Goal: Information Seeking & Learning: Check status

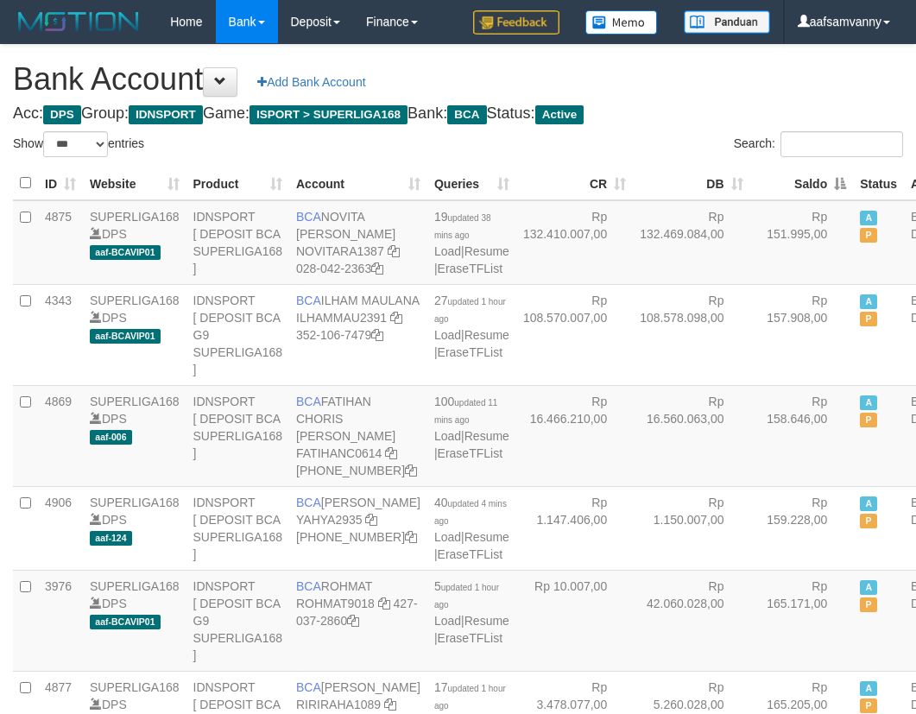
select select "***"
click at [807, 175] on th "Saldo" at bounding box center [802, 184] width 104 height 34
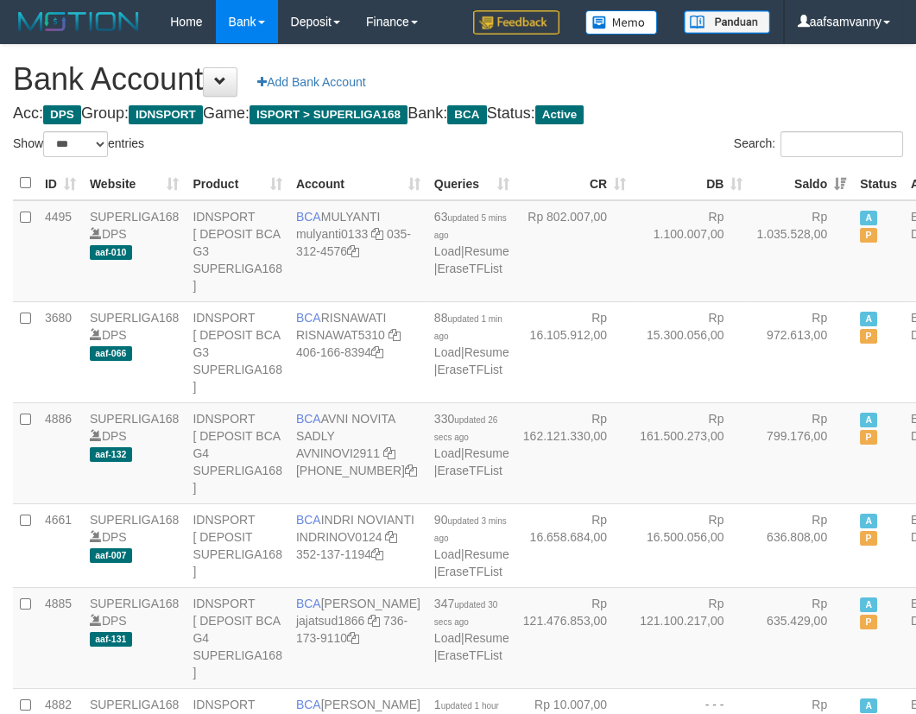
click at [807, 175] on th "Saldo" at bounding box center [802, 184] width 104 height 34
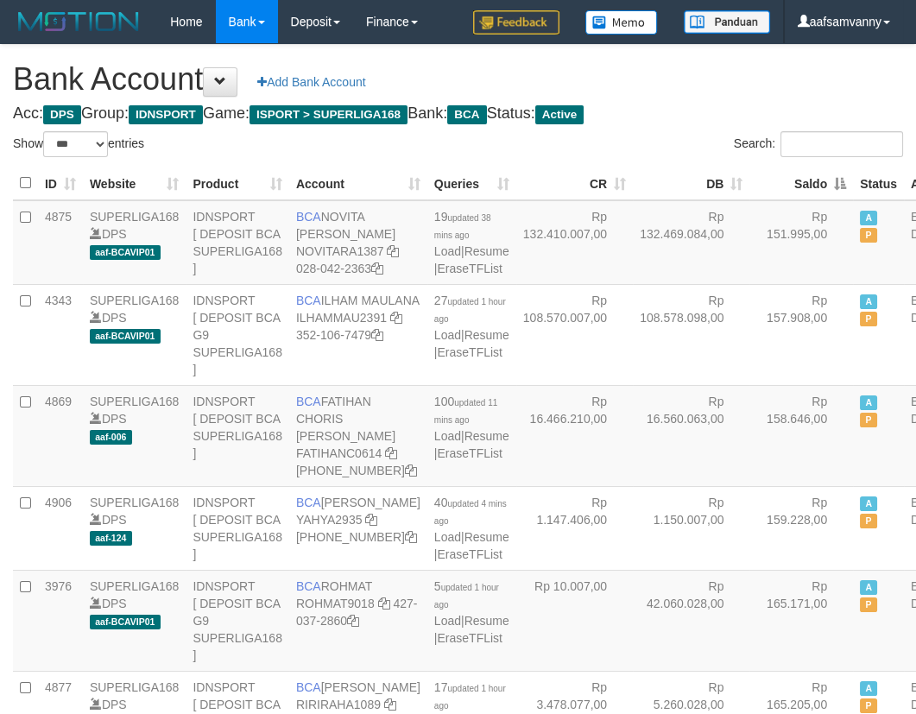
click at [807, 175] on th "Saldo" at bounding box center [802, 184] width 104 height 34
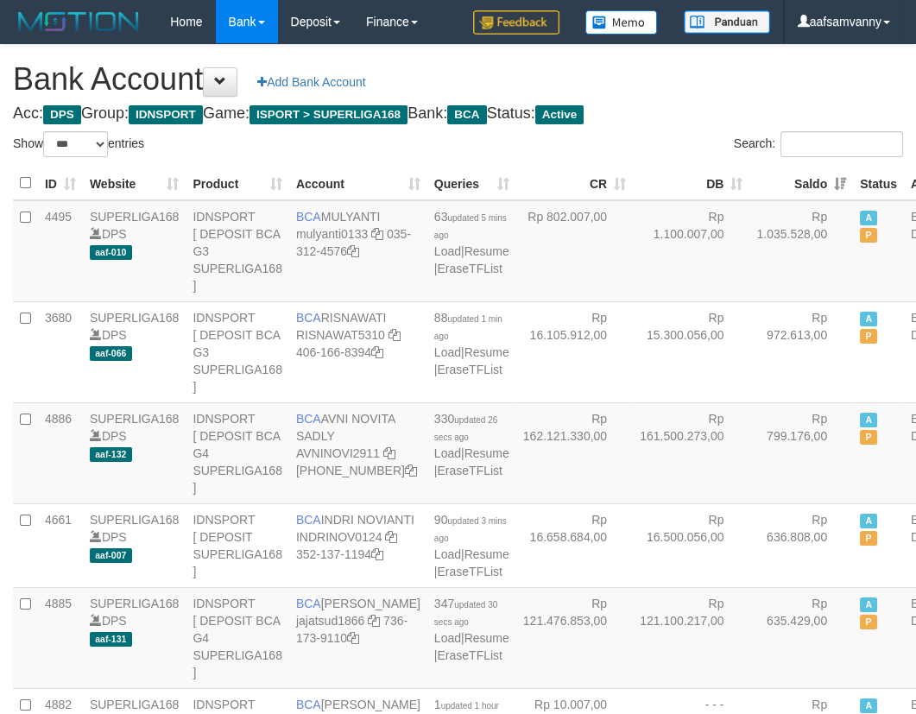
click at [727, 73] on h1 "Bank Account Add Bank Account" at bounding box center [458, 79] width 890 height 35
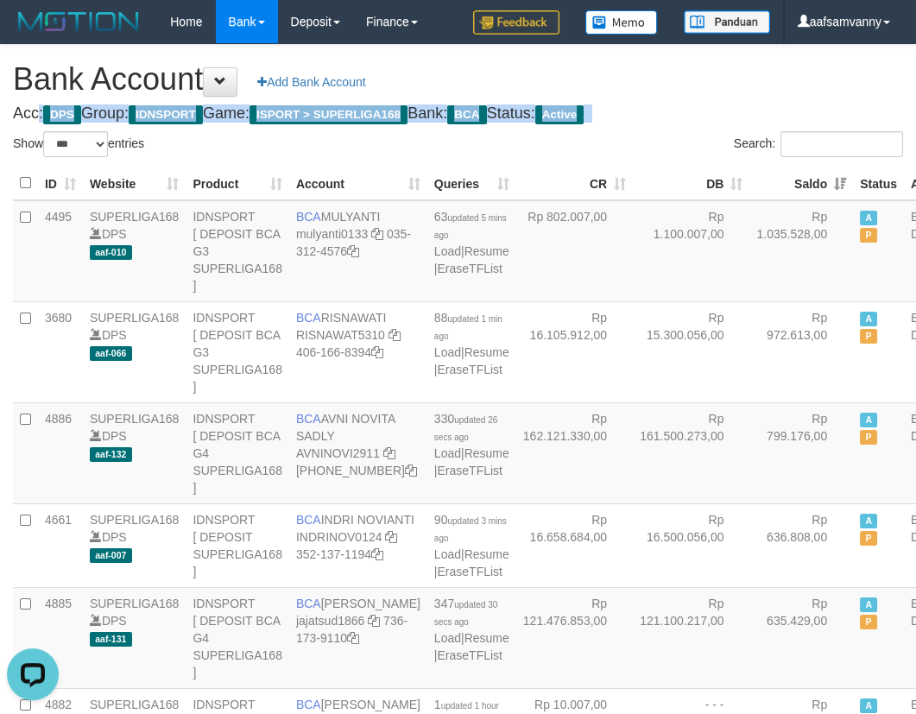
click at [727, 73] on h1 "Bank Account Add Bank Account" at bounding box center [458, 79] width 890 height 35
click at [734, 73] on h1 "Bank Account Add Bank Account" at bounding box center [458, 79] width 890 height 35
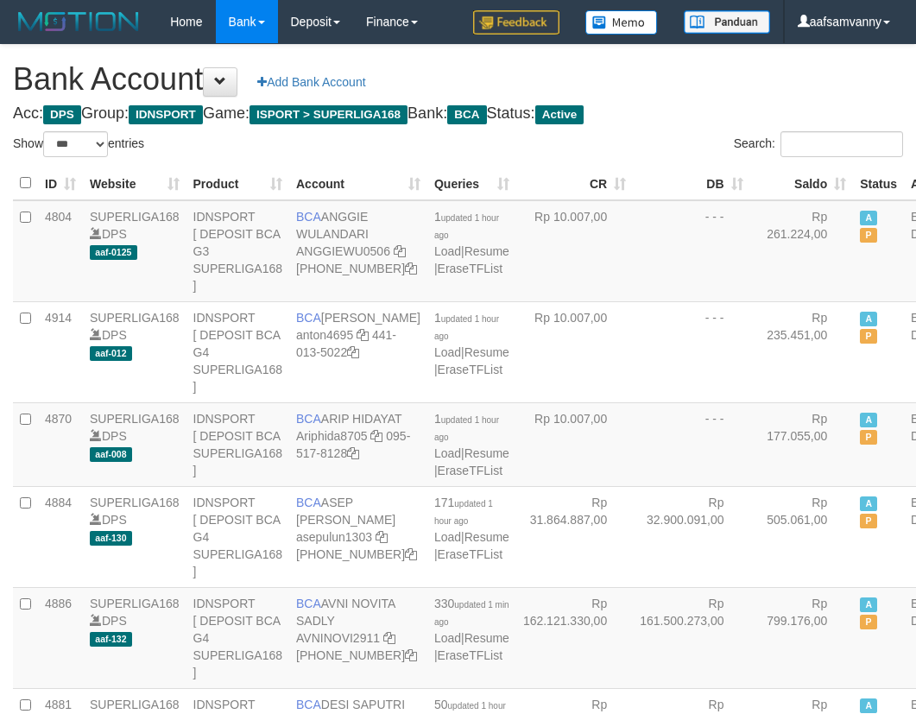
select select "***"
click at [805, 181] on th "Saldo" at bounding box center [802, 184] width 104 height 34
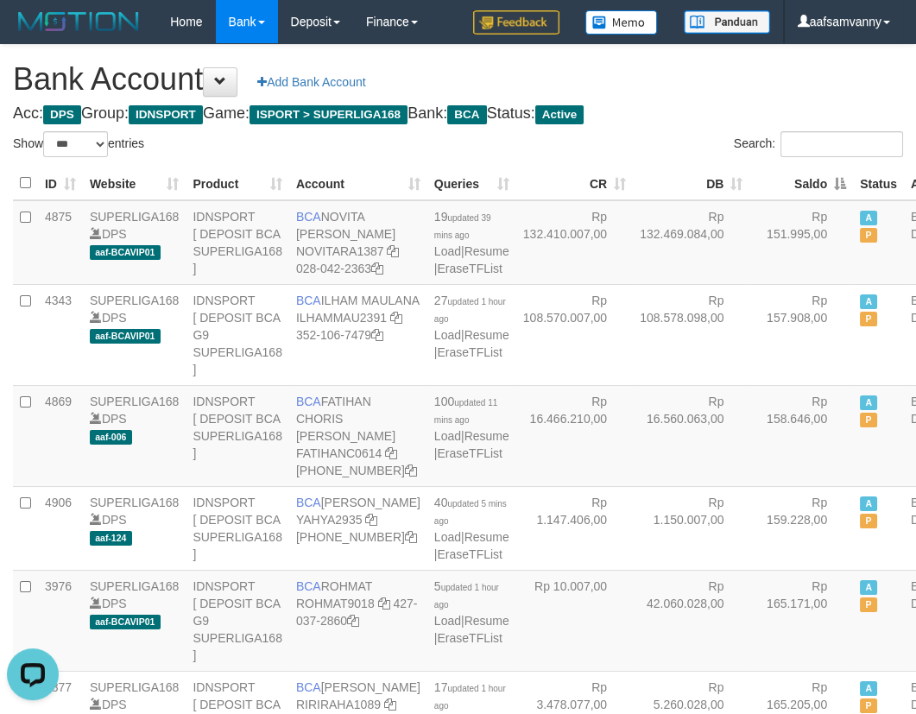
drag, startPoint x: 805, startPoint y: 181, endPoint x: 759, endPoint y: 132, distance: 66.6
click at [804, 180] on th "Saldo" at bounding box center [802, 184] width 104 height 34
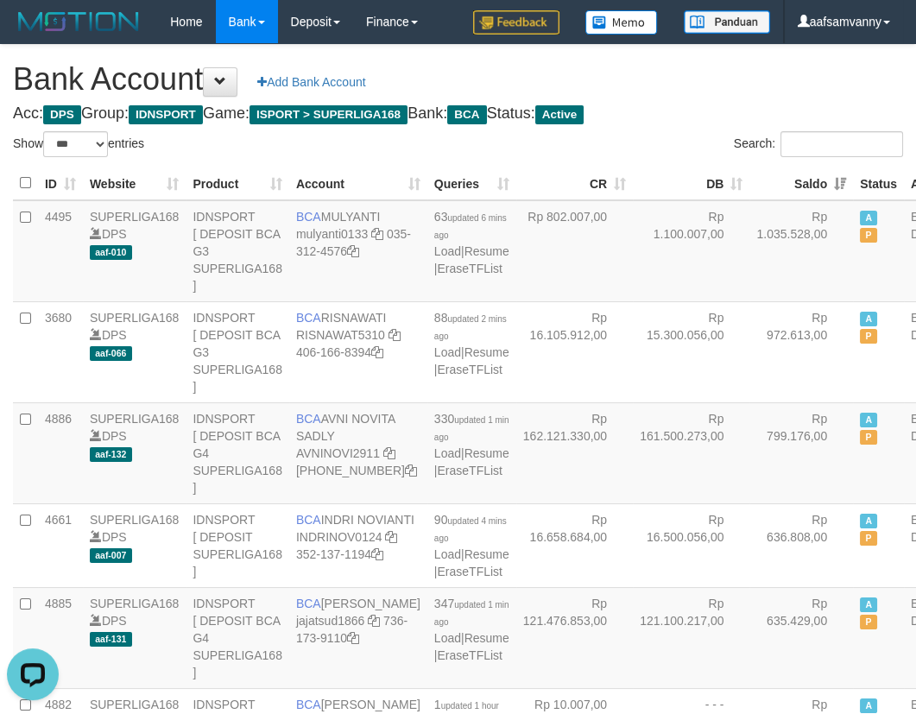
click at [707, 62] on h1 "Bank Account Add Bank Account" at bounding box center [458, 79] width 890 height 35
click at [665, 66] on h1 "Bank Account Add Bank Account" at bounding box center [458, 79] width 890 height 35
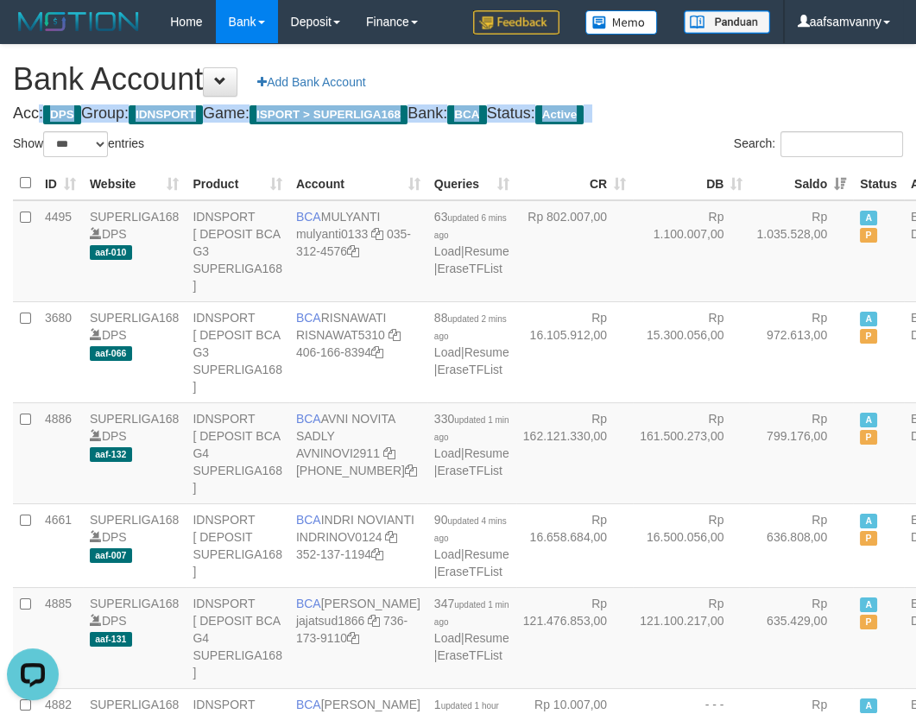
click at [665, 66] on h1 "Bank Account Add Bank Account" at bounding box center [458, 79] width 890 height 35
click at [666, 66] on h1 "Bank Account Add Bank Account" at bounding box center [458, 79] width 890 height 35
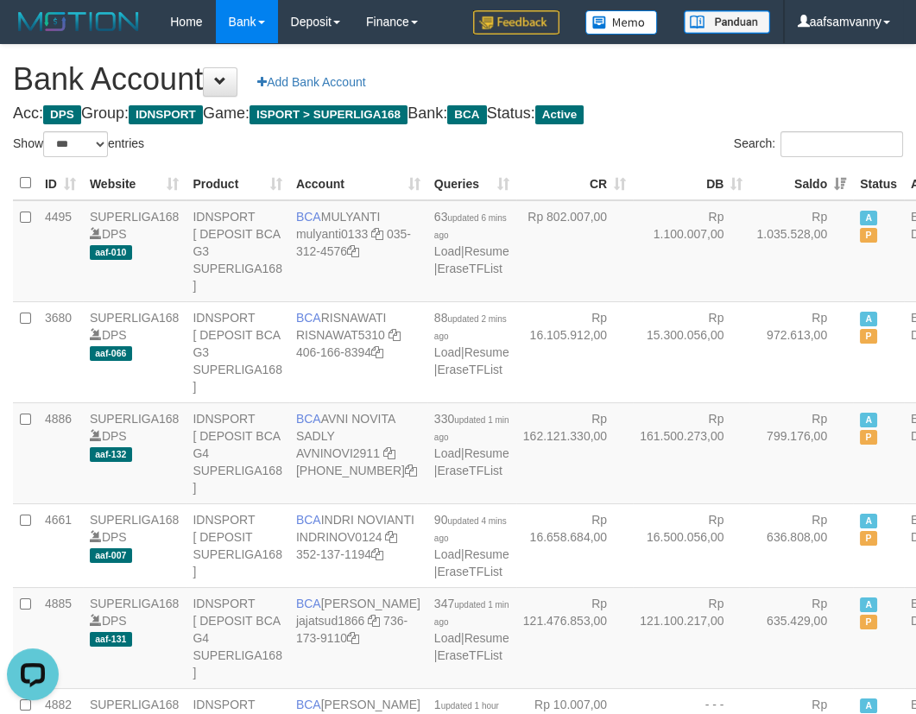
click at [670, 67] on h1 "Bank Account Add Bank Account" at bounding box center [458, 79] width 890 height 35
click at [672, 67] on h1 "Bank Account Add Bank Account" at bounding box center [458, 79] width 890 height 35
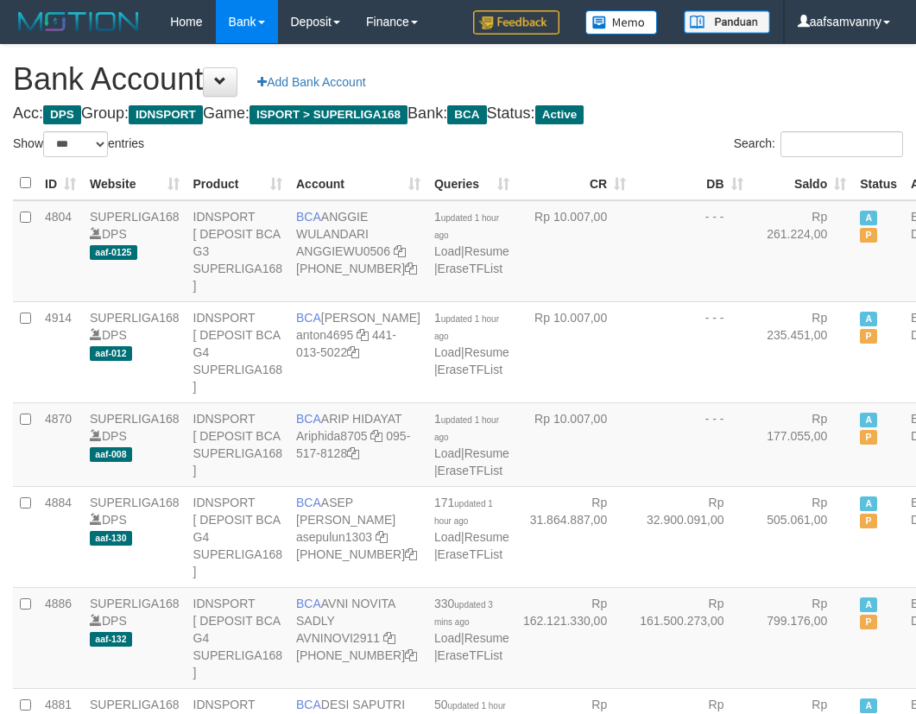
select select "***"
click at [808, 170] on th "Saldo" at bounding box center [802, 184] width 104 height 34
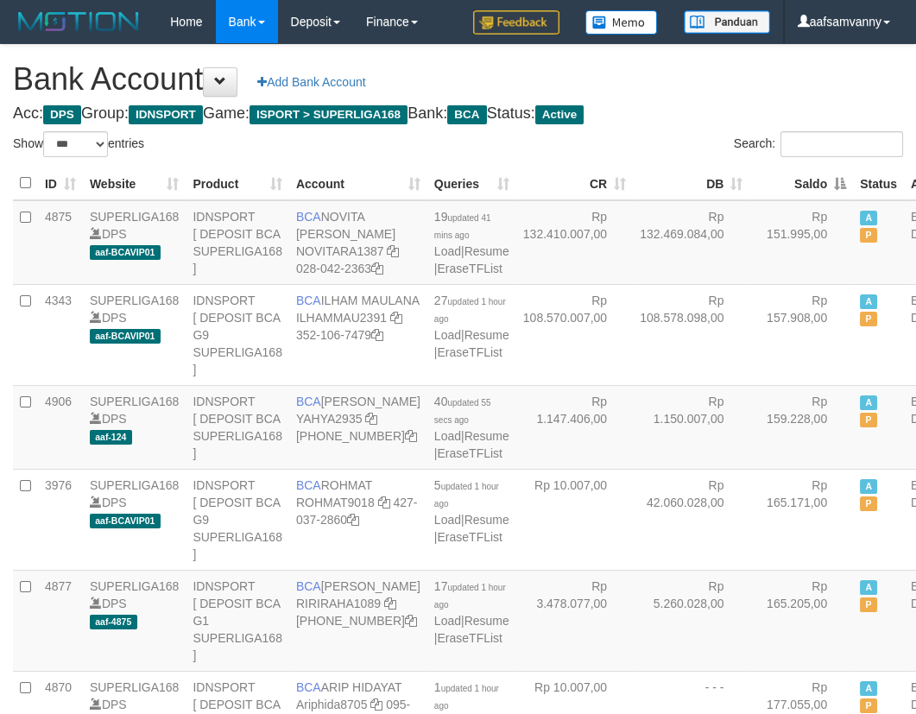
click at [808, 170] on th "Saldo" at bounding box center [802, 184] width 104 height 34
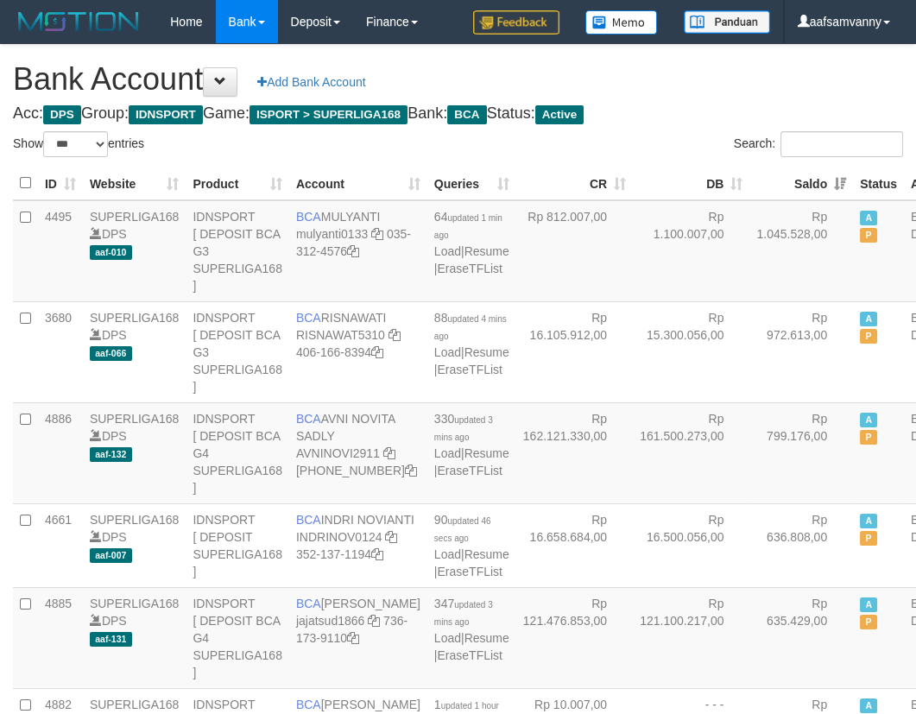
click at [731, 111] on h4 "Acc: DPS Group: IDNSPORT Game: ISPORT > SUPERLIGA168 Bank: BCA Status: Active" at bounding box center [458, 113] width 890 height 17
click at [719, 84] on h1 "Bank Account Add Bank Account" at bounding box center [458, 79] width 890 height 35
click at [828, 153] on input "Search:" at bounding box center [842, 144] width 123 height 26
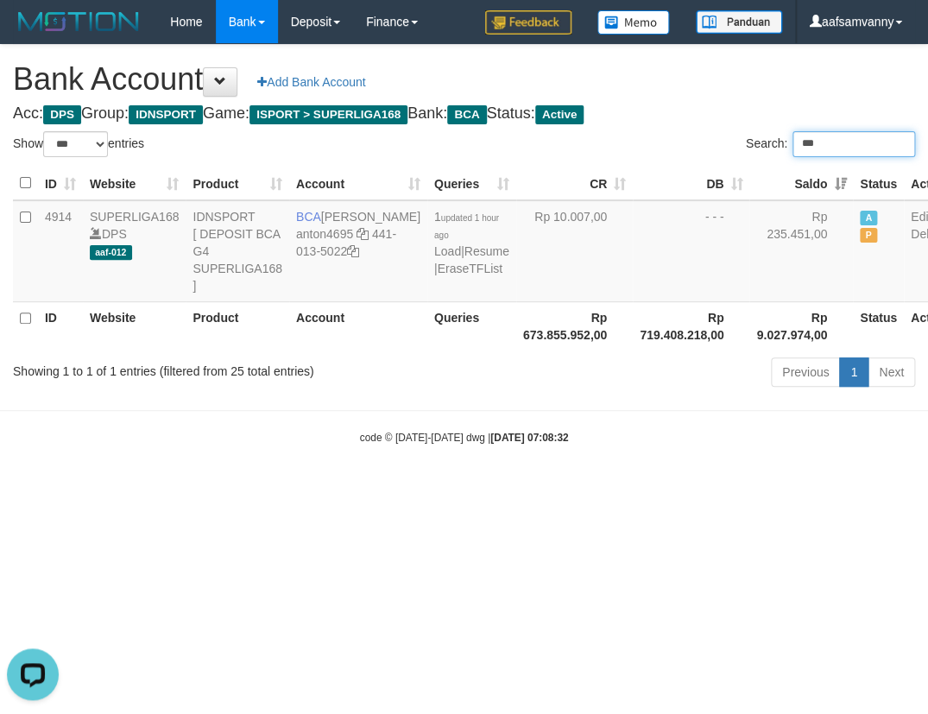
type input "****"
click at [823, 151] on input "****" at bounding box center [854, 144] width 123 height 26
drag, startPoint x: 823, startPoint y: 149, endPoint x: 815, endPoint y: 140, distance: 12.3
click at [822, 149] on input "****" at bounding box center [854, 144] width 123 height 26
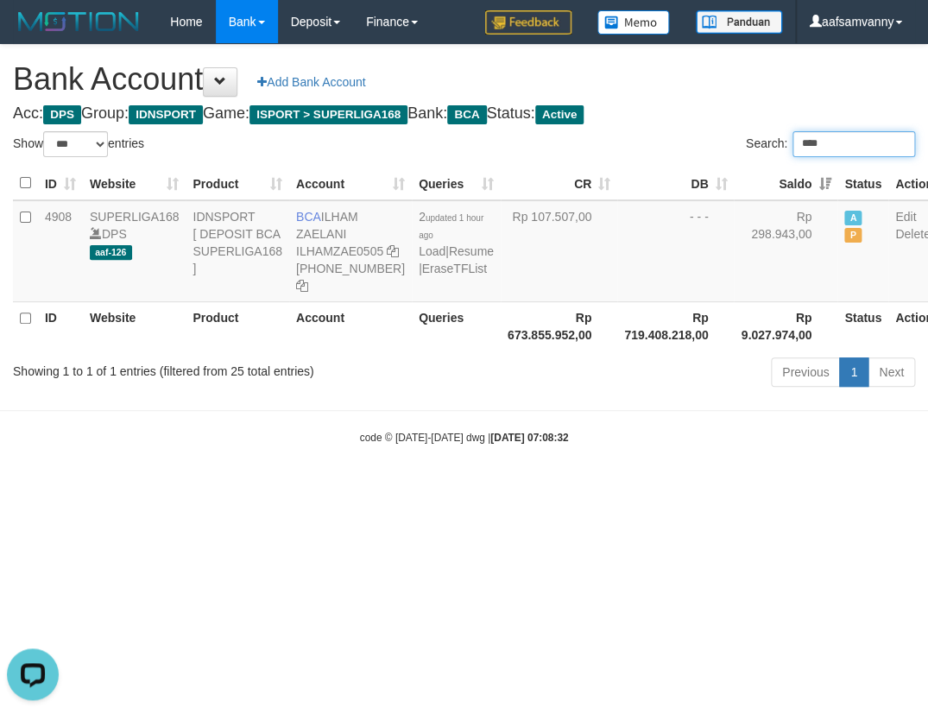
type input "****"
click at [847, 158] on div "Search: ****" at bounding box center [697, 146] width 439 height 30
click at [847, 147] on input "****" at bounding box center [854, 144] width 123 height 26
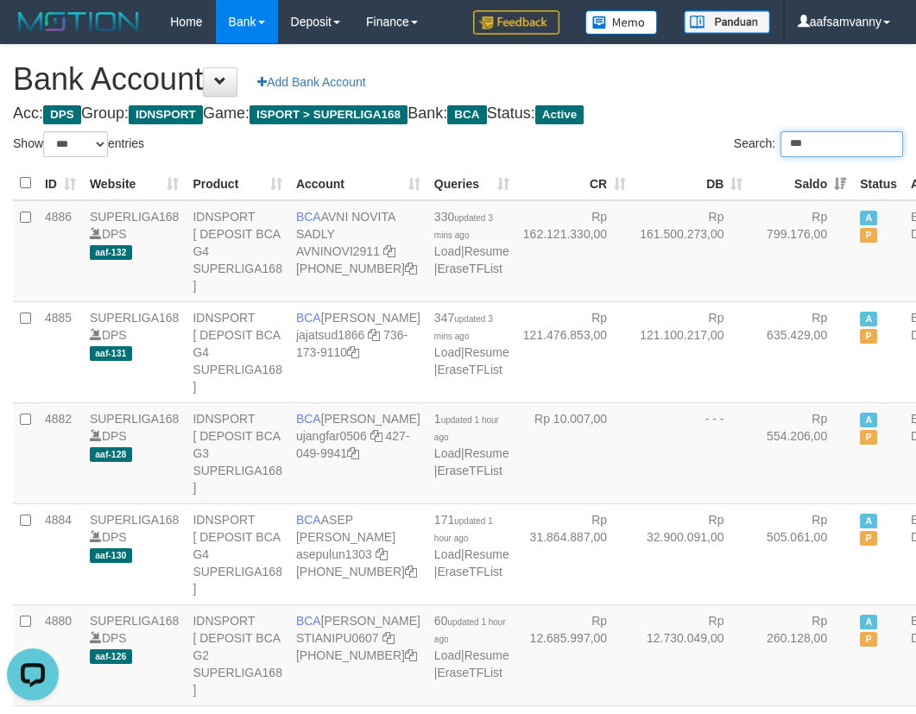
type input "****"
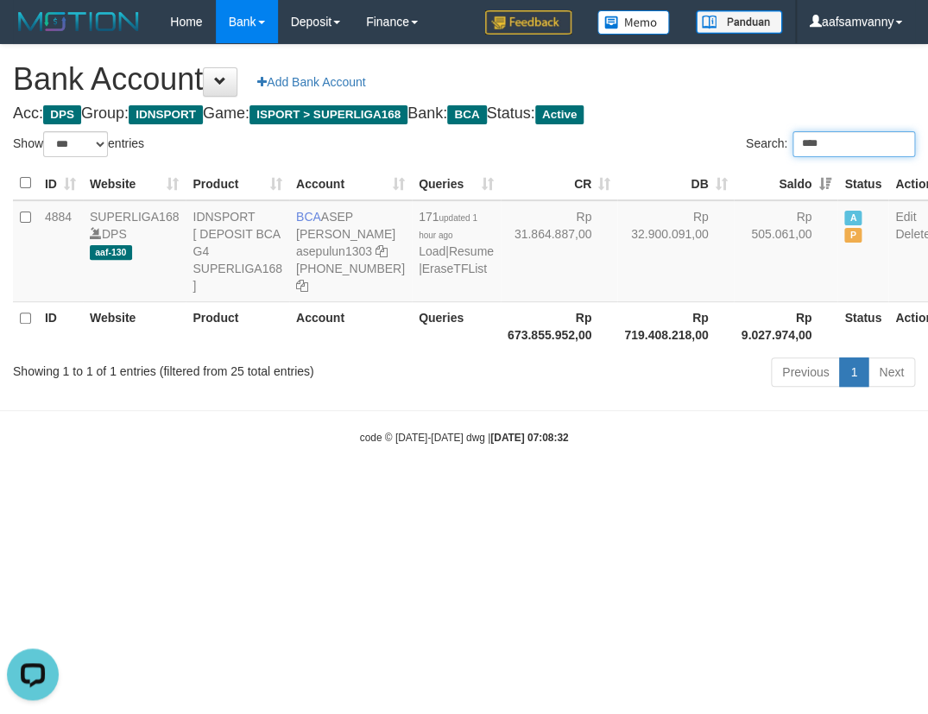
click at [840, 142] on input "****" at bounding box center [854, 144] width 123 height 26
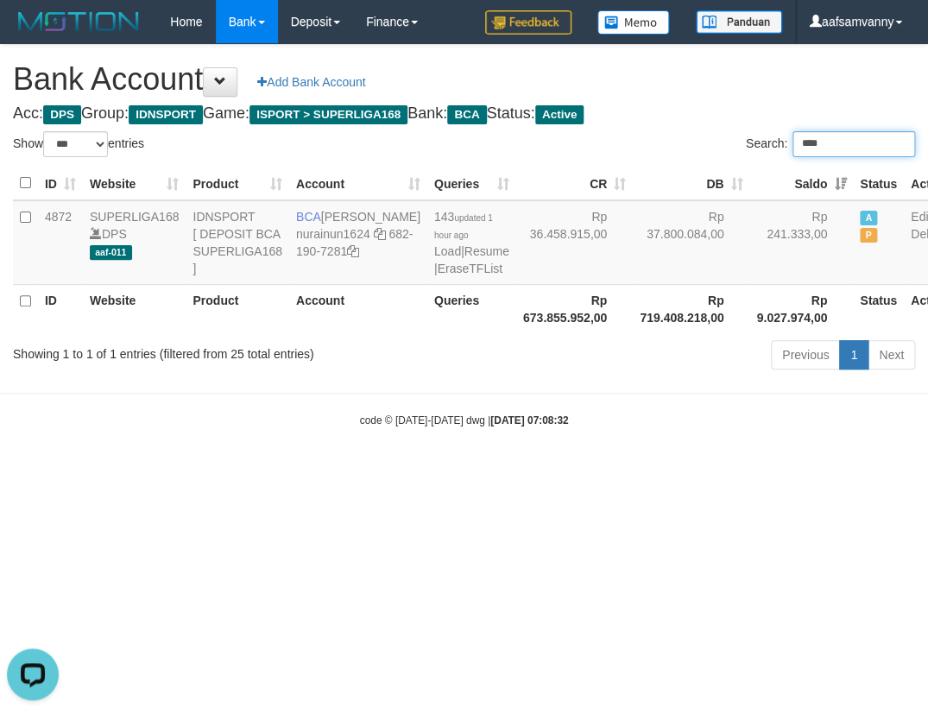
type input "****"
click at [700, 99] on div "Bank Account Add Bank Account Acc: DPS Group: IDNSPORT Game: ISPORT > SUPERLIGA…" at bounding box center [464, 210] width 928 height 330
click at [703, 99] on div "Bank Account Add Bank Account Acc: DPS Group: IDNSPORT Game: ISPORT > SUPERLIGA…" at bounding box center [464, 210] width 928 height 330
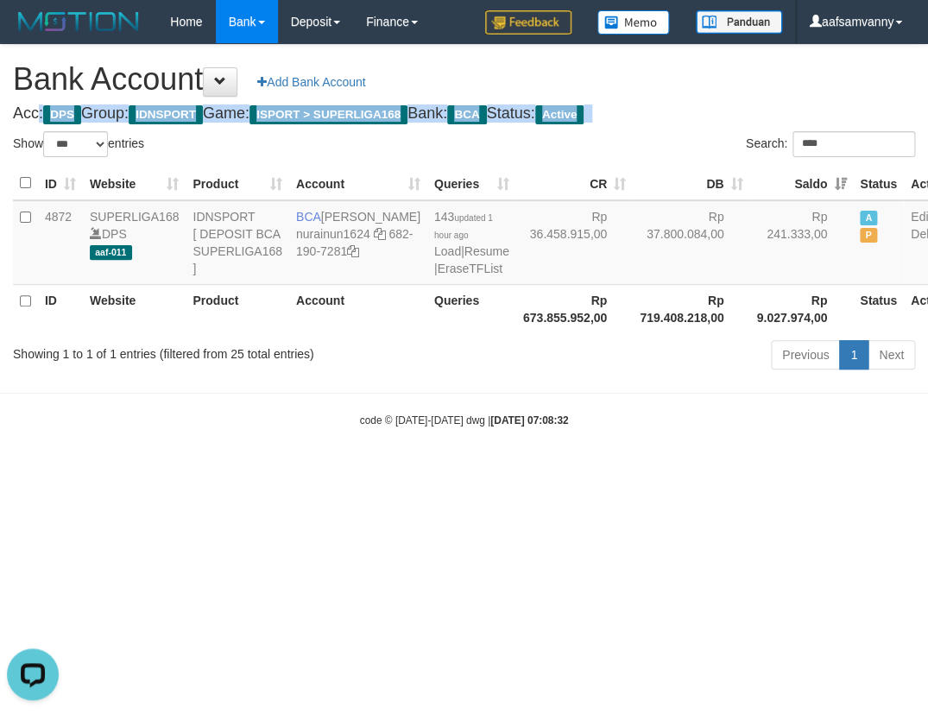
click at [703, 99] on div "Bank Account Add Bank Account Acc: DPS Group: IDNSPORT Game: ISPORT > SUPERLIGA…" at bounding box center [464, 210] width 928 height 330
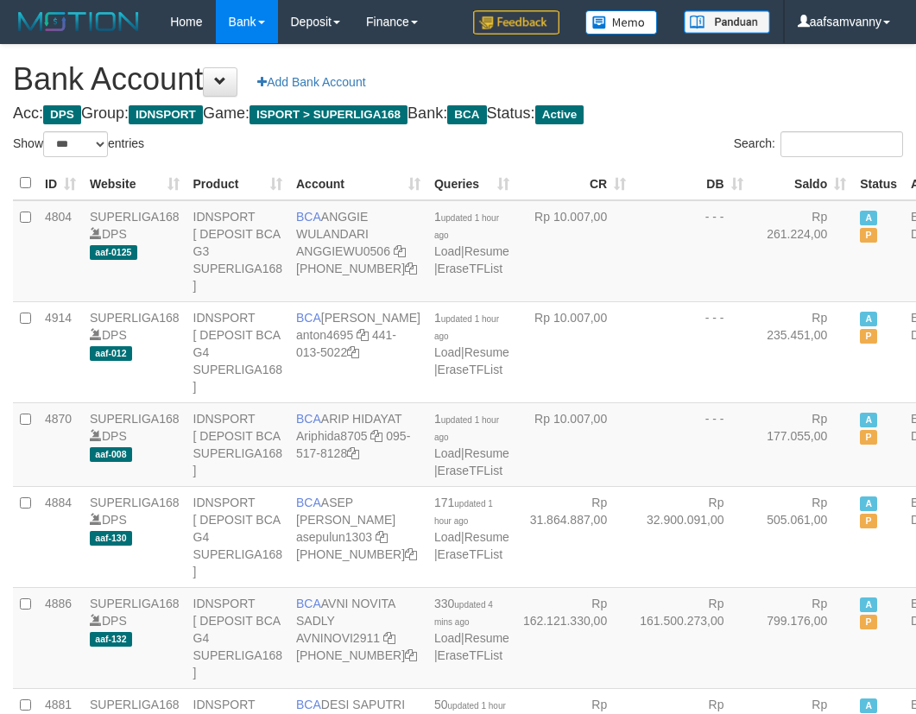
select select "***"
click at [793, 177] on th "Saldo" at bounding box center [802, 184] width 104 height 34
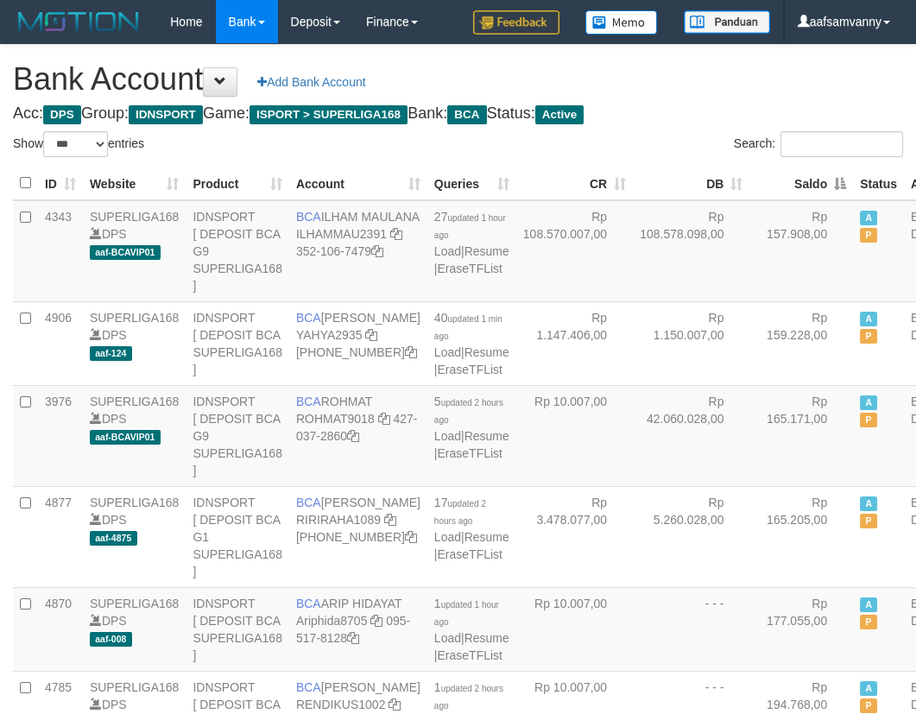
click at [793, 177] on th "Saldo" at bounding box center [802, 184] width 104 height 34
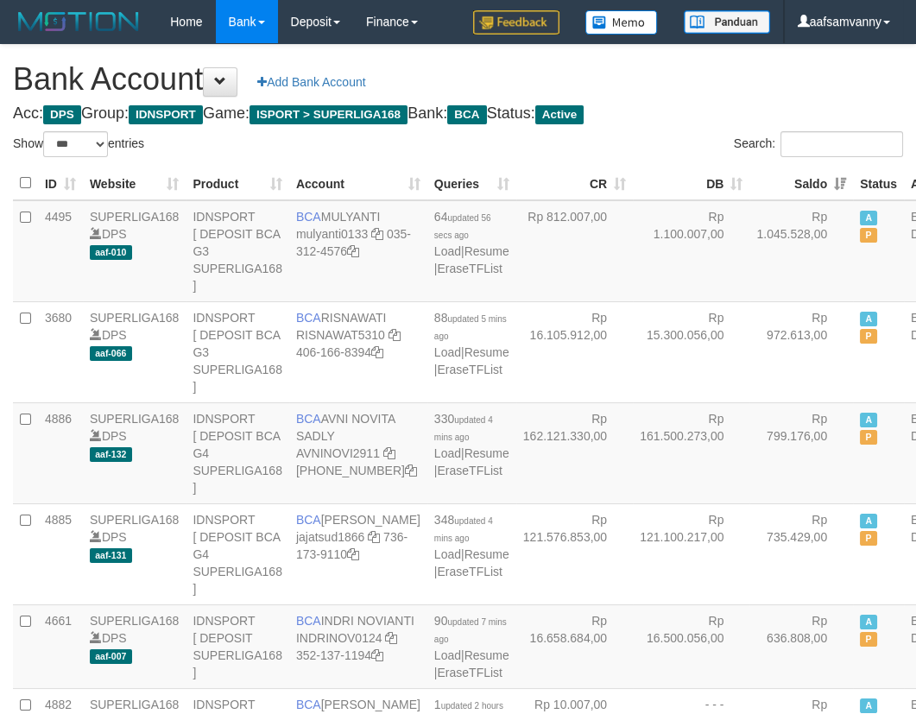
click at [725, 91] on h1 "Bank Account Add Bank Account" at bounding box center [458, 79] width 890 height 35
click at [708, 82] on h1 "Bank Account Add Bank Account" at bounding box center [458, 79] width 890 height 35
click at [707, 82] on h1 "Bank Account Add Bank Account" at bounding box center [458, 79] width 890 height 35
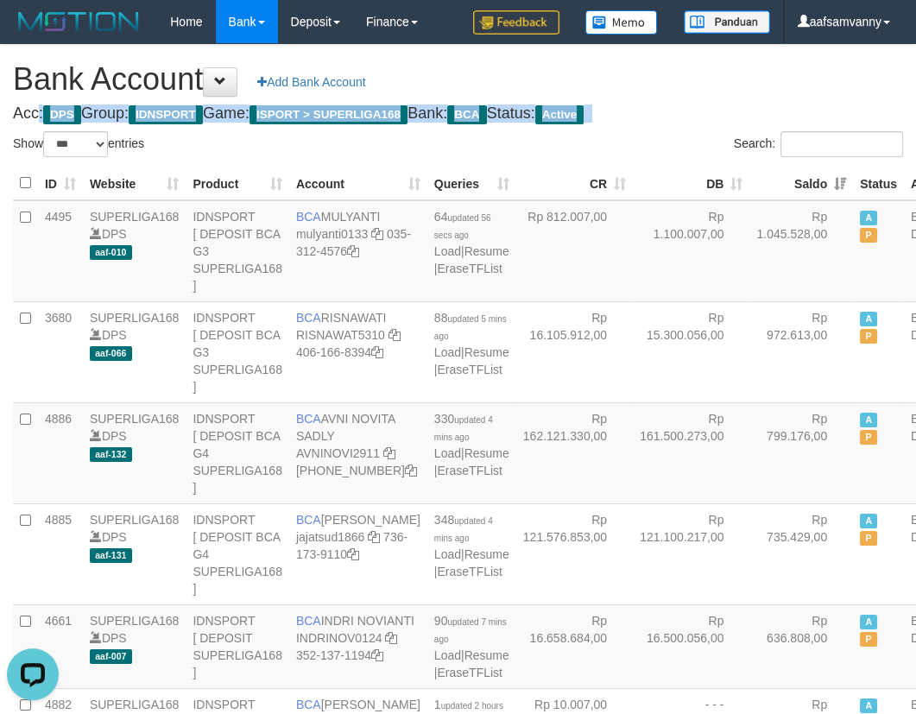
click at [707, 82] on h1 "Bank Account Add Bank Account" at bounding box center [458, 79] width 890 height 35
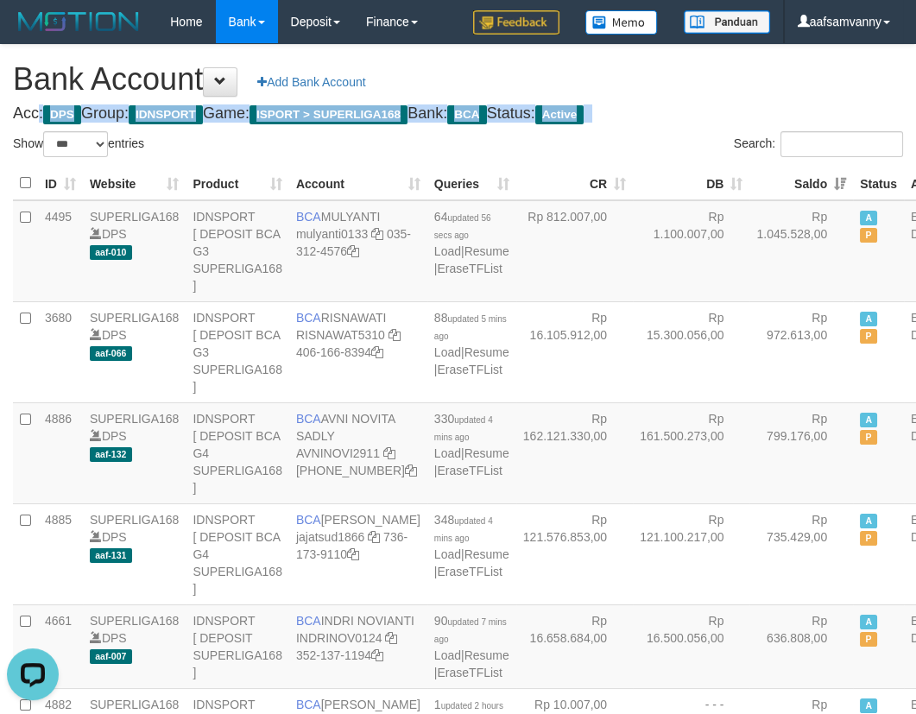
click at [707, 82] on h1 "Bank Account Add Bank Account" at bounding box center [458, 79] width 890 height 35
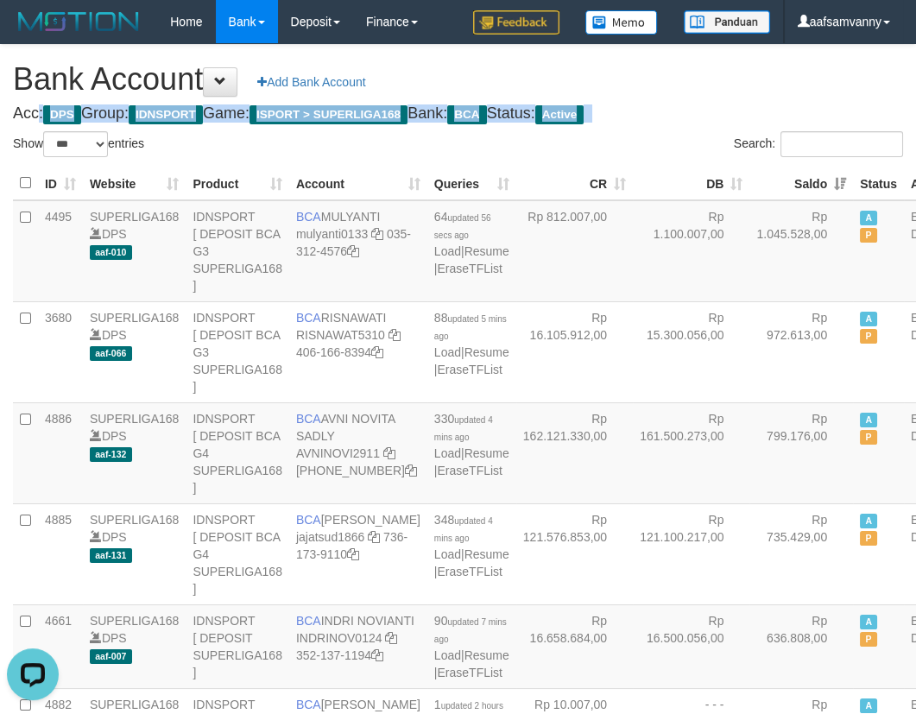
click at [707, 82] on h1 "Bank Account Add Bank Account" at bounding box center [458, 79] width 890 height 35
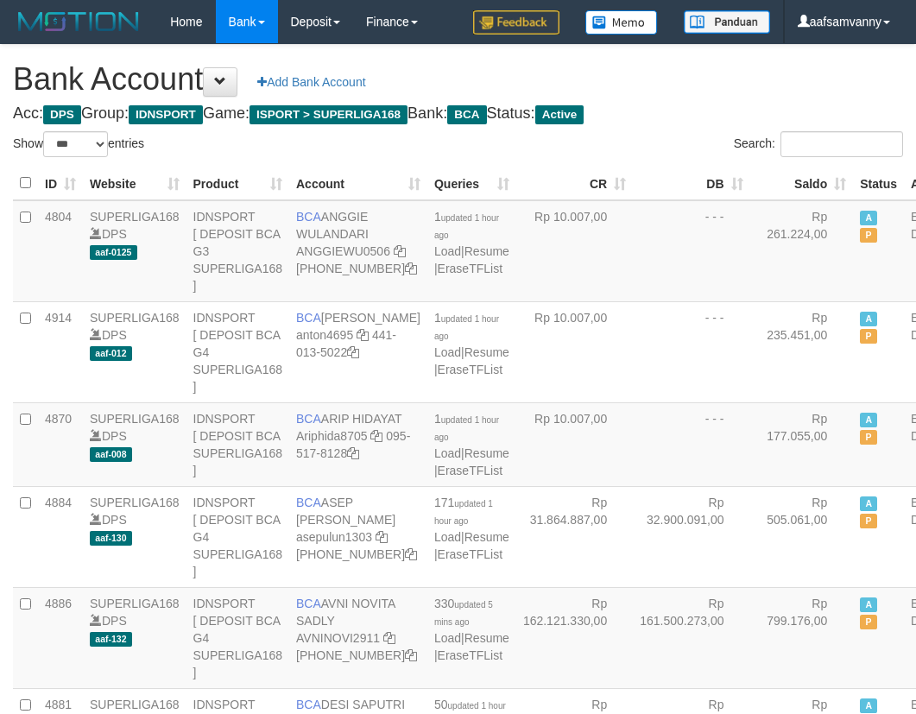
select select "***"
click at [796, 178] on th "Saldo" at bounding box center [802, 184] width 104 height 34
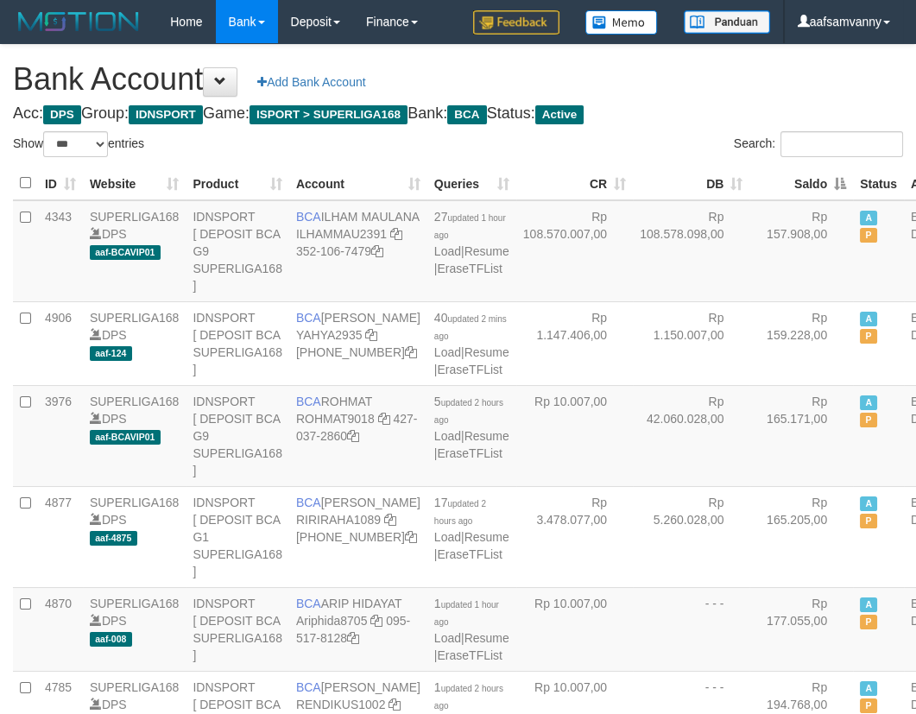
click at [796, 178] on th "Saldo" at bounding box center [802, 184] width 104 height 34
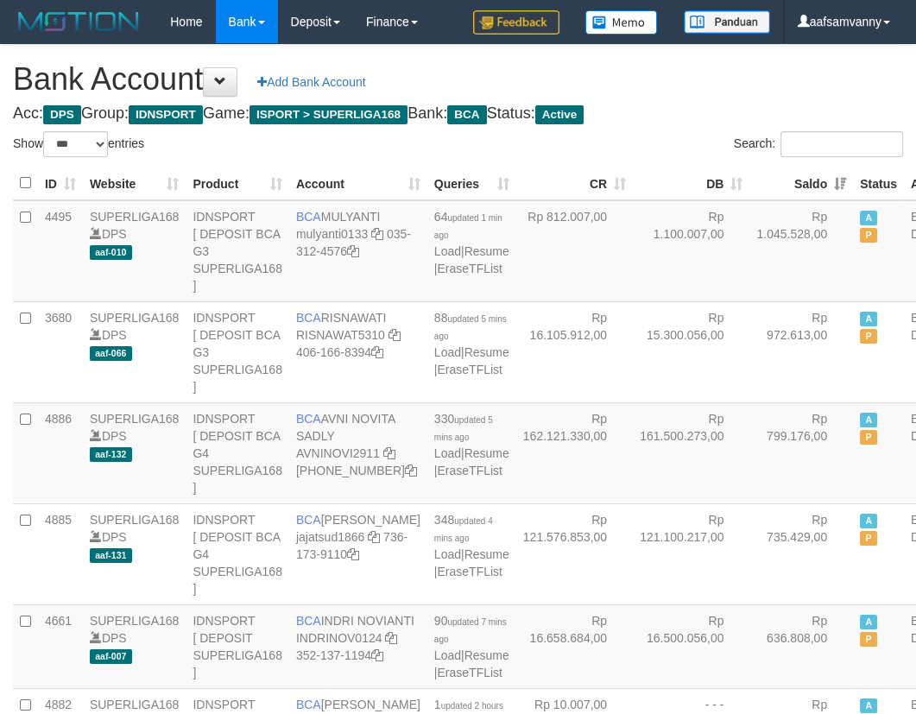
click at [742, 105] on h4 "Acc: DPS Group: IDNSPORT Game: ISPORT > SUPERLIGA168 Bank: BCA Status: Active" at bounding box center [458, 113] width 890 height 17
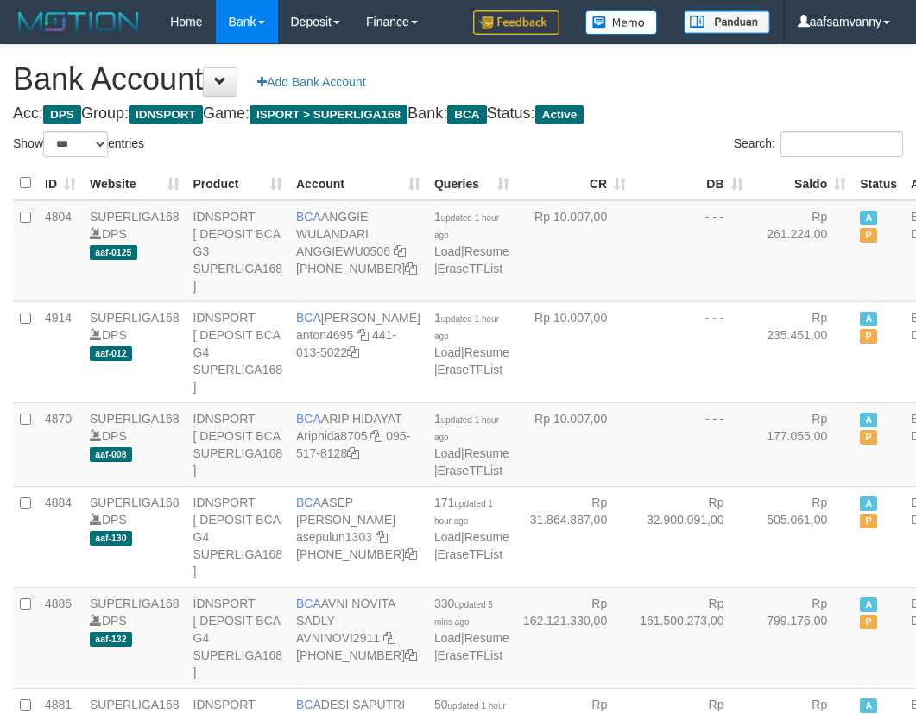
select select "***"
click at [807, 175] on th "Saldo" at bounding box center [802, 184] width 104 height 34
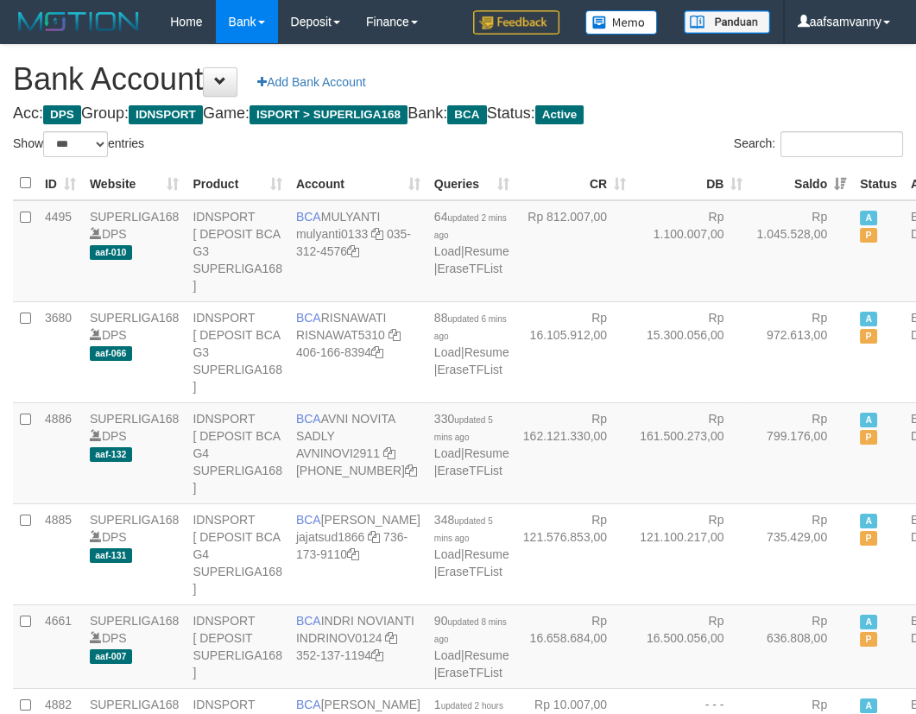
click at [700, 78] on h1 "Bank Account Add Bank Account" at bounding box center [458, 79] width 890 height 35
click at [689, 92] on h1 "Bank Account Add Bank Account" at bounding box center [458, 79] width 890 height 35
click at [695, 95] on h1 "Bank Account Add Bank Account" at bounding box center [458, 79] width 890 height 35
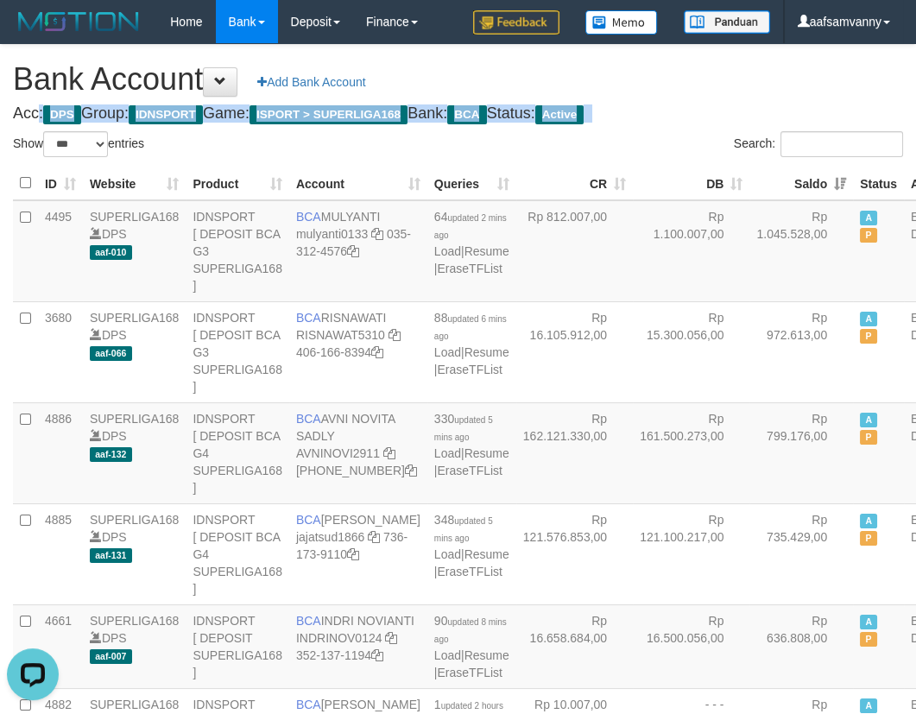
click at [695, 95] on h1 "Bank Account Add Bank Account" at bounding box center [458, 79] width 890 height 35
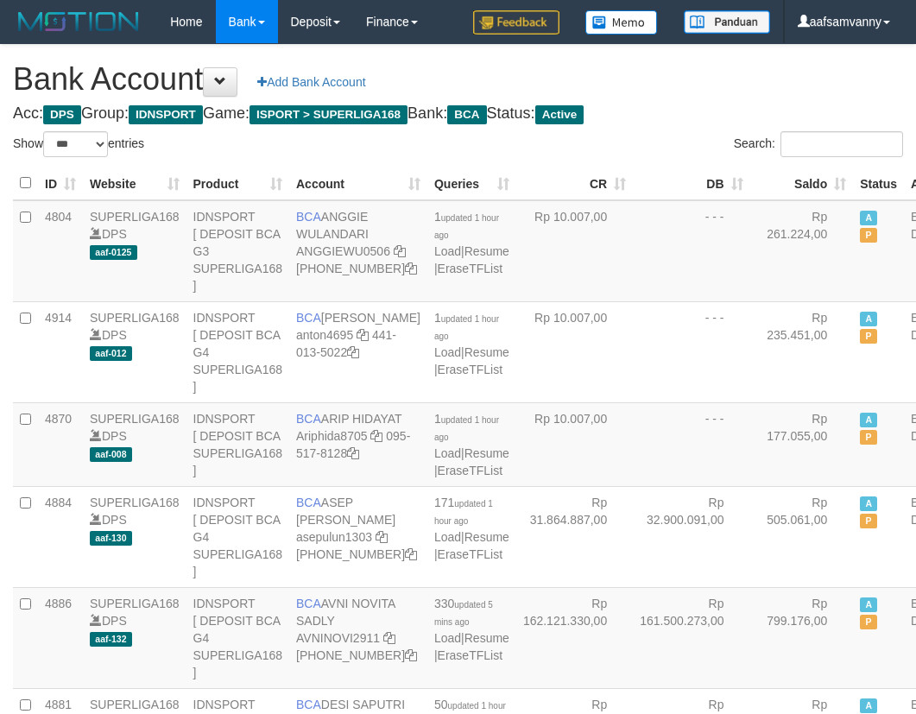
select select "***"
click at [805, 172] on th "Saldo" at bounding box center [802, 184] width 104 height 34
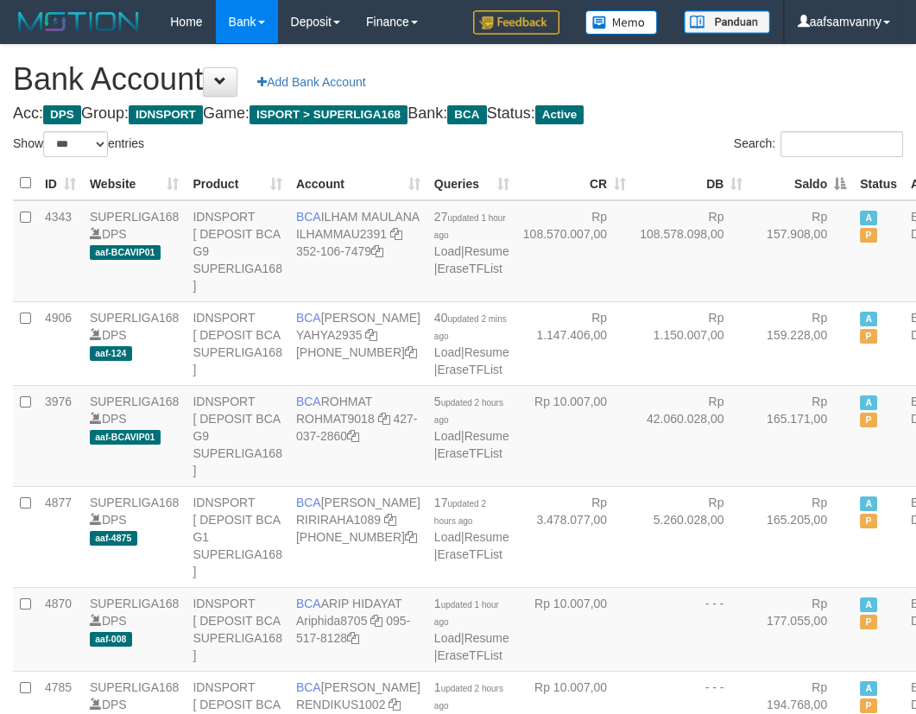
click at [805, 171] on th "Saldo" at bounding box center [802, 184] width 104 height 34
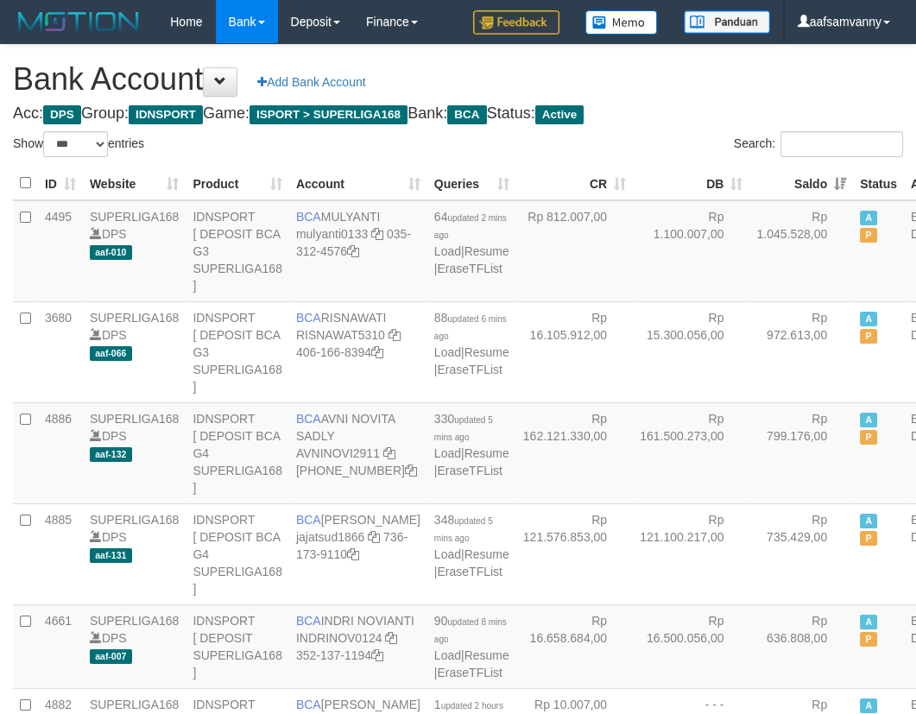
click at [729, 71] on h1 "Bank Account Add Bank Account" at bounding box center [458, 79] width 890 height 35
click at [696, 105] on h4 "Acc: DPS Group: IDNSPORT Game: ISPORT > SUPERLIGA168 Bank: BCA Status: Active" at bounding box center [458, 113] width 890 height 17
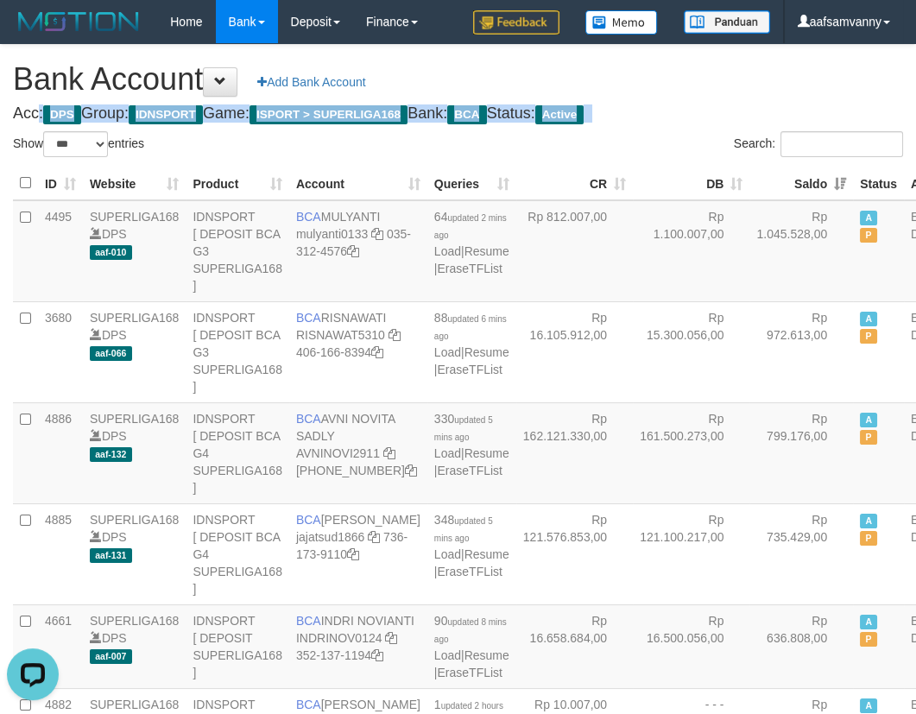
click at [696, 105] on h4 "Acc: DPS Group: IDNSPORT Game: ISPORT > SUPERLIGA168 Bank: BCA Status: Active" at bounding box center [458, 113] width 890 height 17
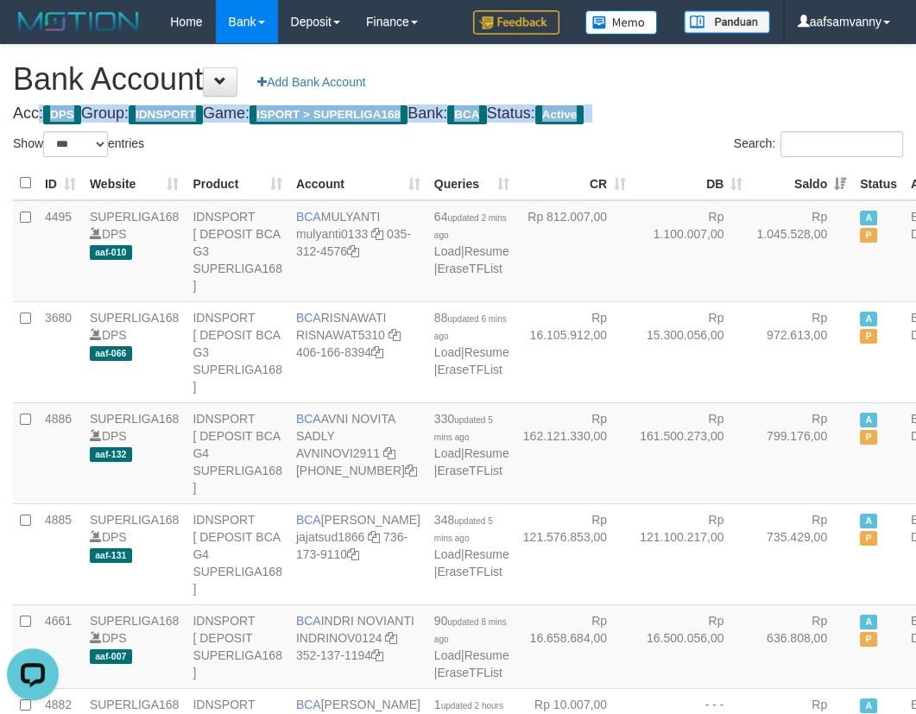
click at [696, 105] on h4 "Acc: DPS Group: IDNSPORT Game: ISPORT > SUPERLIGA168 Bank: BCA Status: Active" at bounding box center [458, 113] width 890 height 17
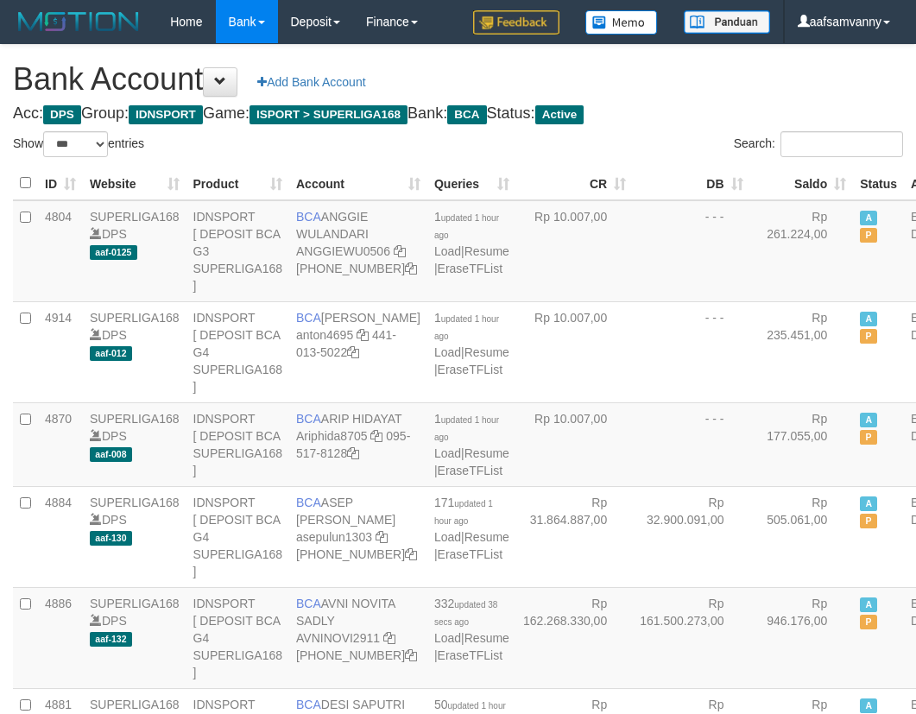
select select "***"
click at [805, 175] on th "Saldo" at bounding box center [802, 184] width 104 height 34
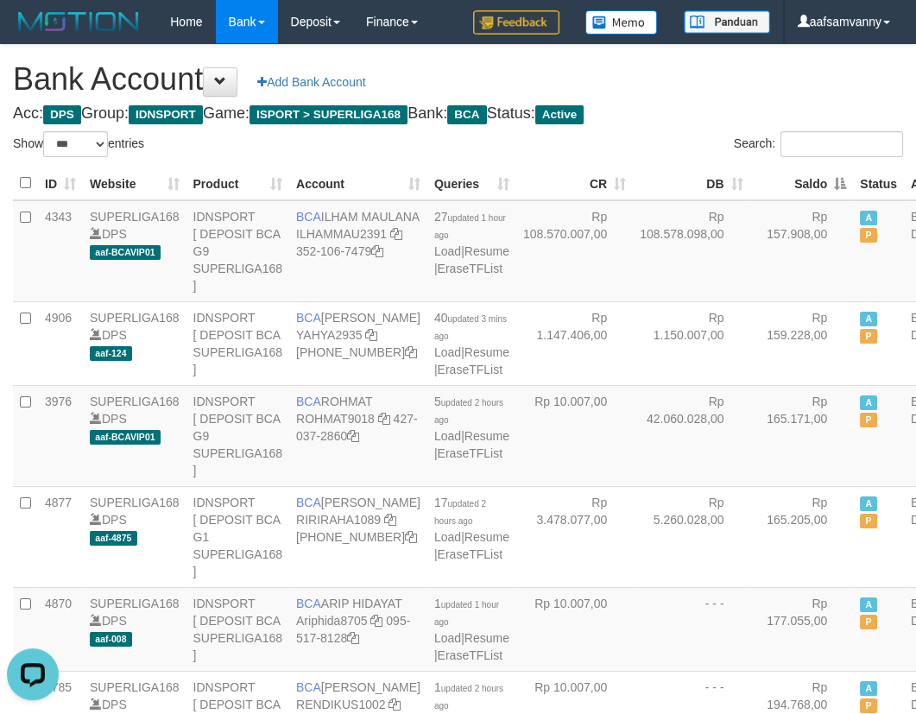
click at [805, 175] on th "Saldo" at bounding box center [803, 184] width 104 height 34
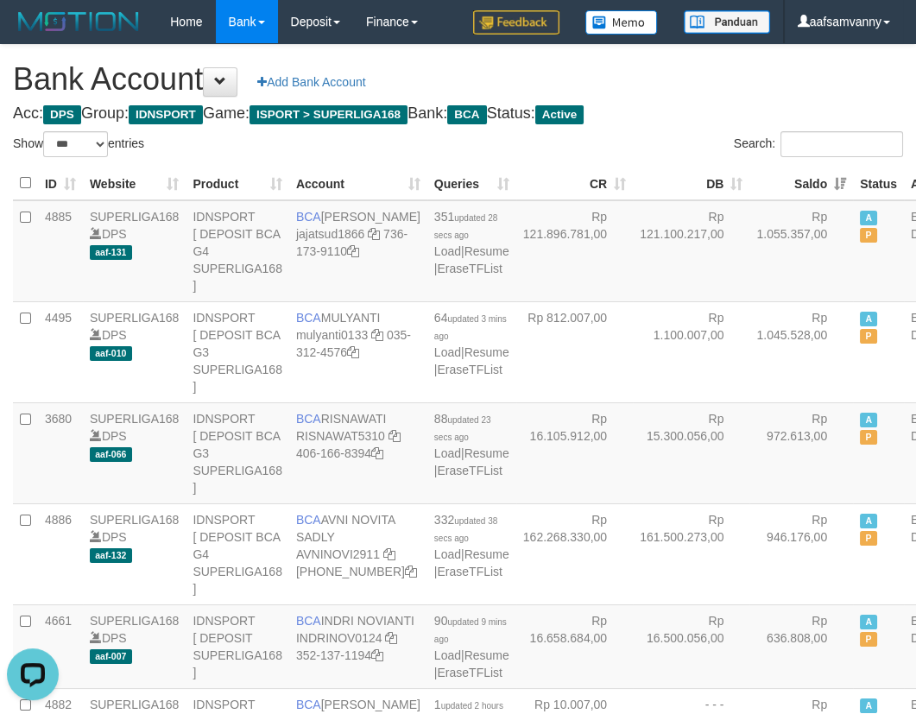
click at [751, 85] on h1 "Bank Account Add Bank Account" at bounding box center [458, 79] width 890 height 35
click at [710, 69] on h1 "Bank Account Add Bank Account" at bounding box center [458, 79] width 890 height 35
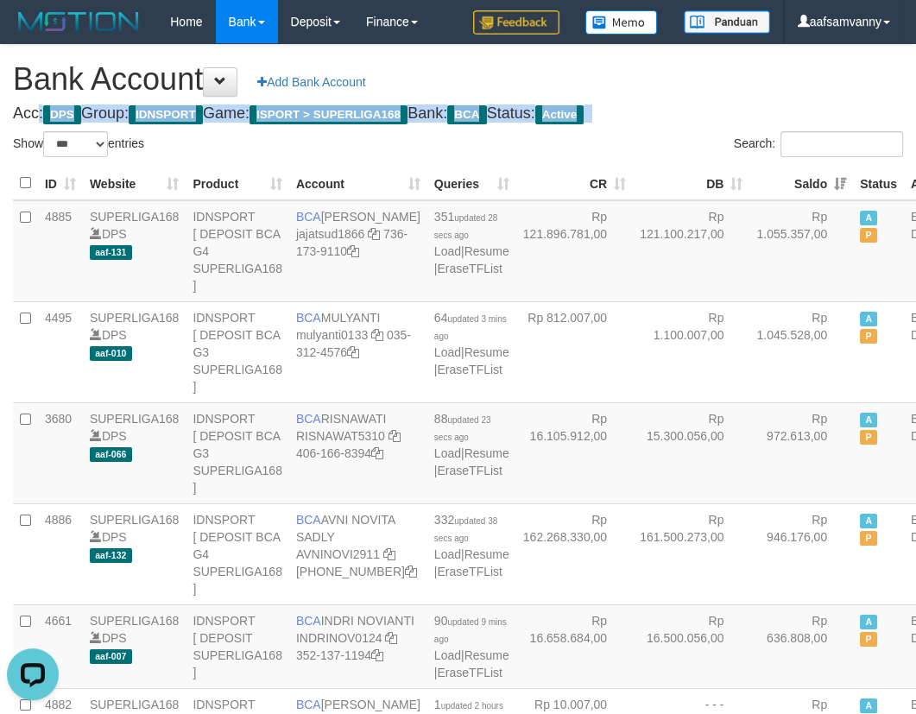
click at [710, 69] on h1 "Bank Account Add Bank Account" at bounding box center [458, 79] width 890 height 35
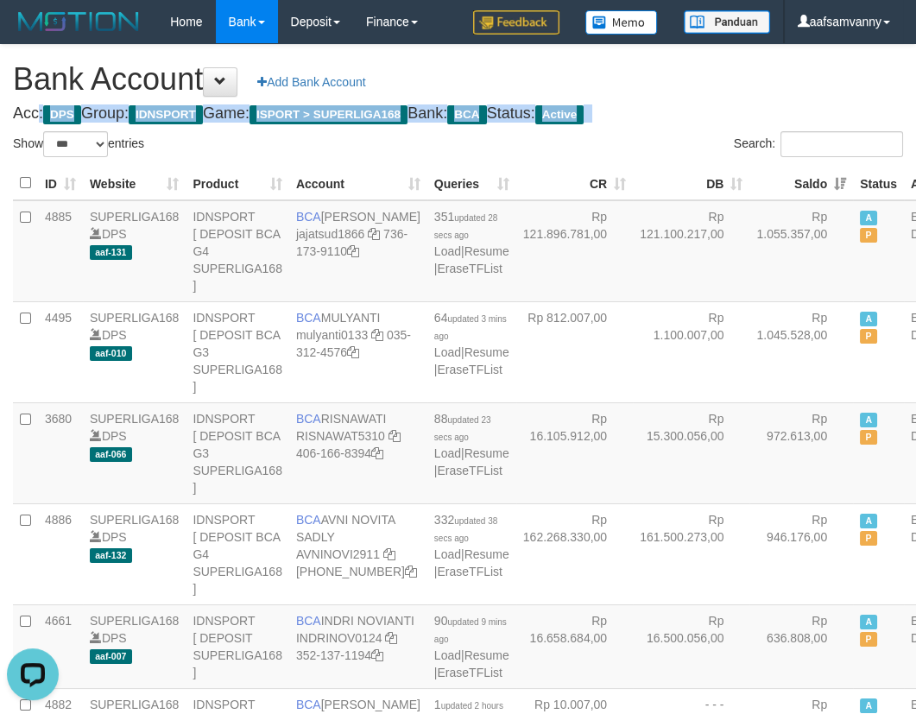
click at [710, 69] on h1 "Bank Account Add Bank Account" at bounding box center [458, 79] width 890 height 35
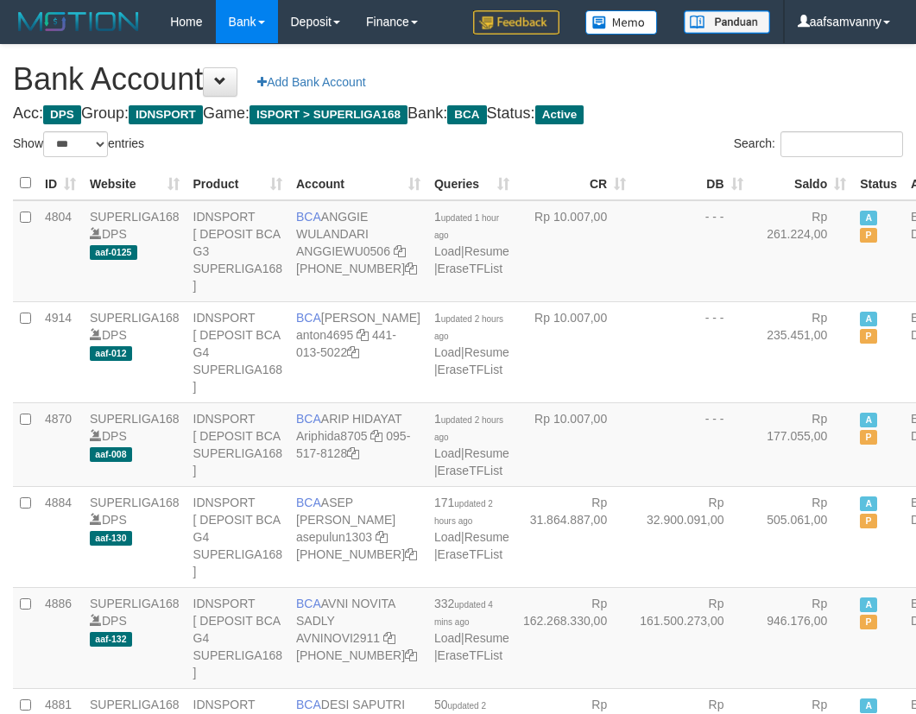
select select "***"
click at [807, 178] on th "Saldo" at bounding box center [802, 184] width 104 height 34
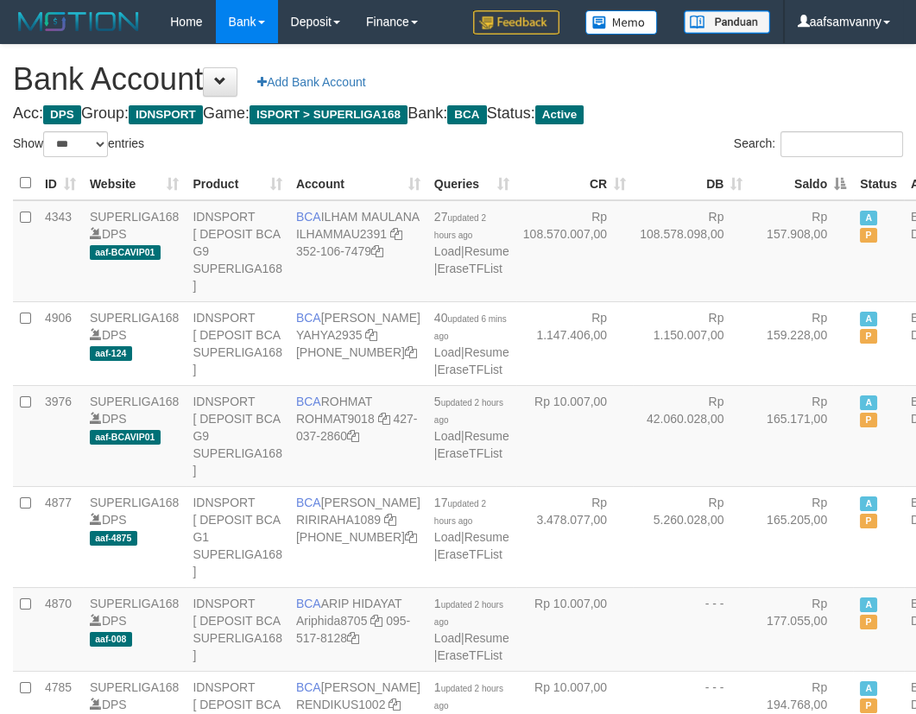
click at [807, 178] on th "Saldo" at bounding box center [802, 184] width 104 height 34
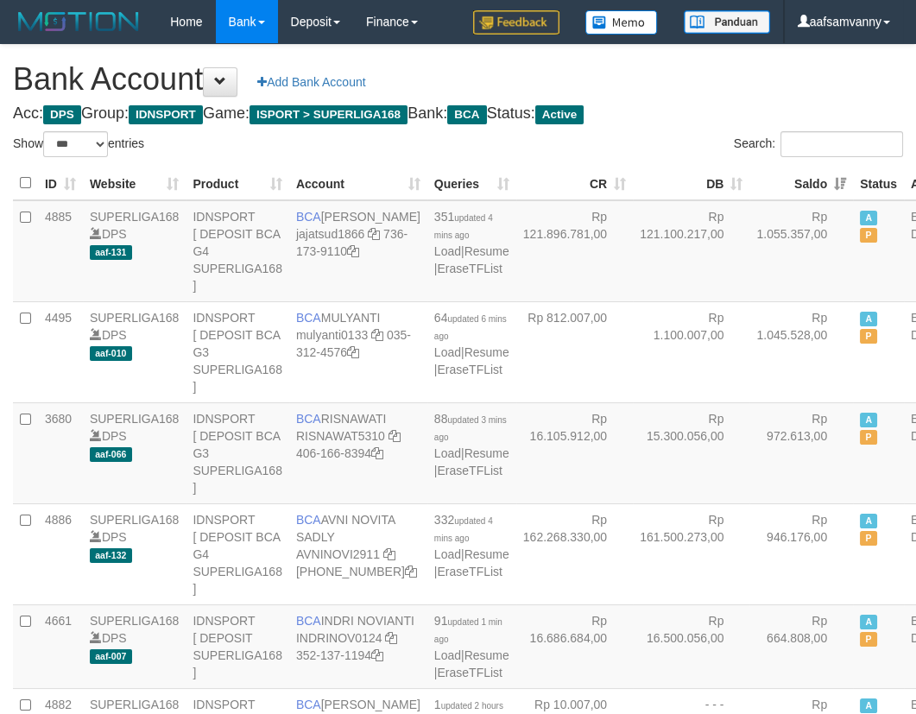
click at [733, 86] on h1 "Bank Account Add Bank Account" at bounding box center [458, 79] width 890 height 35
click at [758, 83] on h1 "Bank Account Add Bank Account" at bounding box center [458, 79] width 890 height 35
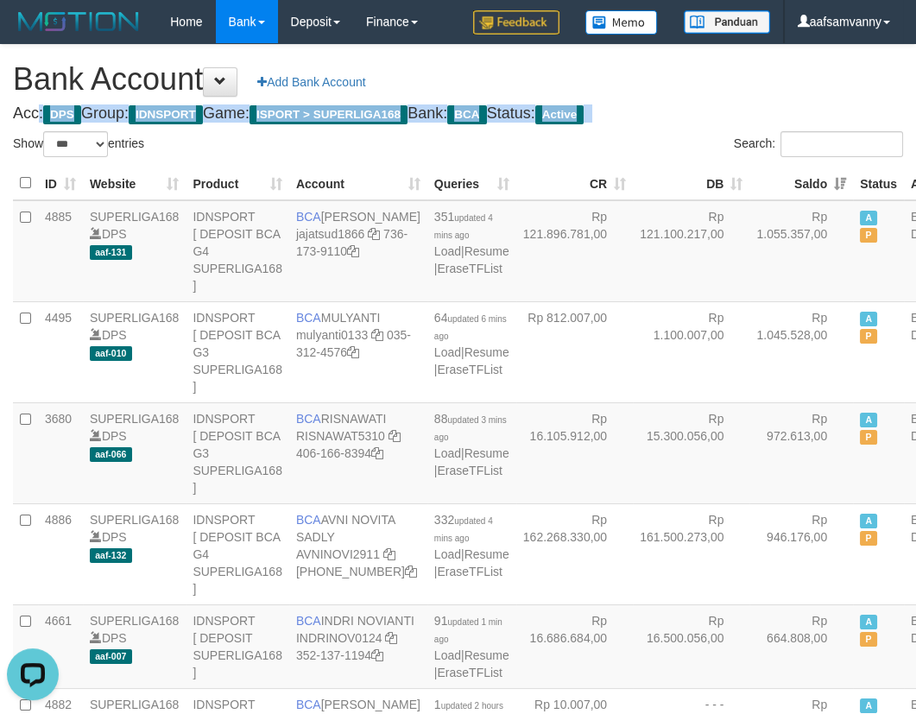
click at [758, 83] on h1 "Bank Account Add Bank Account" at bounding box center [458, 79] width 890 height 35
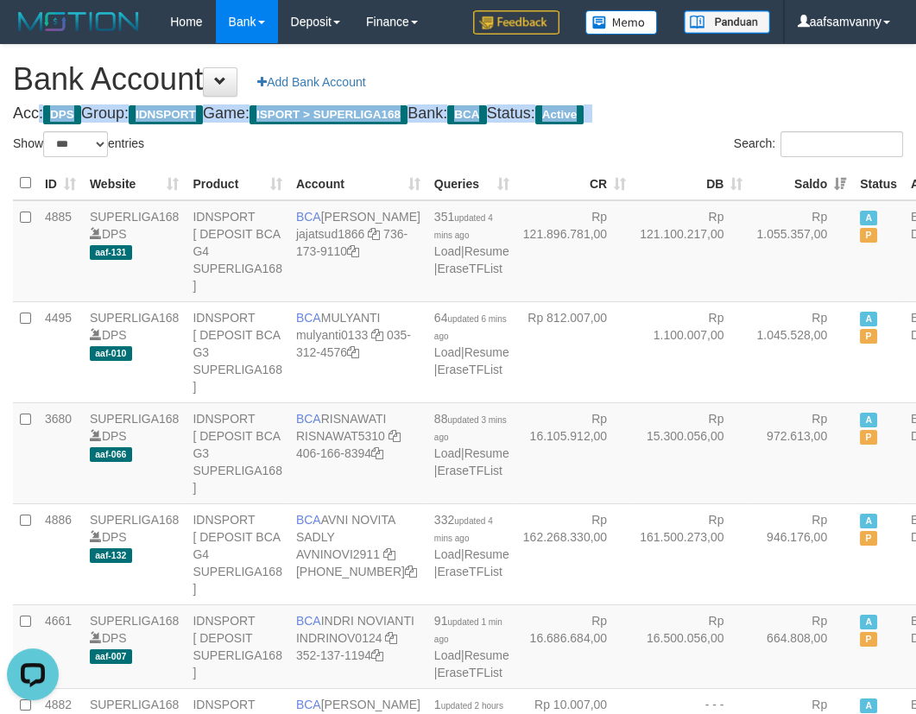
click at [758, 83] on h1 "Bank Account Add Bank Account" at bounding box center [458, 79] width 890 height 35
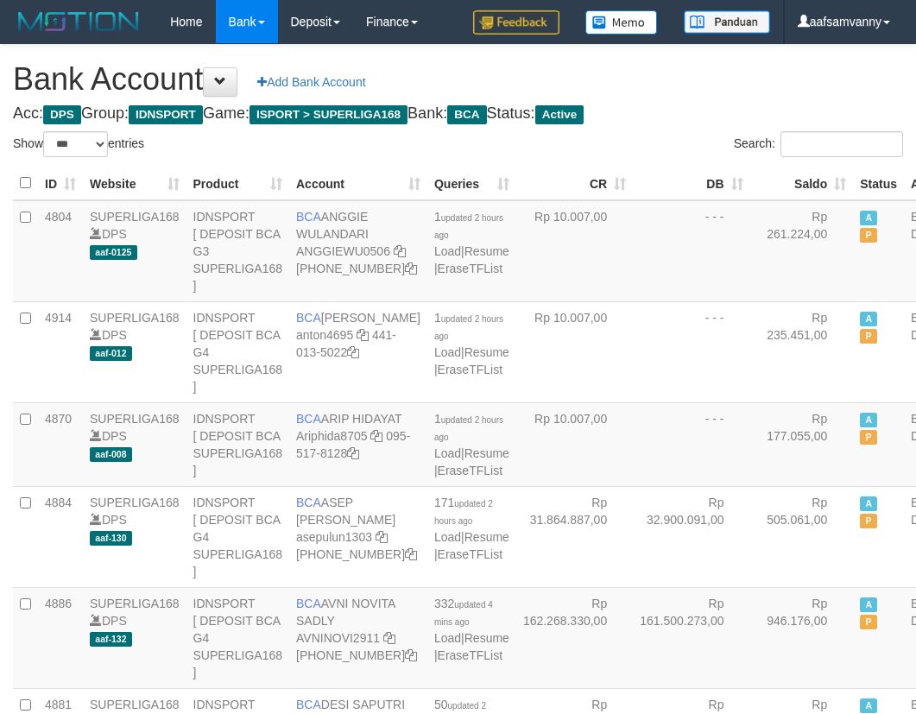
select select "***"
click at [799, 180] on th "Saldo" at bounding box center [802, 184] width 104 height 34
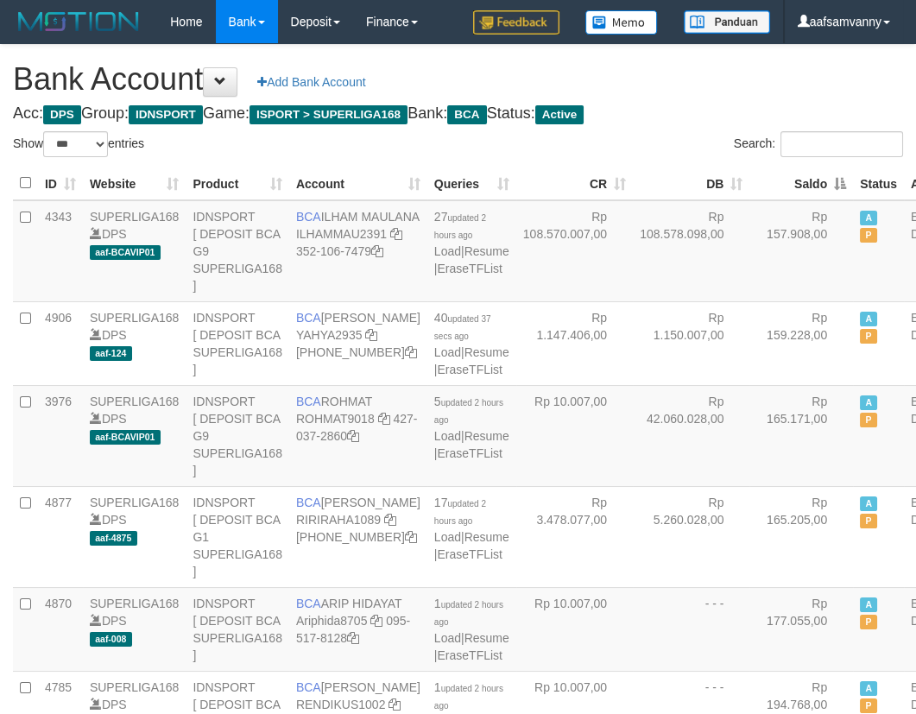
drag, startPoint x: 0, startPoint y: 0, endPoint x: 745, endPoint y: 142, distance: 758.7
click at [798, 180] on th "Saldo" at bounding box center [802, 184] width 104 height 34
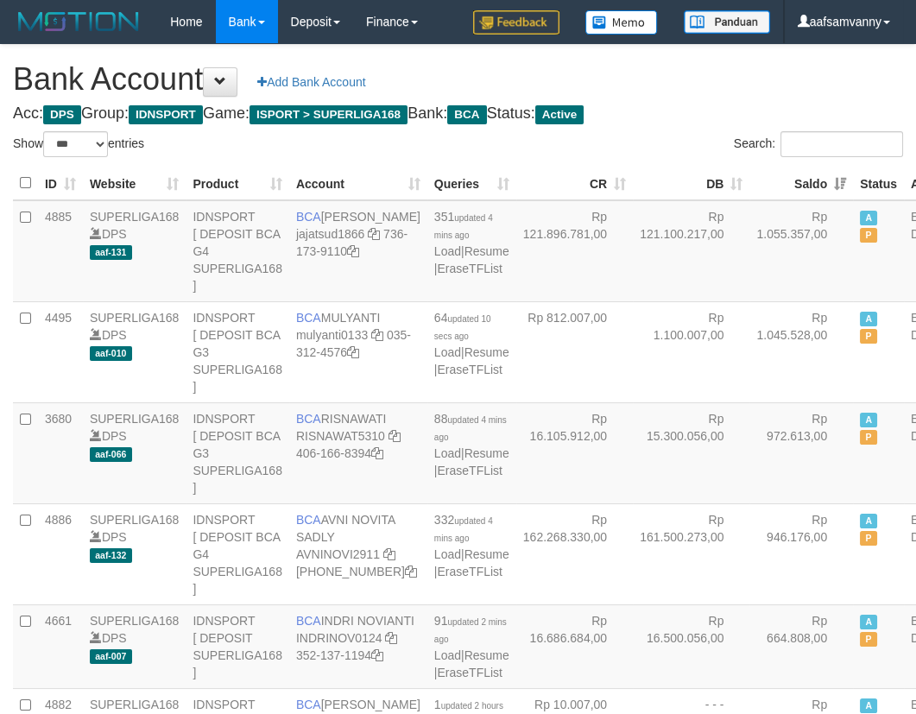
click at [725, 121] on h4 "Acc: DPS Group: IDNSPORT Game: ISPORT > SUPERLIGA168 Bank: BCA Status: Active" at bounding box center [458, 113] width 890 height 17
click at [711, 70] on h1 "Bank Account Add Bank Account" at bounding box center [458, 79] width 890 height 35
click at [711, 69] on h1 "Bank Account Add Bank Account" at bounding box center [458, 79] width 890 height 35
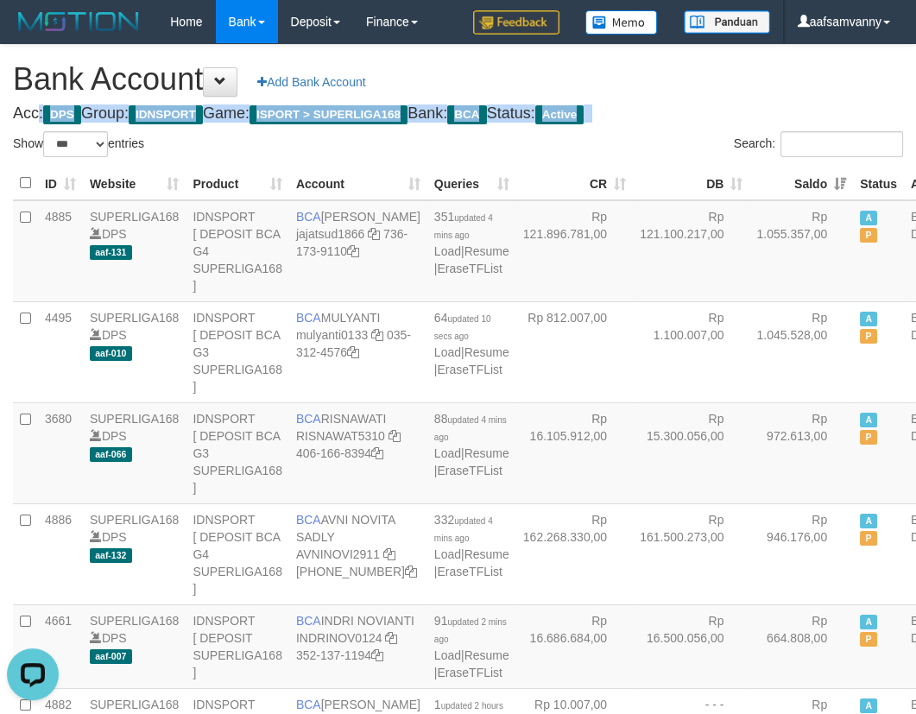
click at [711, 69] on h1 "Bank Account Add Bank Account" at bounding box center [458, 79] width 890 height 35
click at [712, 69] on h1 "Bank Account Add Bank Account" at bounding box center [458, 79] width 890 height 35
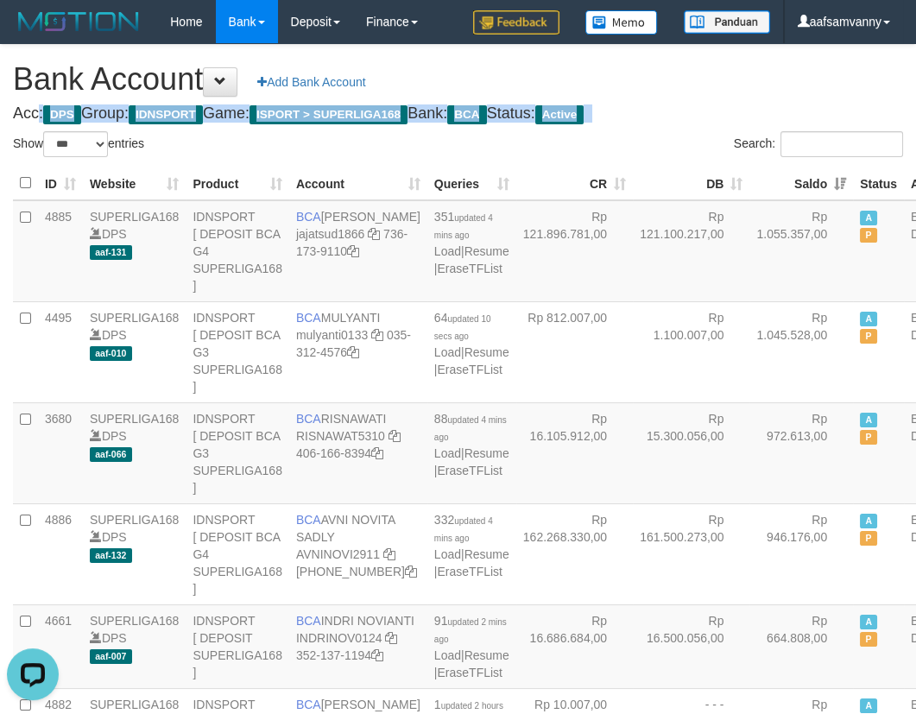
click at [713, 69] on h1 "Bank Account Add Bank Account" at bounding box center [458, 79] width 890 height 35
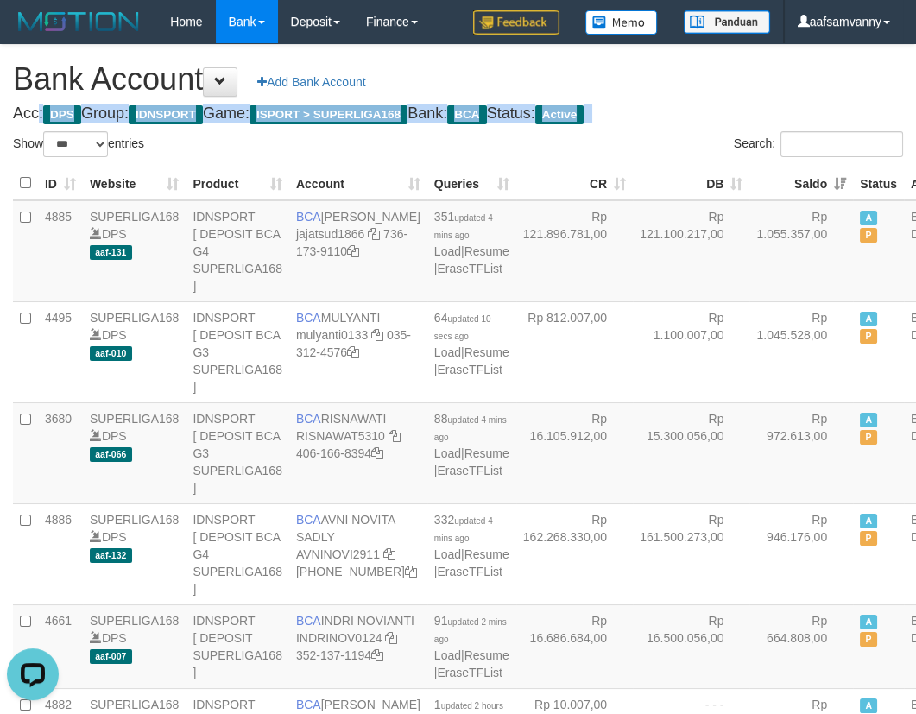
click at [713, 69] on h1 "Bank Account Add Bank Account" at bounding box center [458, 79] width 890 height 35
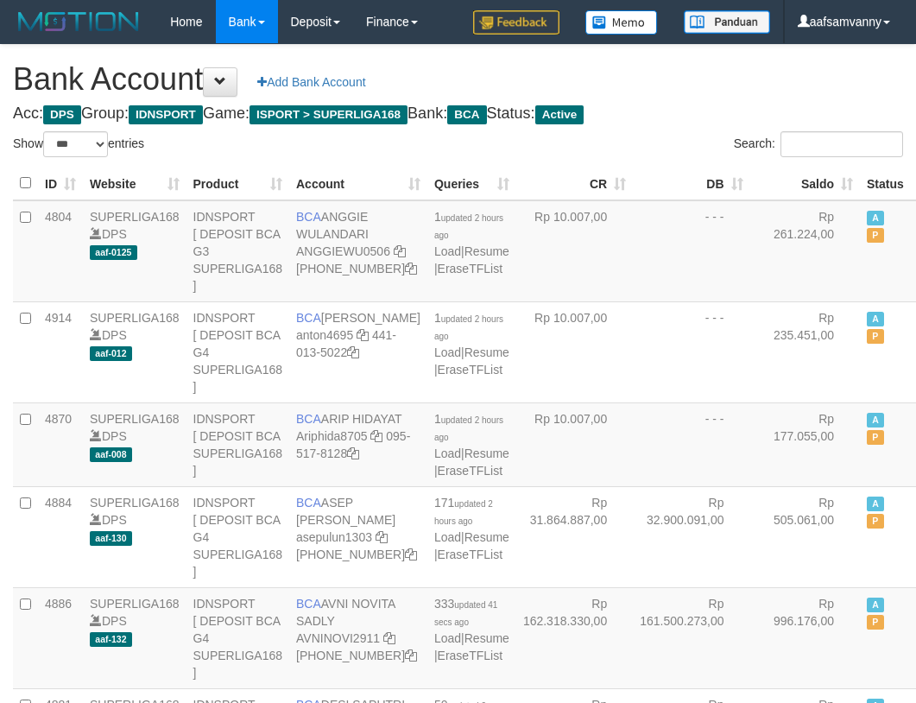
select select "***"
click at [806, 181] on th "Saldo" at bounding box center [805, 184] width 111 height 34
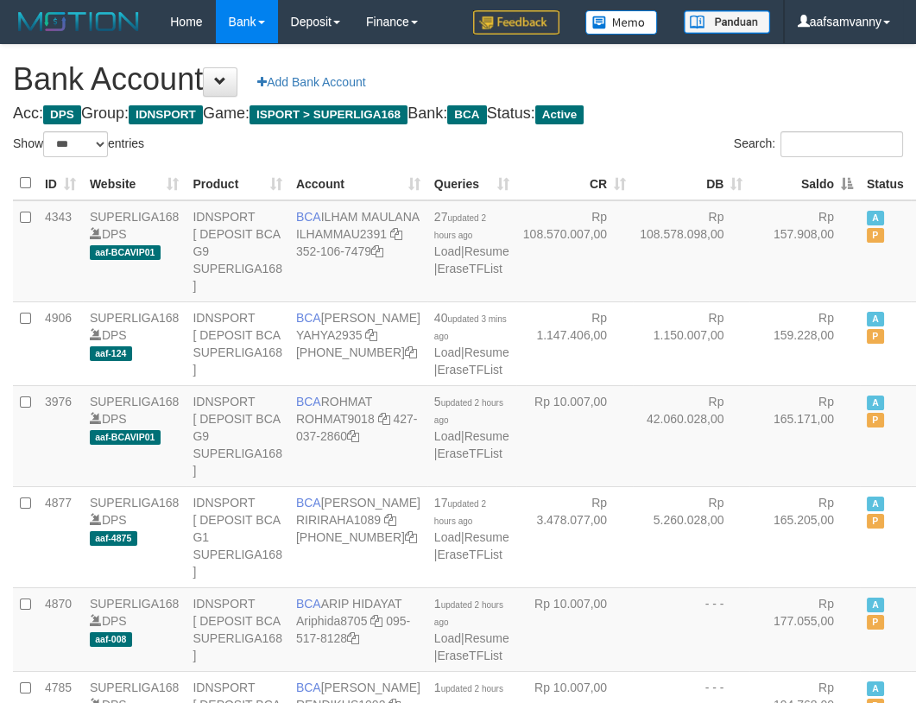
drag, startPoint x: 806, startPoint y: 181, endPoint x: 769, endPoint y: 143, distance: 53.1
click at [802, 179] on th "Saldo" at bounding box center [805, 184] width 111 height 34
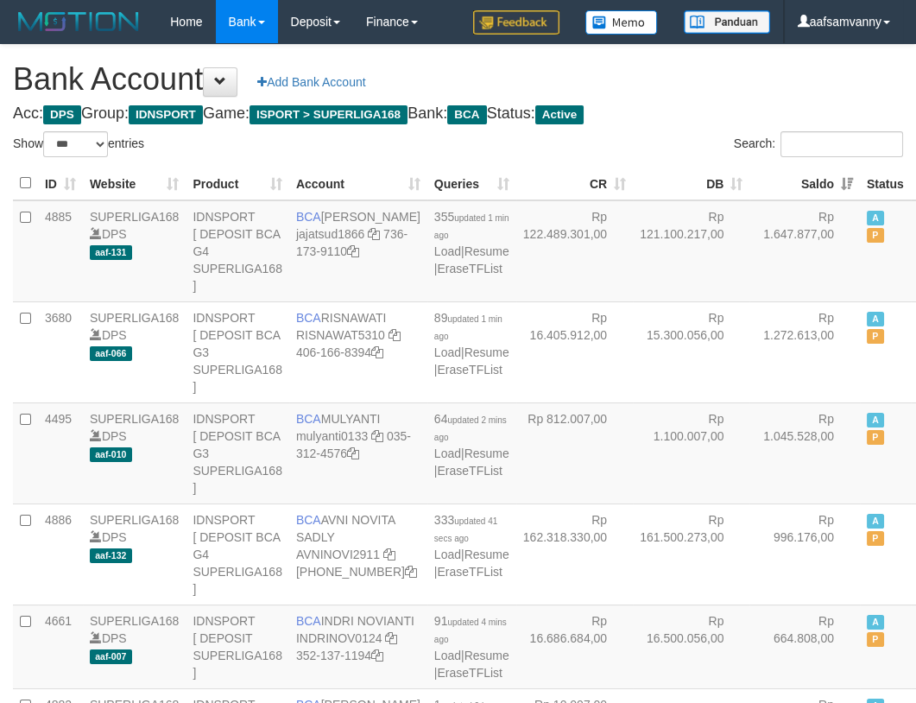
click at [718, 74] on h1 "Bank Account Add Bank Account" at bounding box center [458, 79] width 890 height 35
click at [731, 78] on h1 "Bank Account Add Bank Account" at bounding box center [458, 79] width 890 height 35
click at [734, 78] on h1 "Bank Account Add Bank Account" at bounding box center [458, 79] width 890 height 35
click at [738, 78] on h1 "Bank Account Add Bank Account" at bounding box center [458, 79] width 890 height 35
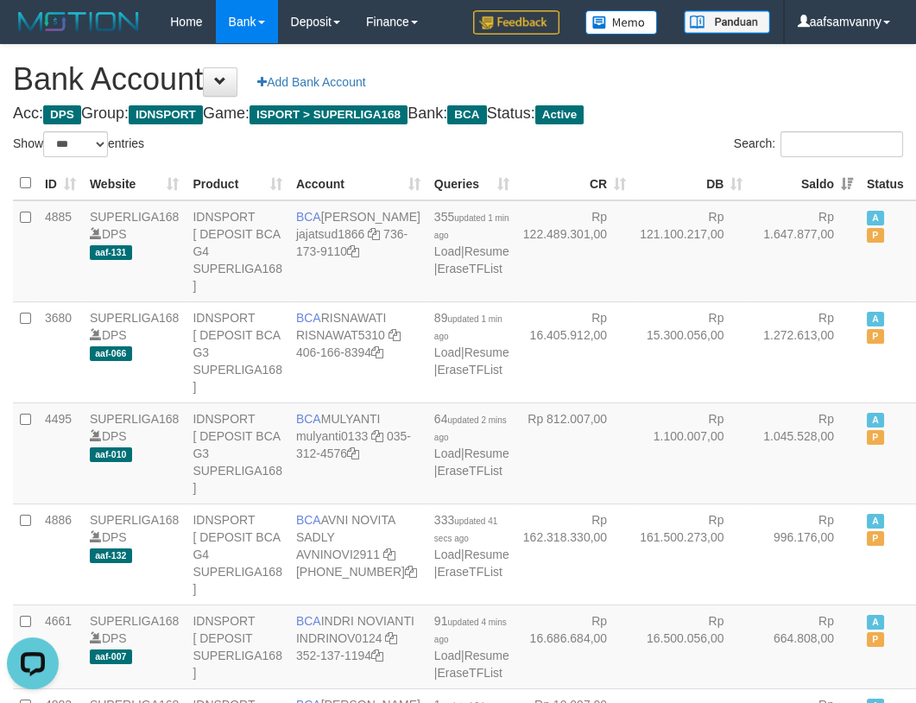
click at [746, 74] on h1 "Bank Account Add Bank Account" at bounding box center [458, 79] width 890 height 35
click at [751, 72] on h1 "Bank Account Add Bank Account" at bounding box center [458, 79] width 890 height 35
click at [767, 83] on h1 "Bank Account Add Bank Account" at bounding box center [458, 79] width 890 height 35
click at [769, 83] on h1 "Bank Account Add Bank Account" at bounding box center [458, 79] width 890 height 35
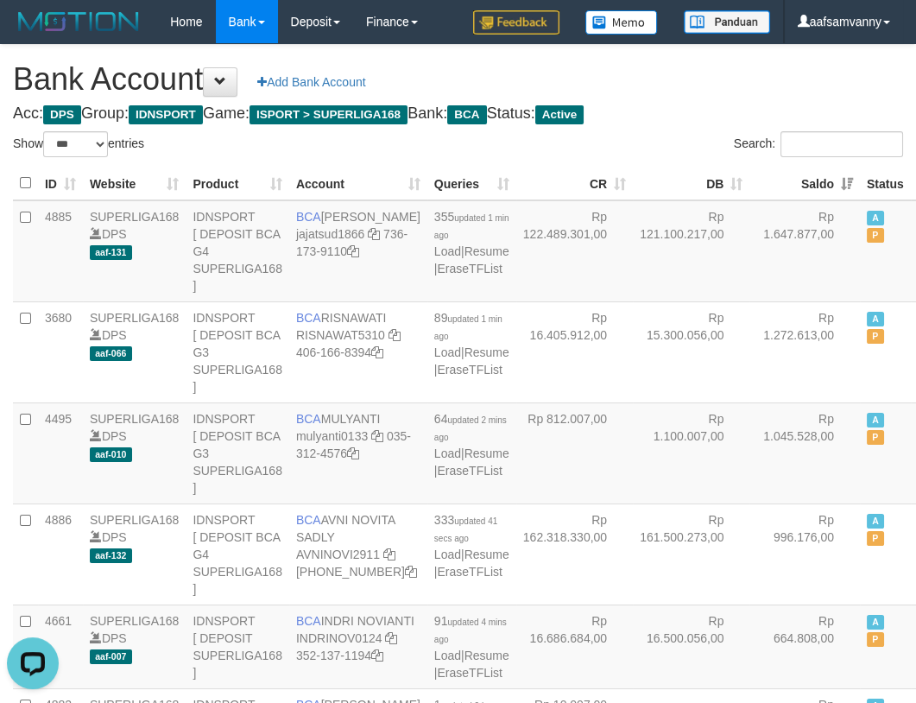
click at [768, 83] on h1 "Bank Account Add Bank Account" at bounding box center [458, 79] width 890 height 35
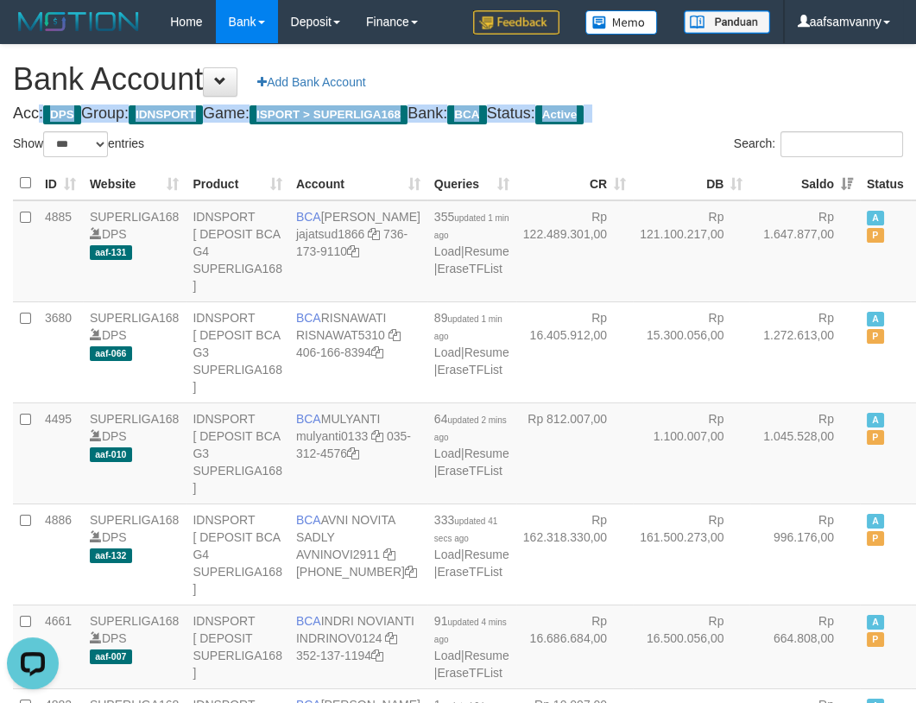
click at [767, 84] on h1 "Bank Account Add Bank Account" at bounding box center [458, 79] width 890 height 35
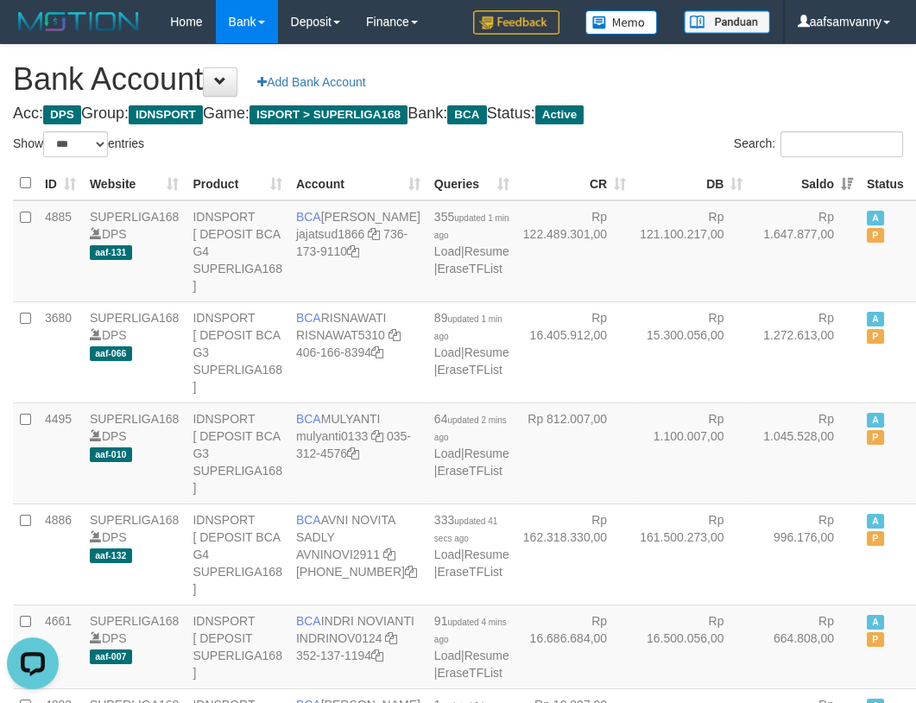
click at [766, 85] on h1 "Bank Account Add Bank Account" at bounding box center [458, 79] width 890 height 35
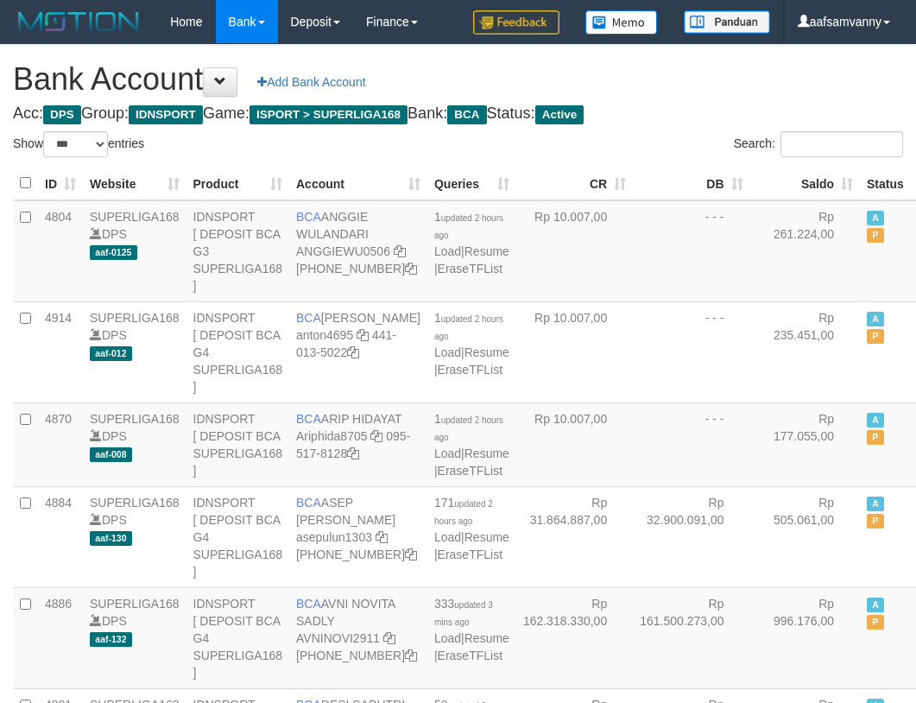
select select "***"
click at [794, 173] on th "Saldo" at bounding box center [805, 184] width 111 height 34
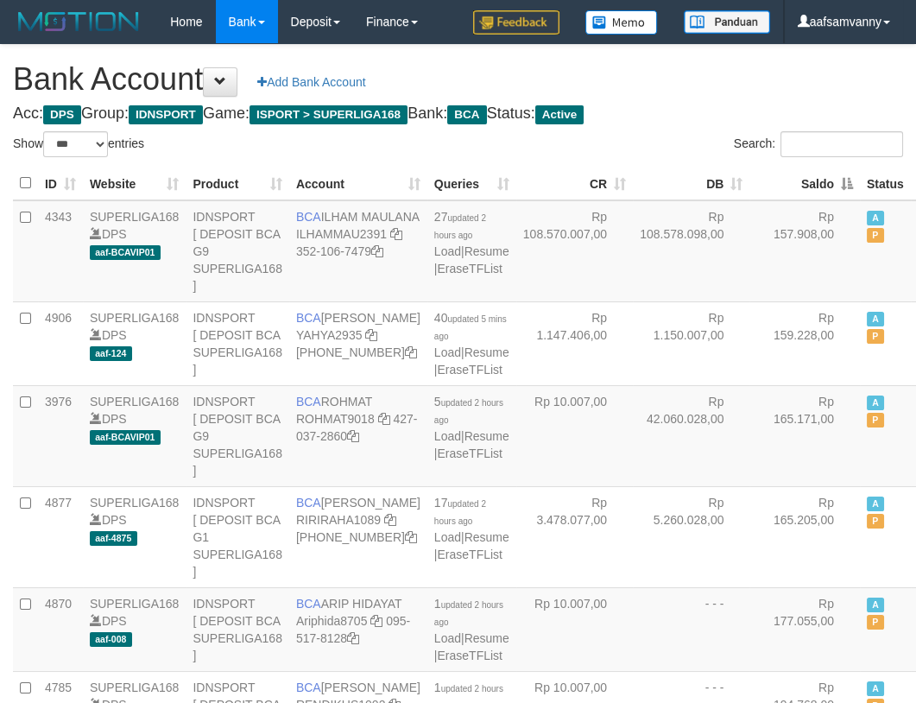
click at [794, 173] on th "Saldo" at bounding box center [805, 184] width 111 height 34
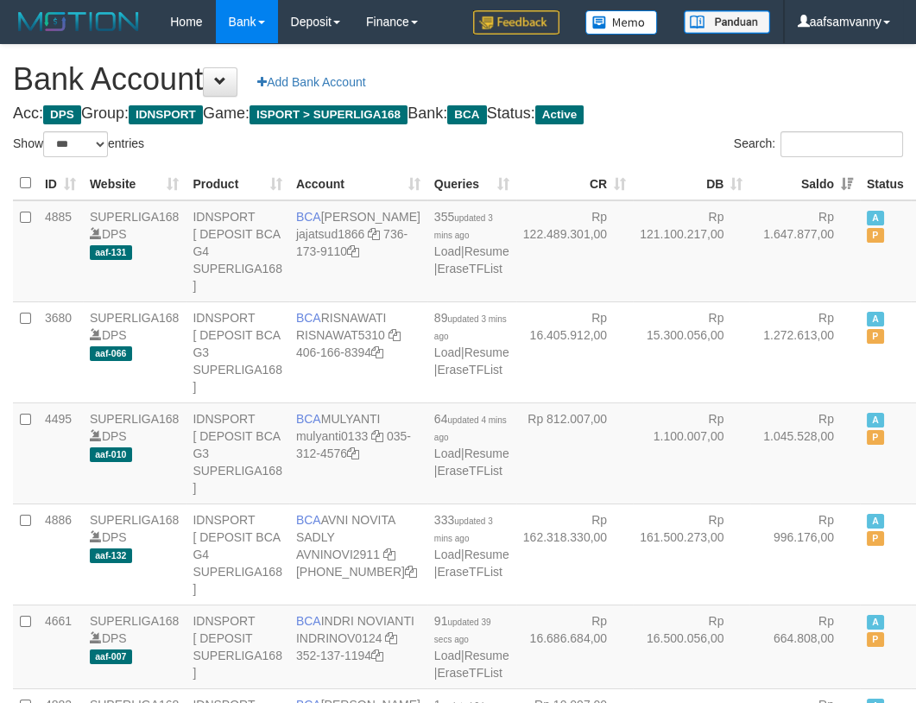
click at [710, 121] on h4 "Acc: DPS Group: IDNSPORT Game: ISPORT > SUPERLIGA168 Bank: BCA Status: Active" at bounding box center [458, 113] width 890 height 17
click at [674, 89] on h1 "Bank Account Add Bank Account" at bounding box center [458, 79] width 890 height 35
click at [674, 88] on h1 "Bank Account Add Bank Account" at bounding box center [458, 79] width 890 height 35
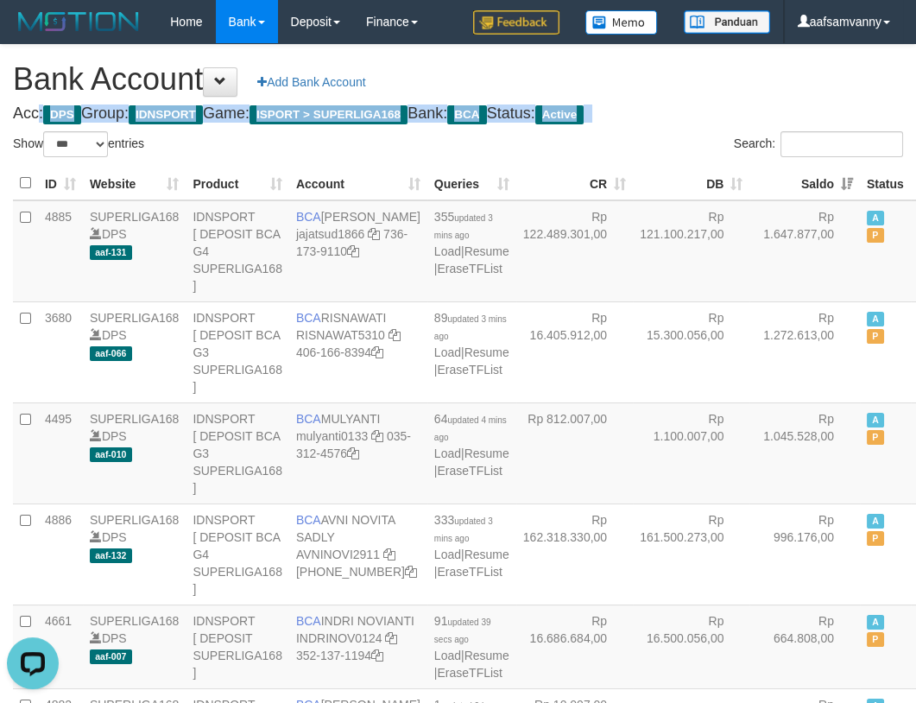
click at [675, 88] on h1 "Bank Account Add Bank Account" at bounding box center [458, 79] width 890 height 35
click at [675, 87] on h1 "Bank Account Add Bank Account" at bounding box center [458, 79] width 890 height 35
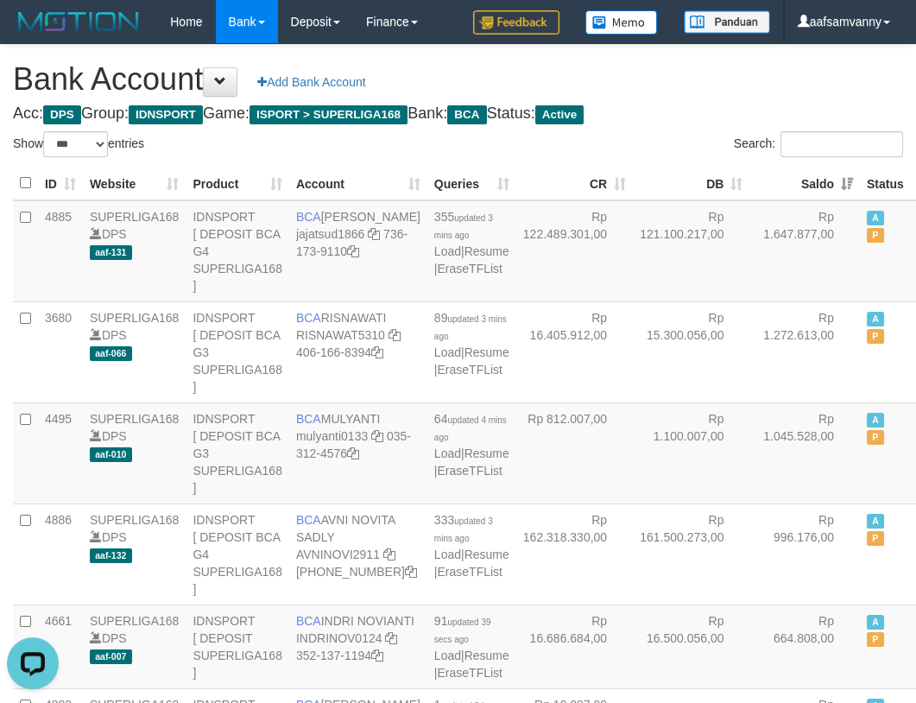
click at [680, 83] on h1 "Bank Account Add Bank Account" at bounding box center [458, 79] width 890 height 35
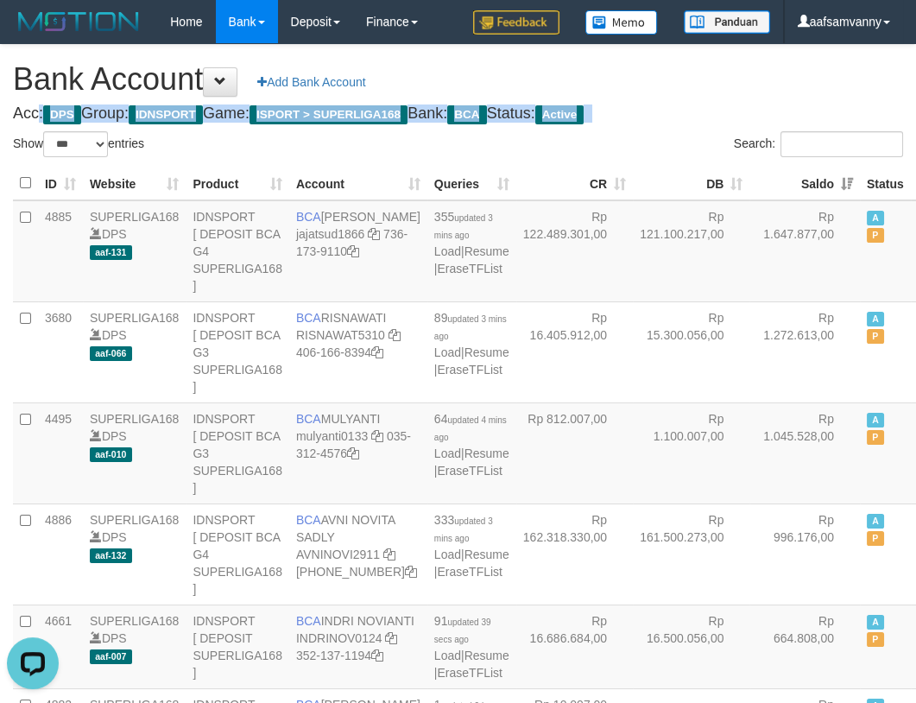
click at [680, 82] on h1 "Bank Account Add Bank Account" at bounding box center [458, 79] width 890 height 35
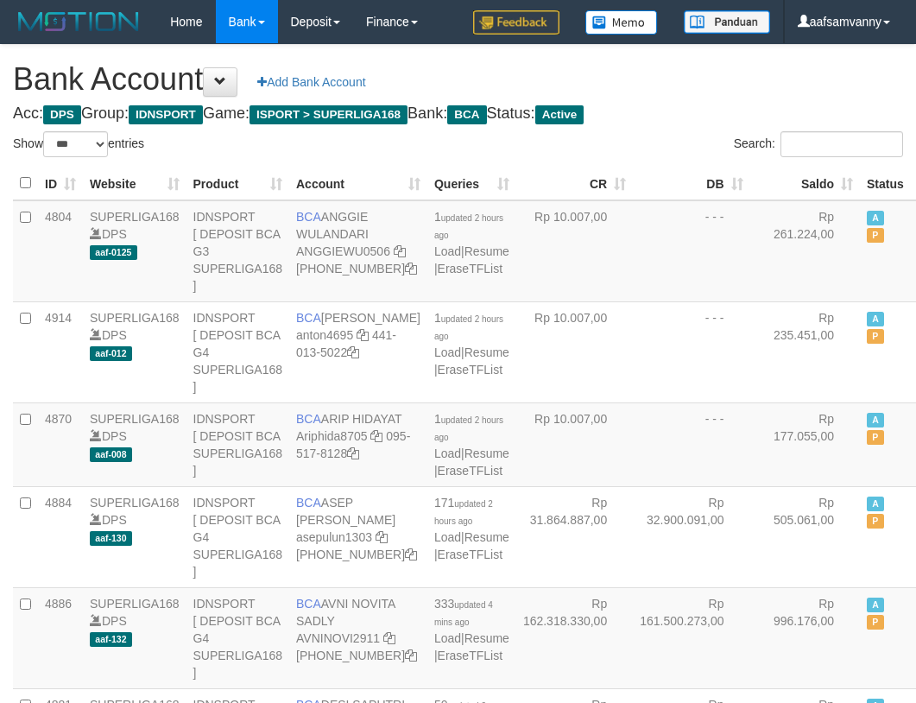
select select "***"
click at [814, 174] on th "Saldo" at bounding box center [805, 184] width 111 height 34
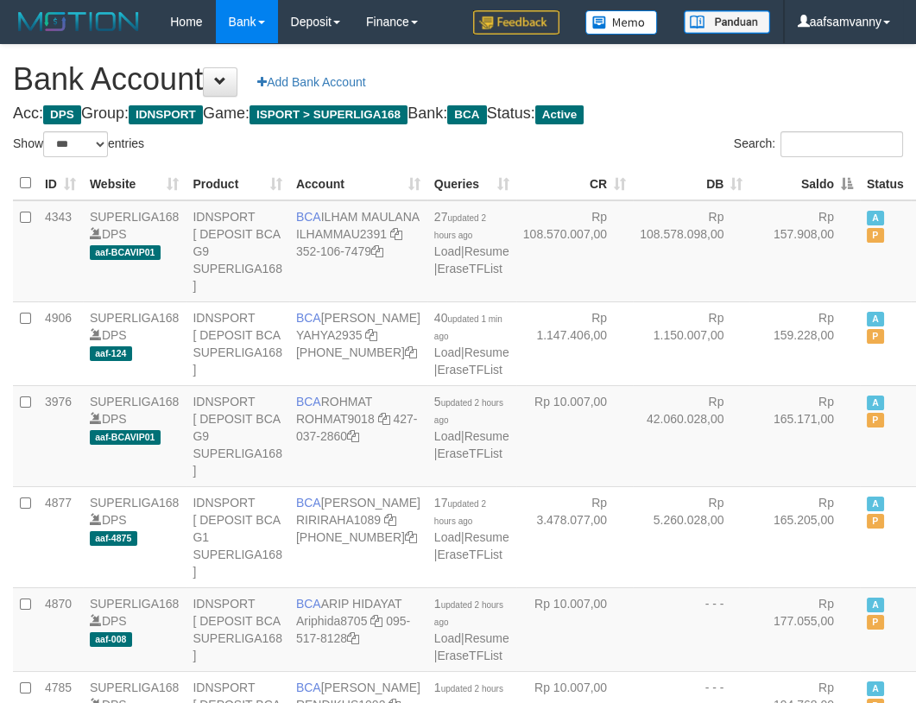
click at [812, 173] on th "Saldo" at bounding box center [805, 184] width 111 height 34
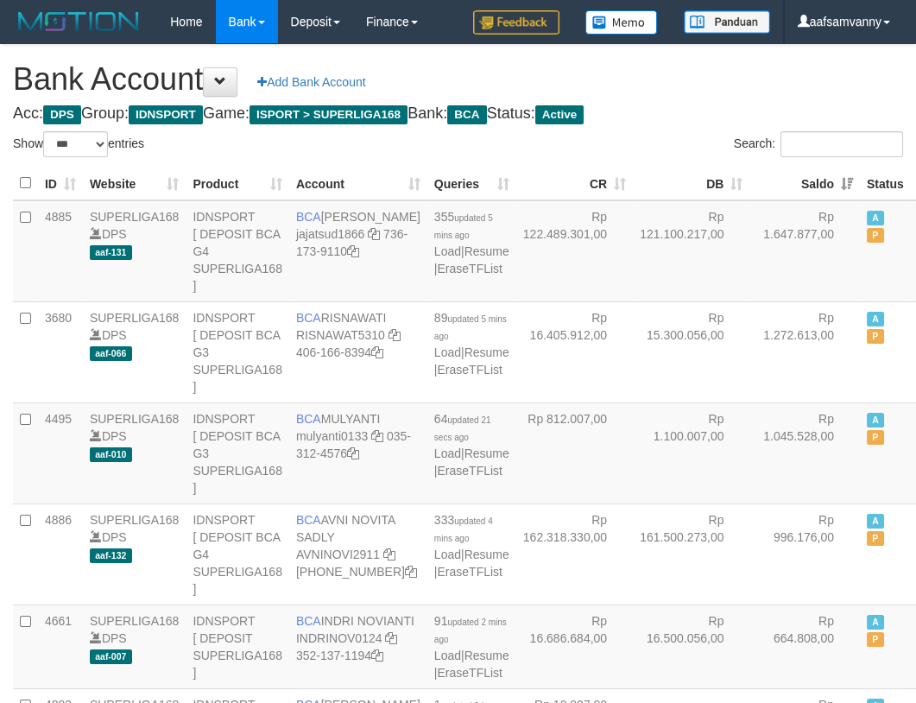
click at [723, 86] on h1 "Bank Account Add Bank Account" at bounding box center [458, 79] width 890 height 35
click at [723, 87] on h1 "Bank Account Add Bank Account" at bounding box center [458, 79] width 890 height 35
click at [679, 90] on h1 "Bank Account Add Bank Account" at bounding box center [458, 79] width 890 height 35
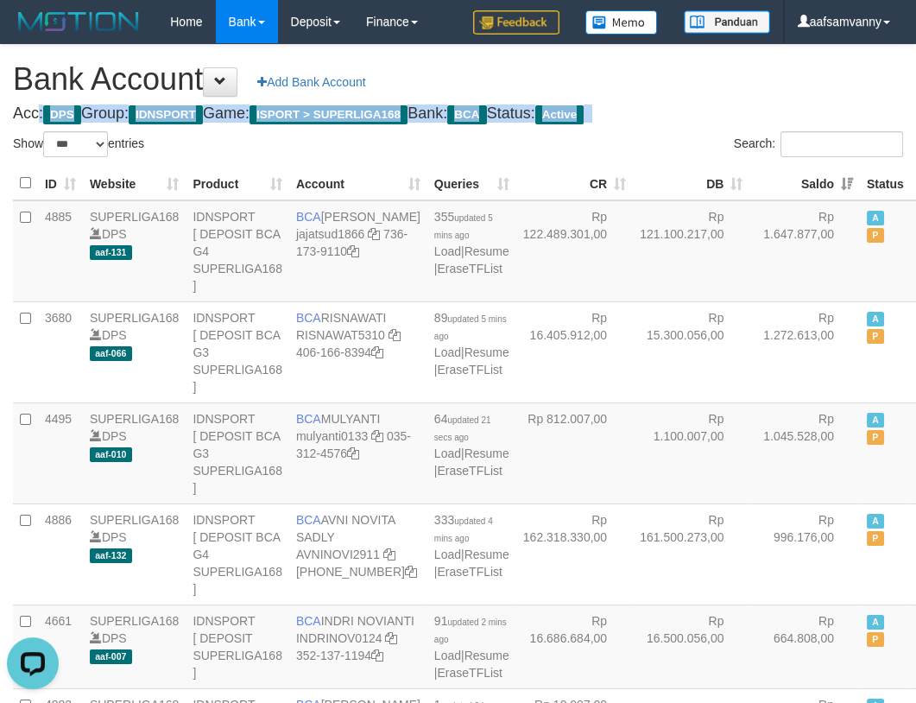
click at [680, 90] on h1 "Bank Account Add Bank Account" at bounding box center [458, 79] width 890 height 35
click at [682, 90] on h1 "Bank Account Add Bank Account" at bounding box center [458, 79] width 890 height 35
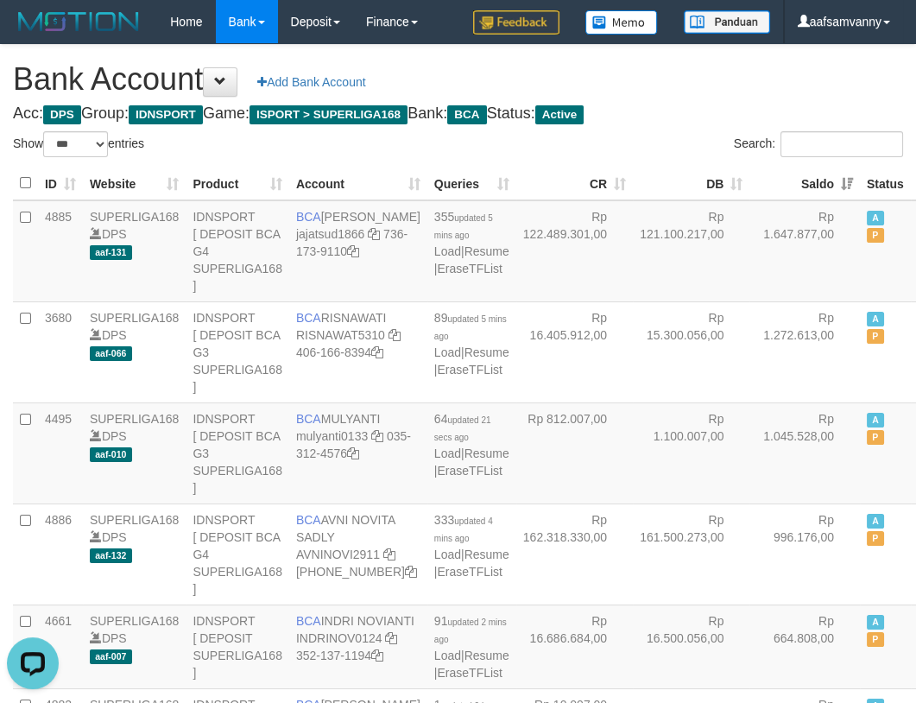
click at [682, 90] on h1 "Bank Account Add Bank Account" at bounding box center [458, 79] width 890 height 35
click at [685, 90] on h1 "Bank Account Add Bank Account" at bounding box center [458, 79] width 890 height 35
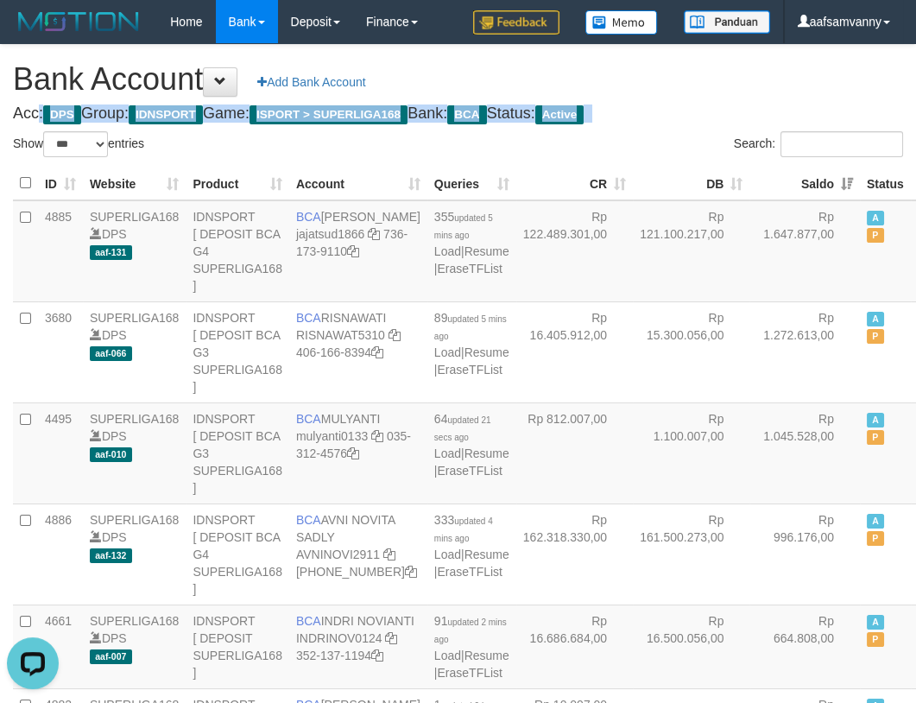
click at [685, 90] on h1 "Bank Account Add Bank Account" at bounding box center [458, 79] width 890 height 35
click at [688, 92] on h1 "Bank Account Add Bank Account" at bounding box center [458, 79] width 890 height 35
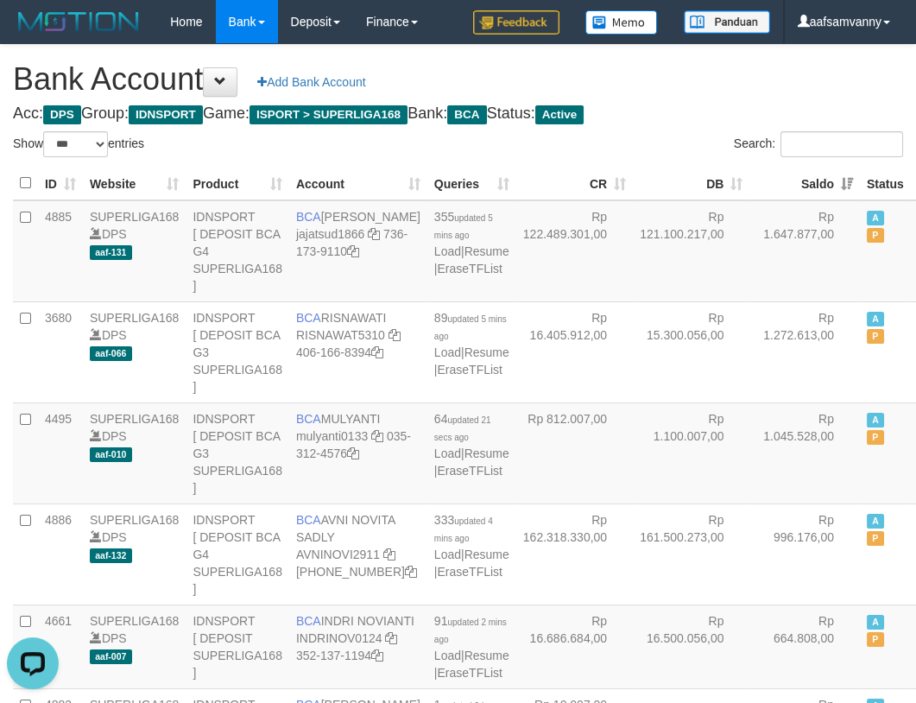
click at [689, 92] on h1 "Bank Account Add Bank Account" at bounding box center [458, 79] width 890 height 35
click at [693, 94] on h1 "Bank Account Add Bank Account" at bounding box center [458, 79] width 890 height 35
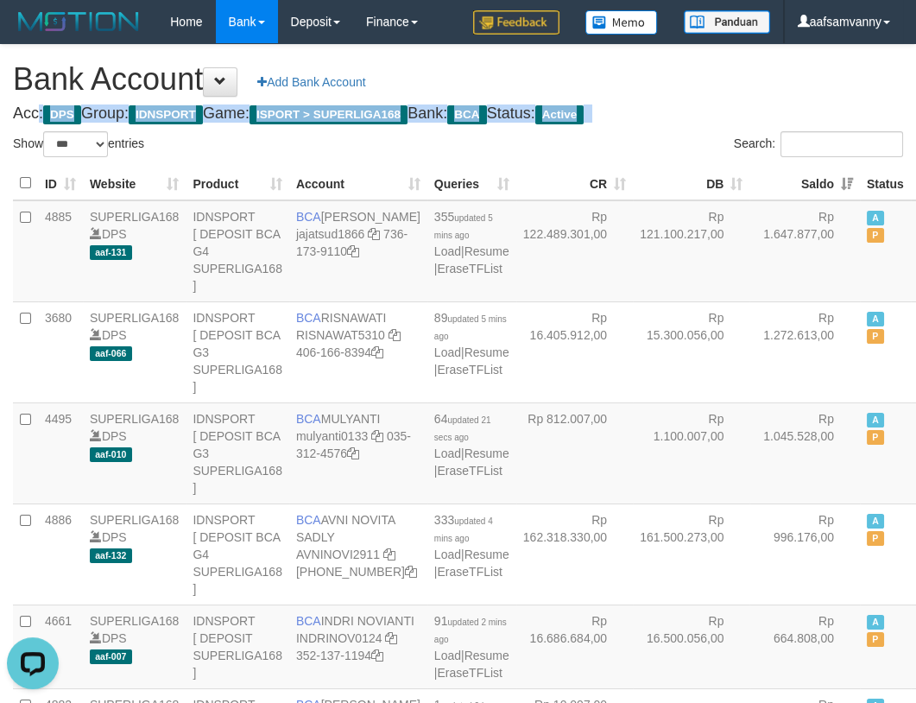
click at [694, 94] on h1 "Bank Account Add Bank Account" at bounding box center [458, 79] width 890 height 35
click at [696, 95] on h1 "Bank Account Add Bank Account" at bounding box center [458, 79] width 890 height 35
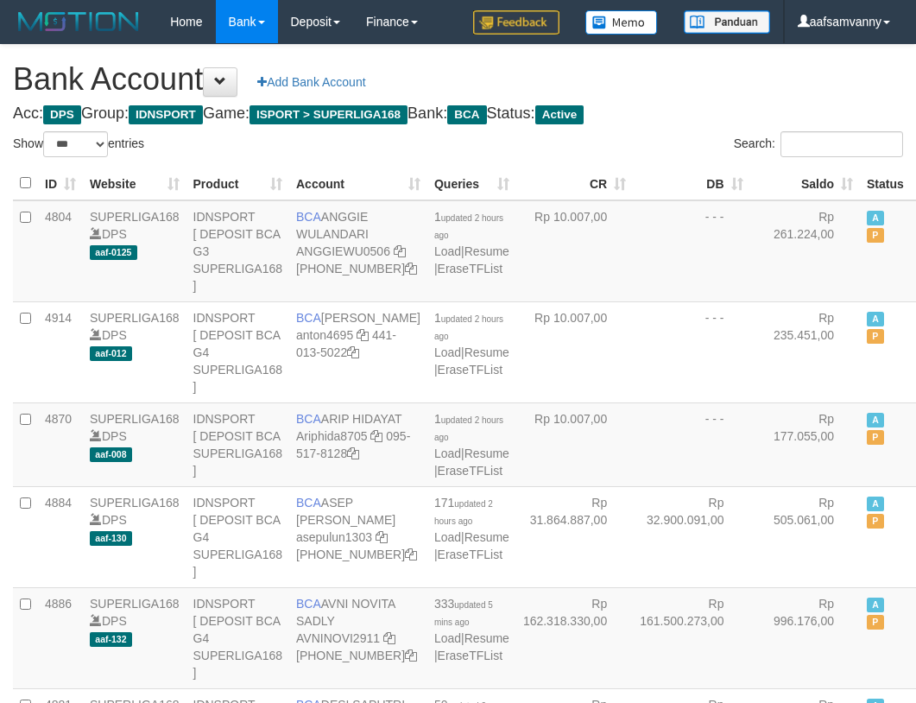
select select "***"
click at [814, 175] on th "Saldo" at bounding box center [805, 184] width 111 height 34
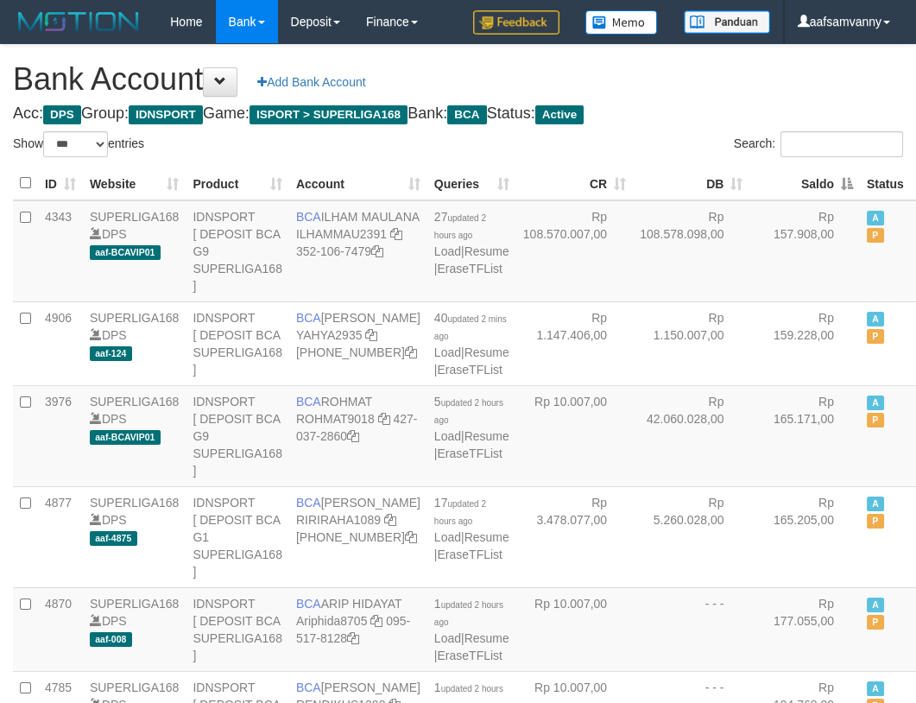
click at [814, 175] on th "Saldo" at bounding box center [805, 184] width 111 height 34
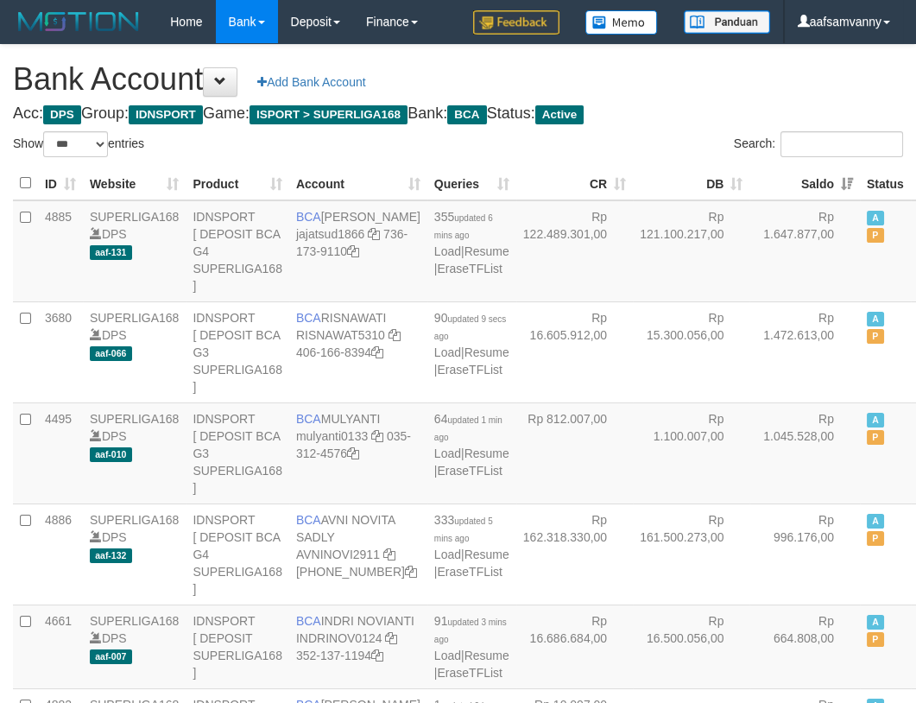
click at [708, 76] on h1 "Bank Account Add Bank Account" at bounding box center [458, 79] width 890 height 35
click at [671, 79] on h1 "Bank Account Add Bank Account" at bounding box center [458, 79] width 890 height 35
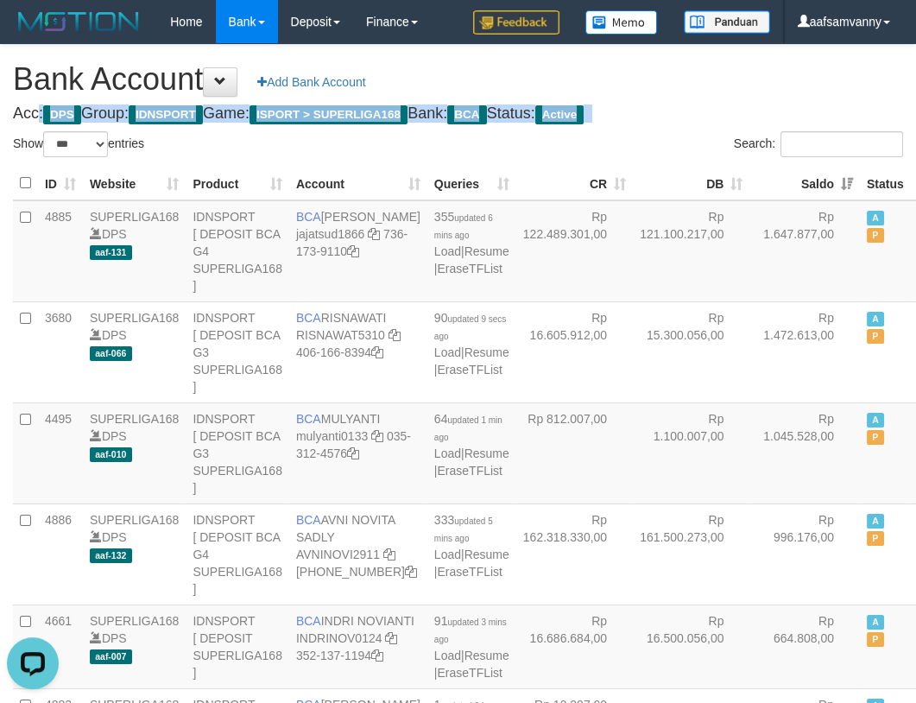
click at [671, 79] on h1 "Bank Account Add Bank Account" at bounding box center [458, 79] width 890 height 35
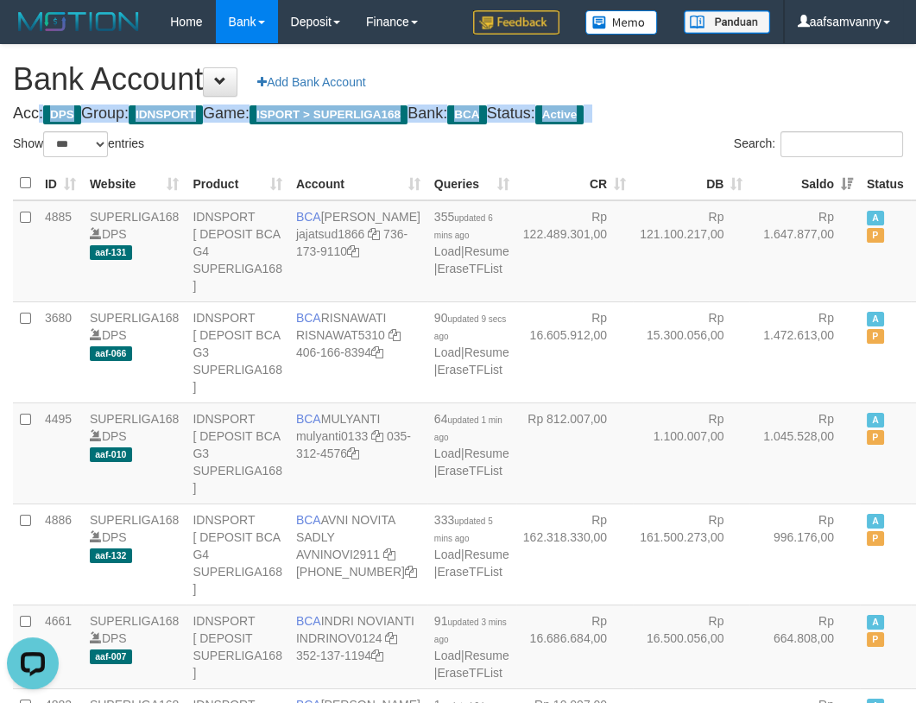
click at [671, 79] on h1 "Bank Account Add Bank Account" at bounding box center [458, 79] width 890 height 35
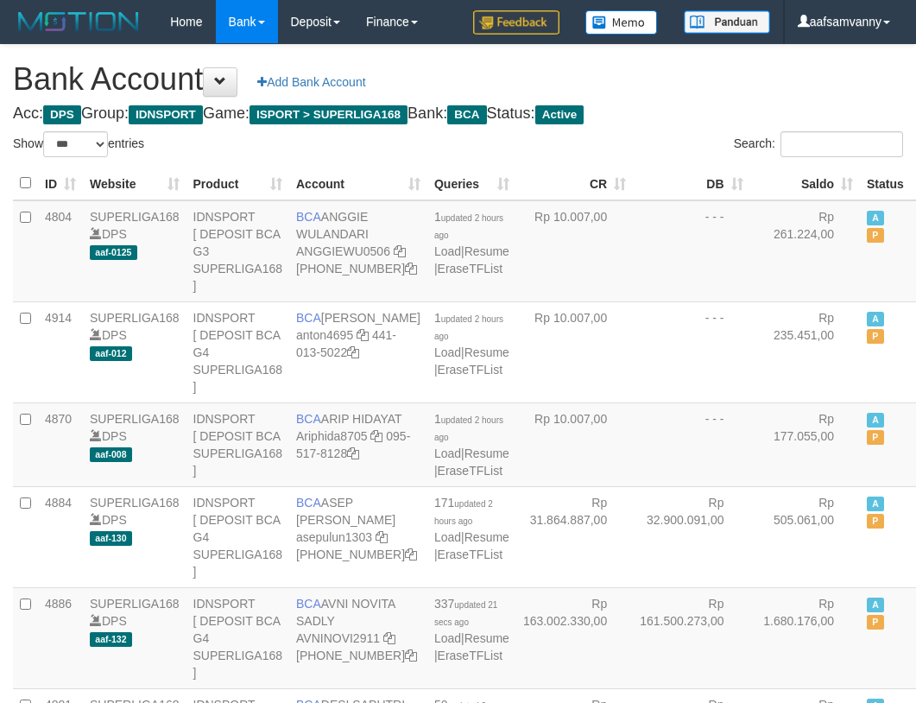
select select "***"
click at [806, 169] on th "Saldo" at bounding box center [805, 184] width 111 height 34
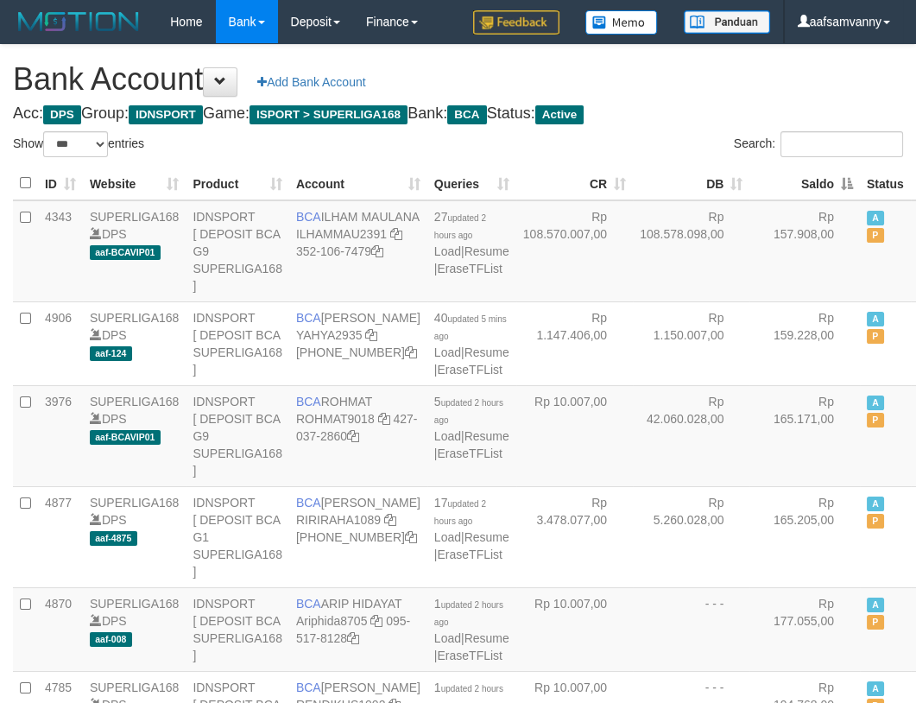
click at [806, 169] on th "Saldo" at bounding box center [805, 184] width 111 height 34
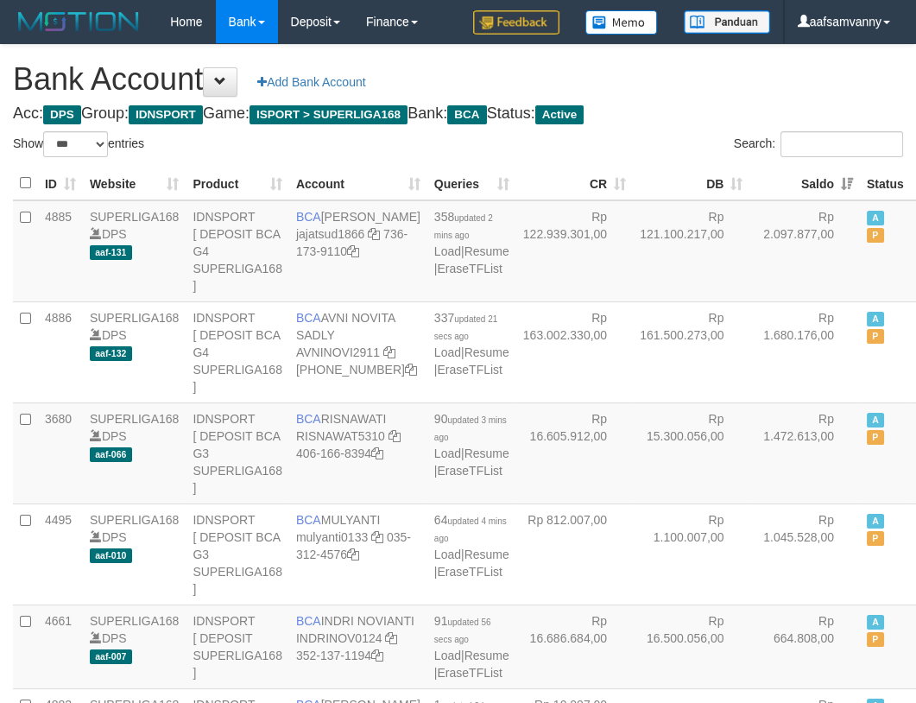
click at [872, 105] on h4 "Acc: DPS Group: IDNSPORT Game: ISPORT > SUPERLIGA168 Bank: BCA Status: Active" at bounding box center [458, 113] width 890 height 17
click at [701, 89] on h1 "Bank Account Add Bank Account" at bounding box center [458, 79] width 890 height 35
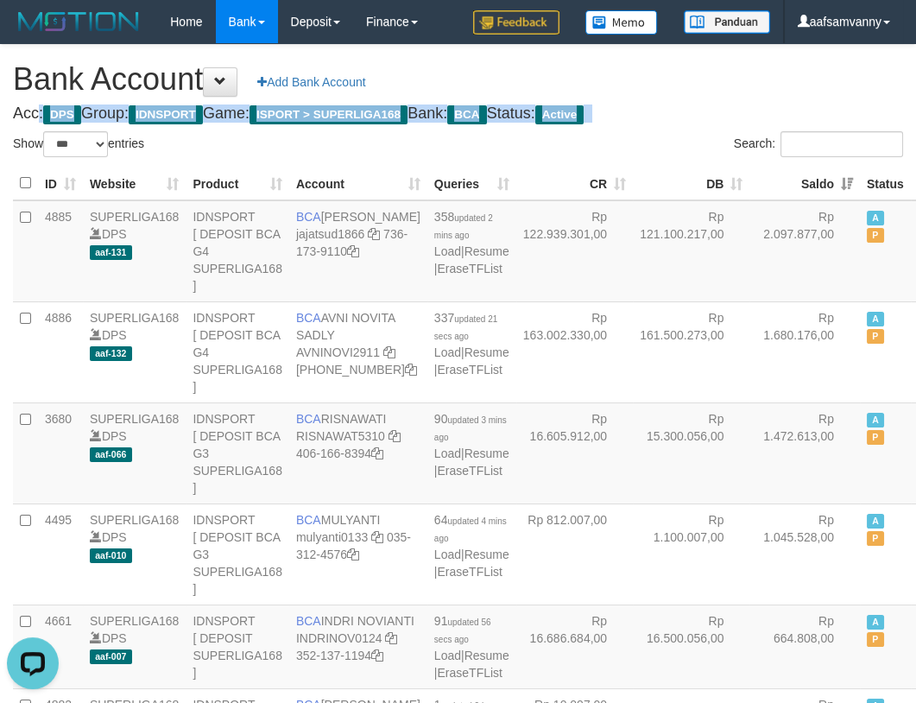
click at [701, 89] on h1 "Bank Account Add Bank Account" at bounding box center [458, 79] width 890 height 35
click at [701, 90] on h1 "Bank Account Add Bank Account" at bounding box center [458, 79] width 890 height 35
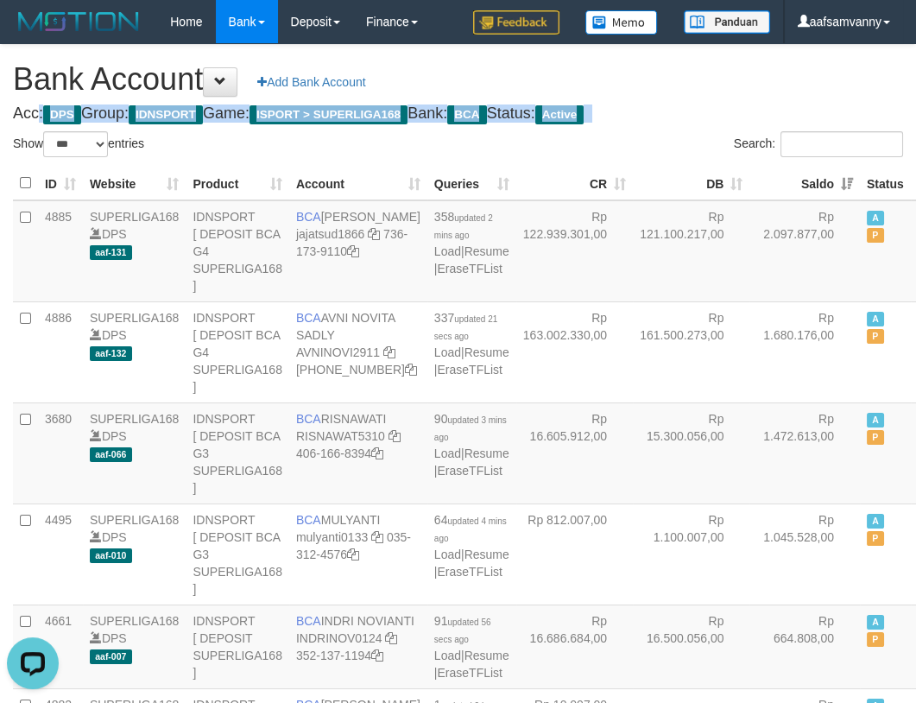
click at [701, 90] on h1 "Bank Account Add Bank Account" at bounding box center [458, 79] width 890 height 35
click at [701, 91] on h1 "Bank Account Add Bank Account" at bounding box center [458, 79] width 890 height 35
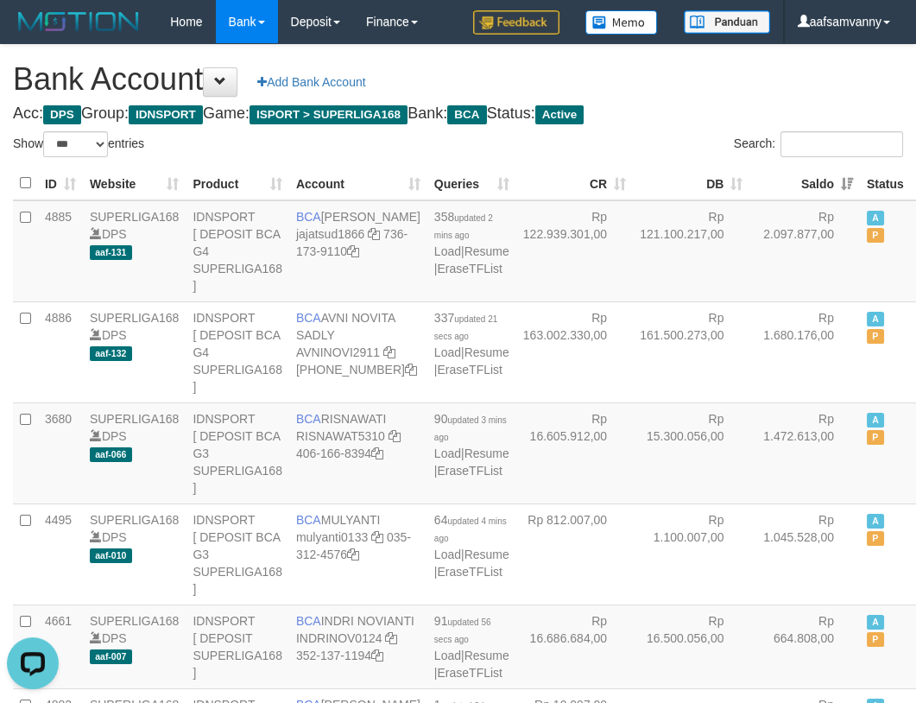
click at [702, 92] on h1 "Bank Account Add Bank Account" at bounding box center [458, 79] width 890 height 35
click at [706, 94] on h1 "Bank Account Add Bank Account" at bounding box center [458, 79] width 890 height 35
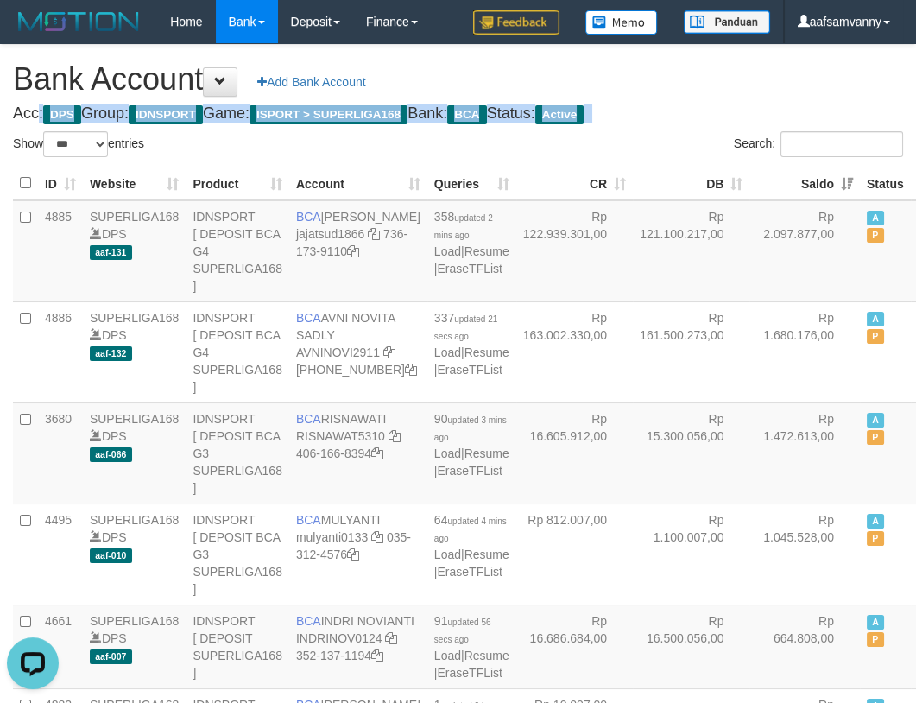
click at [706, 94] on h1 "Bank Account Add Bank Account" at bounding box center [458, 79] width 890 height 35
click at [706, 95] on h1 "Bank Account Add Bank Account" at bounding box center [458, 79] width 890 height 35
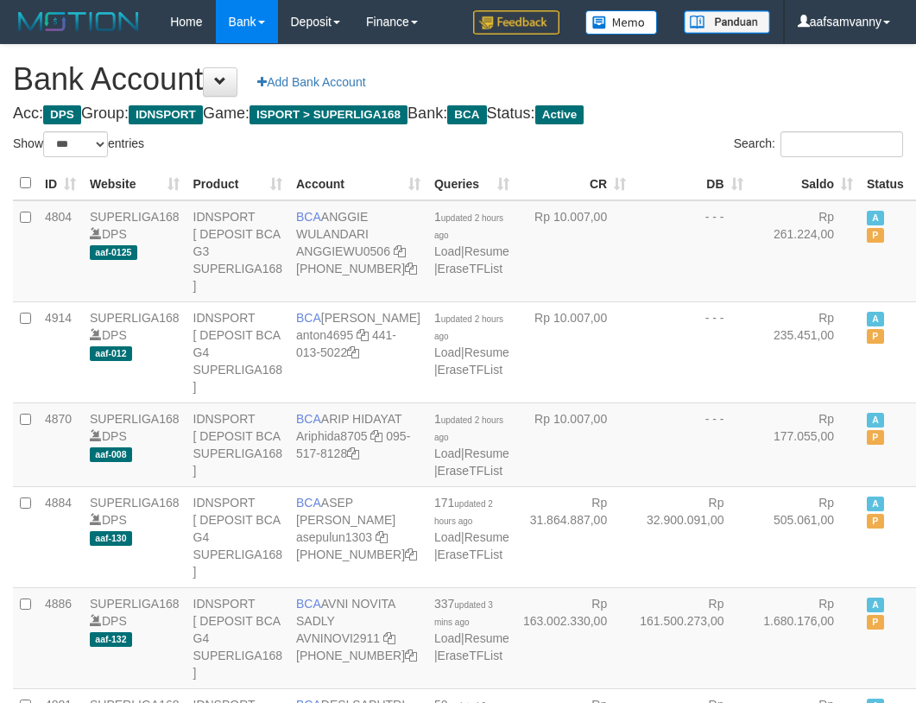
select select "***"
click at [800, 181] on th "Saldo" at bounding box center [805, 184] width 111 height 34
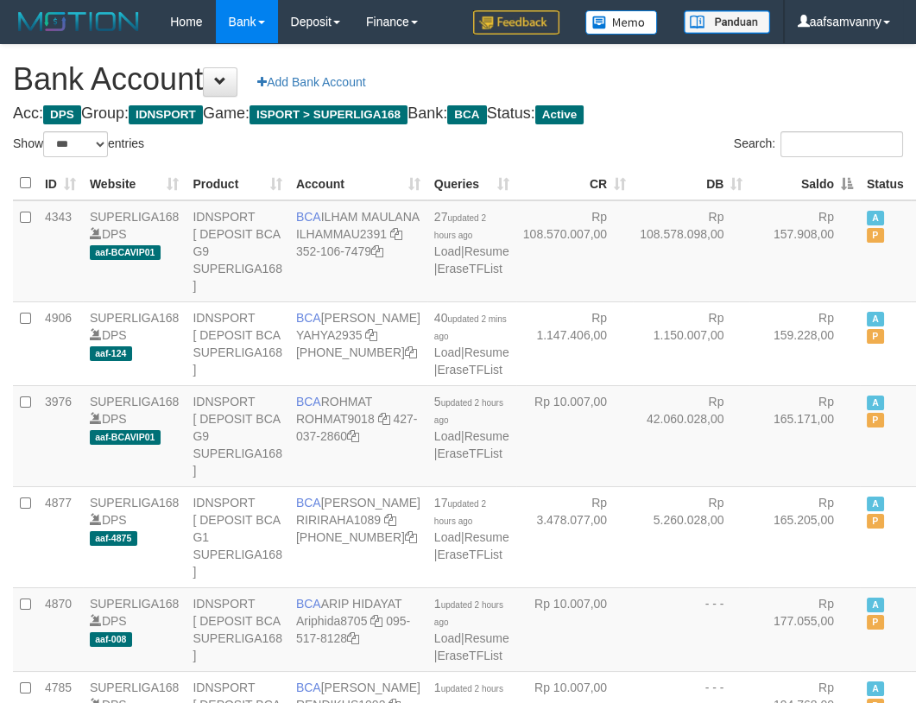
click at [801, 181] on th "Saldo" at bounding box center [805, 184] width 111 height 34
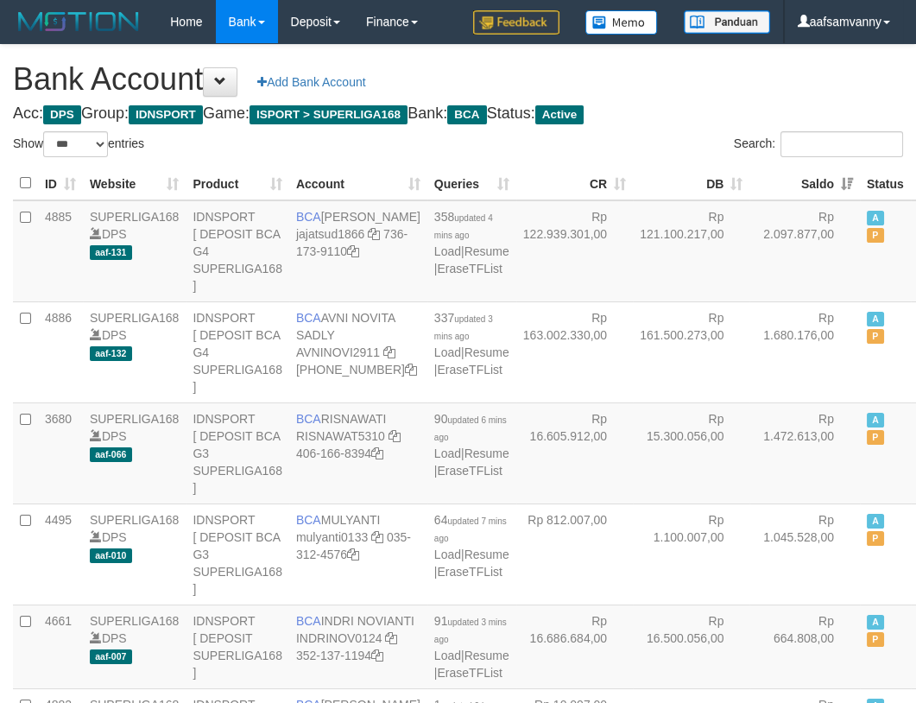
click at [708, 77] on h1 "Bank Account Add Bank Account" at bounding box center [458, 79] width 890 height 35
click at [731, 90] on h1 "Bank Account Add Bank Account" at bounding box center [458, 79] width 890 height 35
click at [719, 88] on h1 "Bank Account Add Bank Account" at bounding box center [458, 79] width 890 height 35
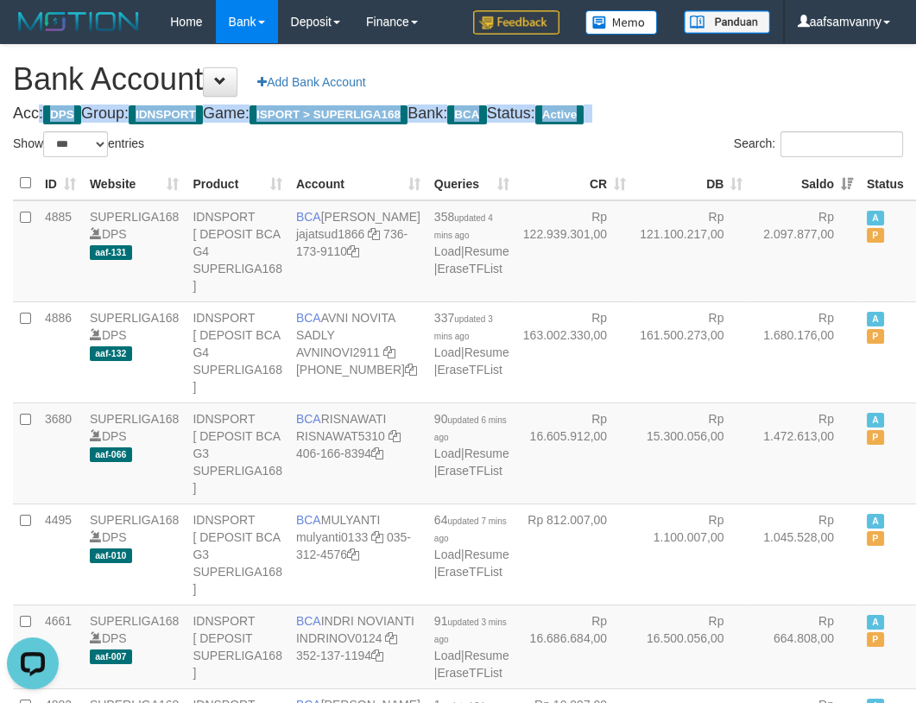
click at [719, 88] on h1 "Bank Account Add Bank Account" at bounding box center [458, 79] width 890 height 35
click at [719, 89] on h1 "Bank Account Add Bank Account" at bounding box center [458, 79] width 890 height 35
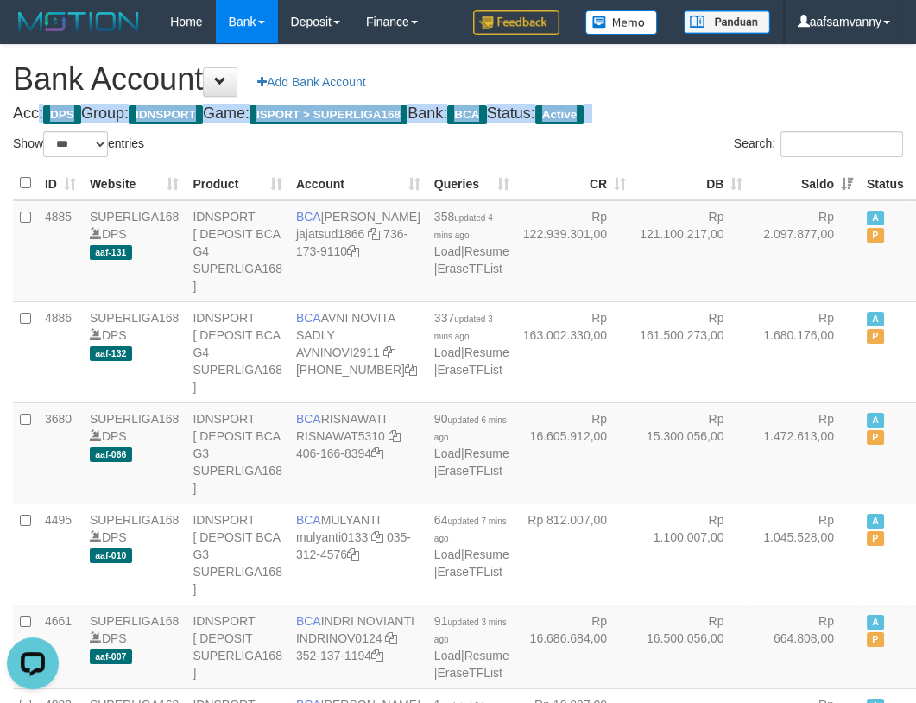
click at [719, 89] on h1 "Bank Account Add Bank Account" at bounding box center [458, 79] width 890 height 35
click at [719, 88] on h1 "Bank Account Add Bank Account" at bounding box center [458, 79] width 890 height 35
click at [719, 87] on h1 "Bank Account Add Bank Account" at bounding box center [458, 79] width 890 height 35
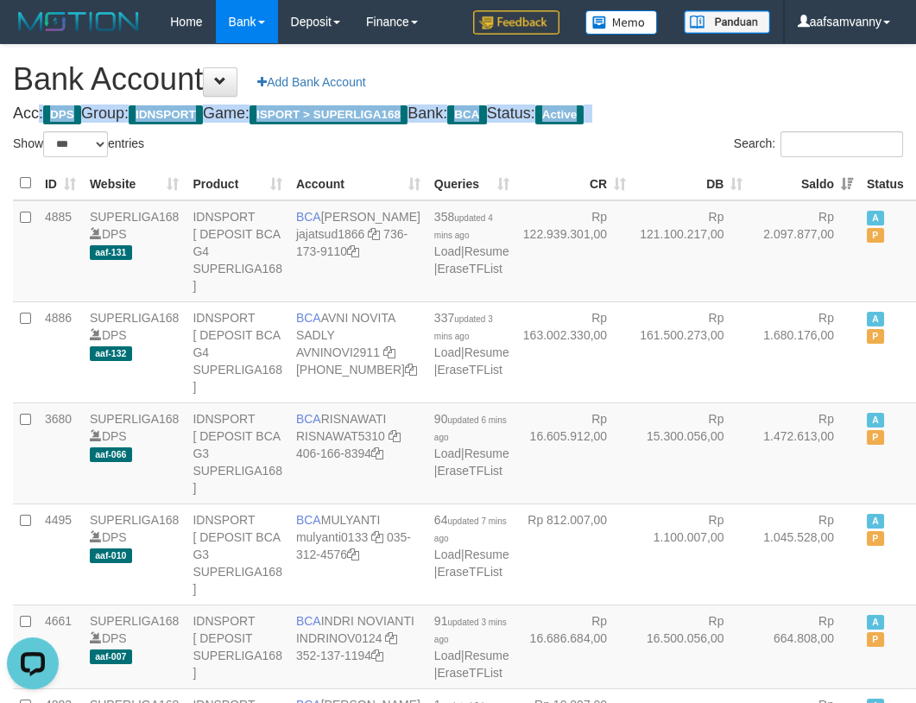
click at [719, 87] on h1 "Bank Account Add Bank Account" at bounding box center [458, 79] width 890 height 35
click at [719, 86] on h1 "Bank Account Add Bank Account" at bounding box center [458, 79] width 890 height 35
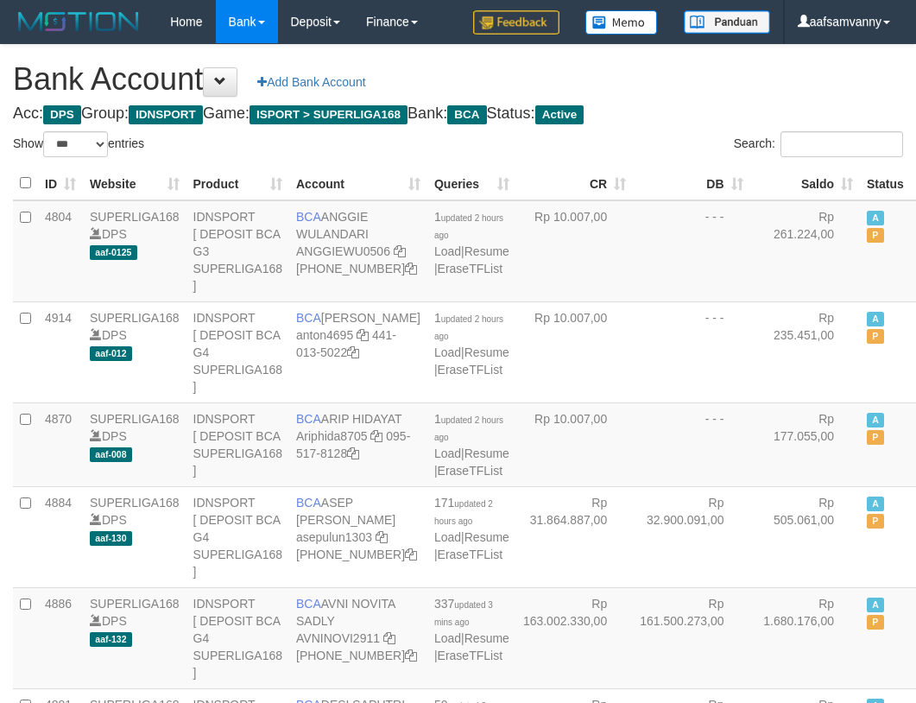
select select "***"
click at [808, 174] on th "Saldo" at bounding box center [805, 184] width 111 height 34
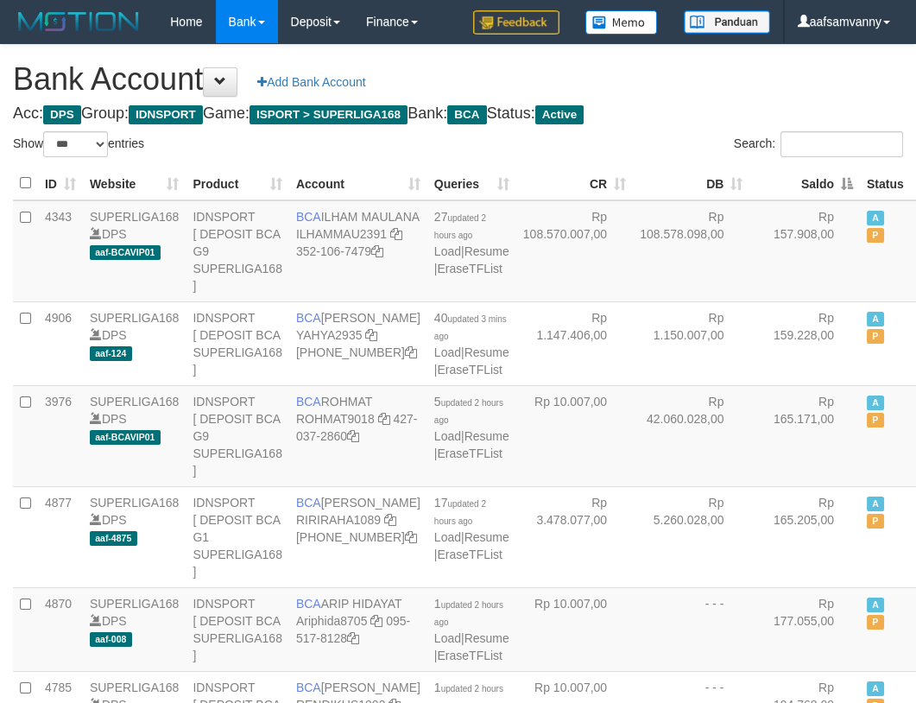
click at [808, 174] on th "Saldo" at bounding box center [805, 184] width 111 height 34
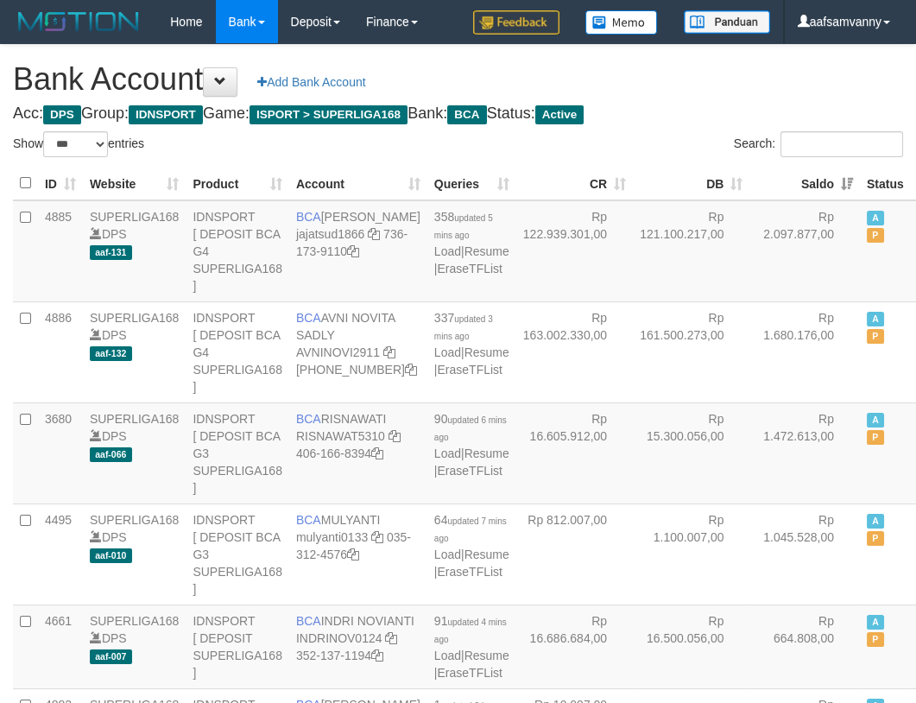
click at [698, 89] on h1 "Bank Account Add Bank Account" at bounding box center [458, 79] width 890 height 35
click at [712, 88] on h1 "Bank Account Add Bank Account" at bounding box center [458, 79] width 890 height 35
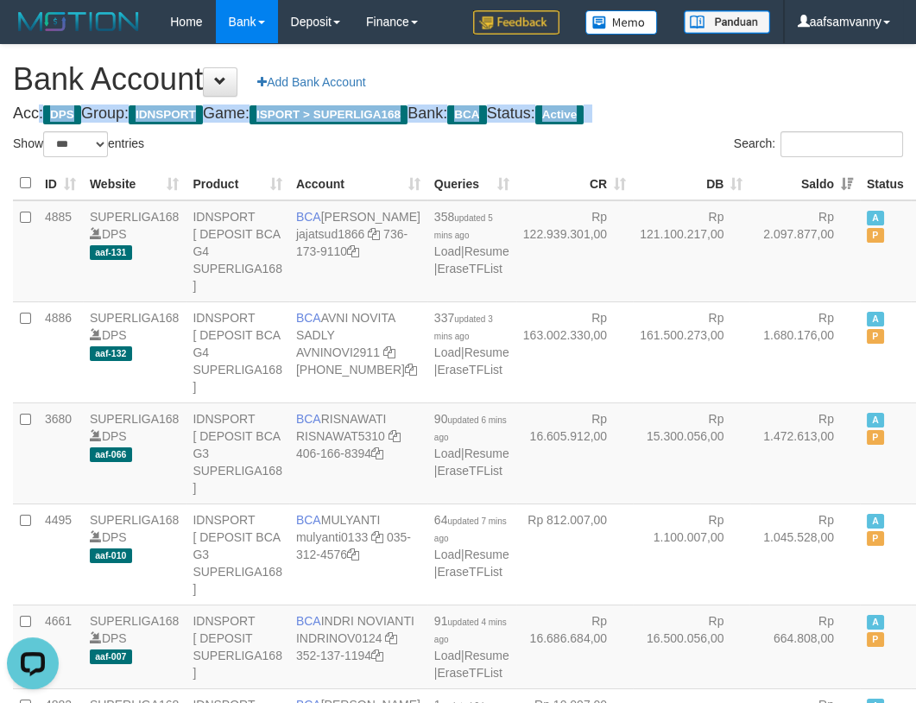
click at [712, 88] on h1 "Bank Account Add Bank Account" at bounding box center [458, 79] width 890 height 35
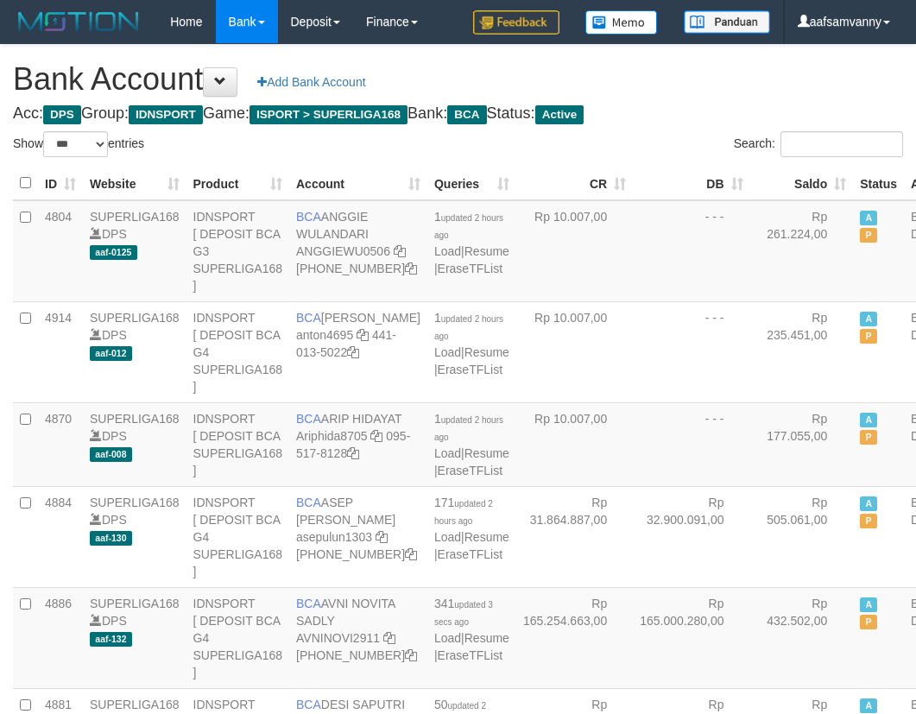
select select "***"
click at [806, 175] on th "Saldo" at bounding box center [802, 184] width 104 height 34
drag, startPoint x: 806, startPoint y: 175, endPoint x: 794, endPoint y: 167, distance: 14.9
click at [804, 173] on th "Saldo" at bounding box center [802, 184] width 104 height 34
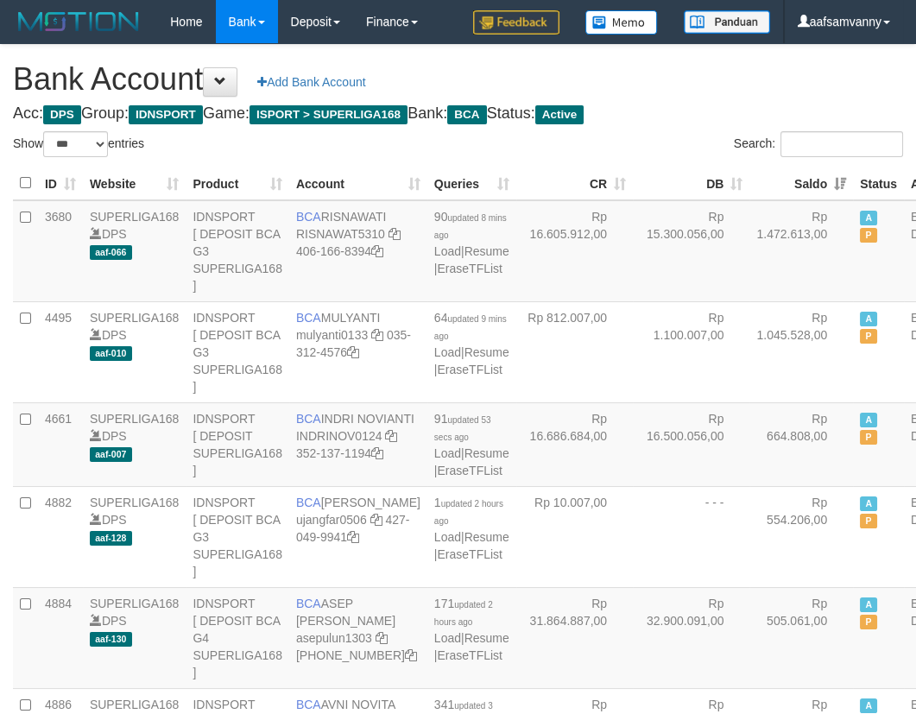
click at [721, 94] on h1 "Bank Account Add Bank Account" at bounding box center [458, 79] width 890 height 35
click at [690, 85] on h1 "Bank Account Add Bank Account" at bounding box center [458, 79] width 890 height 35
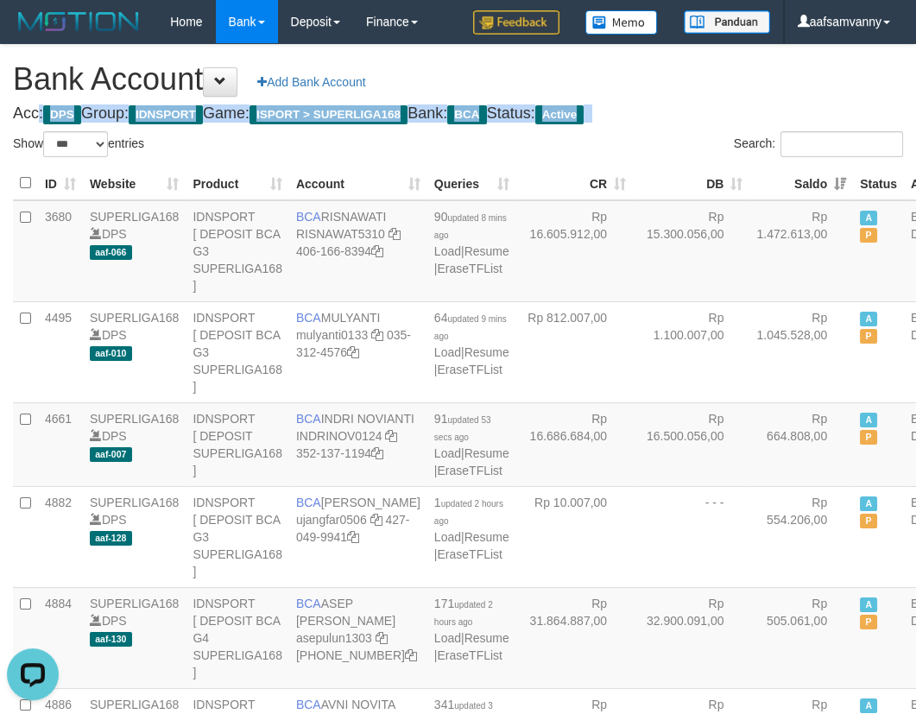
click at [690, 85] on h1 "Bank Account Add Bank Account" at bounding box center [458, 79] width 890 height 35
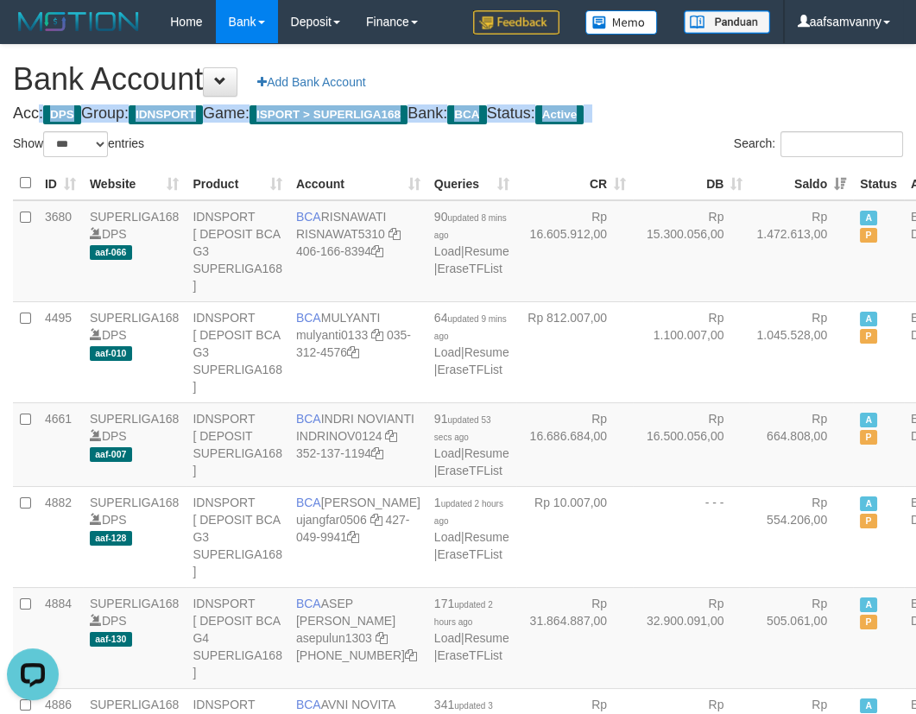
click at [690, 85] on h1 "Bank Account Add Bank Account" at bounding box center [458, 79] width 890 height 35
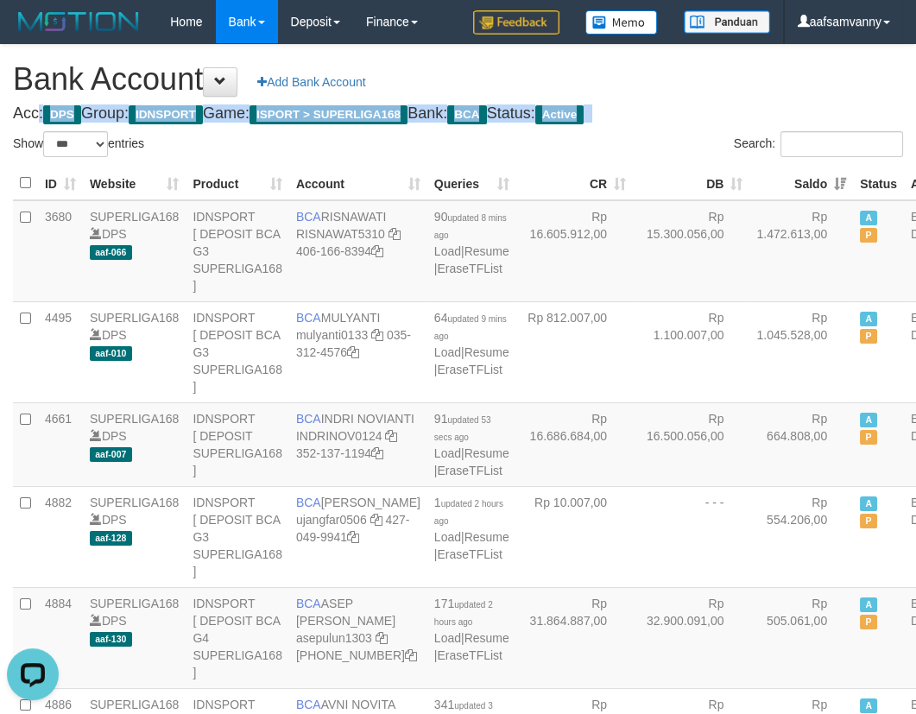
click at [690, 85] on h1 "Bank Account Add Bank Account" at bounding box center [458, 79] width 890 height 35
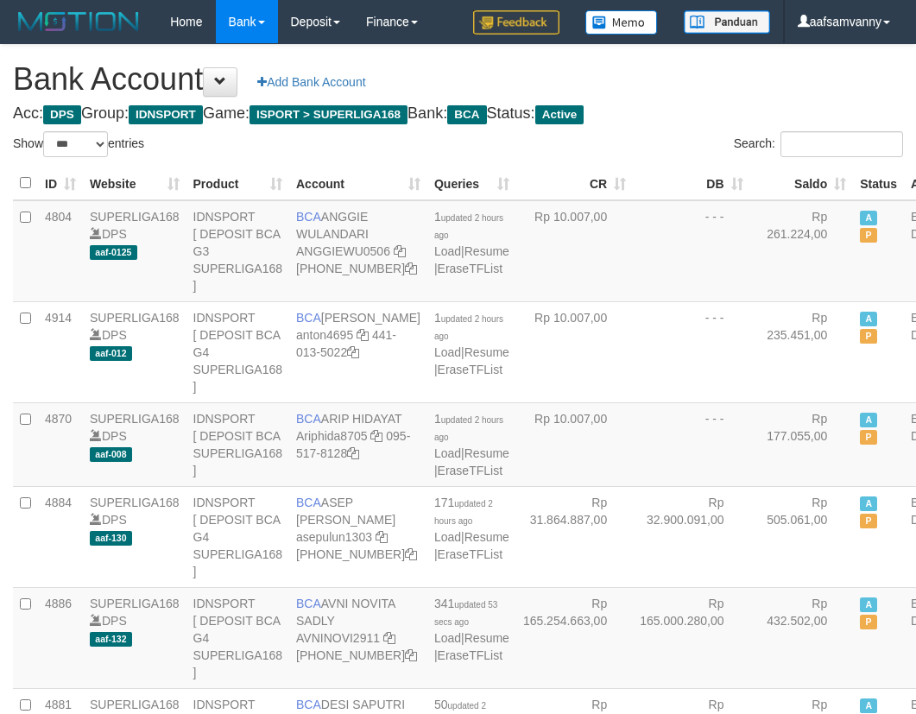
select select "***"
click at [794, 174] on th "Saldo" at bounding box center [802, 184] width 104 height 34
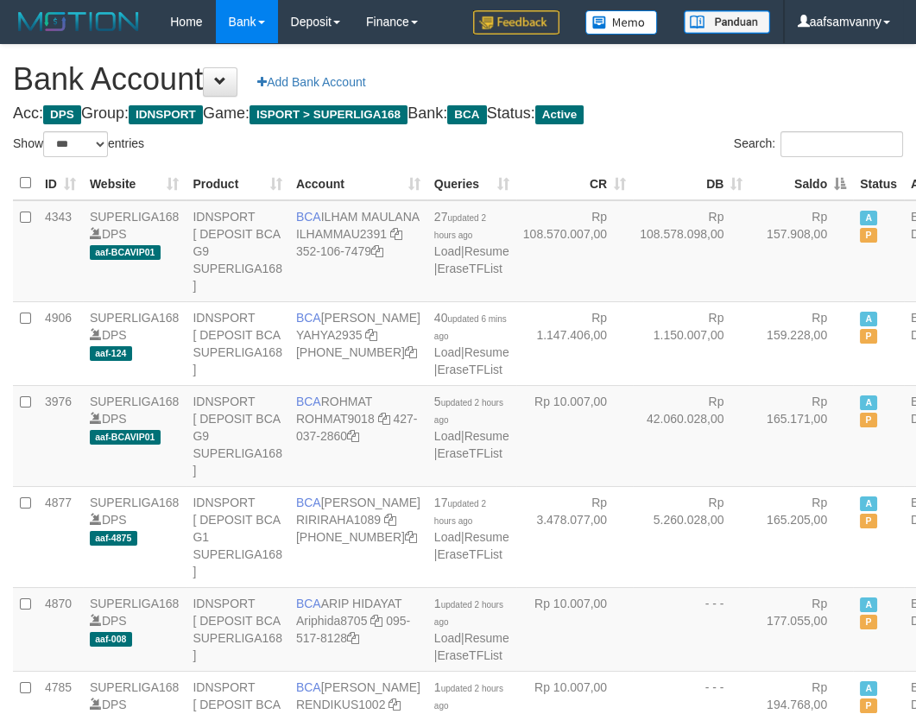
click at [794, 174] on th "Saldo" at bounding box center [802, 184] width 104 height 34
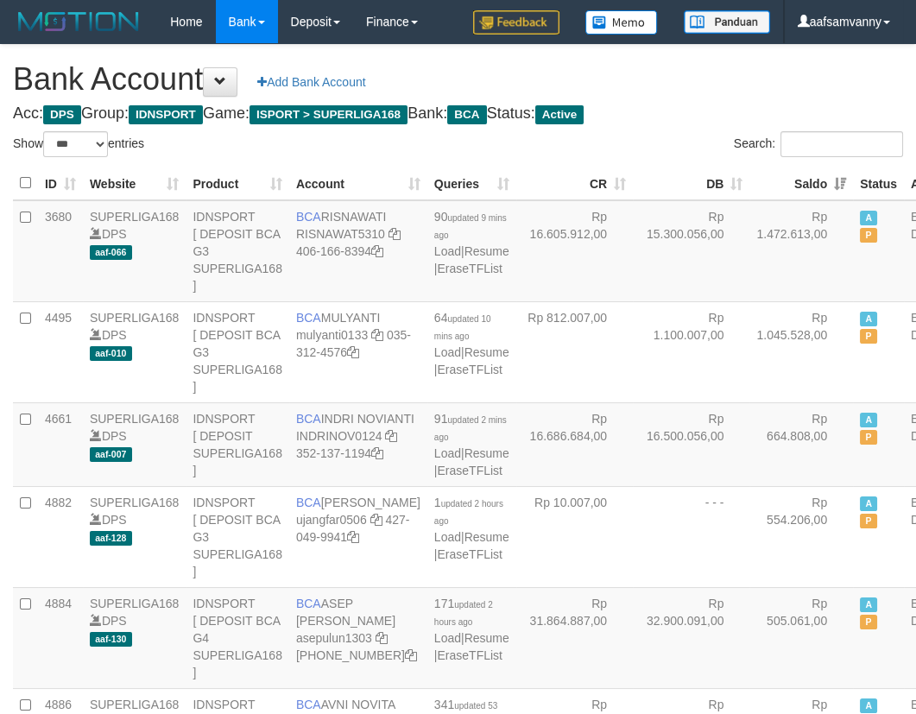
click at [728, 105] on h4 "Acc: DPS Group: IDNSPORT Game: ISPORT > SUPERLIGA168 Bank: BCA Status: Active" at bounding box center [458, 113] width 890 height 17
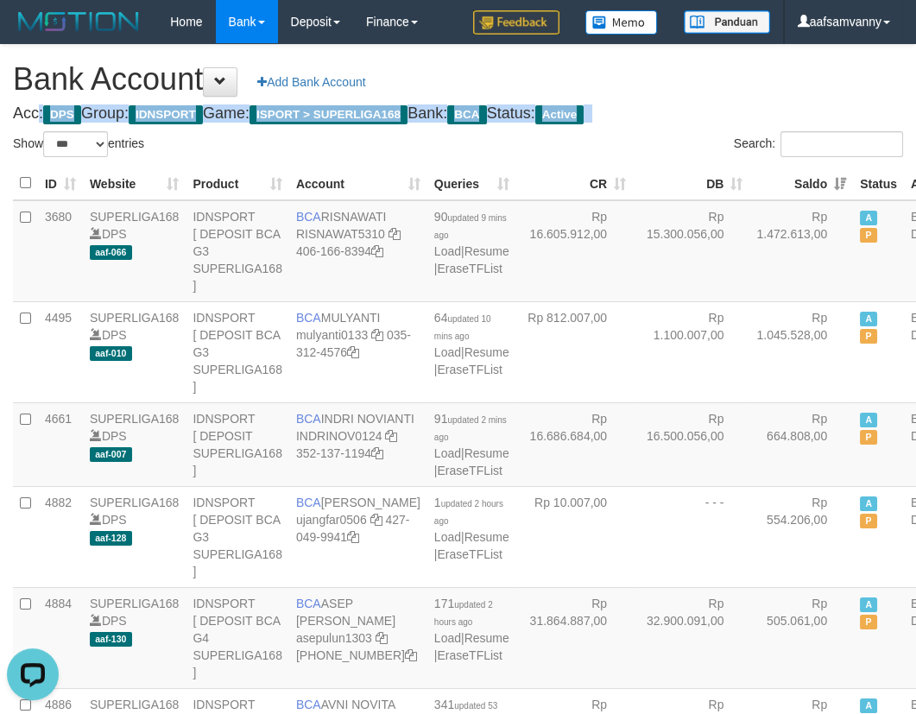
click at [718, 112] on h4 "Acc: DPS Group: IDNSPORT Game: ISPORT > SUPERLIGA168 Bank: BCA Status: Active" at bounding box center [458, 113] width 890 height 17
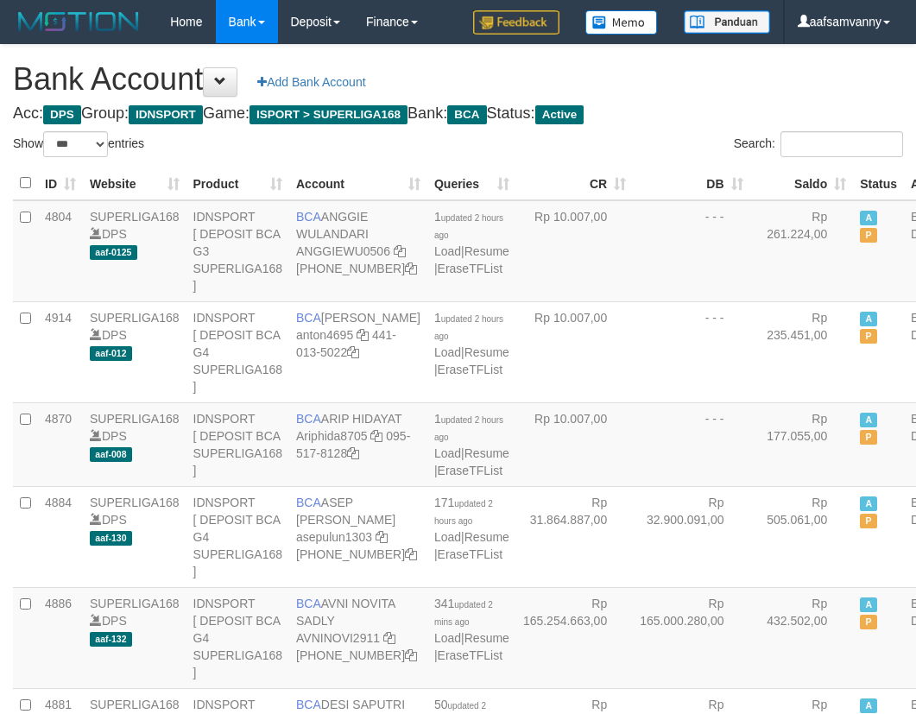
select select "***"
click at [700, 95] on h1 "Bank Account Add Bank Account" at bounding box center [458, 79] width 890 height 35
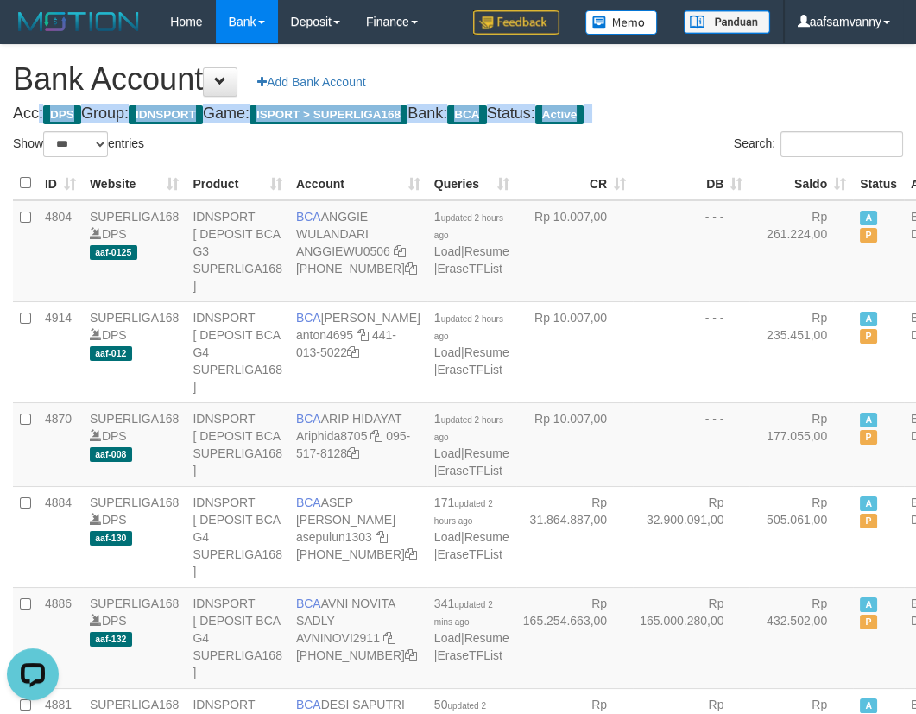
click at [700, 95] on h1 "Bank Account Add Bank Account" at bounding box center [458, 79] width 890 height 35
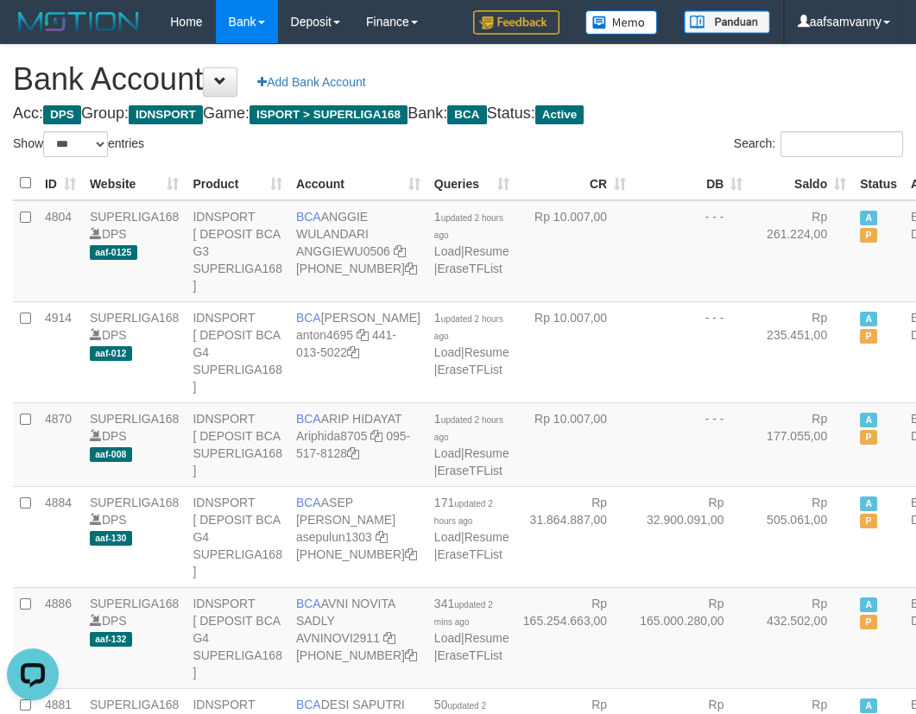
click at [701, 95] on h1 "Bank Account Add Bank Account" at bounding box center [458, 79] width 890 height 35
click at [702, 95] on h1 "Bank Account Add Bank Account" at bounding box center [458, 79] width 890 height 35
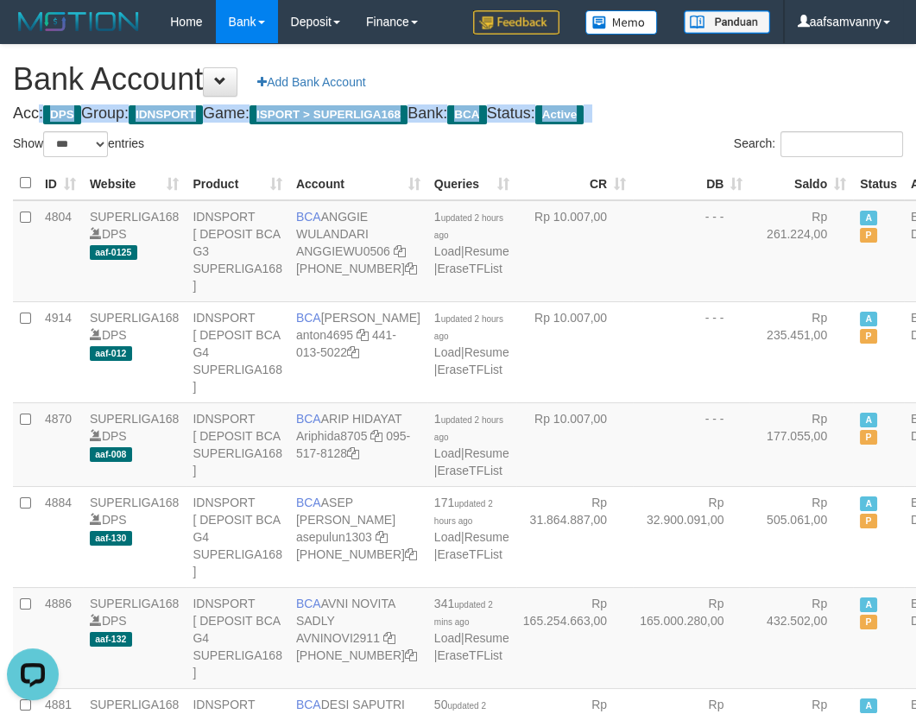
click at [702, 95] on h1 "Bank Account Add Bank Account" at bounding box center [458, 79] width 890 height 35
click at [703, 95] on h1 "Bank Account Add Bank Account" at bounding box center [458, 79] width 890 height 35
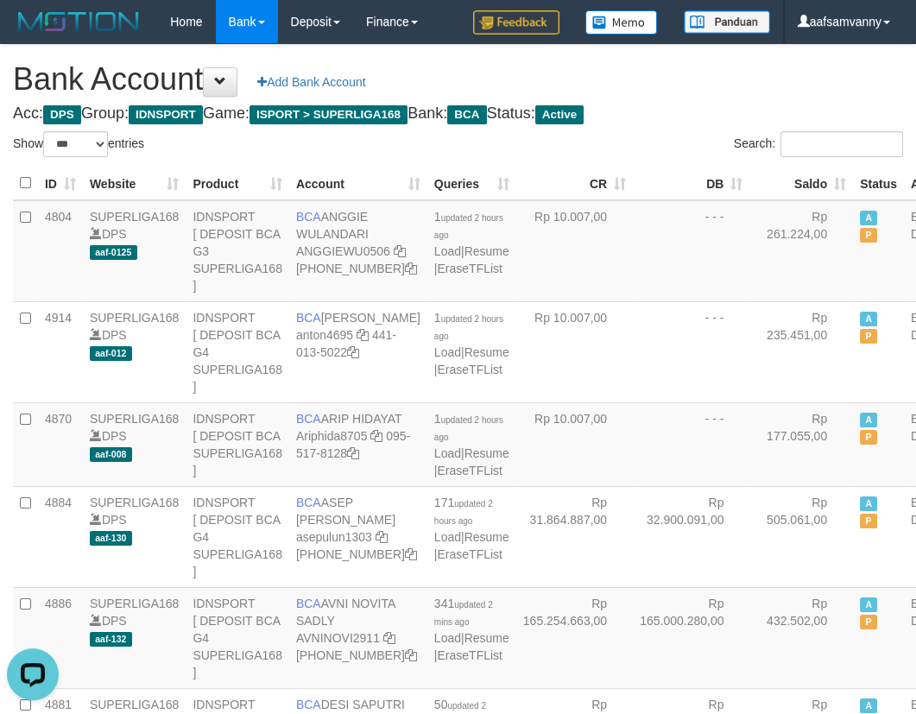
click at [706, 95] on h1 "Bank Account Add Bank Account" at bounding box center [458, 79] width 890 height 35
select select "***"
click at [711, 73] on h1 "Bank Account Add Bank Account" at bounding box center [458, 79] width 890 height 35
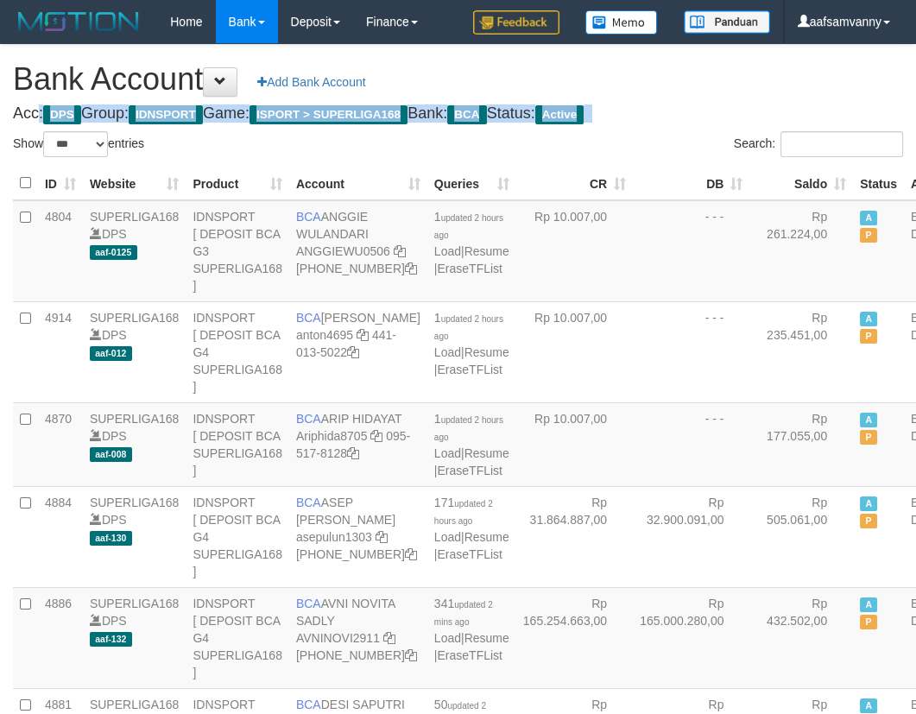
click at [711, 73] on h1 "Bank Account Add Bank Account" at bounding box center [458, 79] width 890 height 35
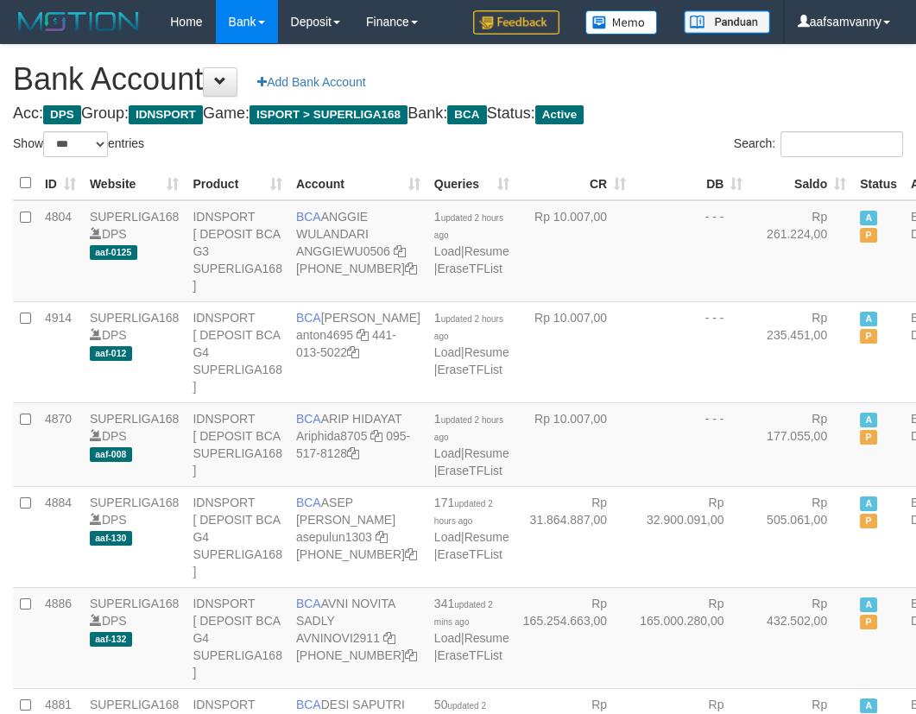
click at [717, 71] on h1 "Bank Account Add Bank Account" at bounding box center [458, 79] width 890 height 35
click at [719, 71] on h1 "Bank Account Add Bank Account" at bounding box center [458, 79] width 890 height 35
click at [727, 71] on h1 "Bank Account Add Bank Account" at bounding box center [458, 79] width 890 height 35
click at [738, 70] on h1 "Bank Account Add Bank Account" at bounding box center [458, 79] width 890 height 35
click at [742, 70] on h1 "Bank Account Add Bank Account" at bounding box center [458, 79] width 890 height 35
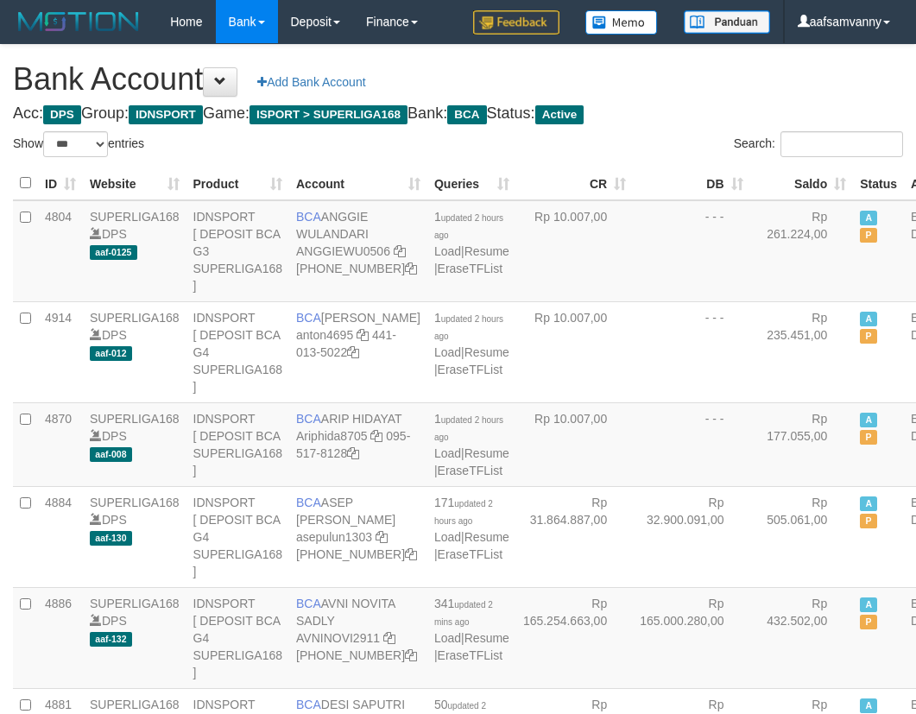
select select "***"
click at [799, 174] on th "Saldo" at bounding box center [802, 184] width 104 height 34
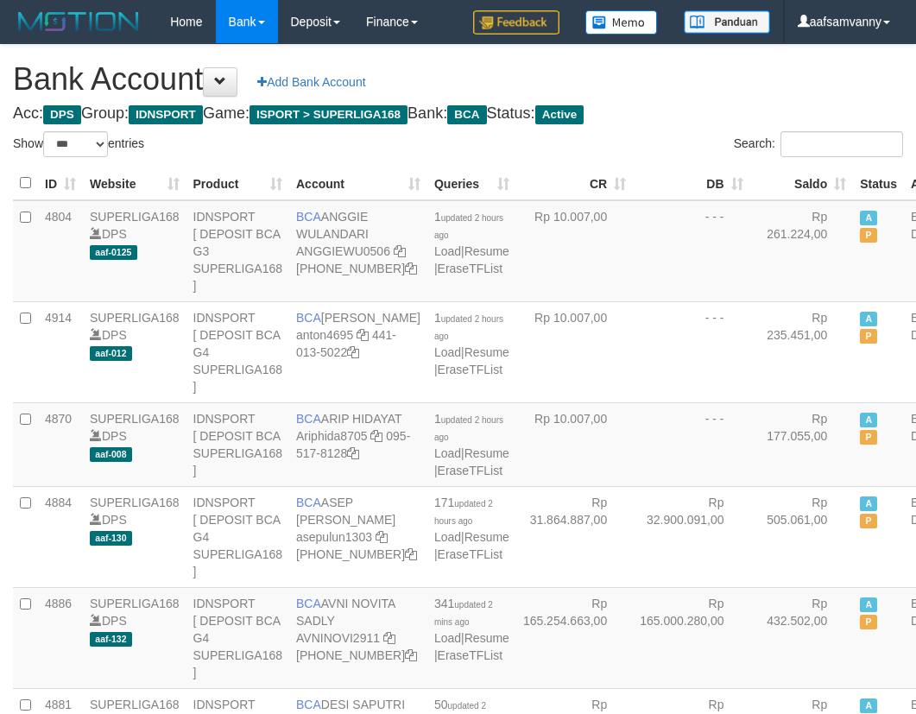
select select "***"
click at [724, 109] on h4 "Acc: DPS Group: IDNSPORT Game: ISPORT > SUPERLIGA168 Bank: BCA Status: Active" at bounding box center [458, 113] width 890 height 17
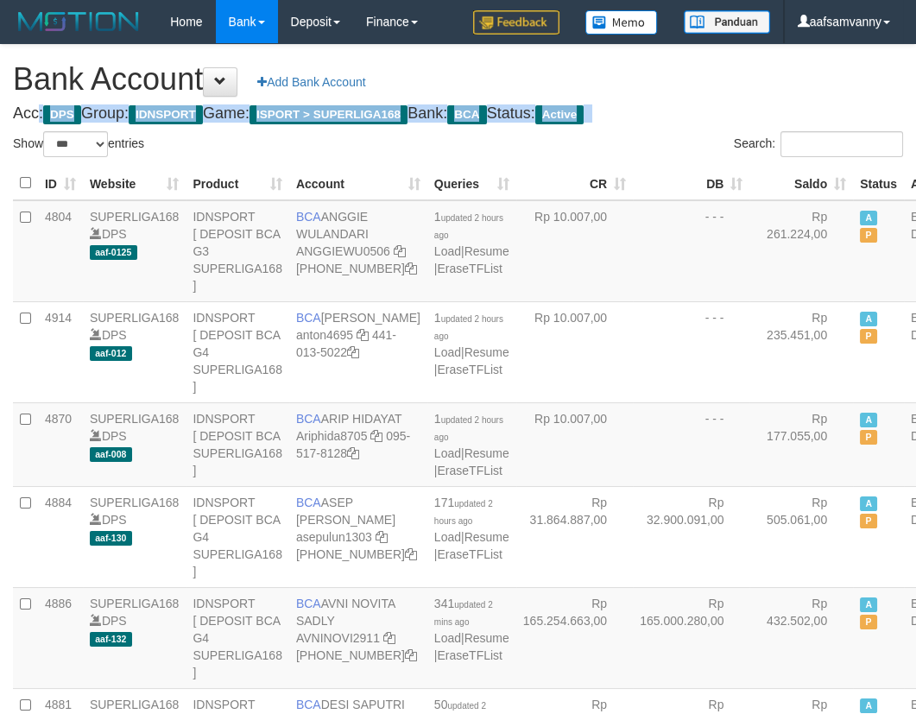
click at [724, 109] on h4 "Acc: DPS Group: IDNSPORT Game: ISPORT > SUPERLIGA168 Bank: BCA Status: Active" at bounding box center [458, 113] width 890 height 17
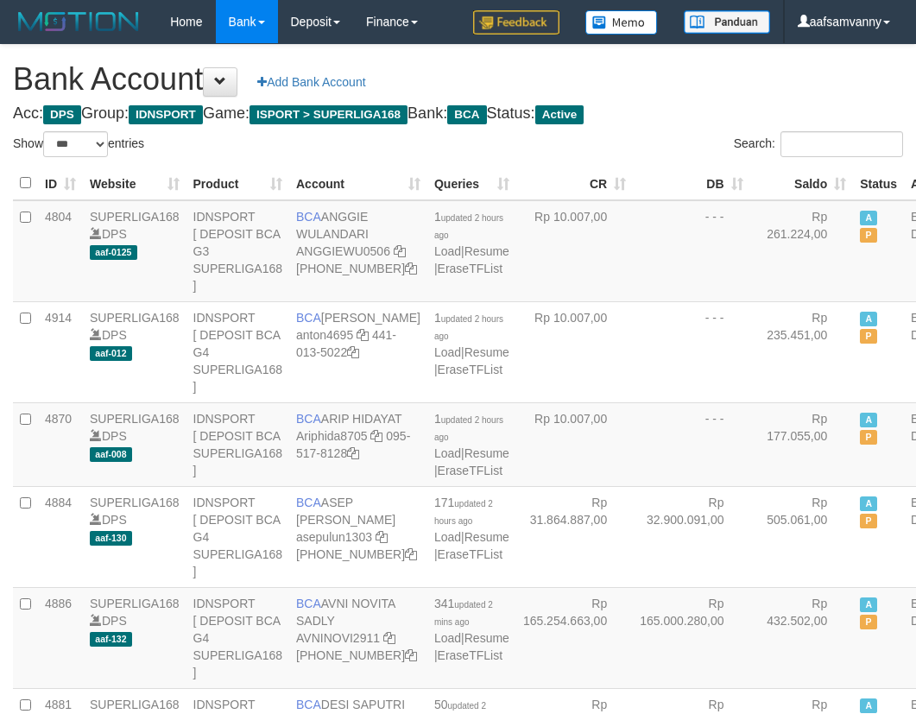
select select "***"
click at [794, 174] on th "Saldo" at bounding box center [802, 184] width 104 height 34
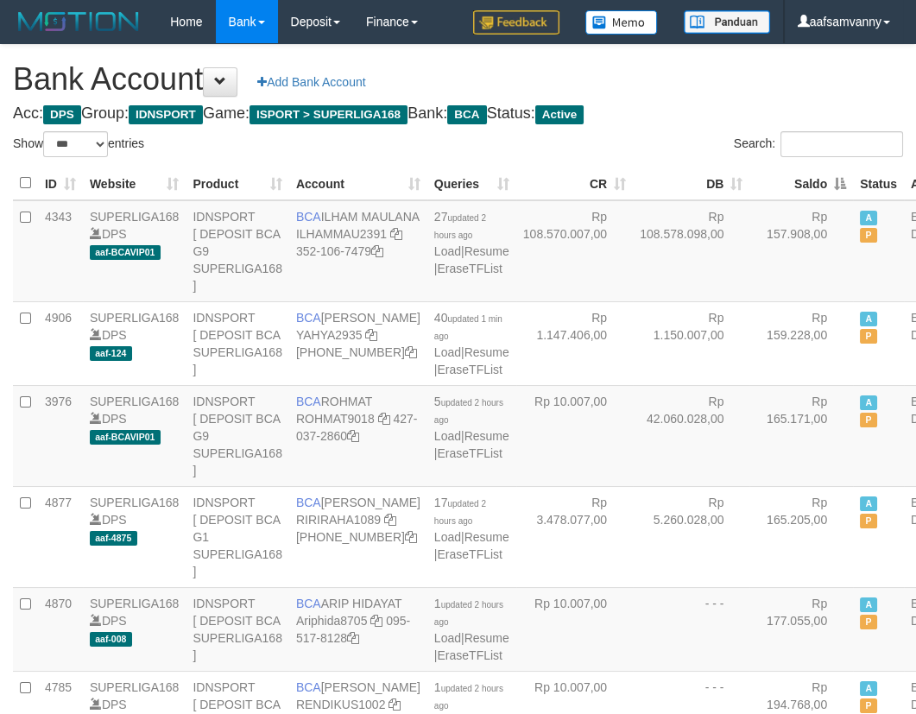
click at [794, 174] on th "Saldo" at bounding box center [802, 184] width 104 height 34
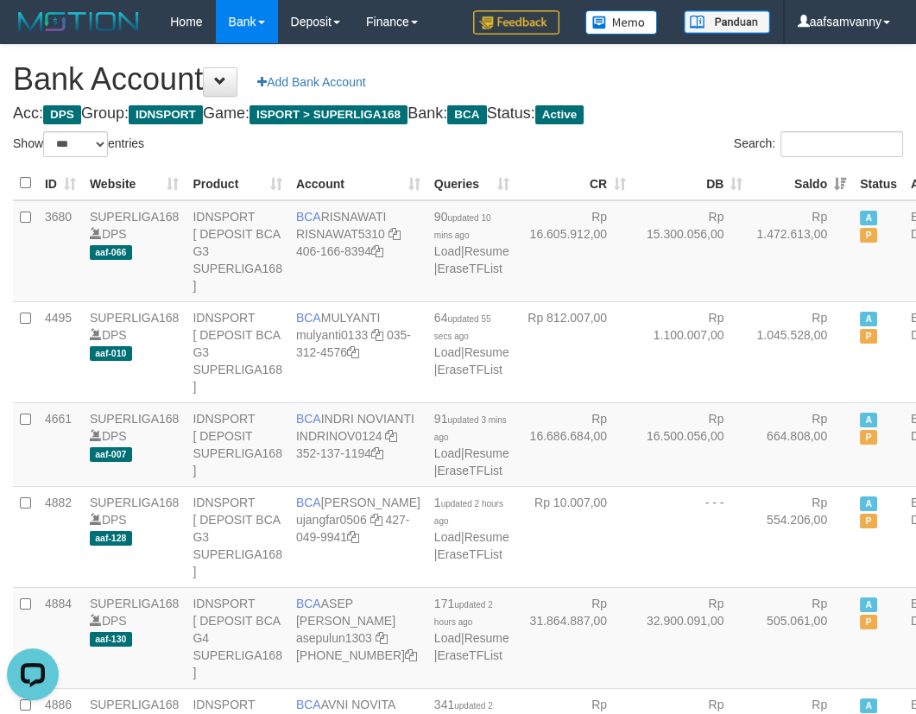
click at [758, 86] on h1 "Bank Account Add Bank Account" at bounding box center [458, 79] width 890 height 35
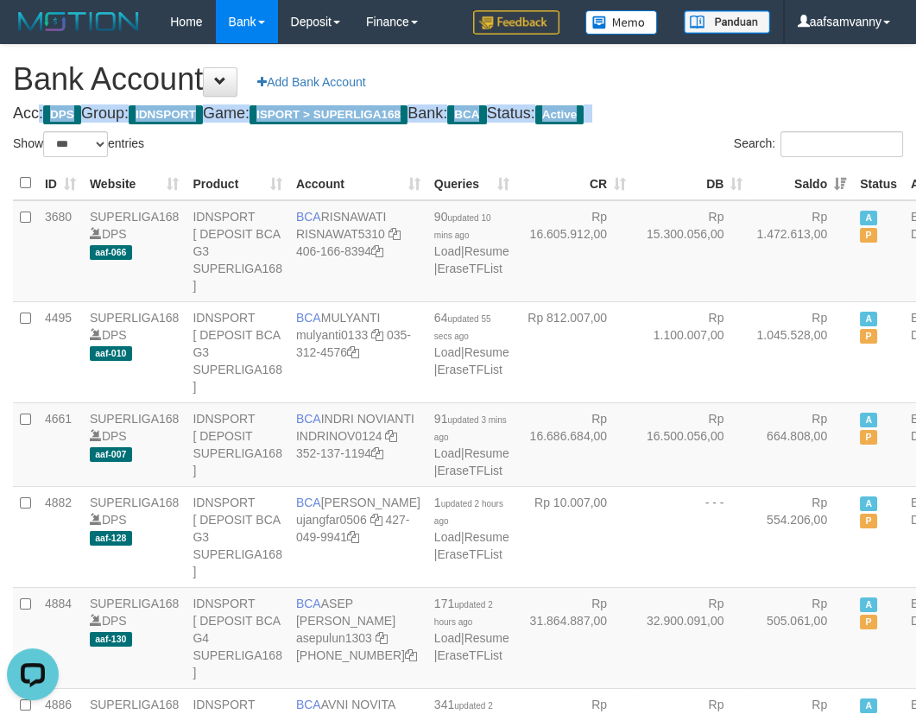
click at [758, 86] on h1 "Bank Account Add Bank Account" at bounding box center [458, 79] width 890 height 35
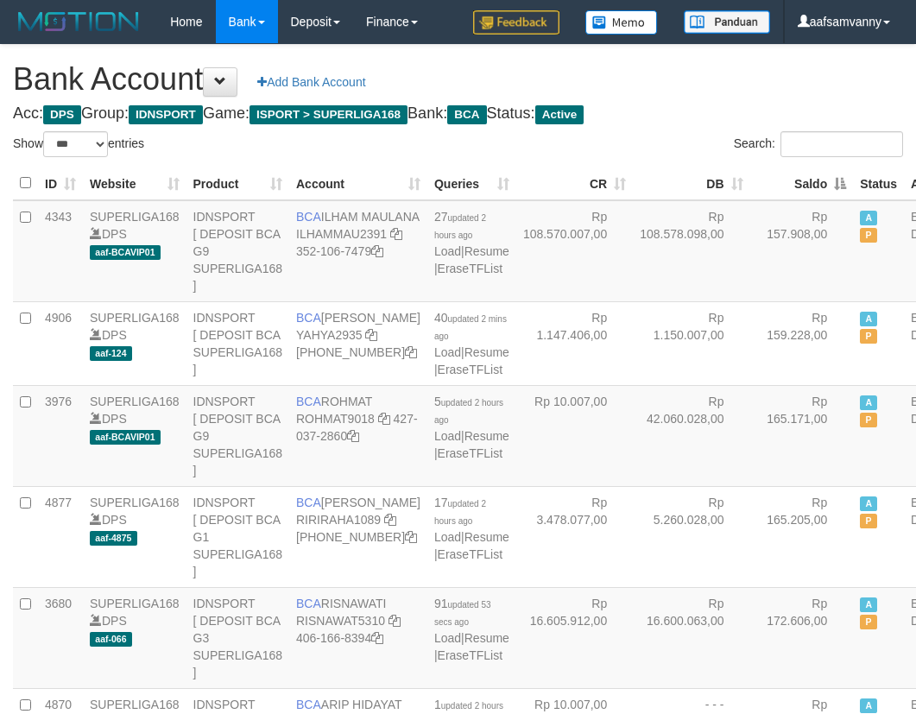
select select "***"
click at [799, 172] on th "Saldo" at bounding box center [802, 184] width 104 height 34
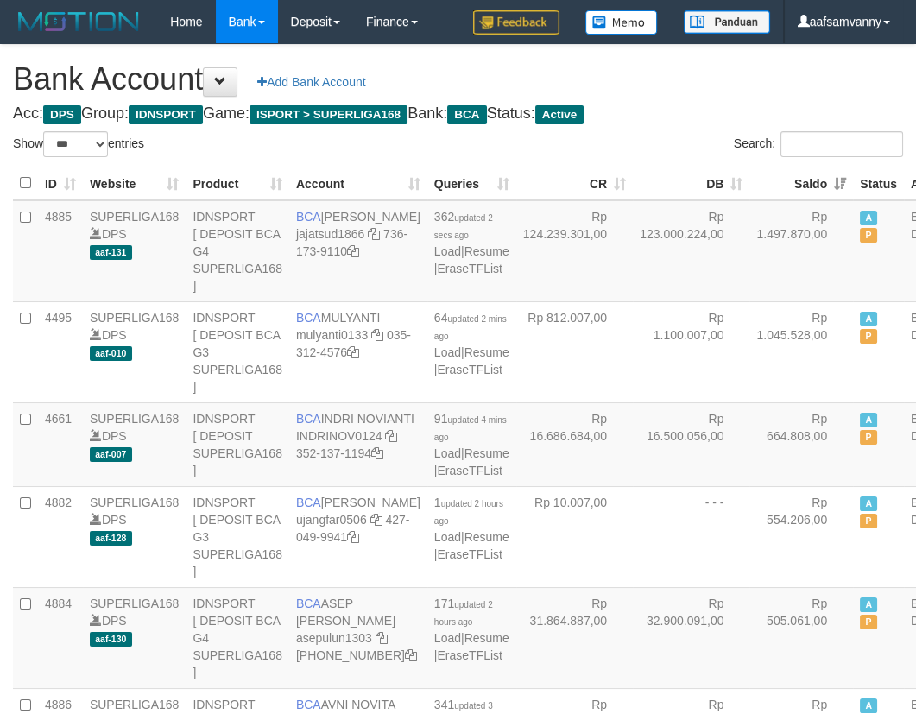
click at [747, 116] on h4 "Acc: DPS Group: IDNSPORT Game: ISPORT > SUPERLIGA168 Bank: BCA Status: Active" at bounding box center [458, 113] width 890 height 17
click at [759, 116] on h4 "Acc: DPS Group: IDNSPORT Game: ISPORT > SUPERLIGA168 Bank: BCA Status: Active" at bounding box center [458, 113] width 890 height 17
click at [719, 84] on h1 "Bank Account Add Bank Account" at bounding box center [458, 79] width 890 height 35
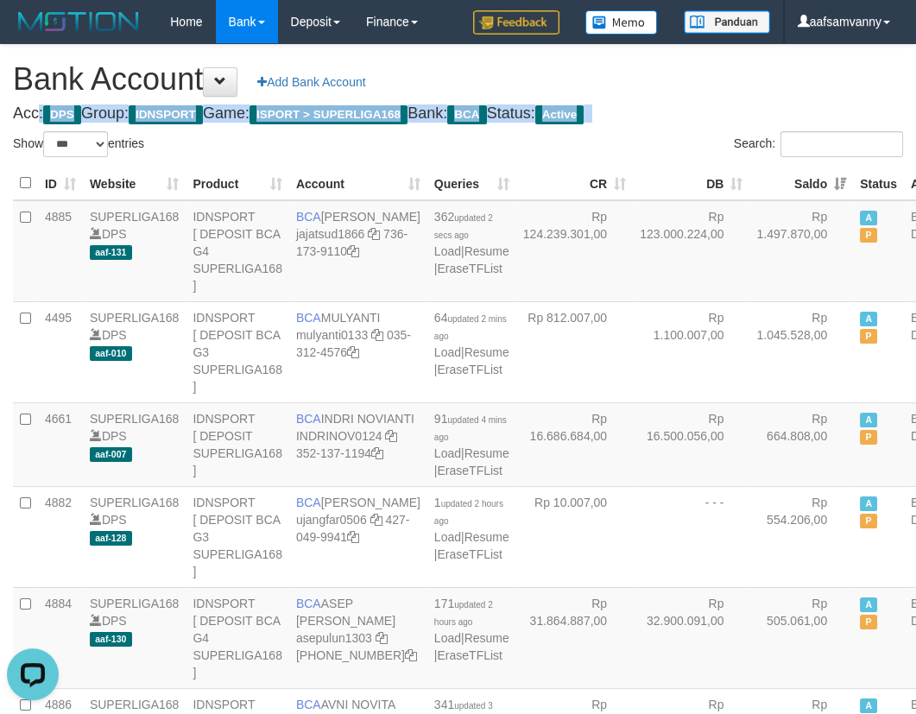
click at [719, 84] on h1 "Bank Account Add Bank Account" at bounding box center [458, 79] width 890 height 35
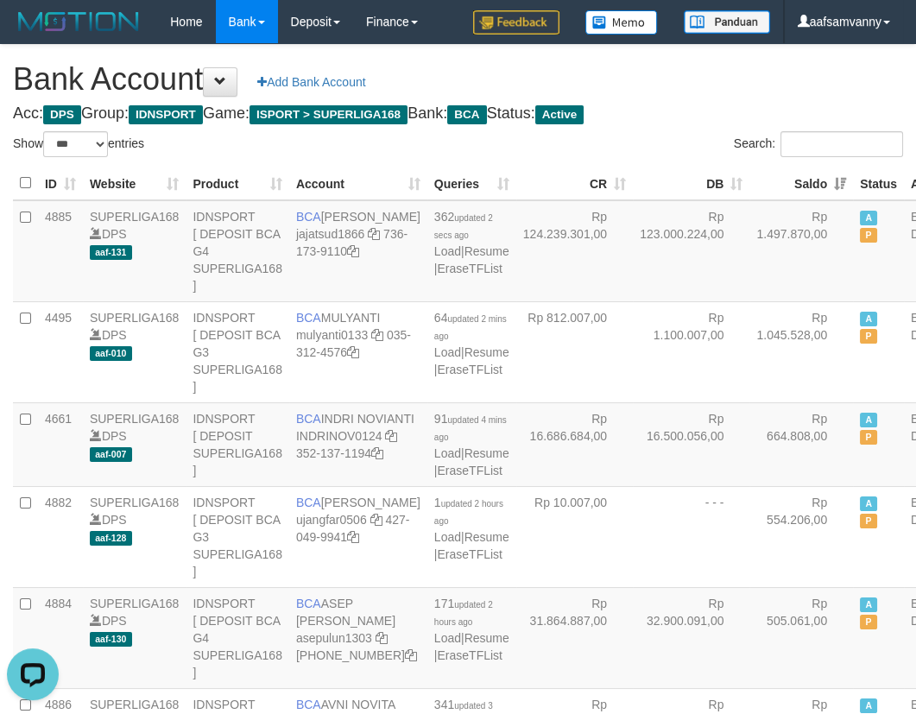
click at [719, 86] on h1 "Bank Account Add Bank Account" at bounding box center [458, 79] width 890 height 35
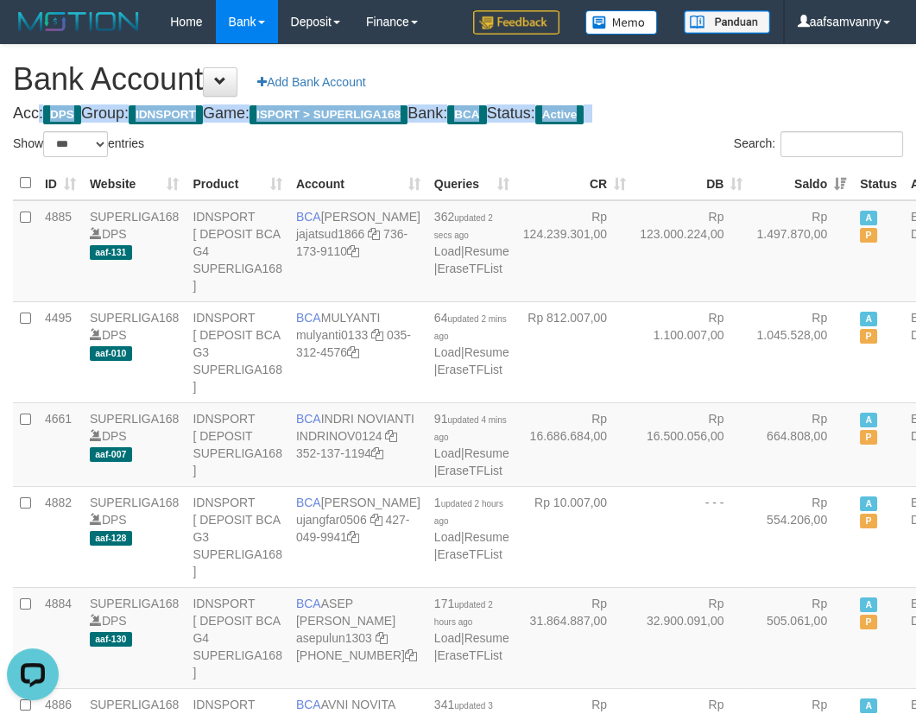
click at [719, 86] on h1 "Bank Account Add Bank Account" at bounding box center [458, 79] width 890 height 35
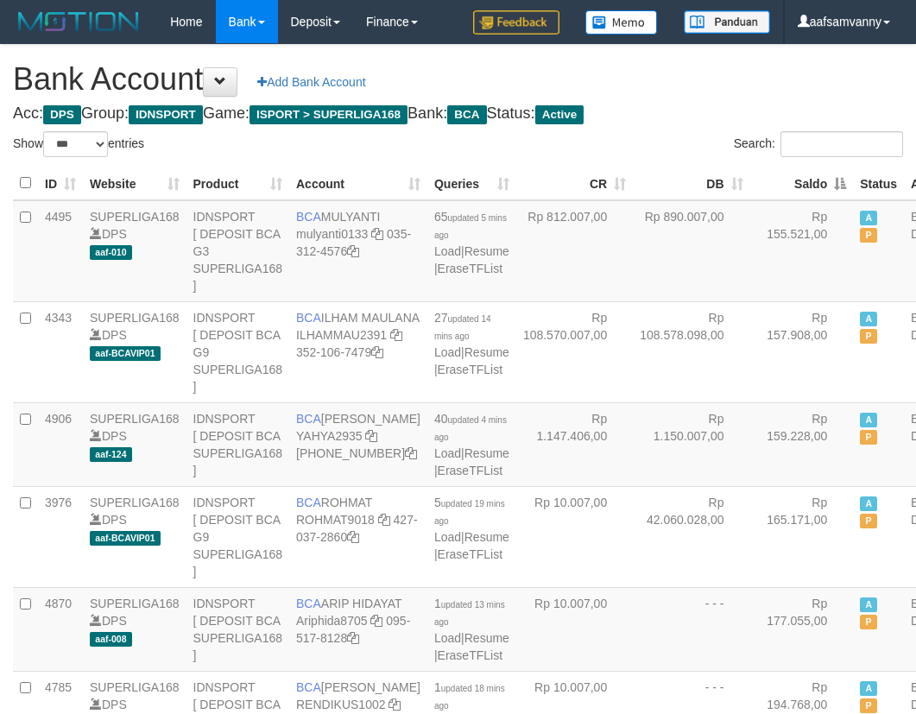
select select "***"
click at [800, 181] on th "Saldo" at bounding box center [802, 184] width 104 height 34
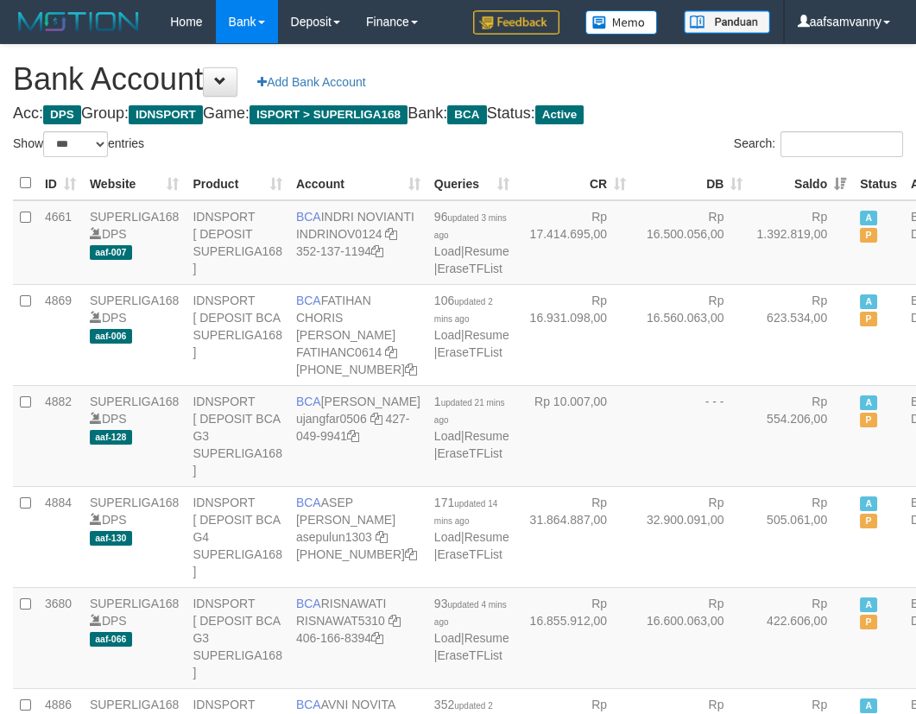
click at [699, 88] on h1 "Bank Account Add Bank Account" at bounding box center [458, 79] width 890 height 35
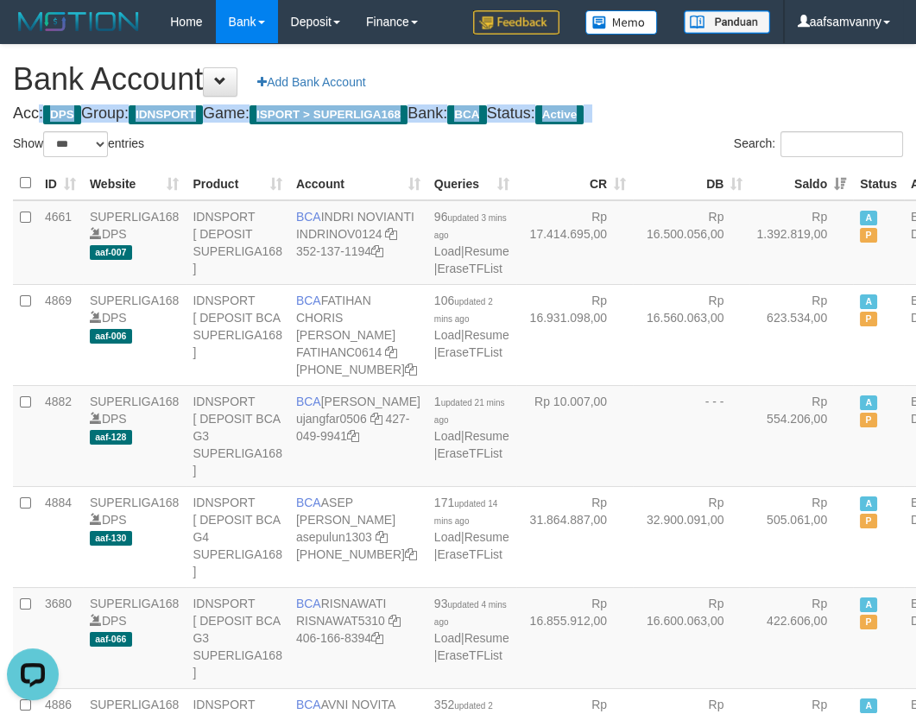
click at [699, 88] on h1 "Bank Account Add Bank Account" at bounding box center [458, 79] width 890 height 35
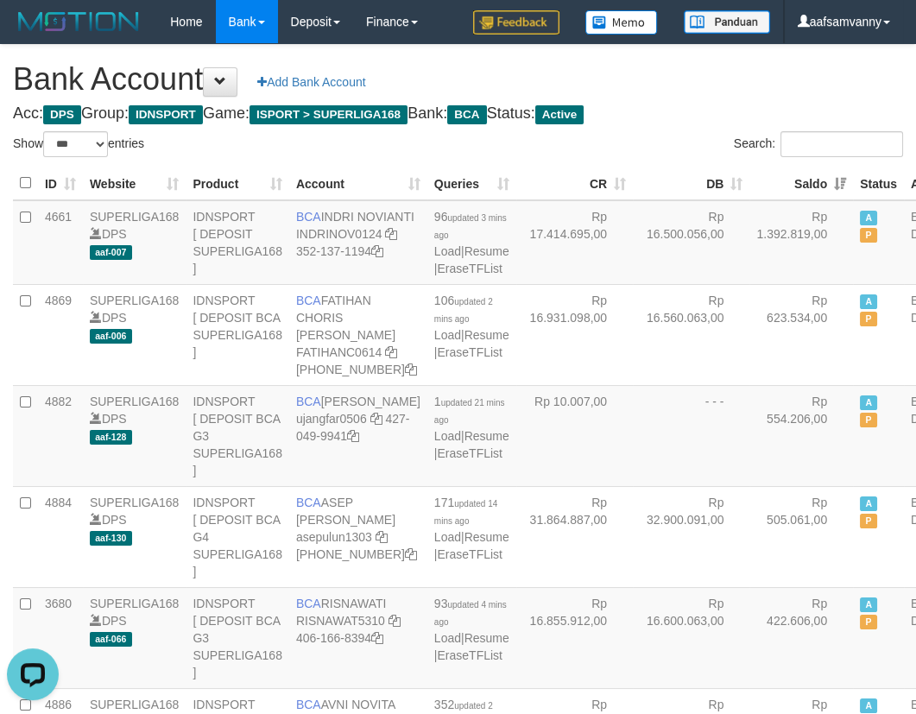
click at [708, 94] on h1 "Bank Account Add Bank Account" at bounding box center [458, 79] width 890 height 35
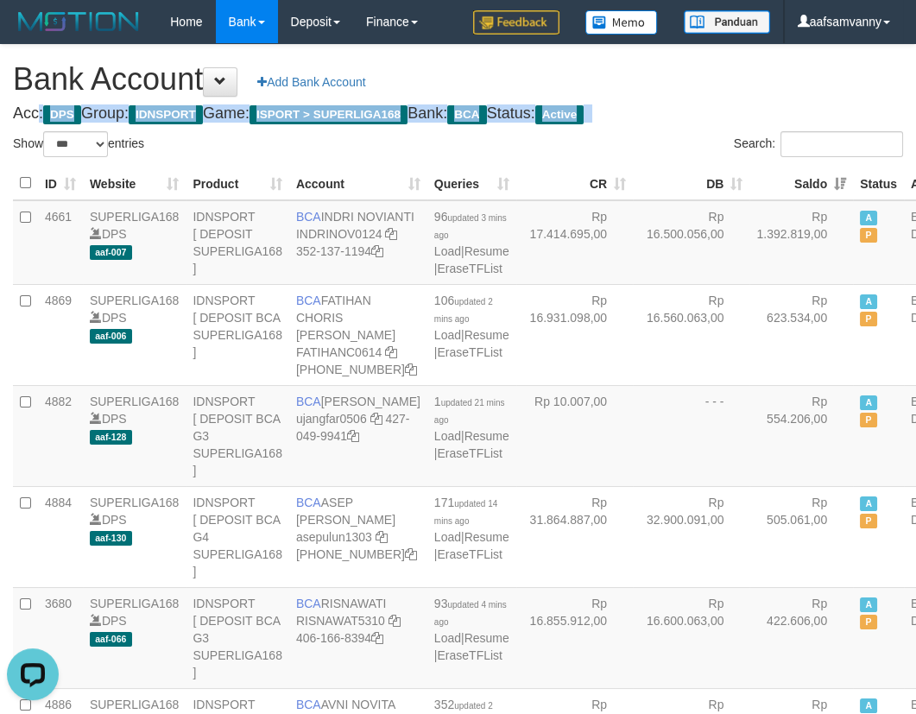
click at [708, 94] on h1 "Bank Account Add Bank Account" at bounding box center [458, 79] width 890 height 35
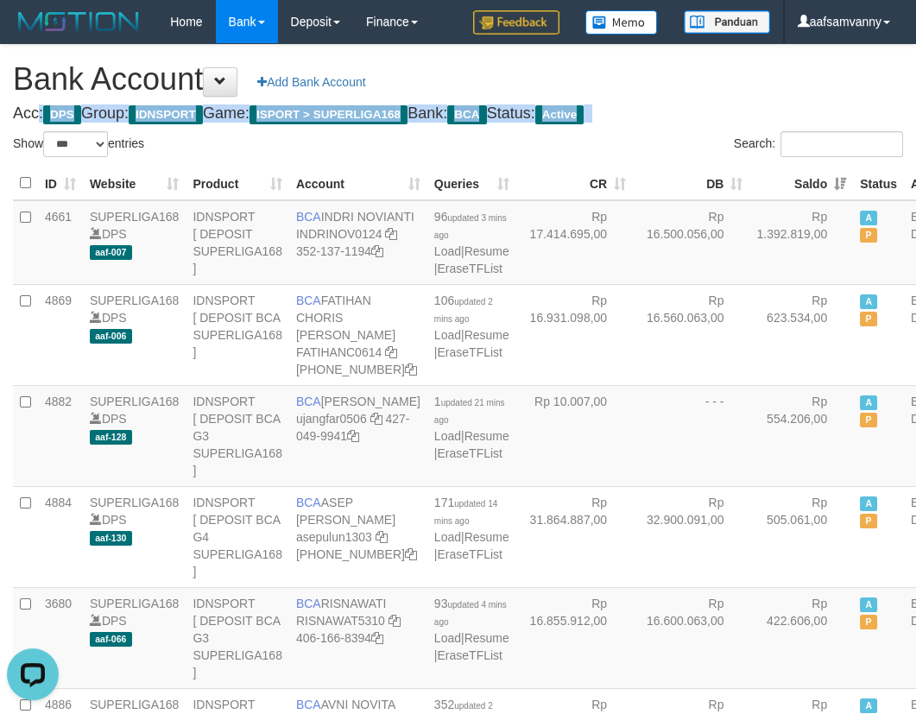
click at [708, 94] on h1 "Bank Account Add Bank Account" at bounding box center [458, 79] width 890 height 35
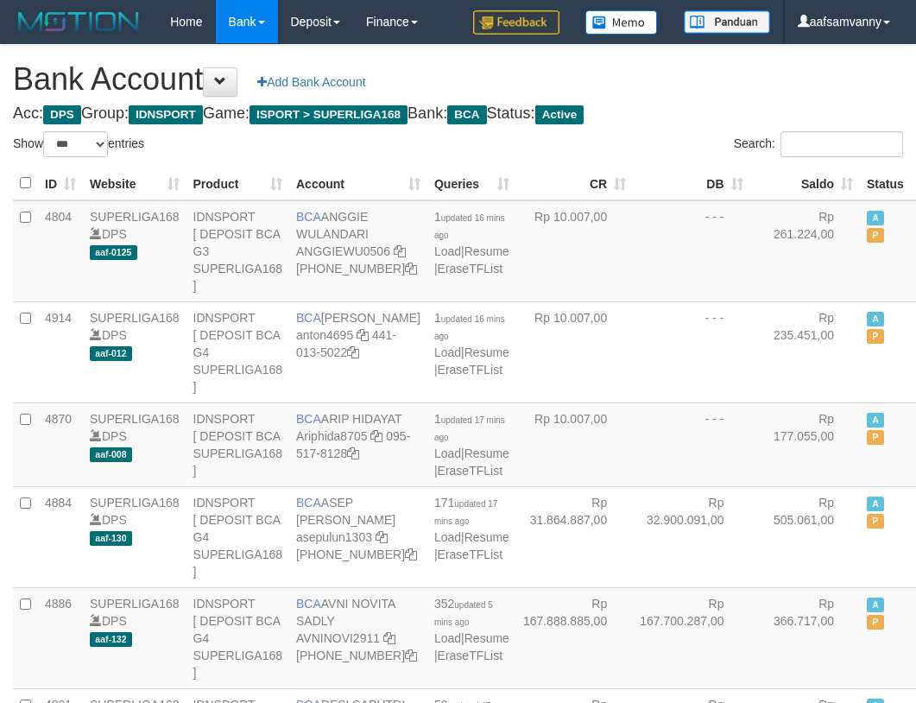
select select "***"
click at [800, 180] on th "Saldo" at bounding box center [805, 184] width 111 height 34
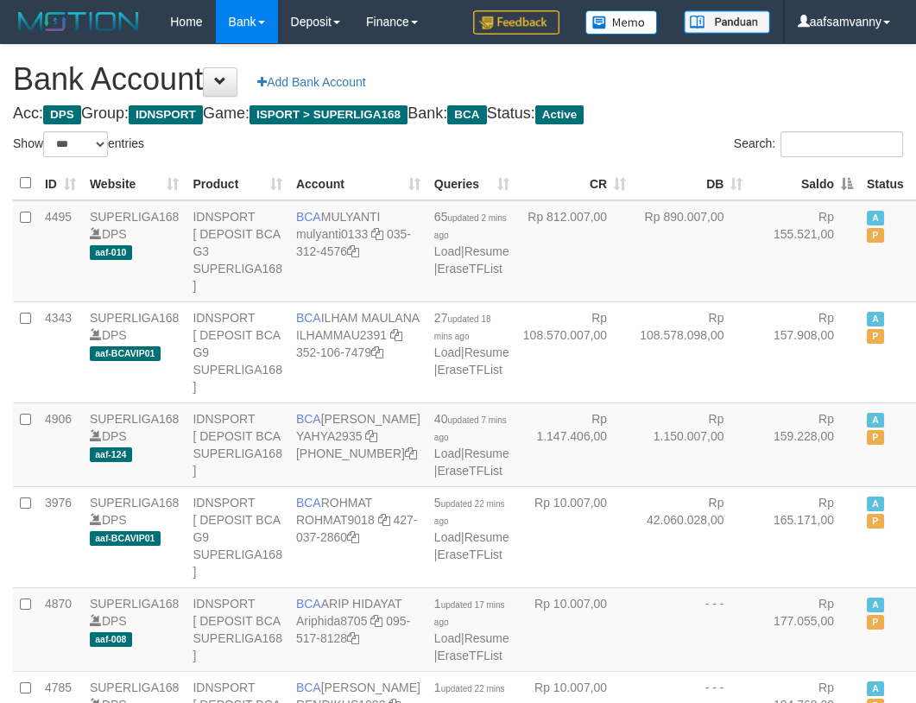
click at [800, 180] on th "Saldo" at bounding box center [805, 184] width 111 height 34
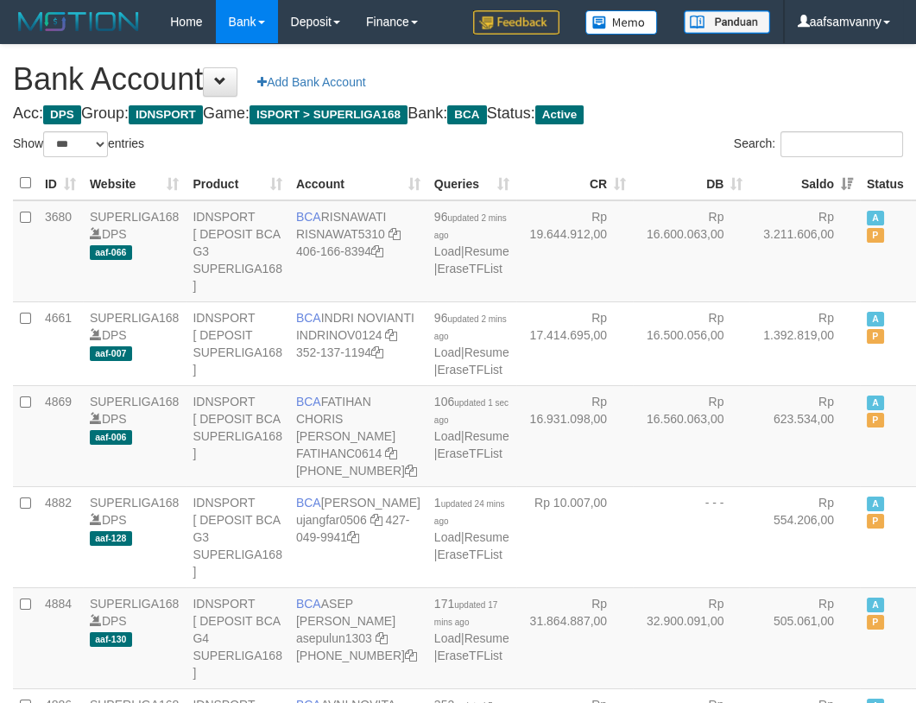
click at [756, 73] on h1 "Bank Account Add Bank Account" at bounding box center [458, 79] width 890 height 35
click at [790, 85] on h1 "Bank Account Add Bank Account" at bounding box center [458, 79] width 890 height 35
click at [789, 84] on h1 "Bank Account Add Bank Account" at bounding box center [458, 79] width 890 height 35
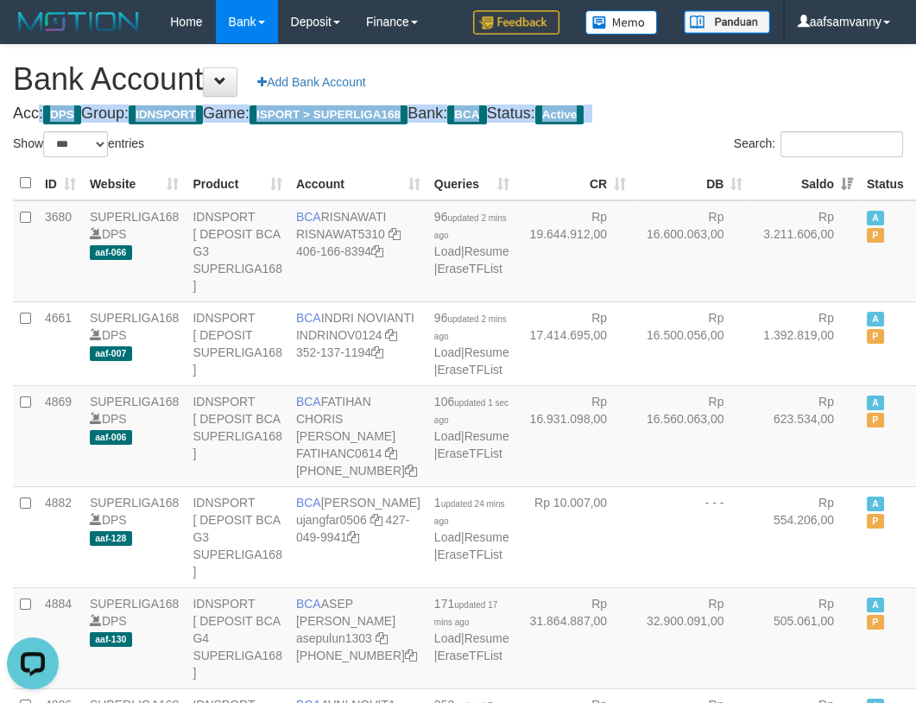
click at [789, 84] on h1 "Bank Account Add Bank Account" at bounding box center [458, 79] width 890 height 35
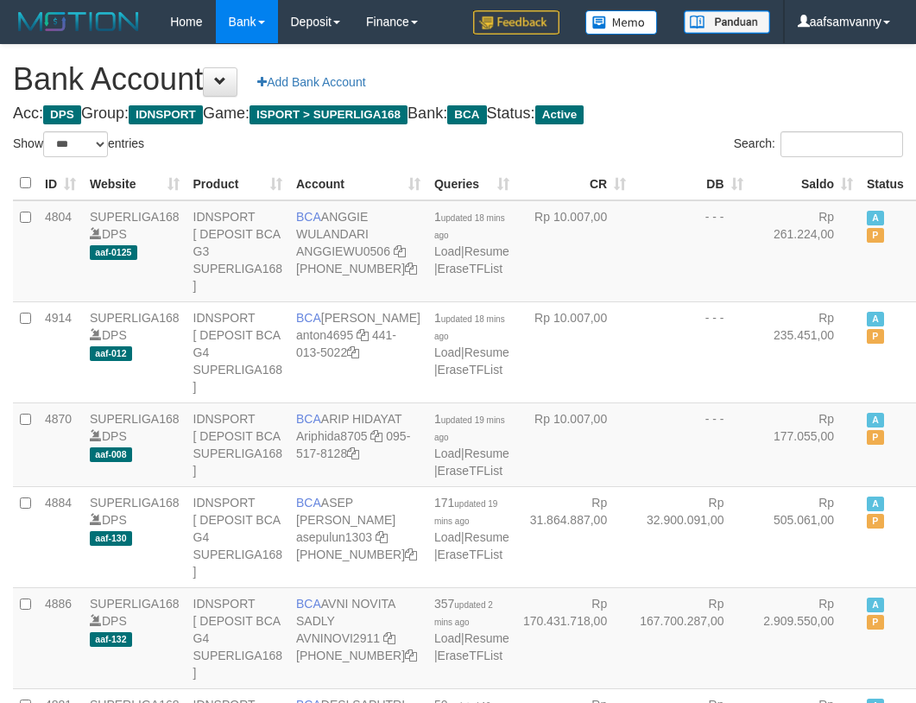
select select "***"
click at [808, 180] on th "Saldo" at bounding box center [805, 184] width 111 height 34
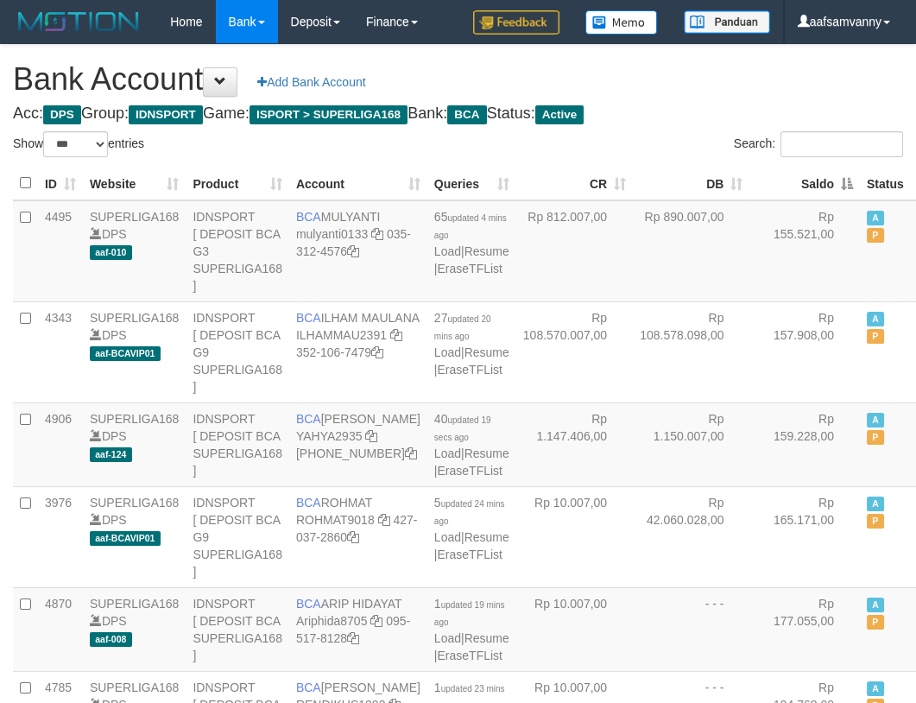
drag, startPoint x: 0, startPoint y: 0, endPoint x: 763, endPoint y: 131, distance: 774.7
click at [808, 178] on th "Saldo" at bounding box center [805, 184] width 111 height 34
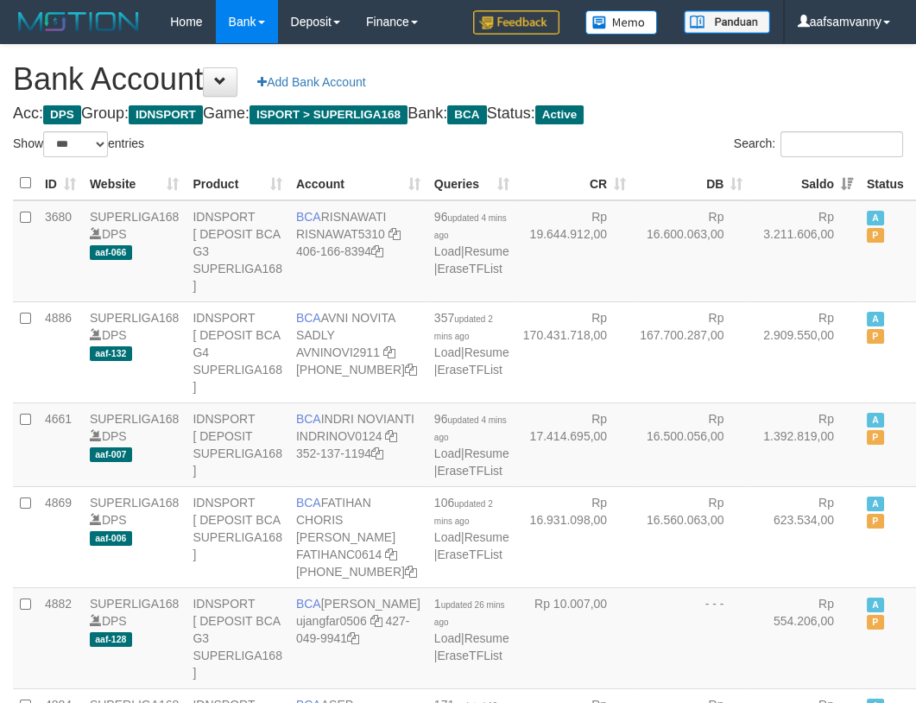
click at [742, 107] on h4 "Acc: DPS Group: IDNSPORT Game: ISPORT > SUPERLIGA168 Bank: BCA Status: Active" at bounding box center [458, 113] width 890 height 17
click at [783, 82] on h1 "Bank Account Add Bank Account" at bounding box center [458, 79] width 890 height 35
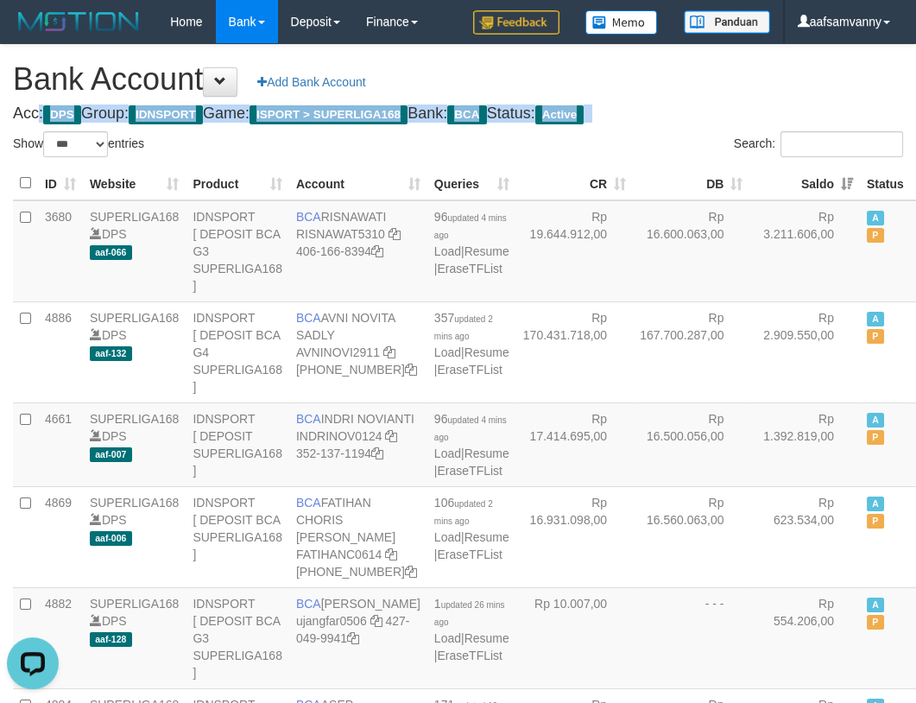
click at [783, 82] on h1 "Bank Account Add Bank Account" at bounding box center [458, 79] width 890 height 35
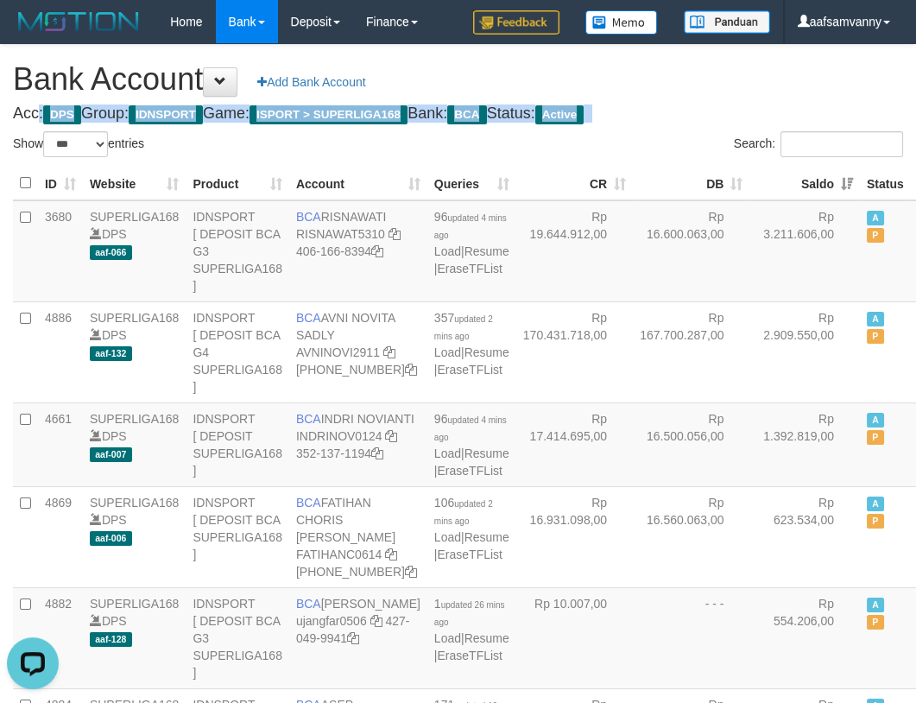
click at [783, 82] on h1 "Bank Account Add Bank Account" at bounding box center [458, 79] width 890 height 35
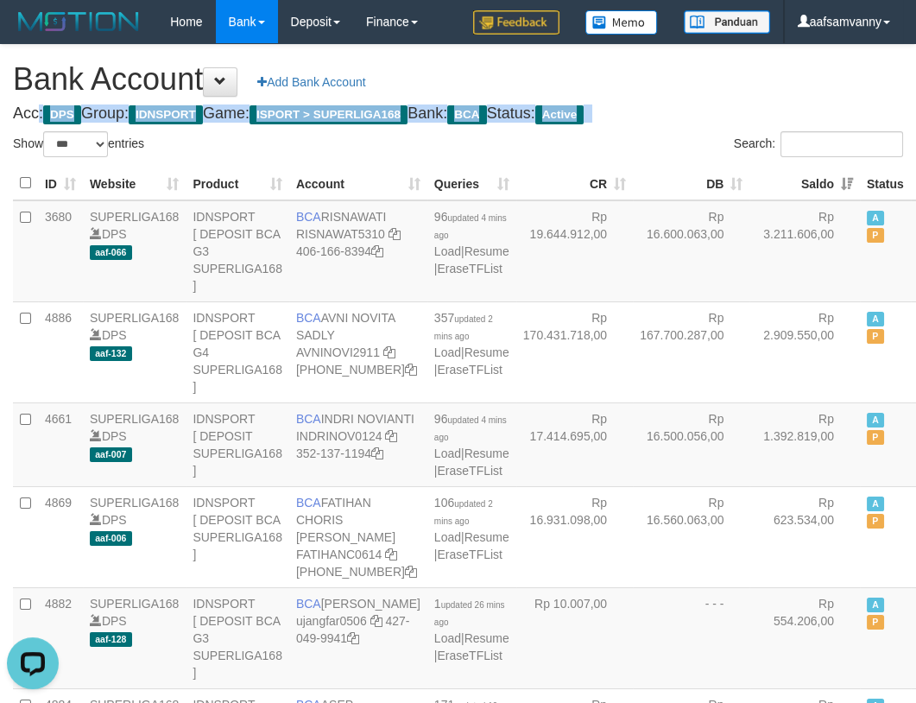
click at [783, 82] on h1 "Bank Account Add Bank Account" at bounding box center [458, 79] width 890 height 35
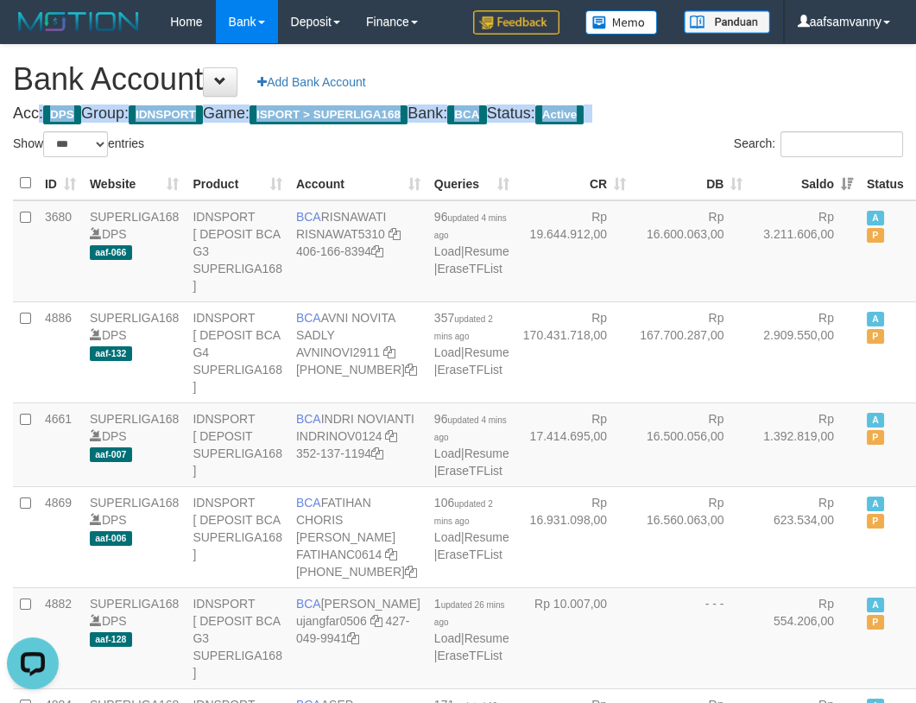
click at [783, 82] on h1 "Bank Account Add Bank Account" at bounding box center [458, 79] width 890 height 35
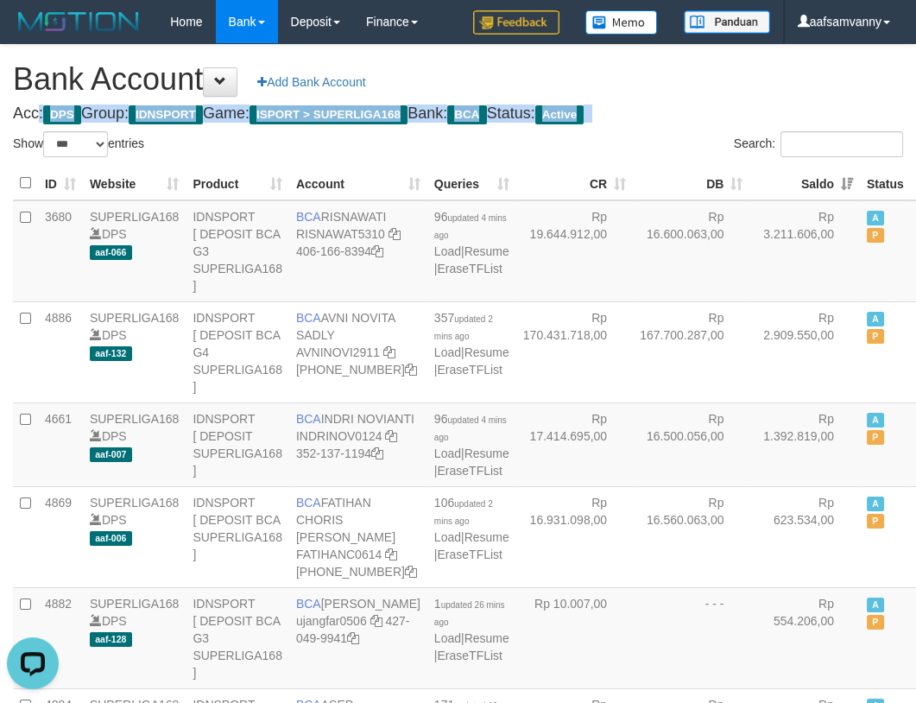
click at [783, 82] on h1 "Bank Account Add Bank Account" at bounding box center [458, 79] width 890 height 35
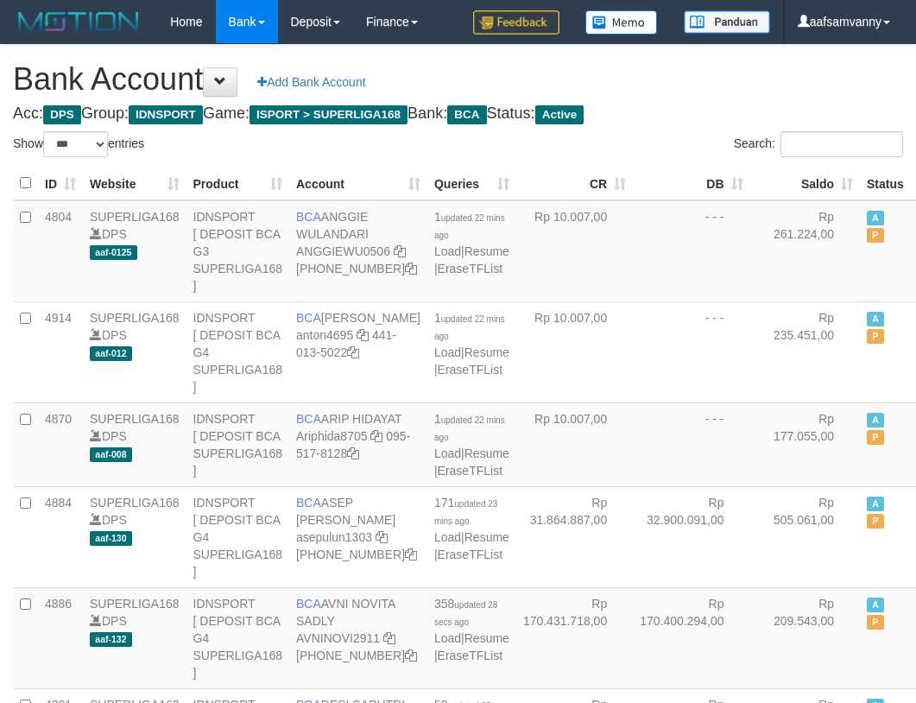
select select "***"
click at [815, 172] on th "Saldo" at bounding box center [805, 184] width 111 height 34
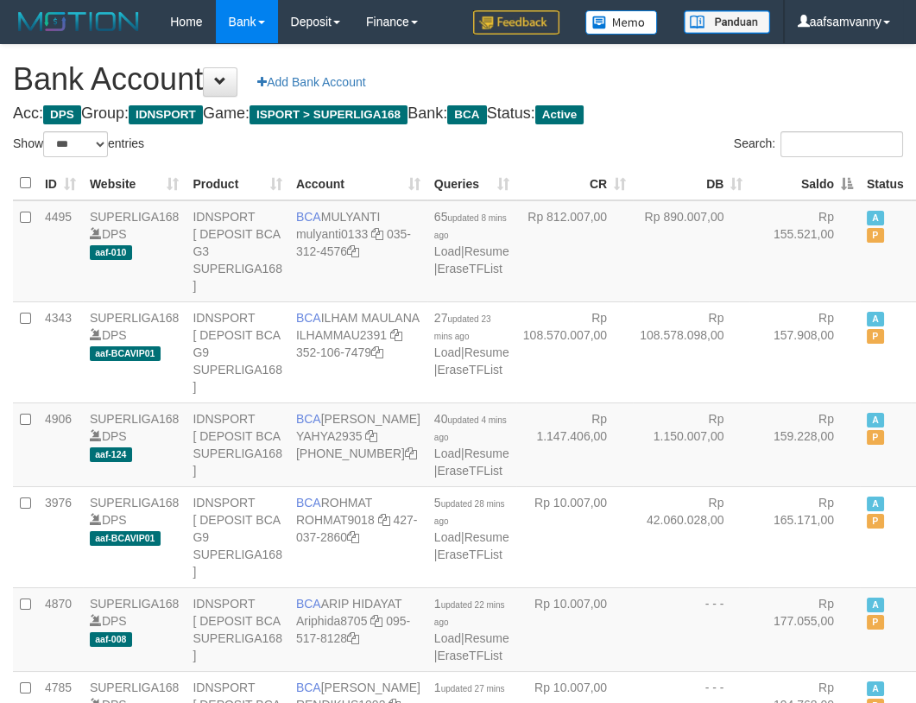
click at [815, 172] on th "Saldo" at bounding box center [805, 184] width 111 height 34
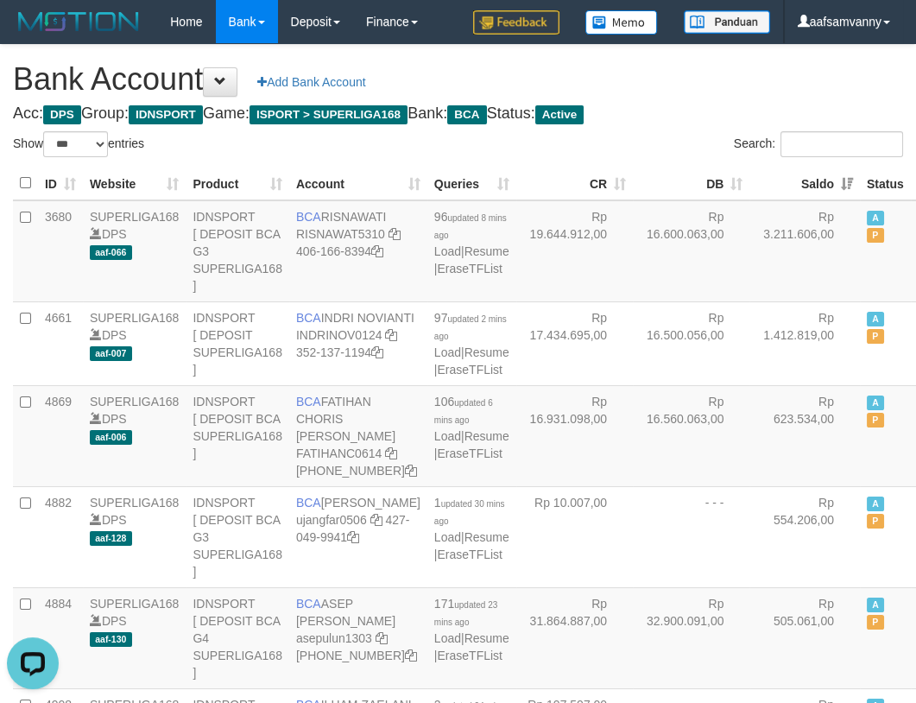
click at [754, 77] on h1 "Bank Account Add Bank Account" at bounding box center [458, 79] width 890 height 35
click at [696, 67] on h1 "Bank Account Add Bank Account" at bounding box center [458, 79] width 890 height 35
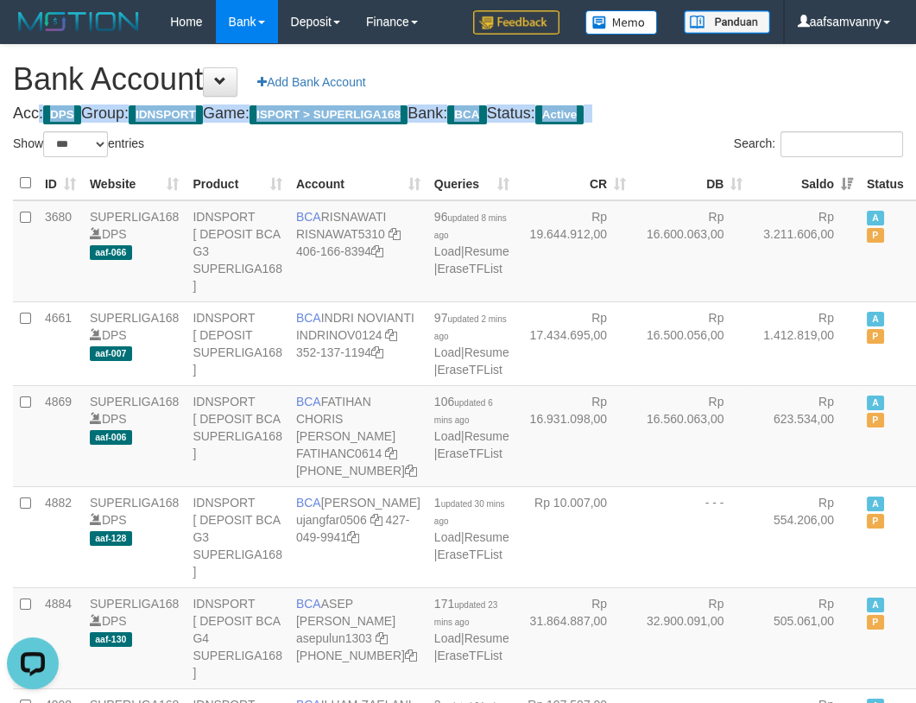
click at [696, 67] on h1 "Bank Account Add Bank Account" at bounding box center [458, 79] width 890 height 35
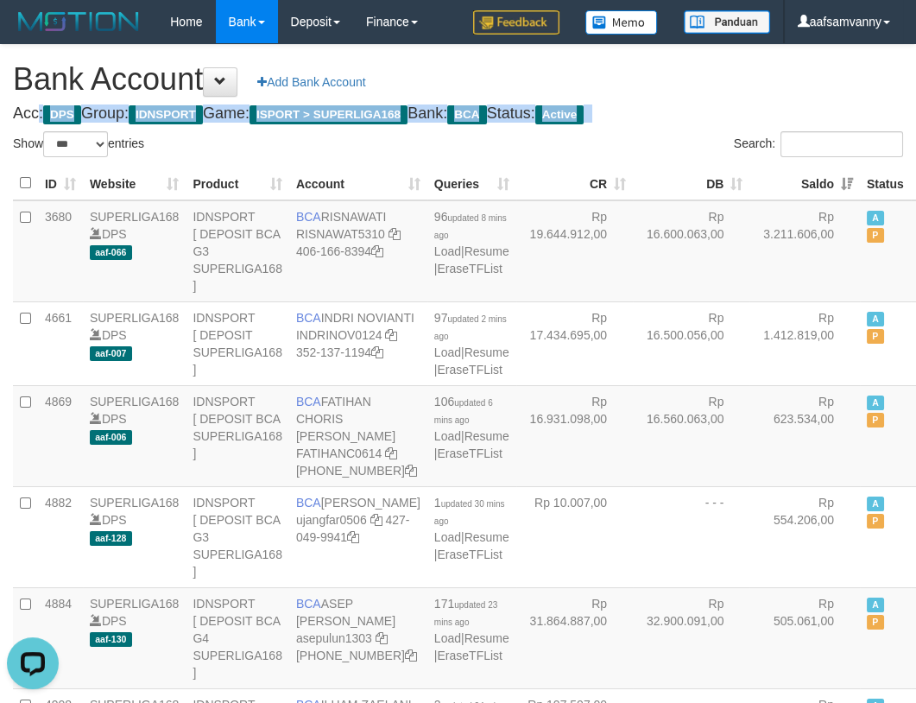
click at [696, 67] on h1 "Bank Account Add Bank Account" at bounding box center [458, 79] width 890 height 35
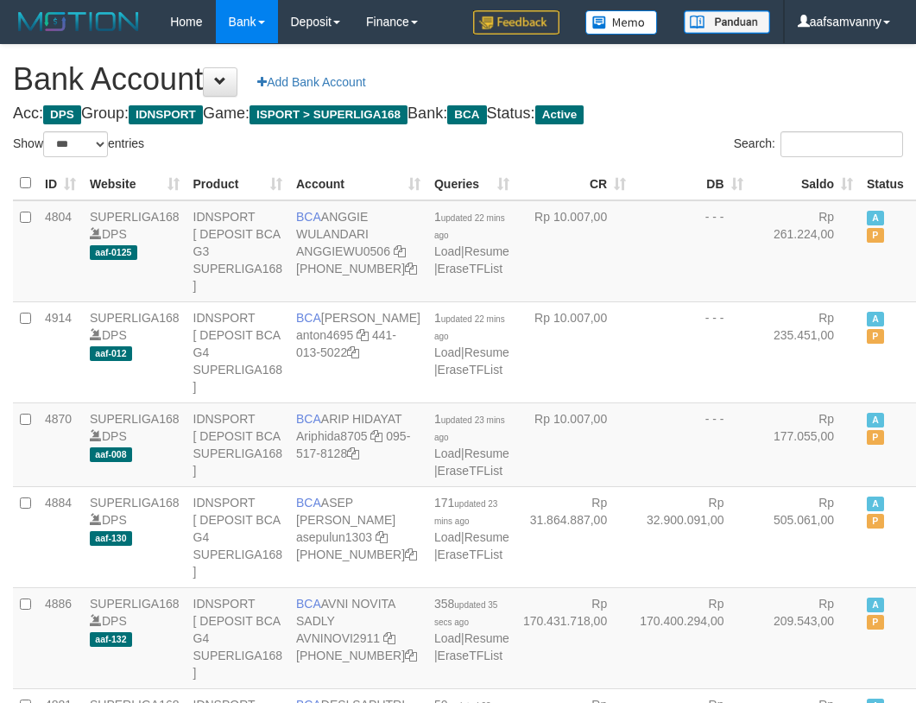
select select "***"
click at [801, 180] on th "Saldo" at bounding box center [805, 184] width 111 height 34
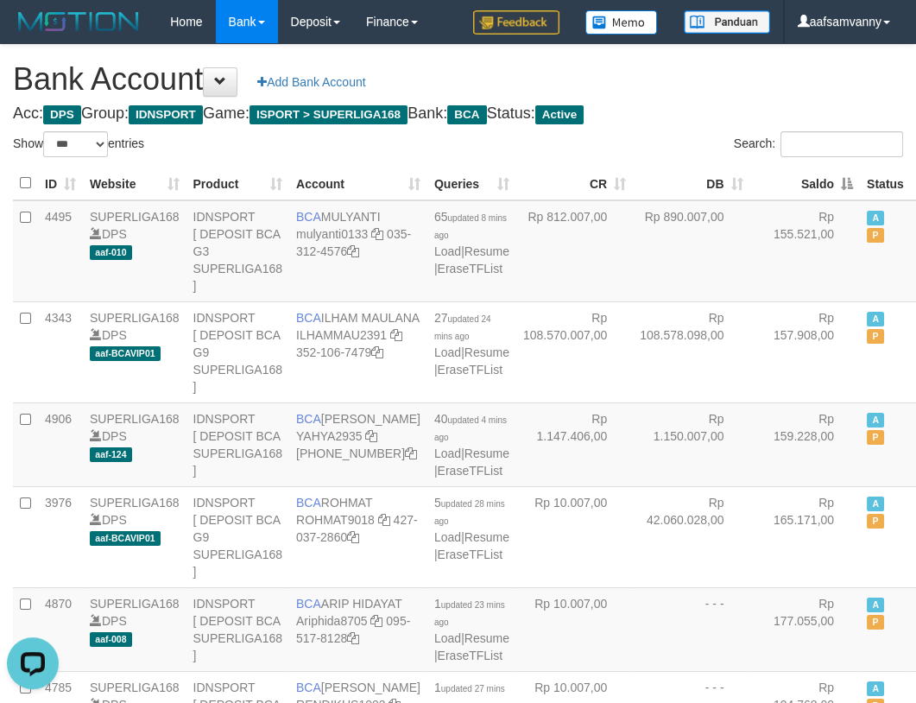
drag, startPoint x: 801, startPoint y: 180, endPoint x: 741, endPoint y: 115, distance: 88.6
click at [801, 178] on th "Saldo" at bounding box center [806, 184] width 111 height 34
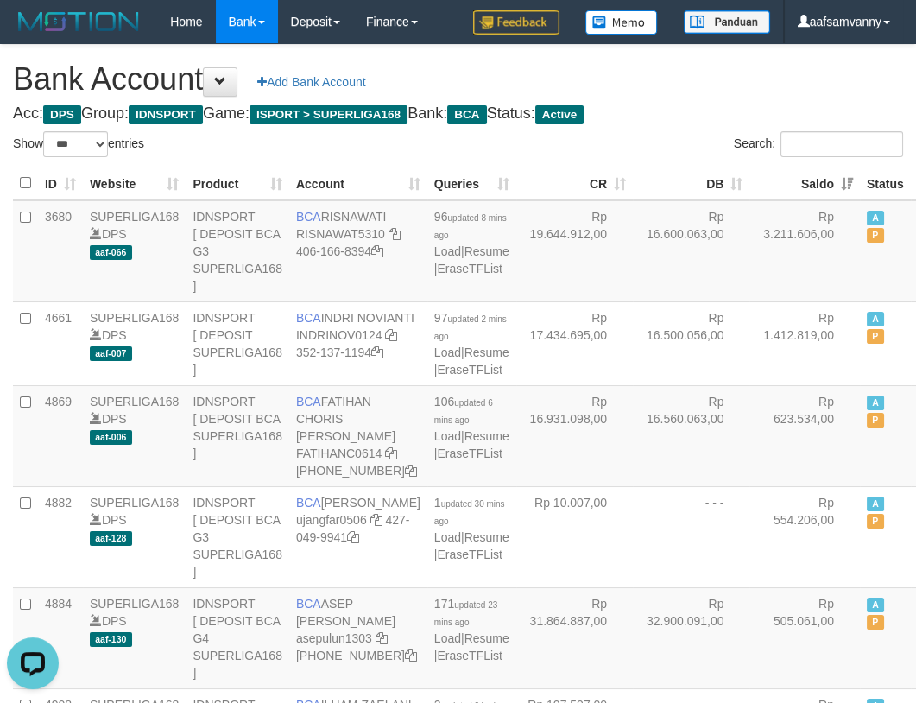
click at [734, 105] on h4 "Acc: DPS Group: IDNSPORT Game: ISPORT > SUPERLIGA168 Bank: BCA Status: Active" at bounding box center [458, 113] width 890 height 17
click at [786, 83] on h1 "Bank Account Add Bank Account" at bounding box center [458, 79] width 890 height 35
click at [785, 83] on h1 "Bank Account Add Bank Account" at bounding box center [458, 79] width 890 height 35
click at [730, 79] on h1 "Bank Account Add Bank Account" at bounding box center [458, 79] width 890 height 35
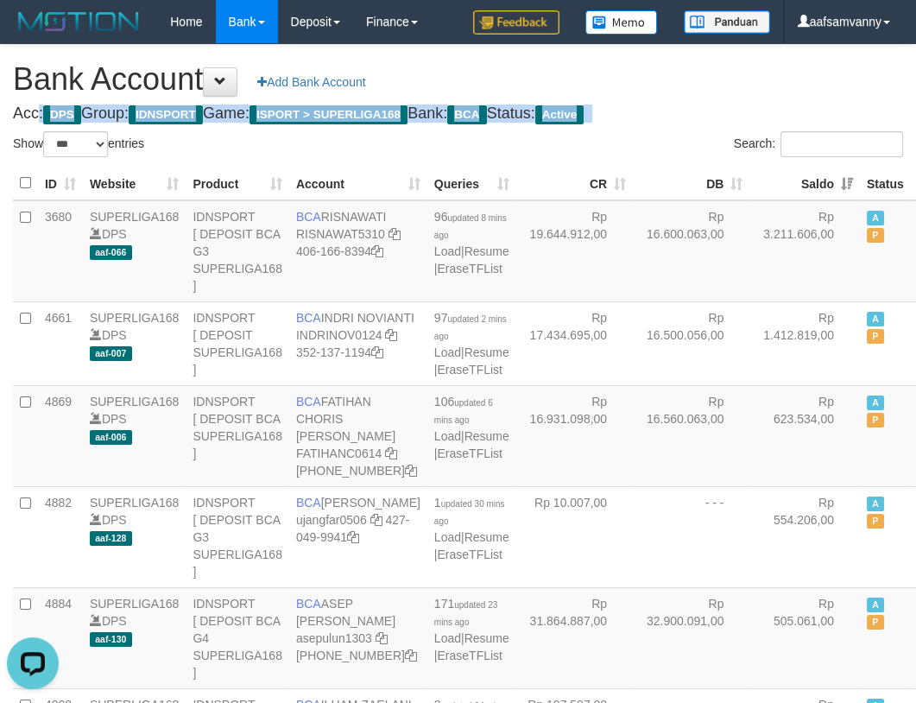
click at [730, 79] on h1 "Bank Account Add Bank Account" at bounding box center [458, 79] width 890 height 35
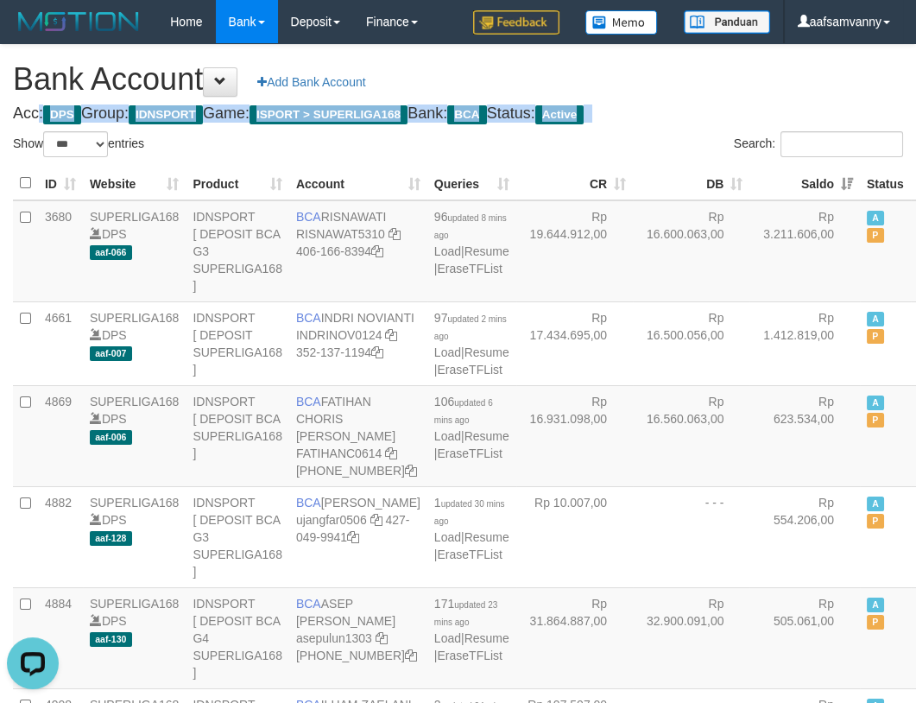
click at [730, 79] on h1 "Bank Account Add Bank Account" at bounding box center [458, 79] width 890 height 35
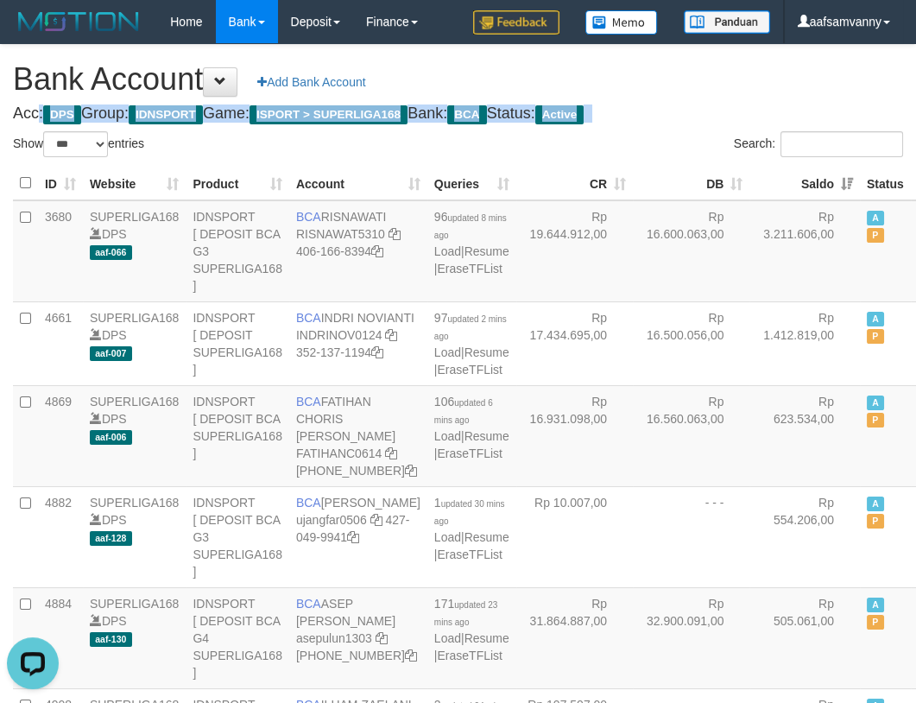
click at [730, 79] on h1 "Bank Account Add Bank Account" at bounding box center [458, 79] width 890 height 35
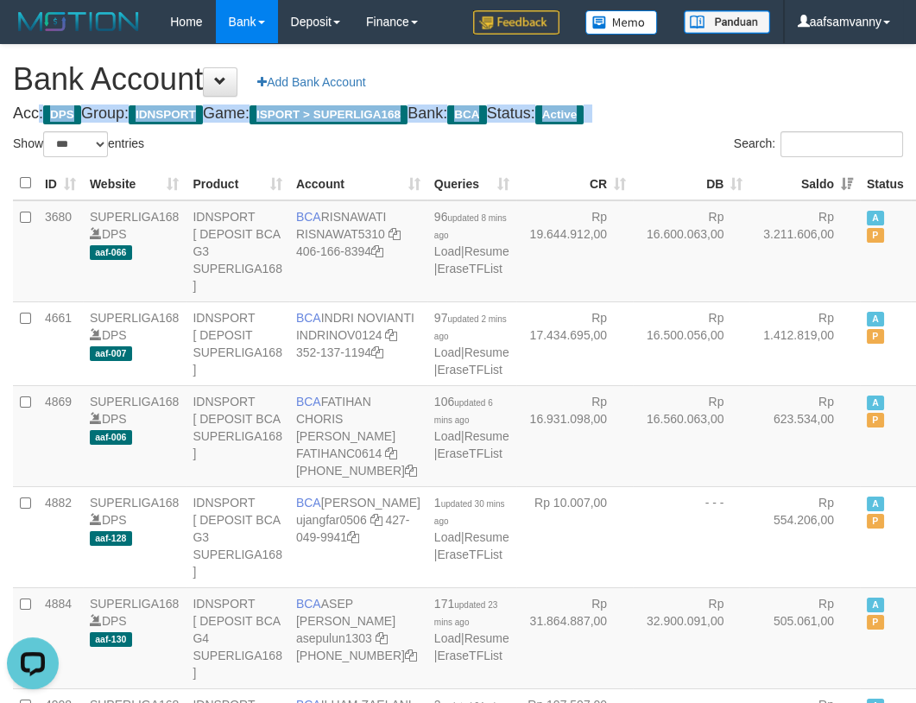
click at [730, 79] on h1 "Bank Account Add Bank Account" at bounding box center [458, 79] width 890 height 35
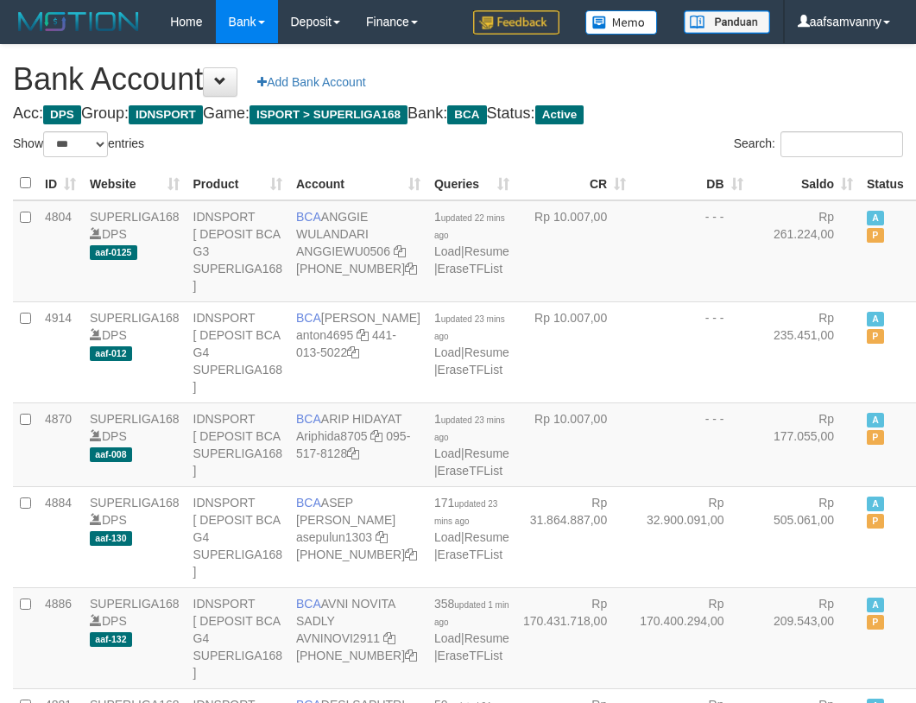
select select "***"
click at [730, 79] on h1 "Bank Account Add Bank Account" at bounding box center [458, 79] width 890 height 35
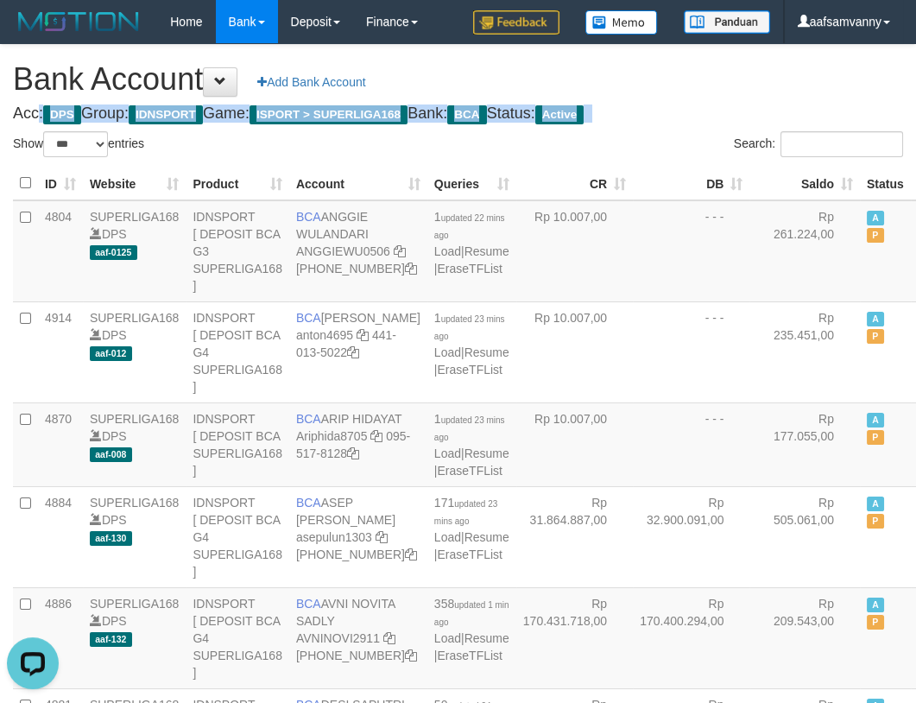
click at [730, 79] on h1 "Bank Account Add Bank Account" at bounding box center [458, 79] width 890 height 35
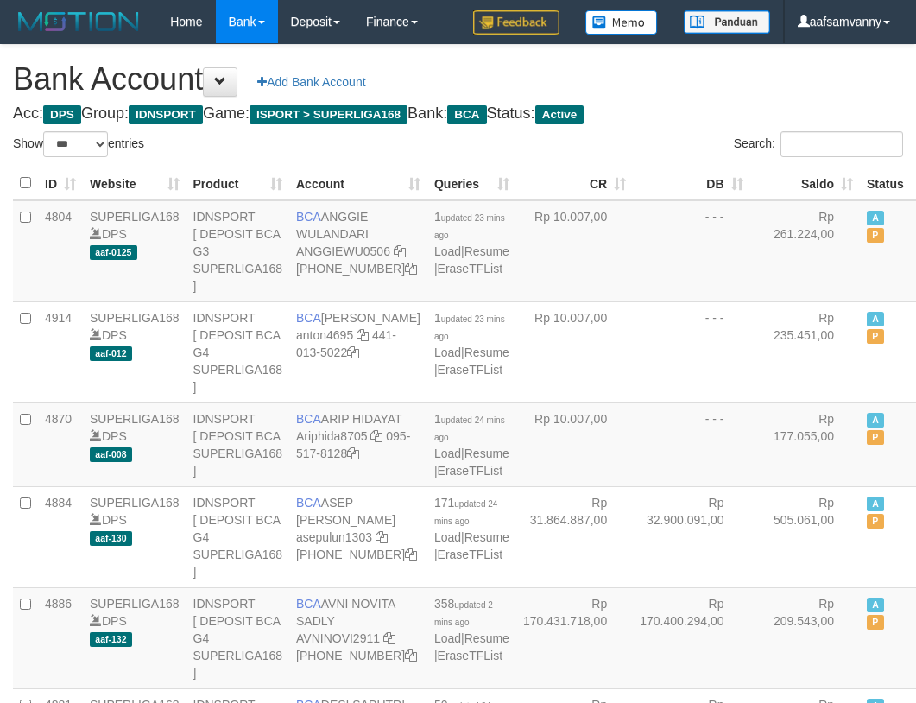
select select "***"
click at [692, 92] on h1 "Bank Account Add Bank Account" at bounding box center [458, 79] width 890 height 35
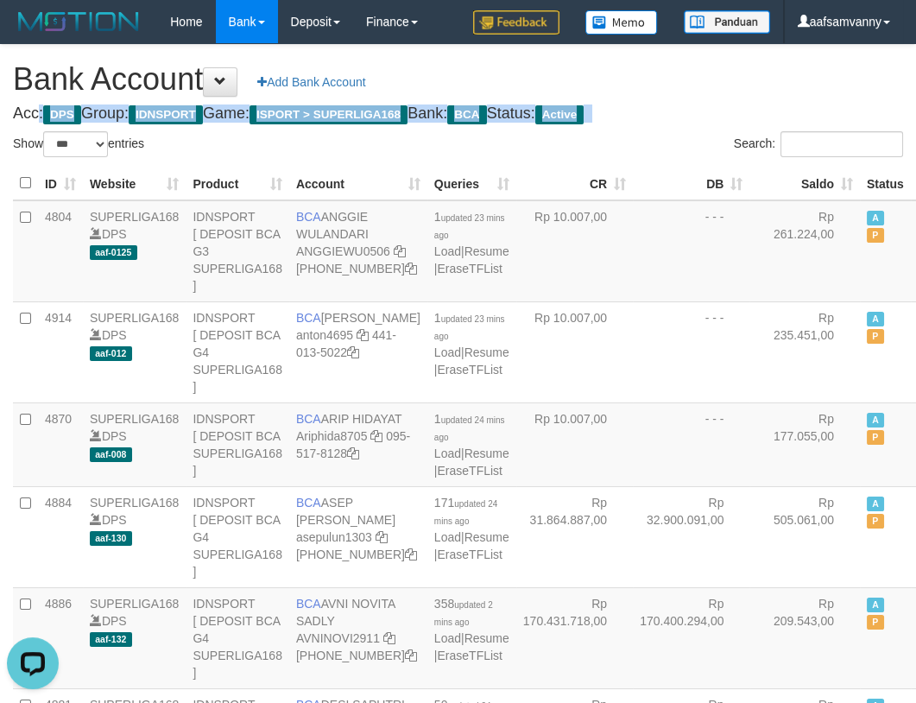
click at [692, 92] on h1 "Bank Account Add Bank Account" at bounding box center [458, 79] width 890 height 35
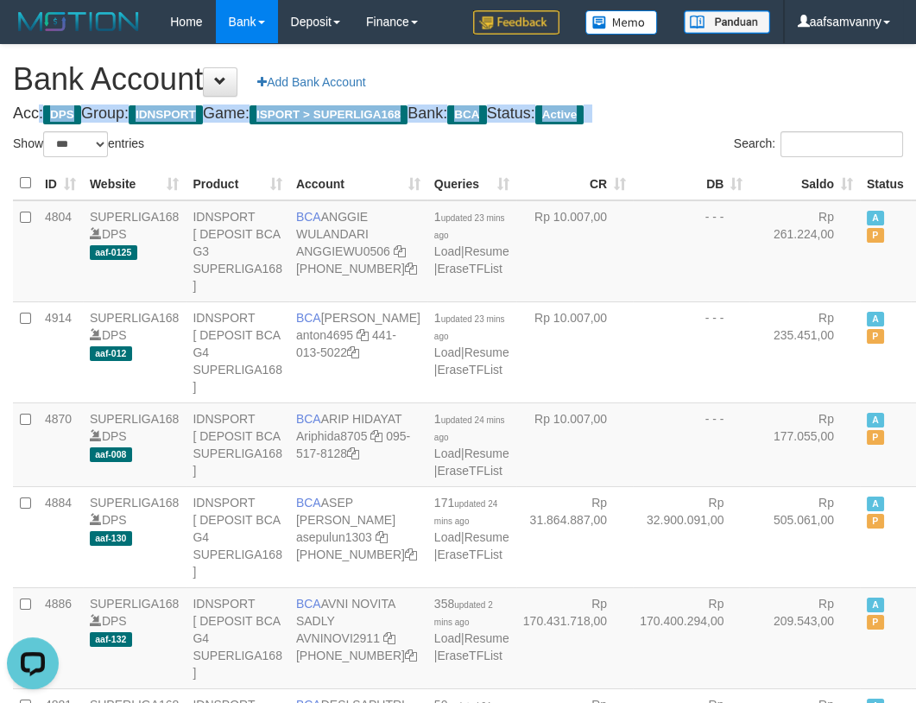
click at [692, 92] on h1 "Bank Account Add Bank Account" at bounding box center [458, 79] width 890 height 35
drag, startPoint x: 692, startPoint y: 92, endPoint x: 702, endPoint y: 119, distance: 28.7
click at [803, 173] on th "Saldo" at bounding box center [805, 184] width 111 height 34
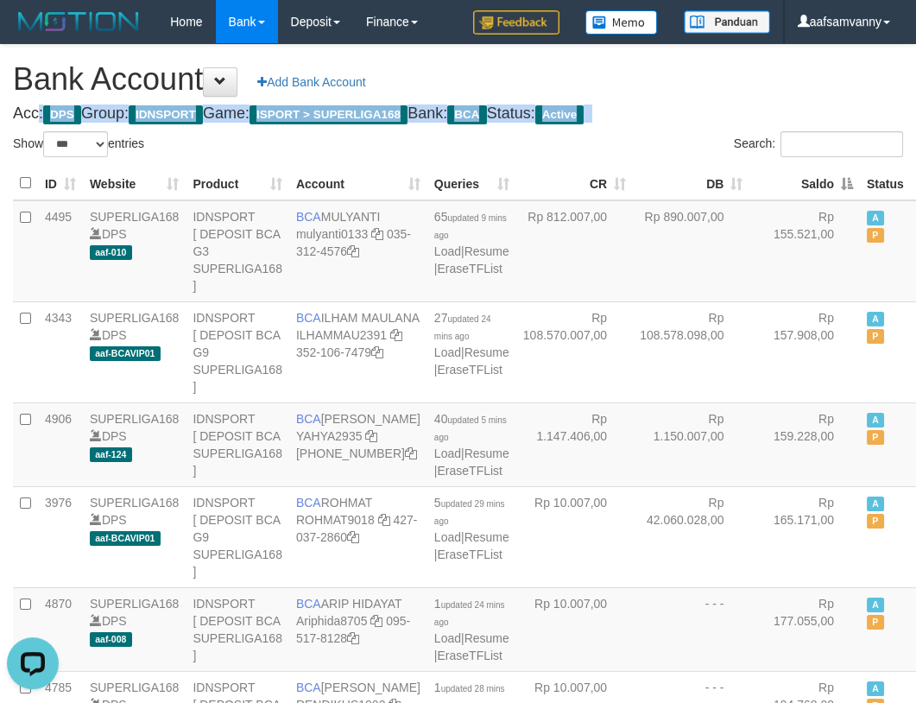
click at [803, 173] on th "Saldo" at bounding box center [805, 184] width 111 height 34
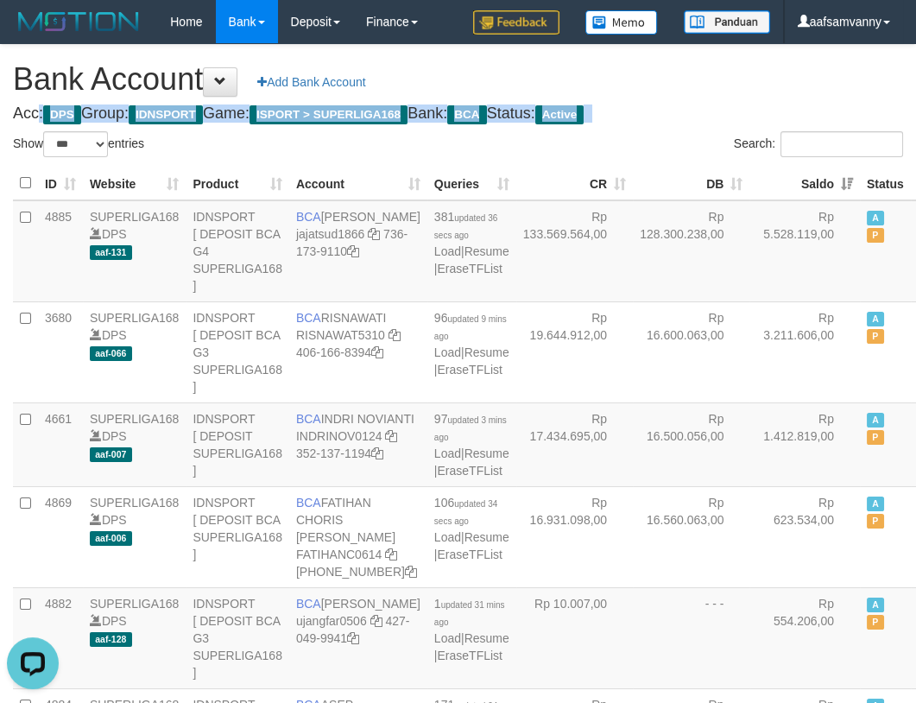
click at [803, 173] on th "Saldo" at bounding box center [805, 184] width 111 height 34
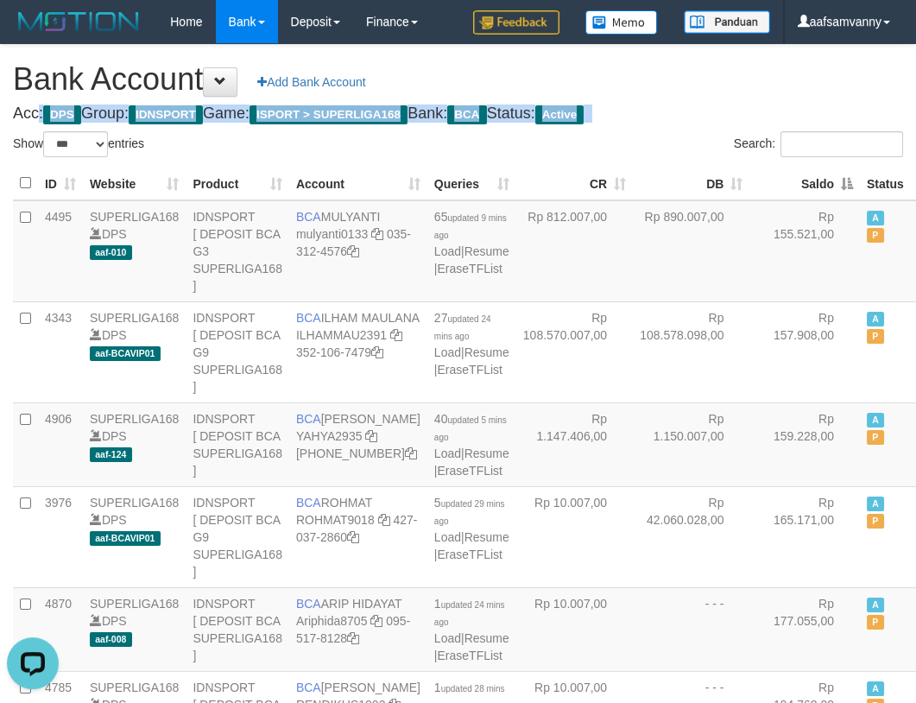
click at [803, 173] on th "Saldo" at bounding box center [805, 184] width 111 height 34
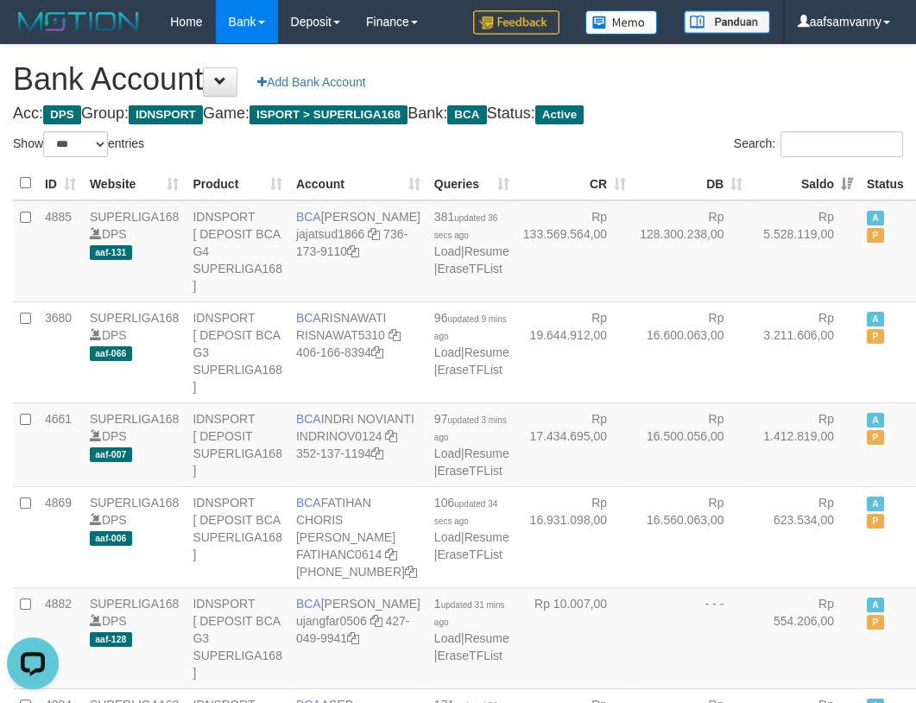
click at [756, 78] on h1 "Bank Account Add Bank Account" at bounding box center [458, 79] width 890 height 35
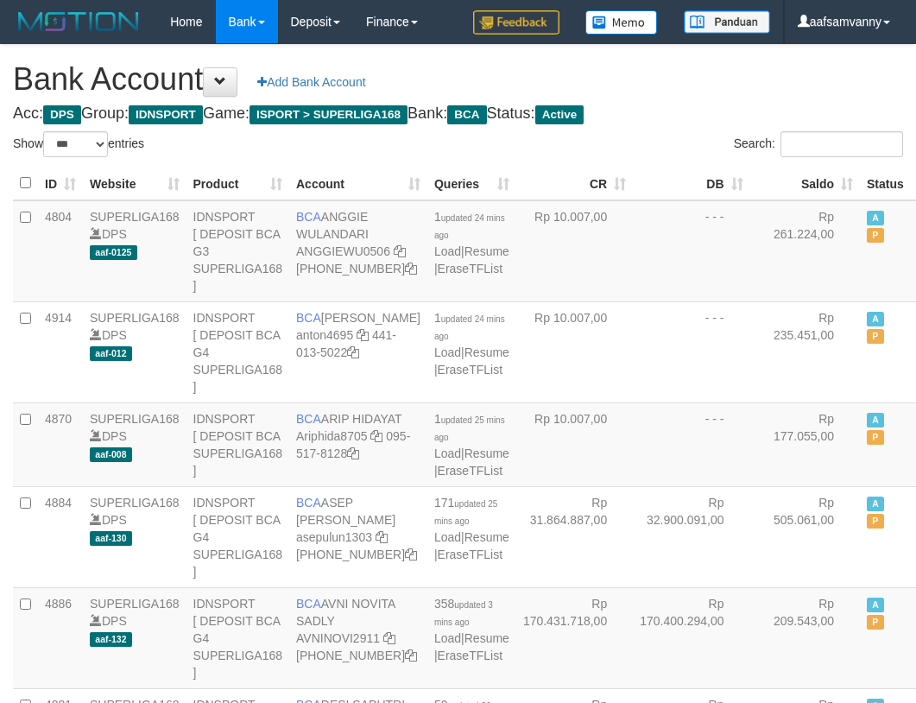
select select "***"
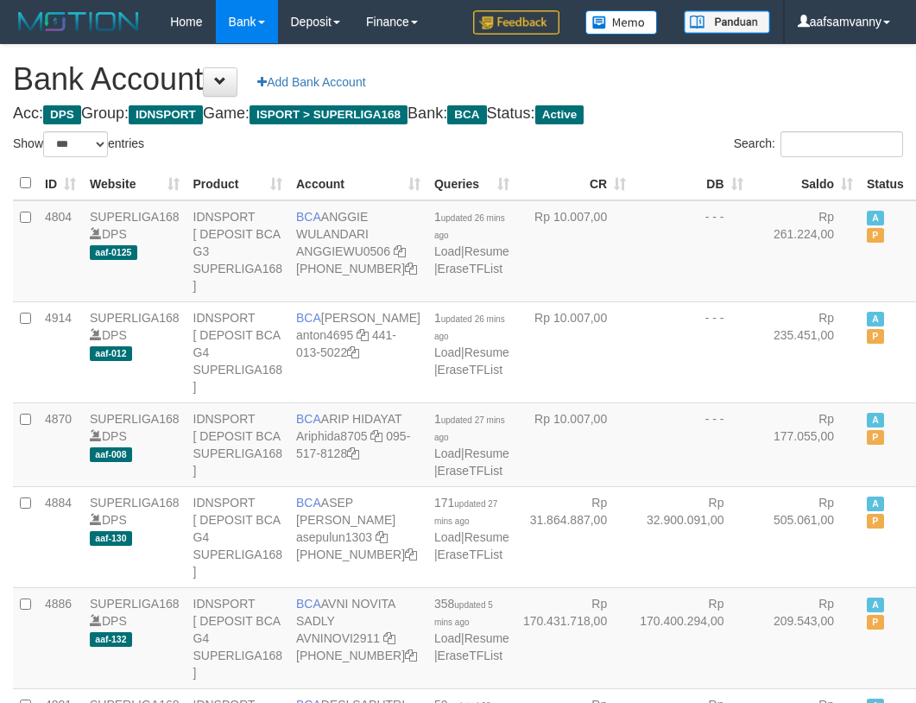
select select "***"
click at [811, 172] on th "Saldo" at bounding box center [805, 184] width 111 height 34
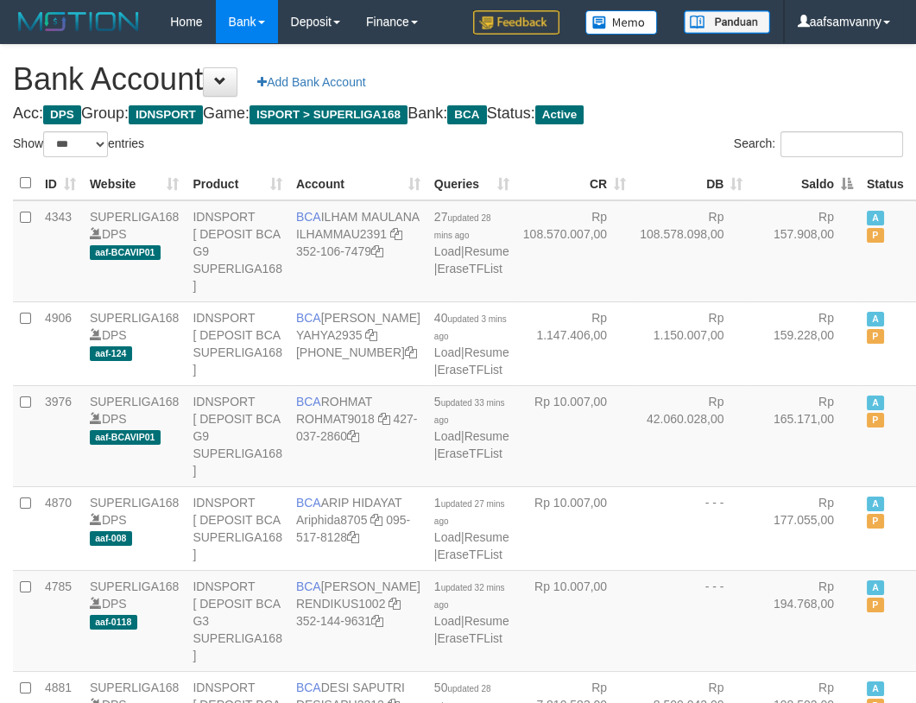
drag, startPoint x: 811, startPoint y: 172, endPoint x: 744, endPoint y: 140, distance: 73.8
click at [809, 172] on th "Saldo" at bounding box center [805, 184] width 111 height 34
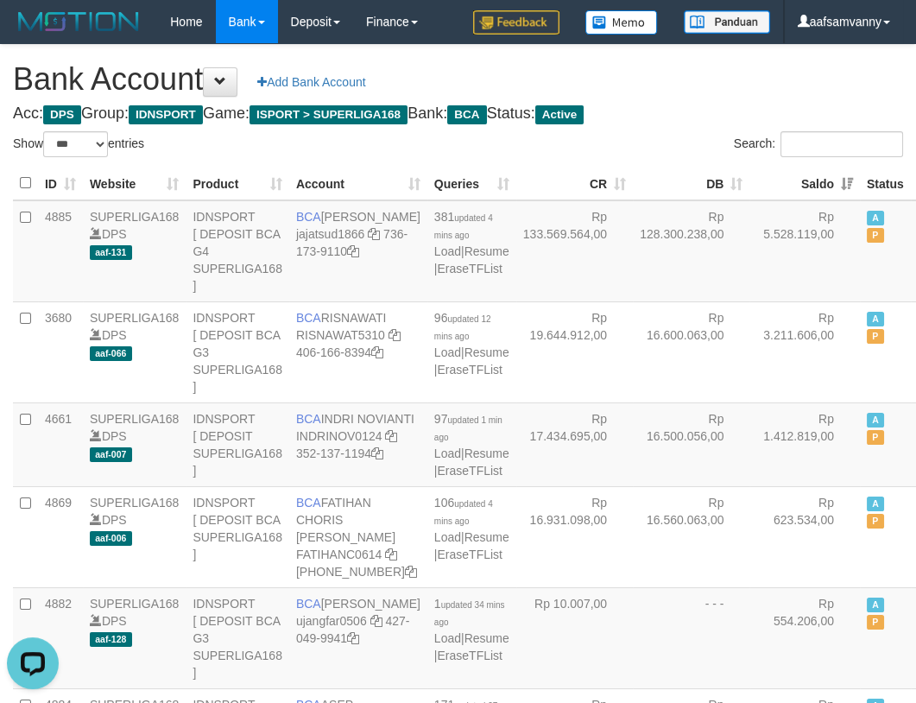
click at [694, 109] on h4 "Acc: DPS Group: IDNSPORT Game: ISPORT > SUPERLIGA168 Bank: BCA Status: Active" at bounding box center [458, 113] width 890 height 17
click at [694, 117] on h4 "Acc: DPS Group: IDNSPORT Game: ISPORT > SUPERLIGA168 Bank: BCA Status: Active" at bounding box center [458, 113] width 890 height 17
click at [691, 92] on h1 "Bank Account Add Bank Account" at bounding box center [458, 79] width 890 height 35
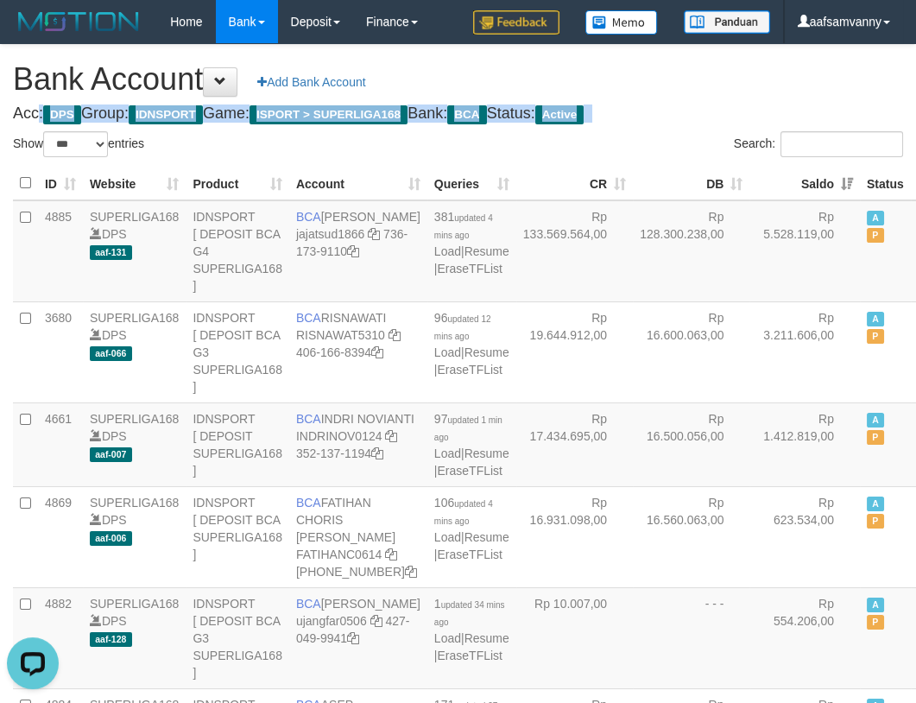
click at [691, 92] on h1 "Bank Account Add Bank Account" at bounding box center [458, 79] width 890 height 35
click at [693, 92] on h1 "Bank Account Add Bank Account" at bounding box center [458, 79] width 890 height 35
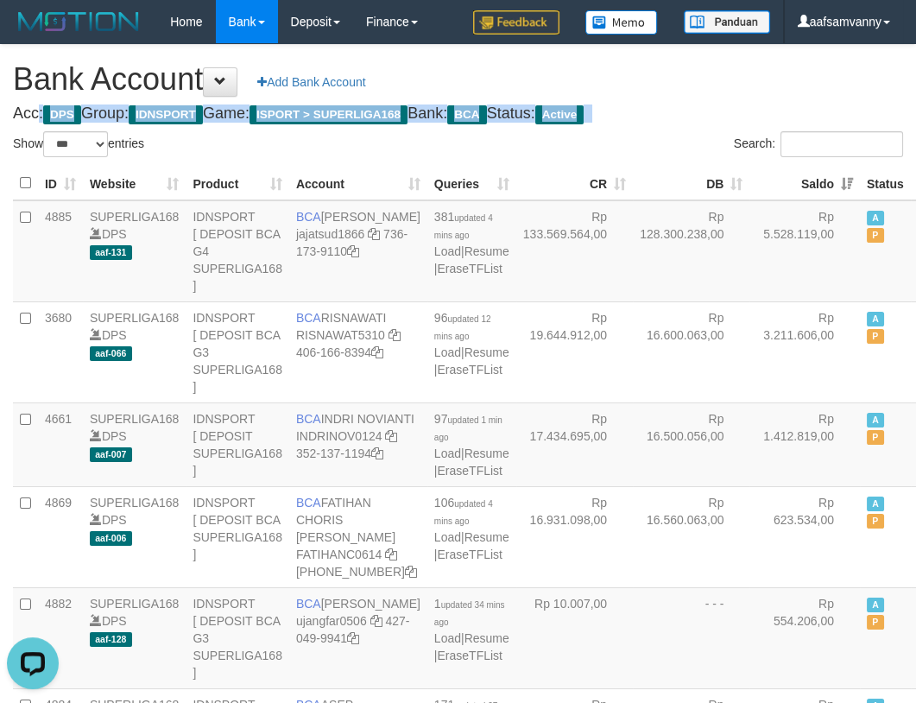
click at [693, 92] on h1 "Bank Account Add Bank Account" at bounding box center [458, 79] width 890 height 35
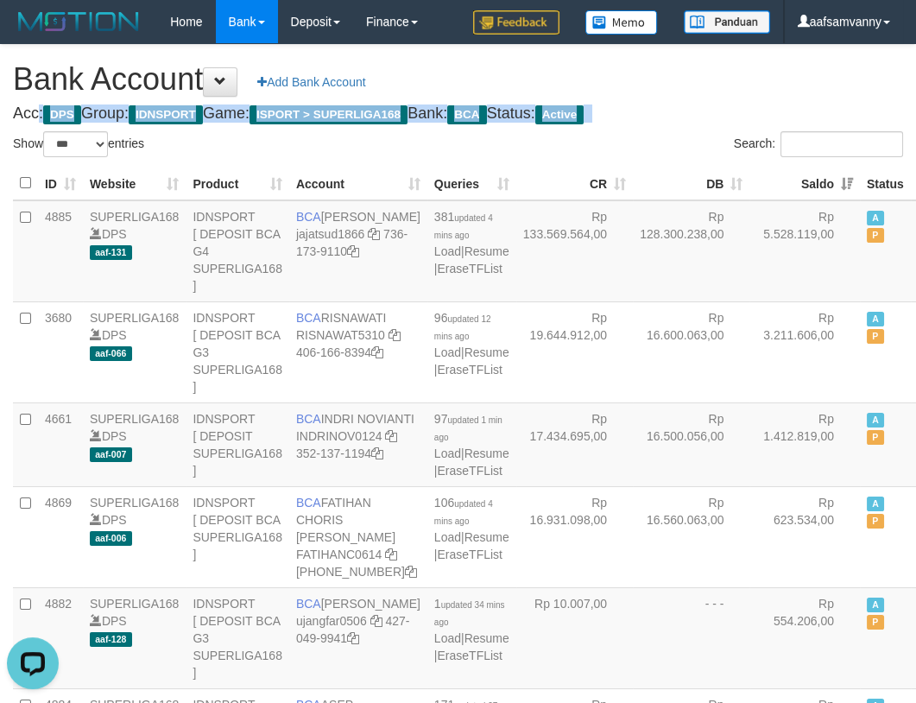
click at [693, 92] on h1 "Bank Account Add Bank Account" at bounding box center [458, 79] width 890 height 35
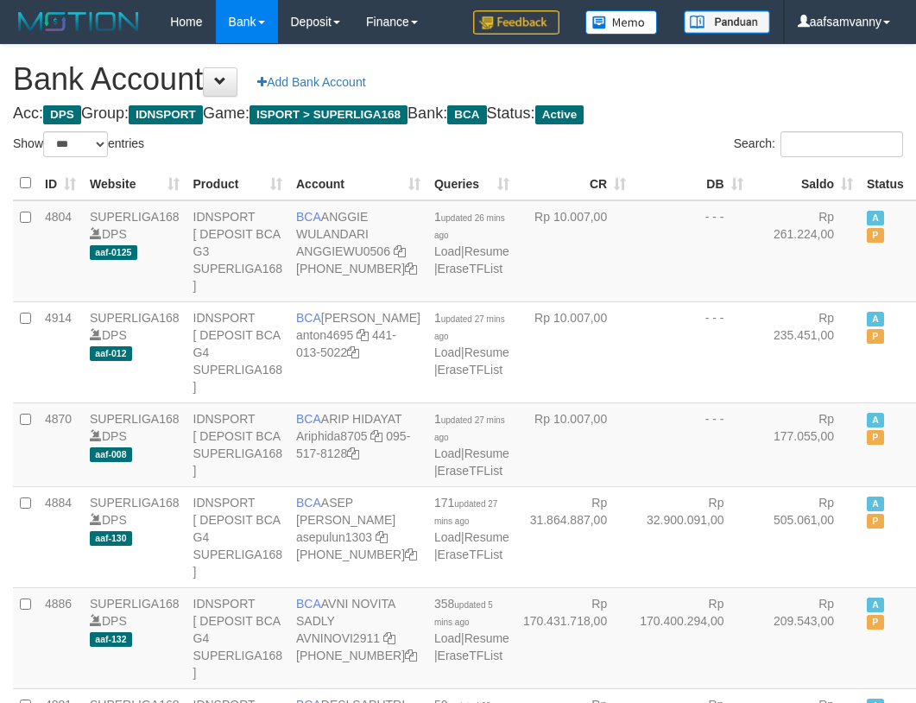
select select "***"
click at [701, 83] on h1 "Bank Account Add Bank Account" at bounding box center [458, 79] width 890 height 35
click at [700, 83] on h1 "Bank Account Add Bank Account" at bounding box center [458, 79] width 890 height 35
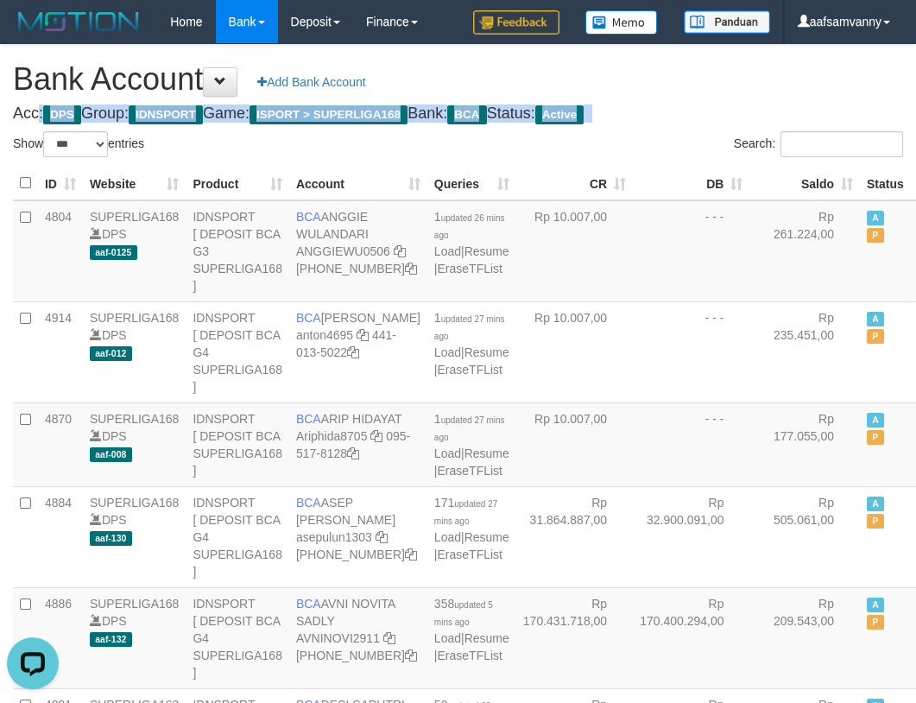
click at [700, 82] on h1 "Bank Account Add Bank Account" at bounding box center [458, 79] width 890 height 35
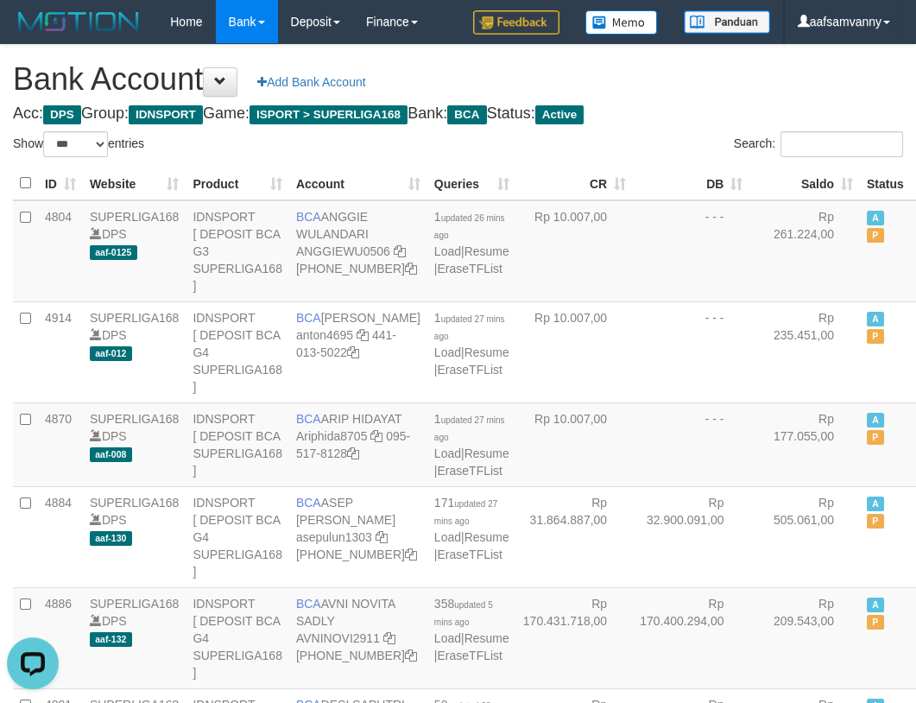
click at [700, 80] on h1 "Bank Account Add Bank Account" at bounding box center [458, 79] width 890 height 35
drag, startPoint x: 700, startPoint y: 78, endPoint x: 693, endPoint y: 54, distance: 25.4
click at [700, 77] on h1 "Bank Account Add Bank Account" at bounding box center [458, 79] width 890 height 35
select select "***"
click at [803, 181] on th "Saldo" at bounding box center [805, 184] width 111 height 34
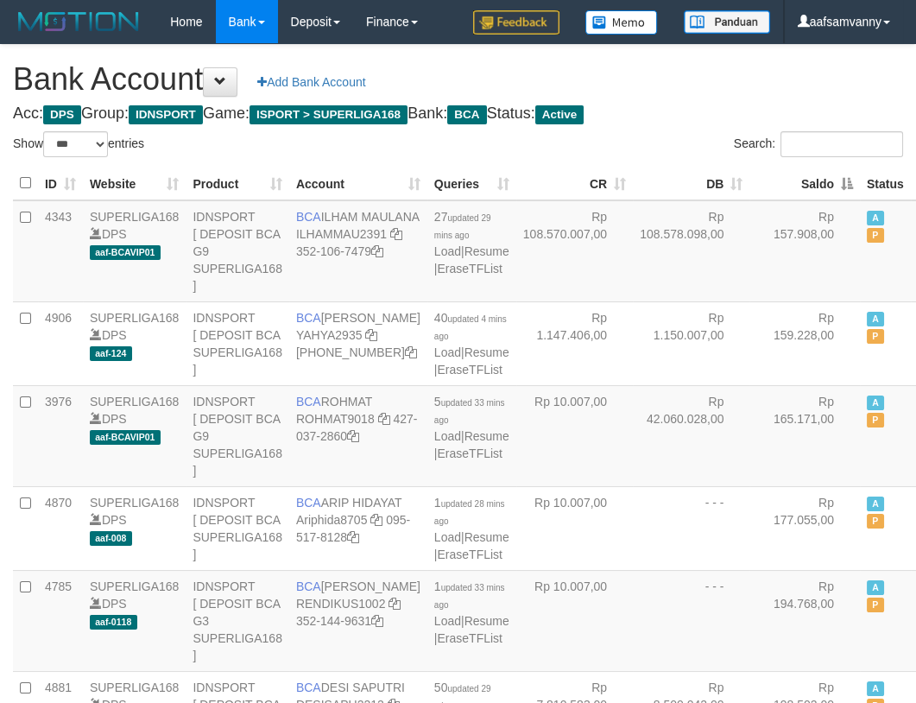
click at [803, 181] on th "Saldo" at bounding box center [805, 184] width 111 height 34
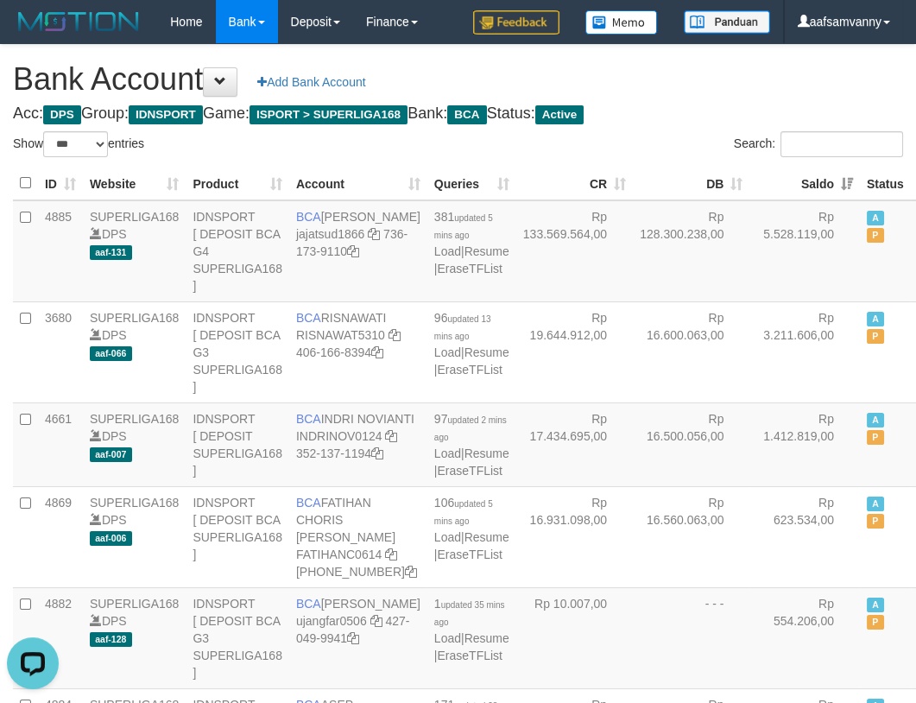
click at [733, 85] on h1 "Bank Account Add Bank Account" at bounding box center [458, 79] width 890 height 35
click at [768, 69] on h1 "Bank Account Add Bank Account" at bounding box center [458, 79] width 890 height 35
click at [713, 92] on h1 "Bank Account Add Bank Account" at bounding box center [458, 79] width 890 height 35
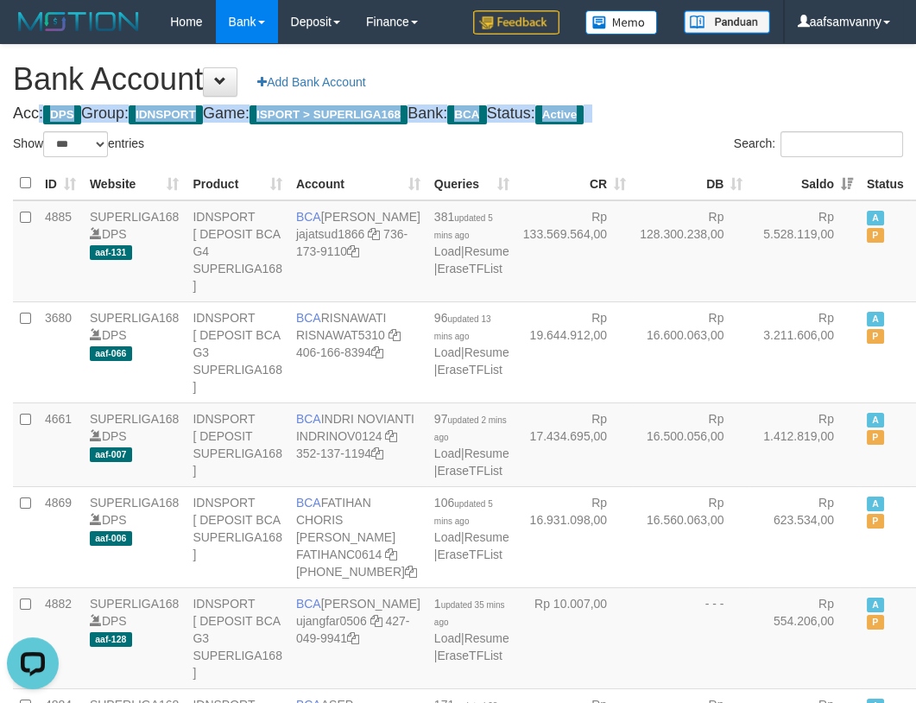
click at [713, 92] on h1 "Bank Account Add Bank Account" at bounding box center [458, 79] width 890 height 35
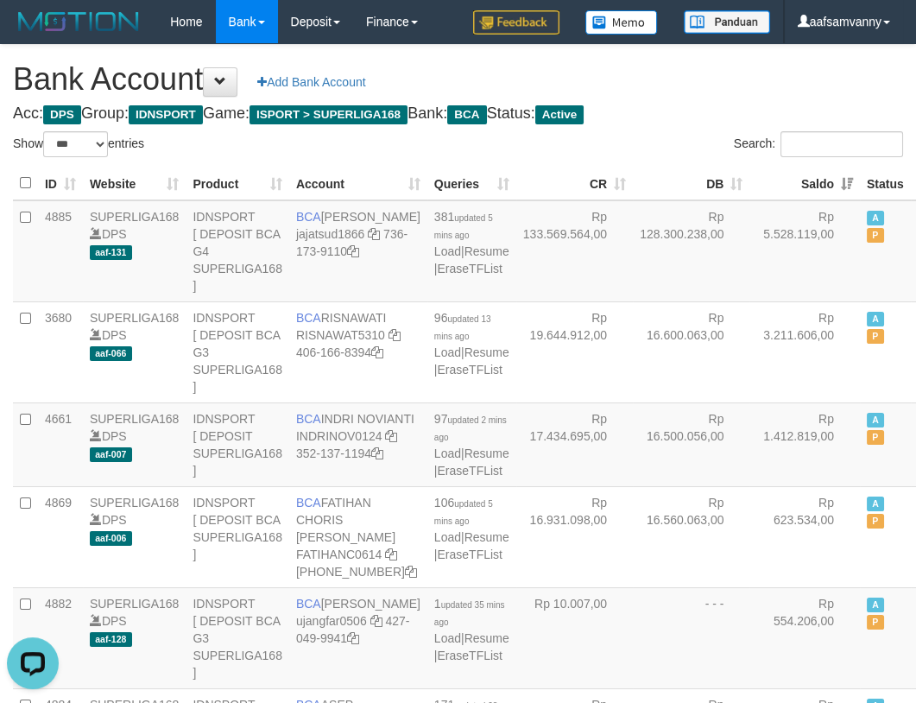
click at [710, 86] on h1 "Bank Account Add Bank Account" at bounding box center [458, 79] width 890 height 35
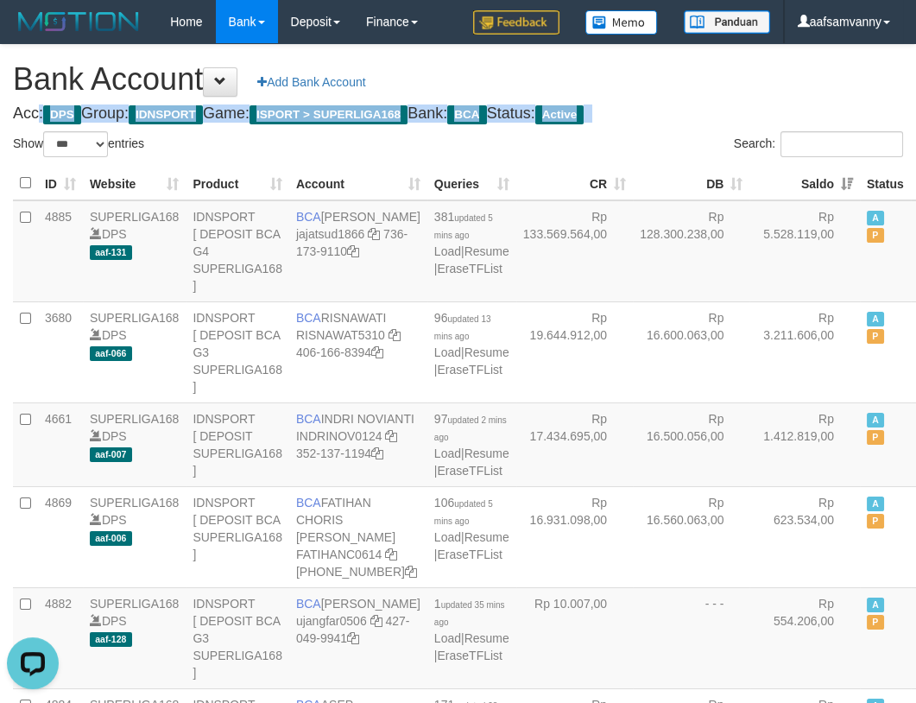
click at [710, 86] on h1 "Bank Account Add Bank Account" at bounding box center [458, 79] width 890 height 35
drag, startPoint x: 710, startPoint y: 86, endPoint x: 688, endPoint y: 209, distance: 124.5
click at [710, 88] on h1 "Bank Account Add Bank Account" at bounding box center [458, 79] width 890 height 35
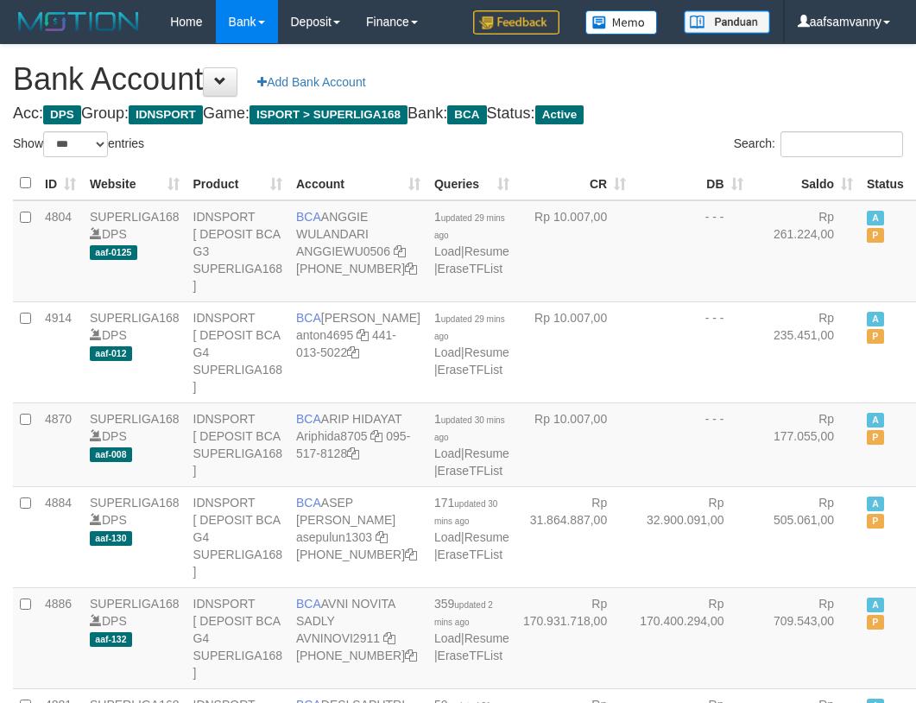
select select "***"
click at [814, 175] on th "Saldo" at bounding box center [805, 184] width 111 height 34
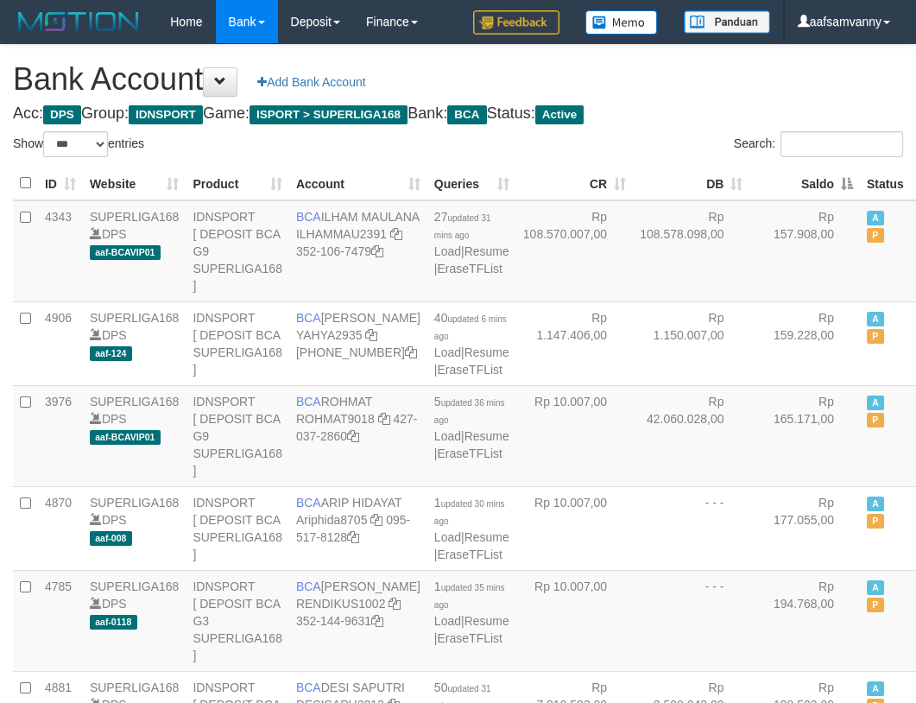
click at [814, 175] on th "Saldo" at bounding box center [805, 184] width 111 height 34
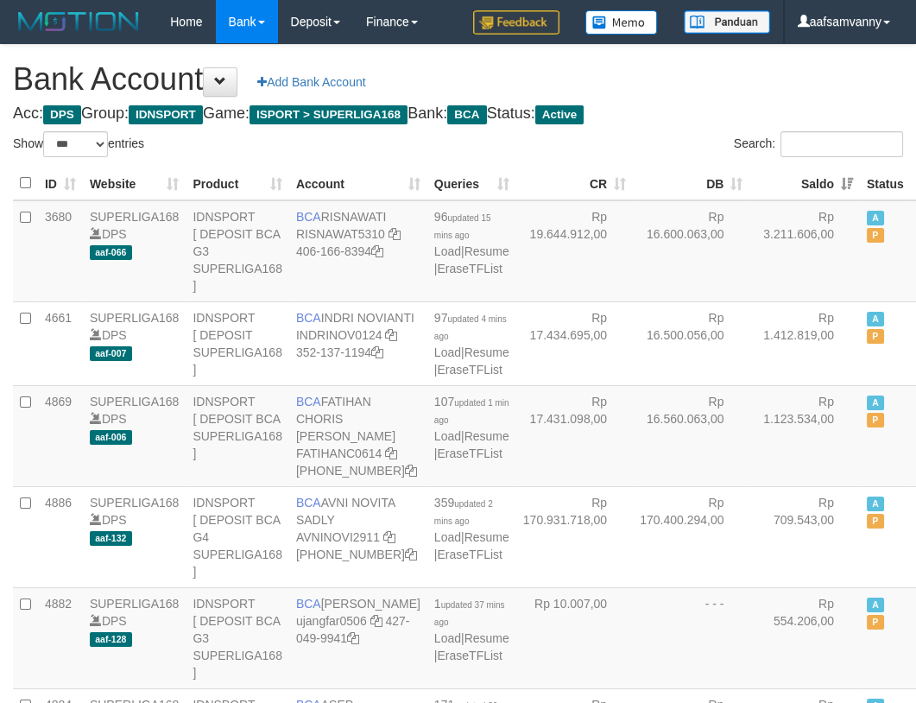
click at [672, 108] on h4 "Acc: DPS Group: IDNSPORT Game: ISPORT > SUPERLIGA168 Bank: BCA Status: Active" at bounding box center [458, 113] width 890 height 17
click at [675, 108] on h4 "Acc: DPS Group: IDNSPORT Game: ISPORT > SUPERLIGA168 Bank: BCA Status: Active" at bounding box center [458, 113] width 890 height 17
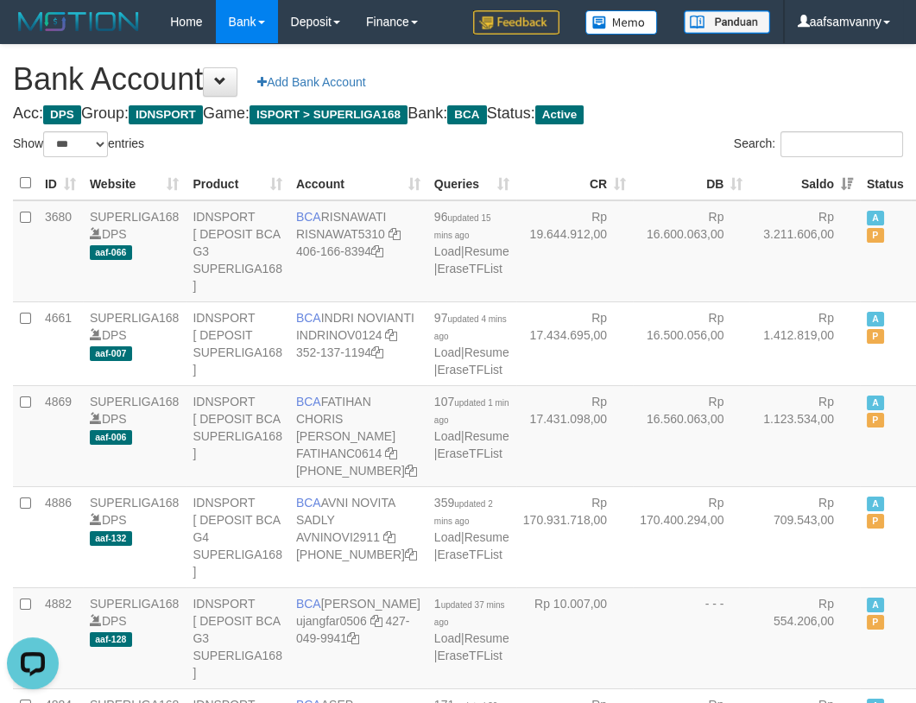
click at [675, 108] on h4 "Acc: DPS Group: IDNSPORT Game: ISPORT > SUPERLIGA168 Bank: BCA Status: Active" at bounding box center [458, 113] width 890 height 17
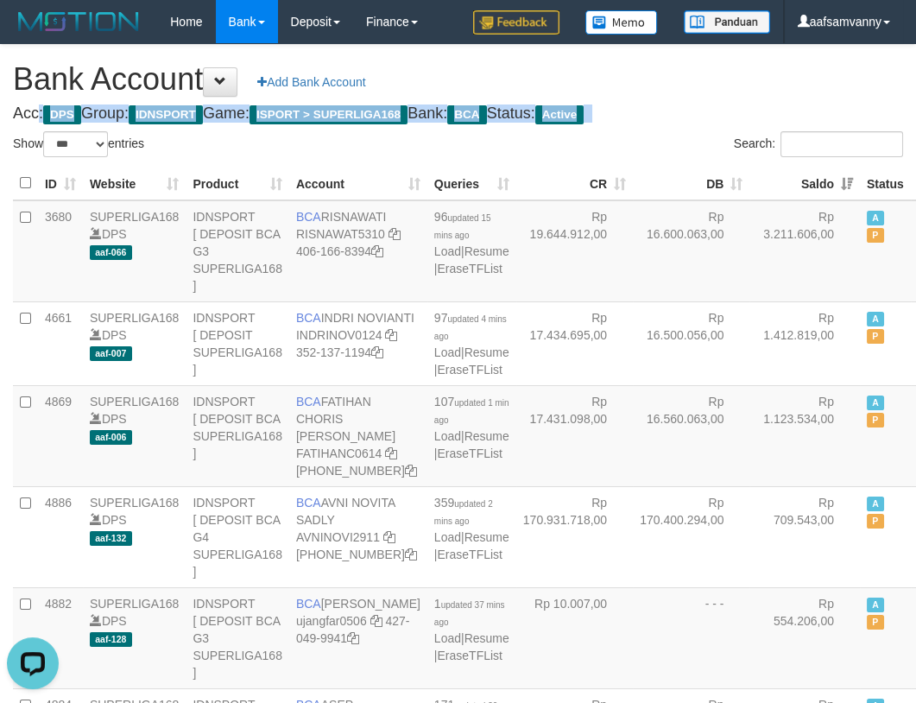
click at [675, 108] on h4 "Acc: DPS Group: IDNSPORT Game: ISPORT > SUPERLIGA168 Bank: BCA Status: Active" at bounding box center [458, 113] width 890 height 17
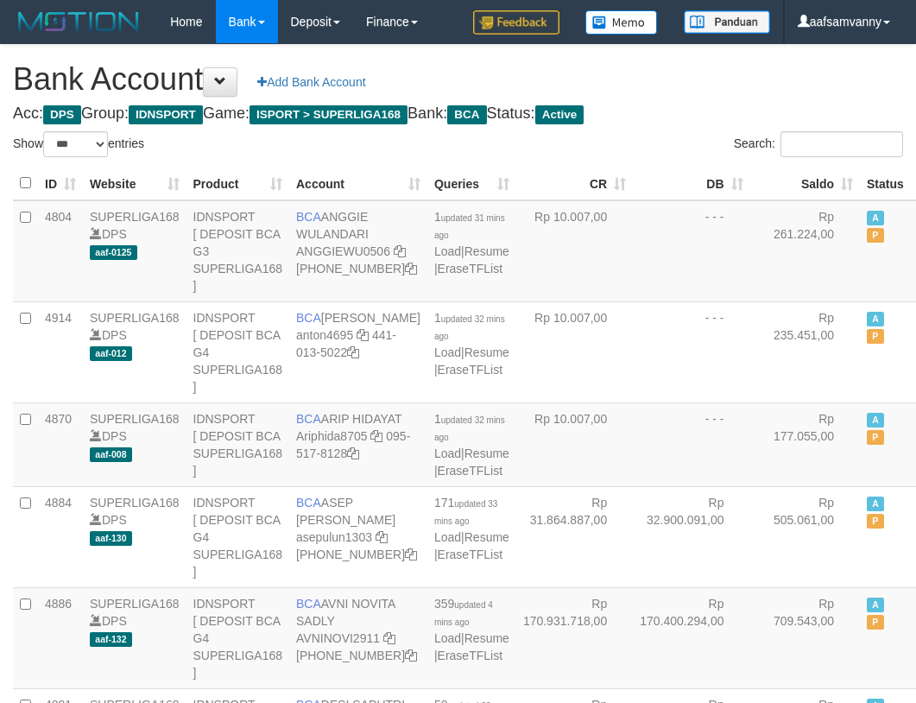
select select "***"
click at [800, 173] on th "Saldo" at bounding box center [805, 184] width 111 height 34
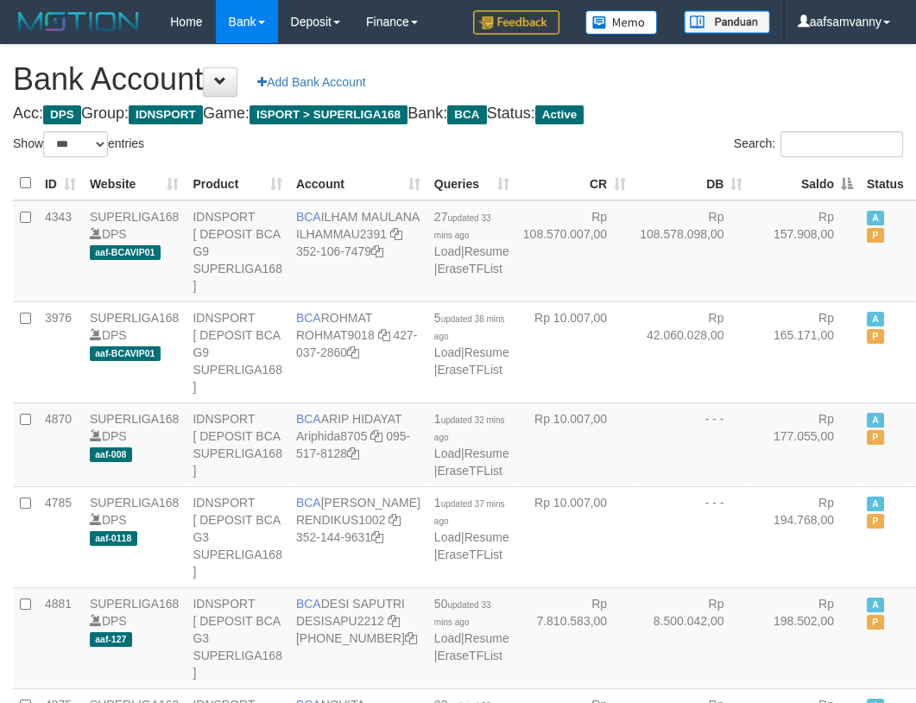
drag, startPoint x: 800, startPoint y: 173, endPoint x: 796, endPoint y: 159, distance: 14.2
click at [801, 173] on th "Saldo" at bounding box center [805, 184] width 111 height 34
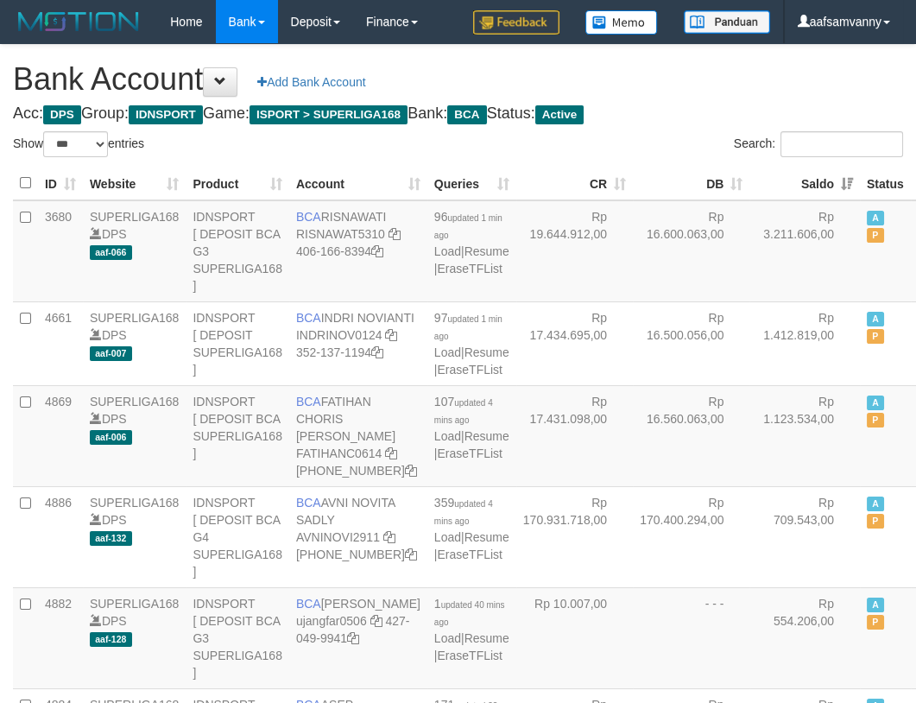
click at [759, 95] on h1 "Bank Account Add Bank Account" at bounding box center [458, 79] width 890 height 35
click at [694, 85] on h1 "Bank Account Add Bank Account" at bounding box center [458, 79] width 890 height 35
click at [801, 173] on th "Saldo" at bounding box center [805, 184] width 111 height 34
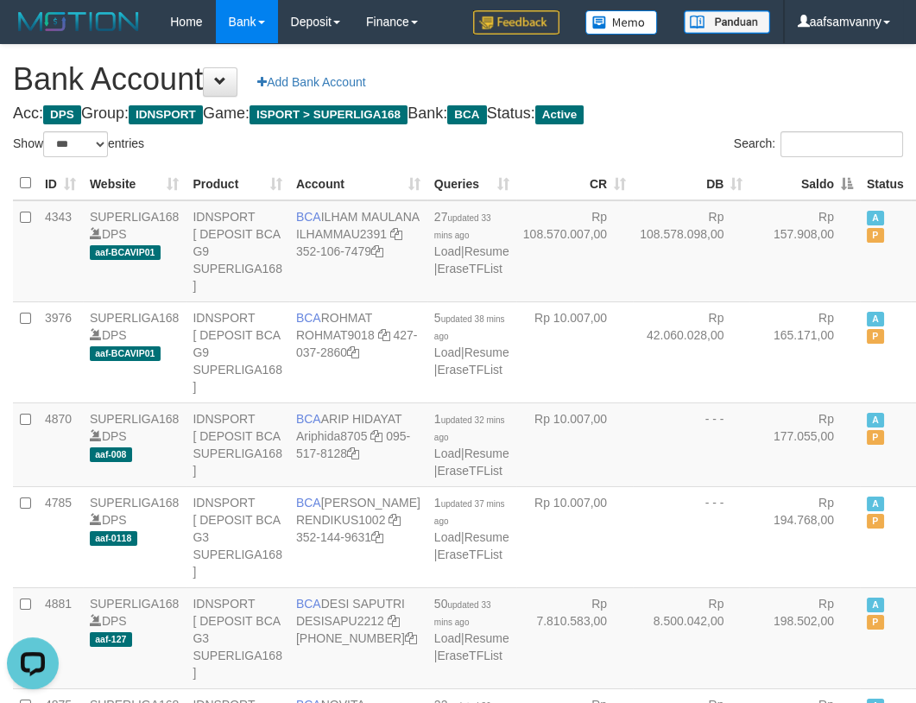
click at [802, 173] on th "Saldo" at bounding box center [805, 184] width 111 height 34
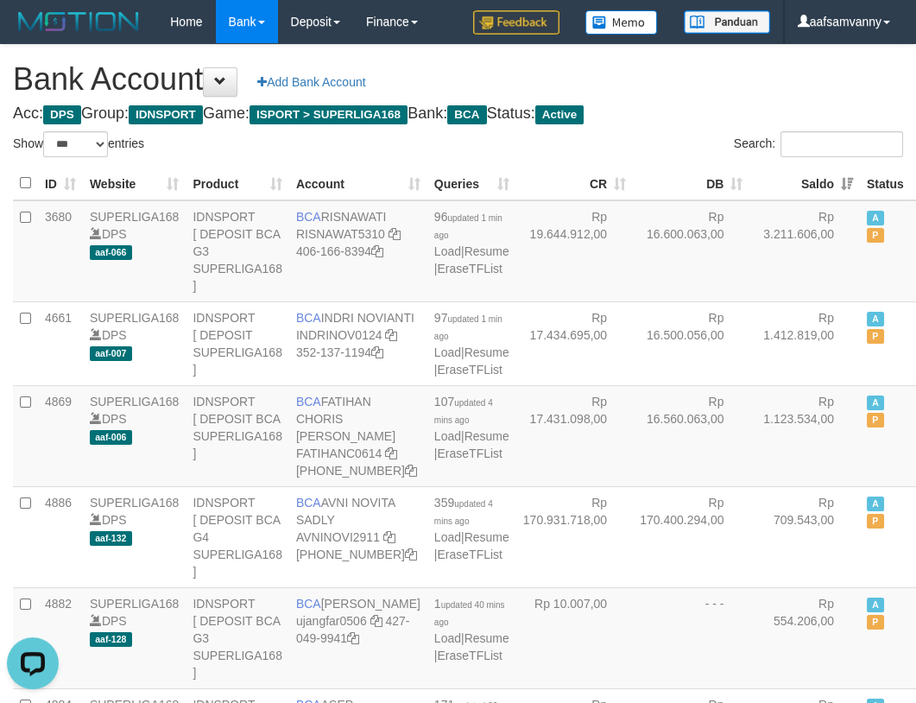
click at [708, 79] on h1 "Bank Account Add Bank Account" at bounding box center [458, 79] width 890 height 35
click at [721, 76] on h1 "Bank Account Add Bank Account" at bounding box center [458, 79] width 890 height 35
click at [721, 73] on h1 "Bank Account Add Bank Account" at bounding box center [458, 79] width 890 height 35
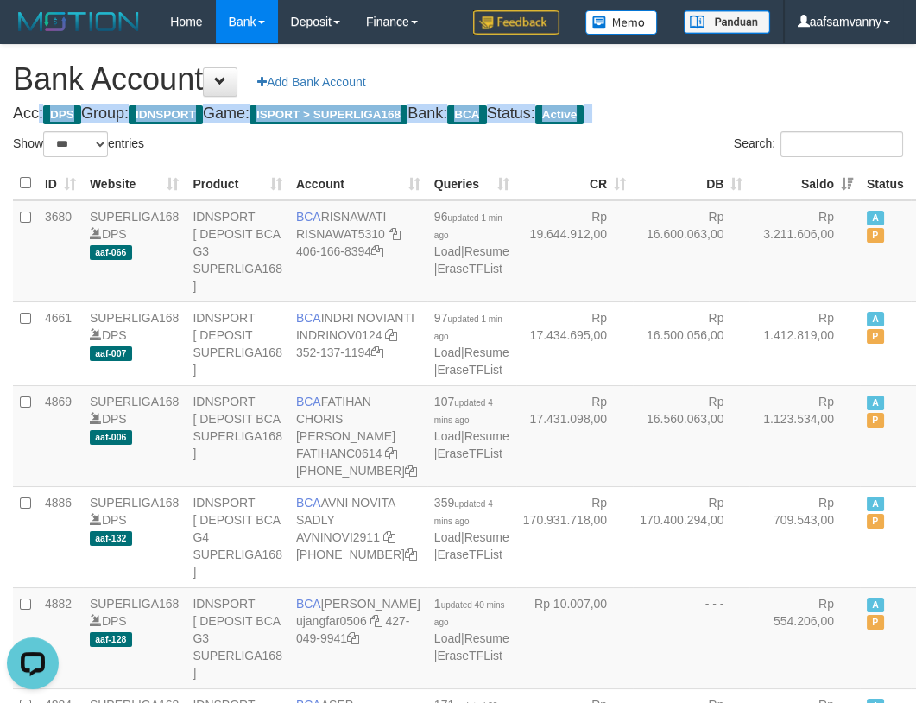
click at [721, 73] on h1 "Bank Account Add Bank Account" at bounding box center [458, 79] width 890 height 35
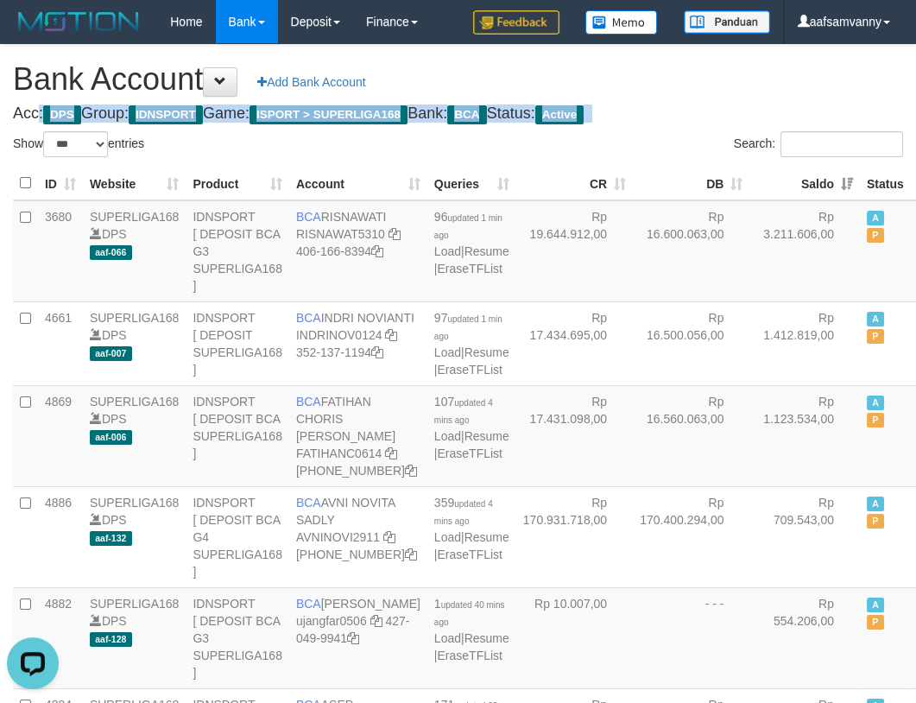
click at [721, 73] on h1 "Bank Account Add Bank Account" at bounding box center [458, 79] width 890 height 35
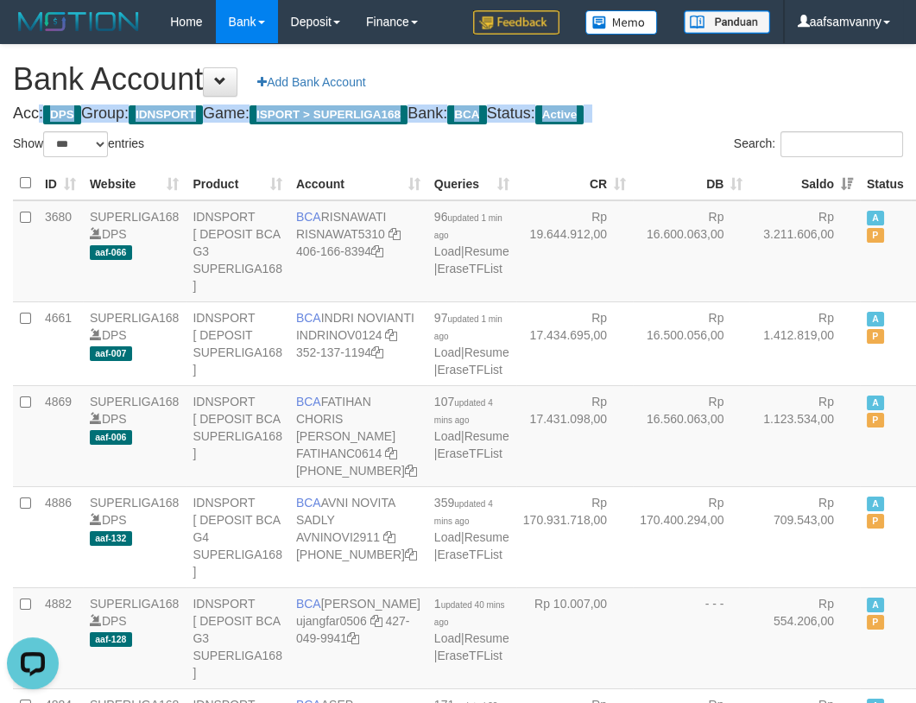
drag, startPoint x: 721, startPoint y: 73, endPoint x: 731, endPoint y: 90, distance: 19.7
click at [721, 74] on h1 "Bank Account Add Bank Account" at bounding box center [458, 79] width 890 height 35
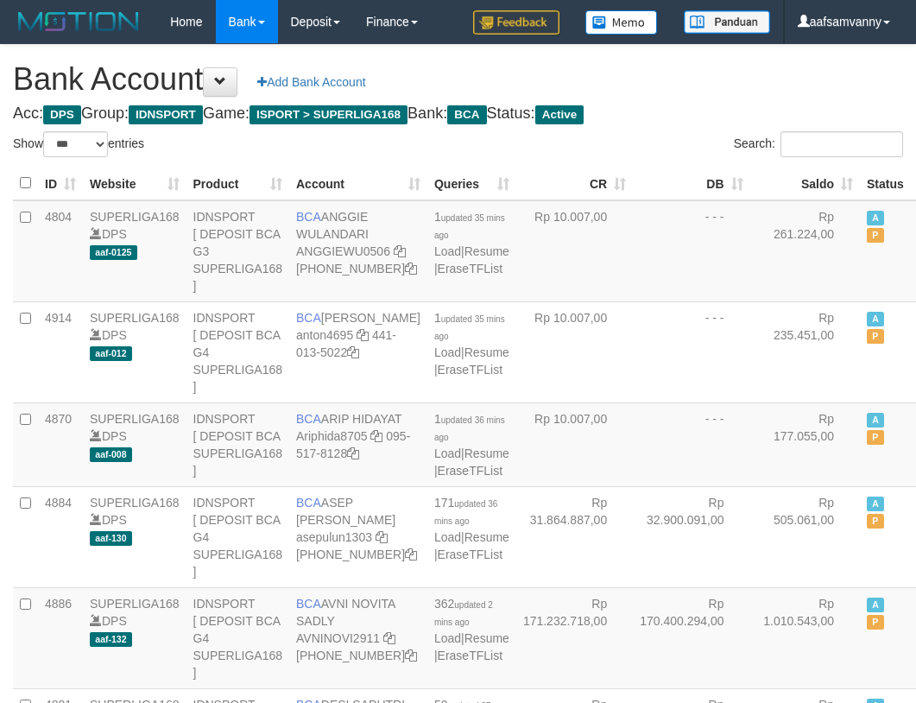
select select "***"
click at [807, 180] on th "Saldo" at bounding box center [806, 184] width 111 height 34
click at [807, 179] on th "Saldo" at bounding box center [805, 184] width 111 height 34
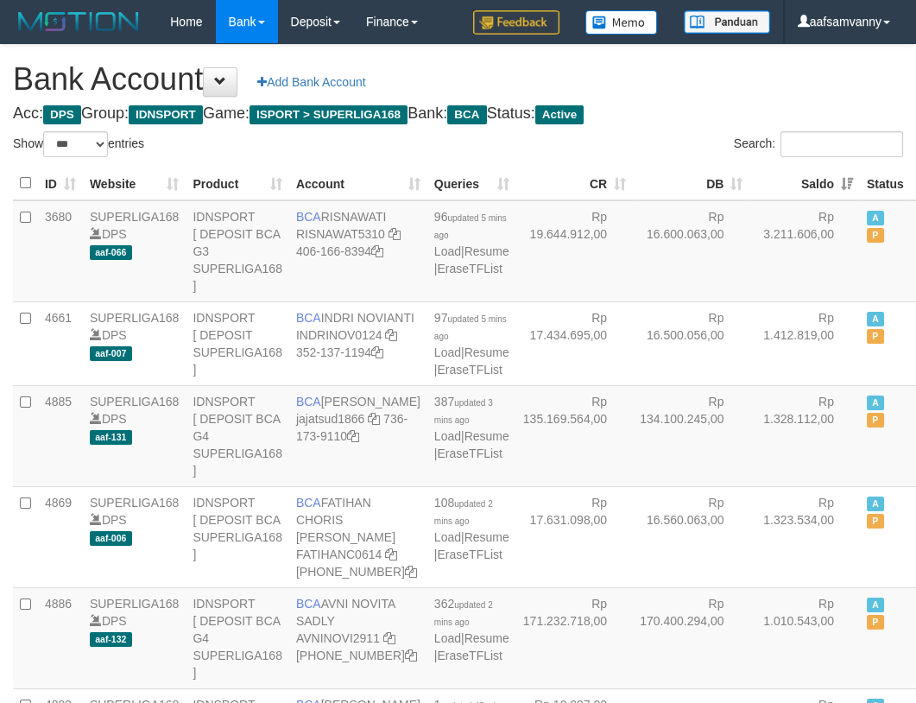
click at [745, 79] on h1 "Bank Account Add Bank Account" at bounding box center [458, 79] width 890 height 35
click at [751, 116] on h4 "Acc: DPS Group: IDNSPORT Game: ISPORT > SUPERLIGA168 Bank: BCA Status: Active" at bounding box center [458, 113] width 890 height 17
click at [713, 89] on h1 "Bank Account Add Bank Account" at bounding box center [458, 79] width 890 height 35
click at [713, 88] on h1 "Bank Account Add Bank Account" at bounding box center [458, 79] width 890 height 35
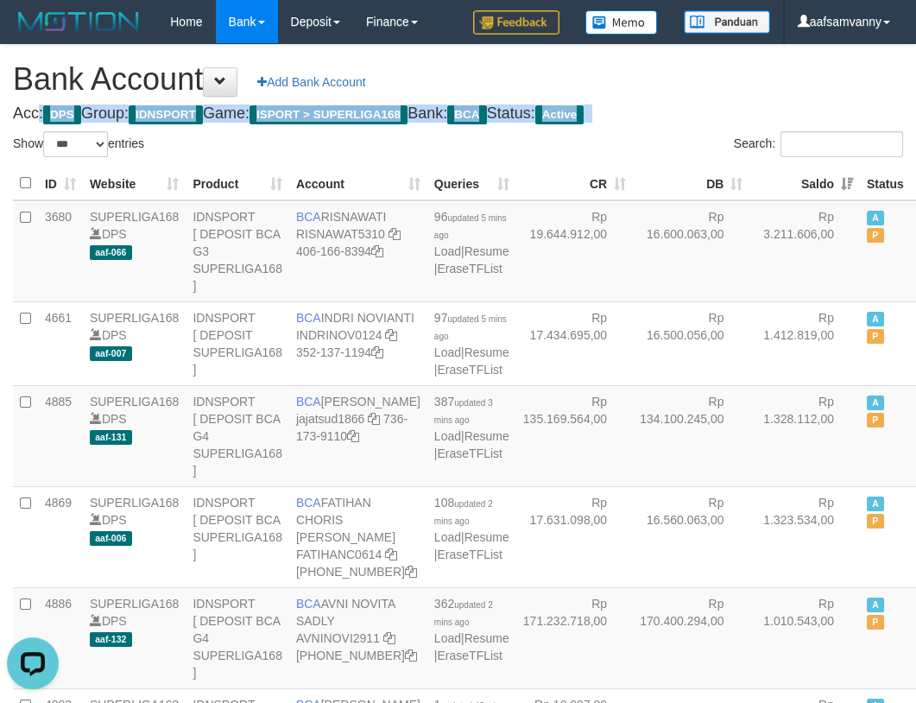
click at [713, 88] on h1 "Bank Account Add Bank Account" at bounding box center [458, 79] width 890 height 35
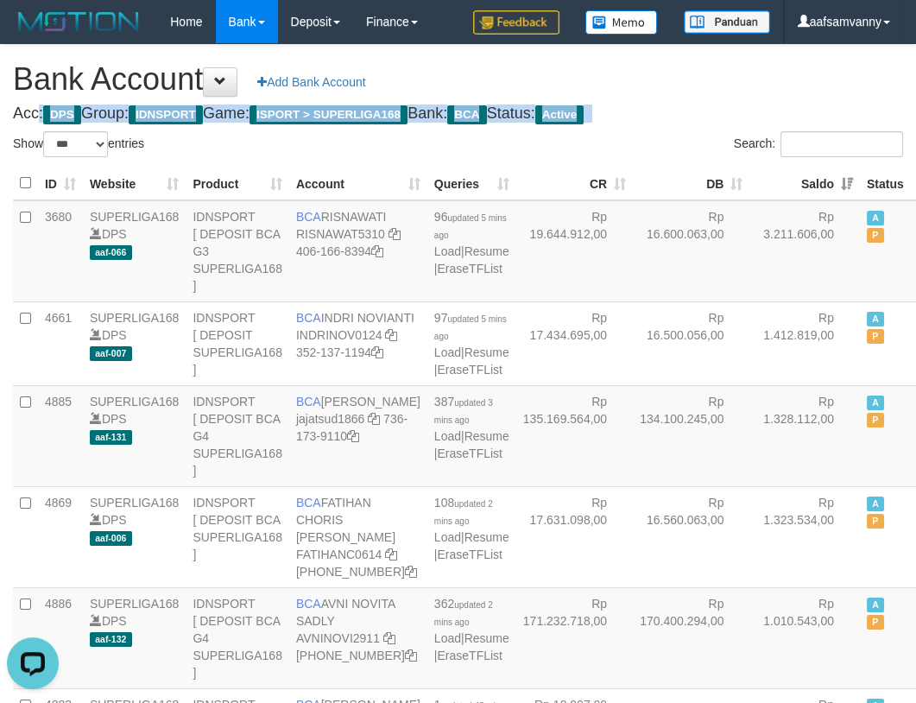
click at [713, 88] on h1 "Bank Account Add Bank Account" at bounding box center [458, 79] width 890 height 35
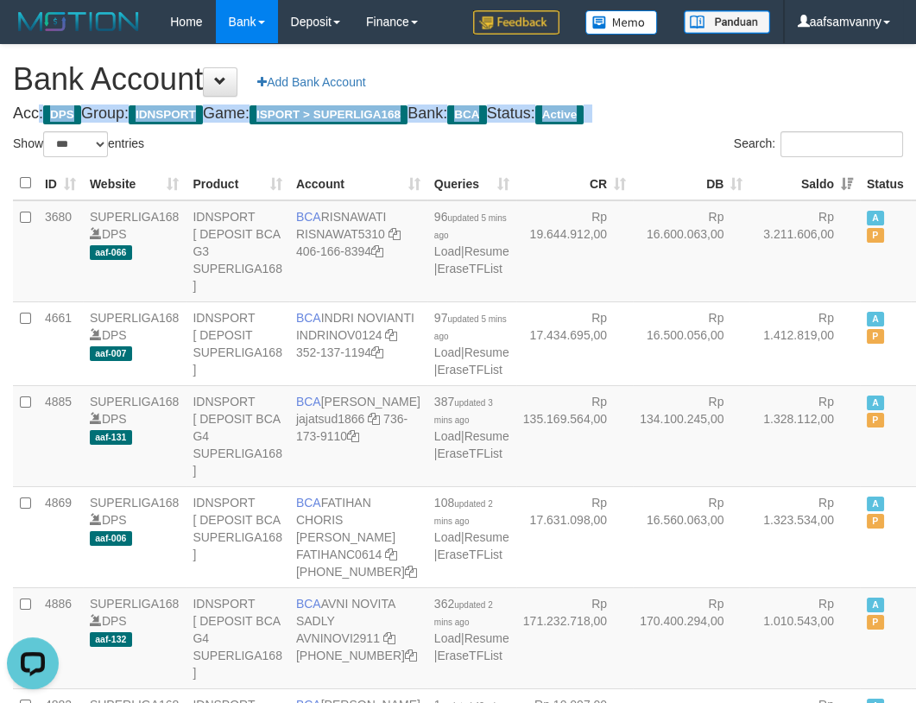
click at [713, 88] on h1 "Bank Account Add Bank Account" at bounding box center [458, 79] width 890 height 35
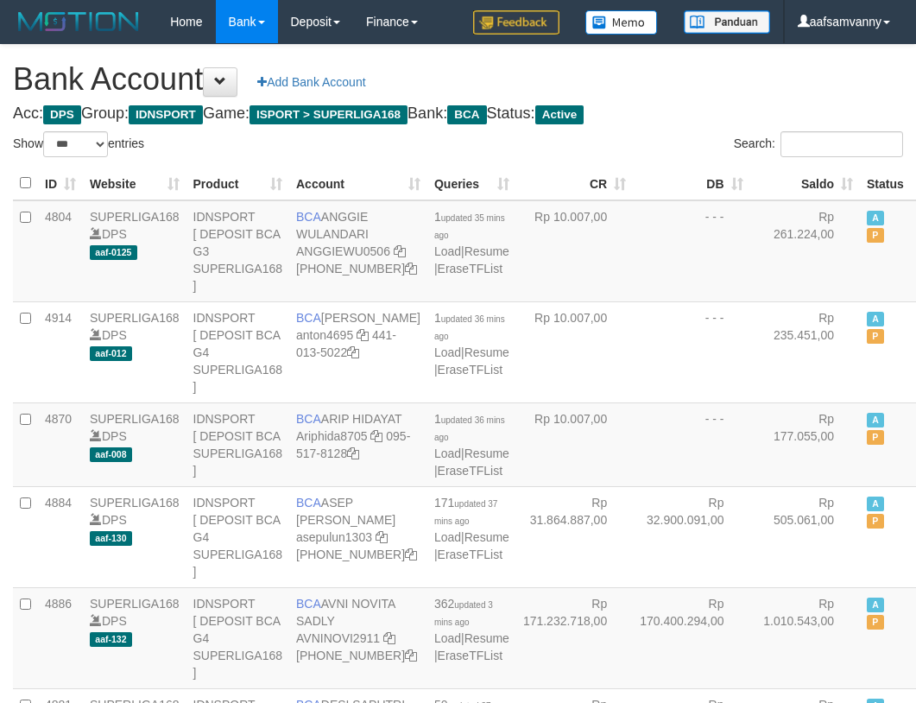
select select "***"
click at [806, 167] on th "Saldo" at bounding box center [805, 184] width 111 height 34
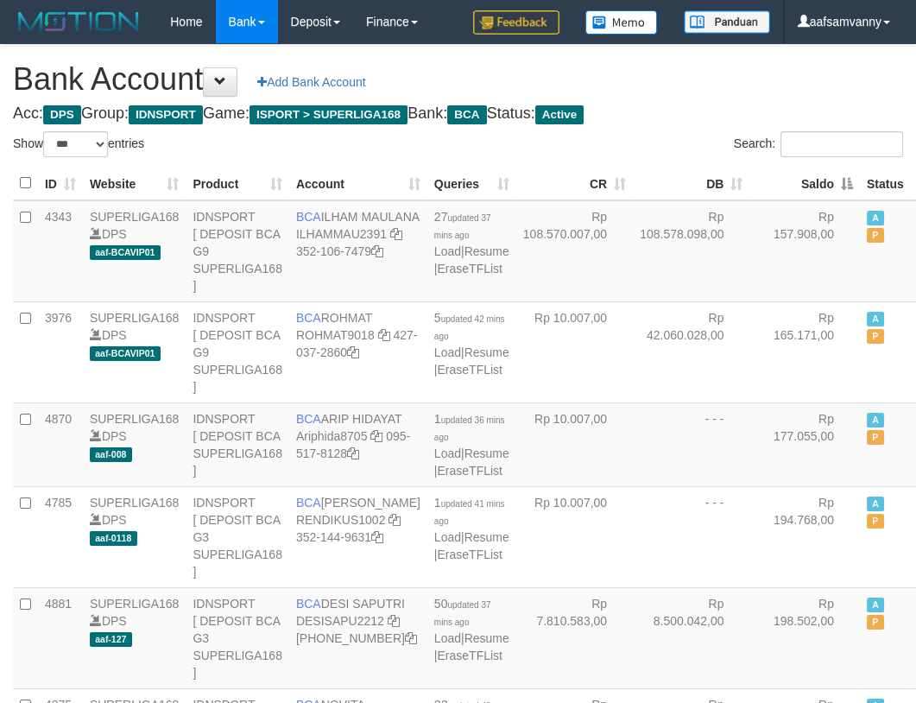
click at [806, 167] on th "Saldo" at bounding box center [805, 184] width 111 height 34
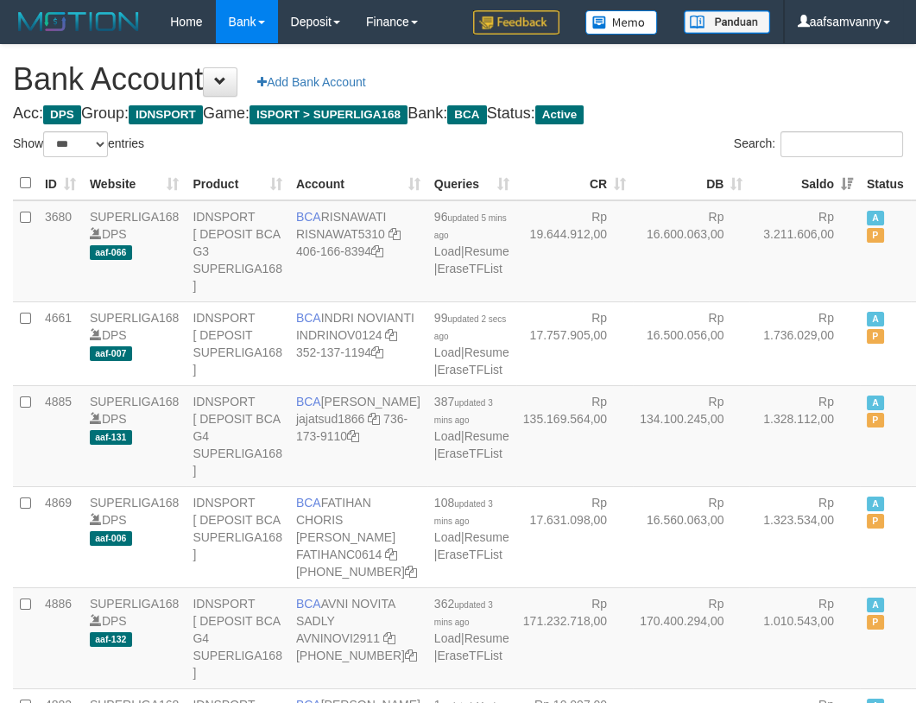
click at [722, 87] on h1 "Bank Account Add Bank Account" at bounding box center [458, 79] width 890 height 35
click at [689, 77] on h1 "Bank Account Add Bank Account" at bounding box center [458, 79] width 890 height 35
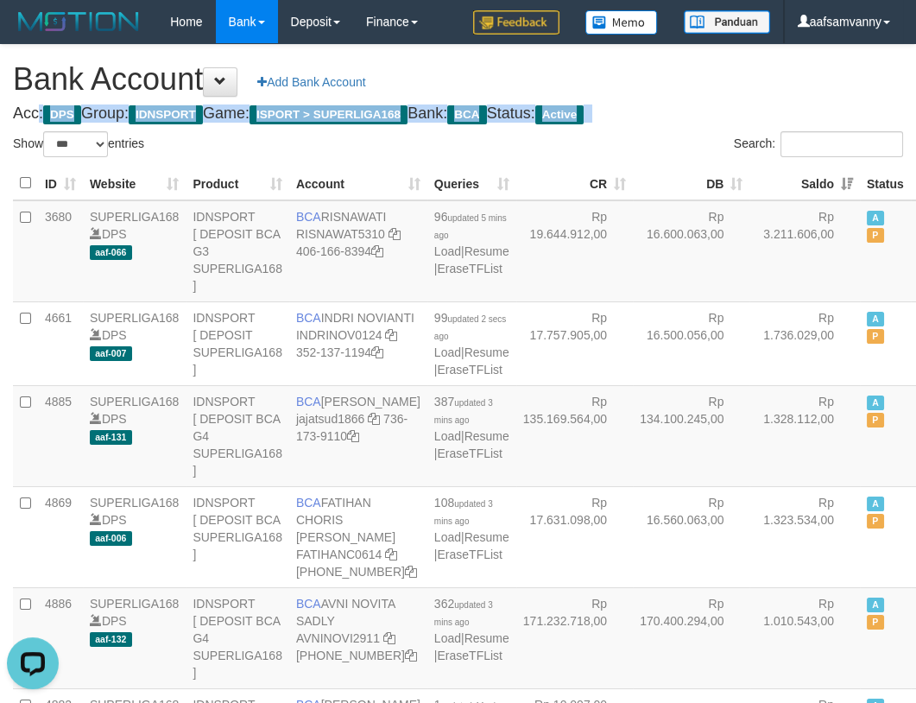
click at [689, 77] on h1 "Bank Account Add Bank Account" at bounding box center [458, 79] width 890 height 35
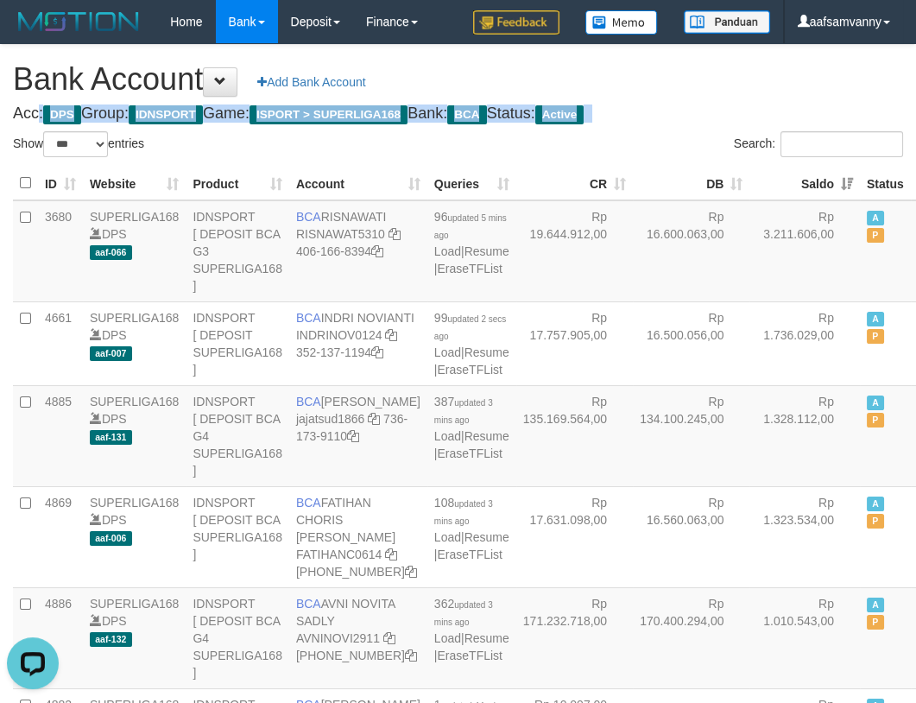
click at [689, 77] on h1 "Bank Account Add Bank Account" at bounding box center [458, 79] width 890 height 35
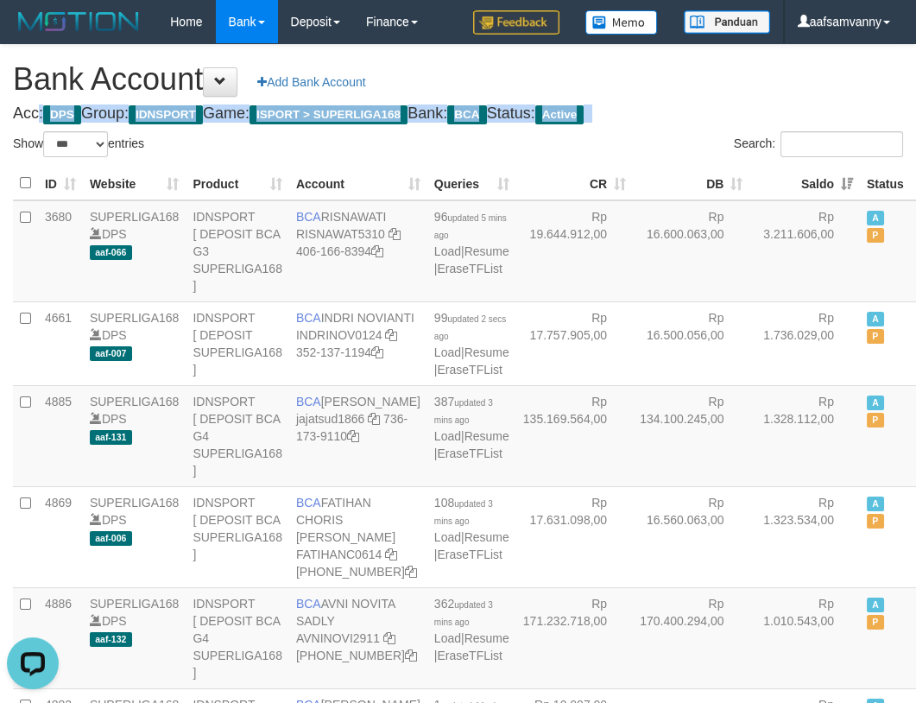
click at [689, 77] on h1 "Bank Account Add Bank Account" at bounding box center [458, 79] width 890 height 35
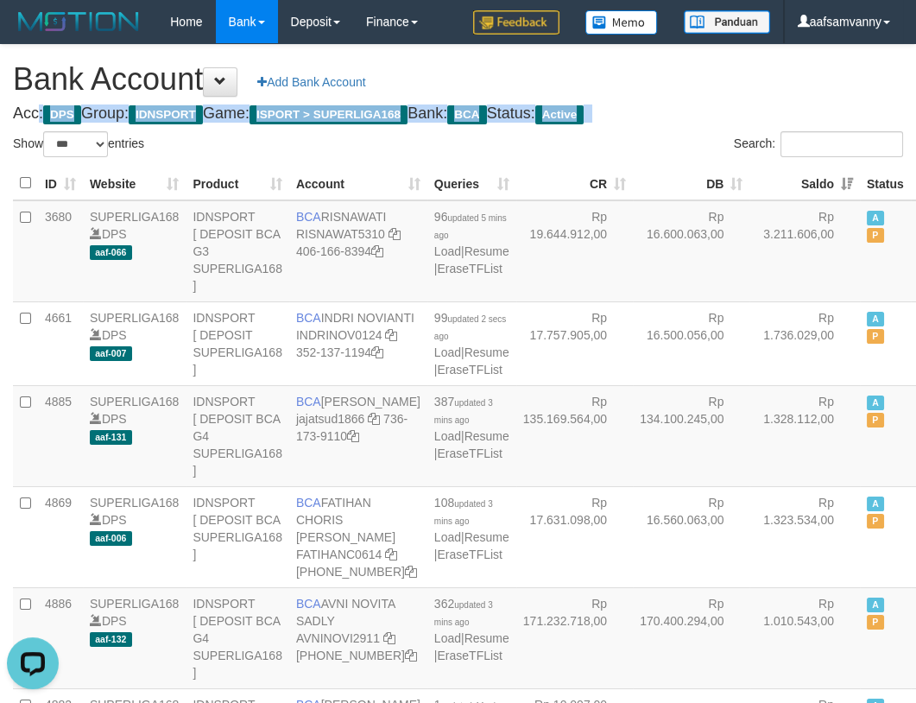
click at [689, 77] on h1 "Bank Account Add Bank Account" at bounding box center [458, 79] width 890 height 35
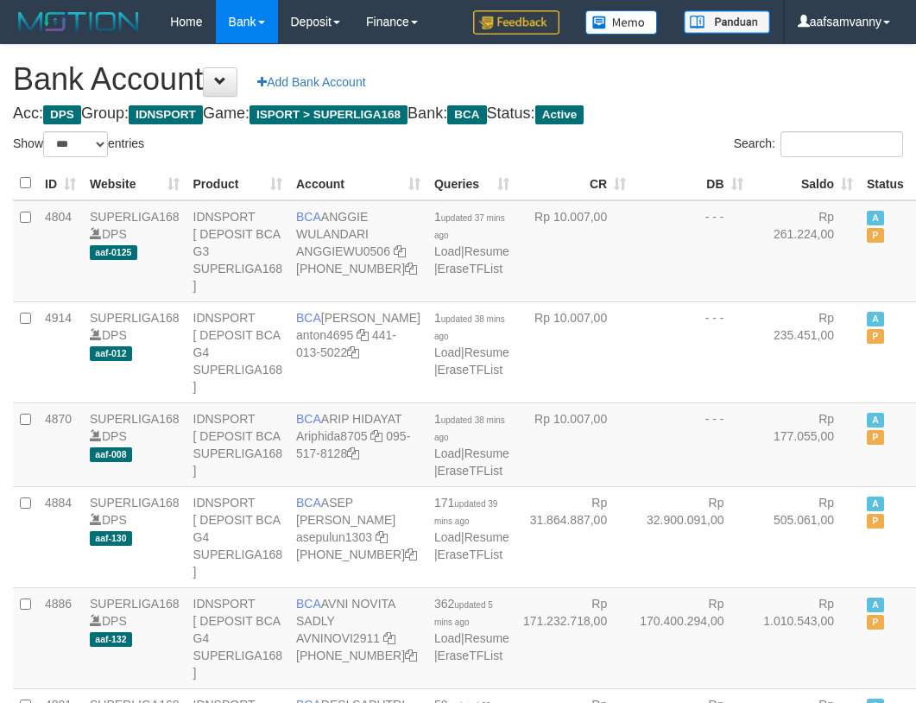
select select "***"
click at [810, 175] on th "Saldo" at bounding box center [805, 184] width 111 height 34
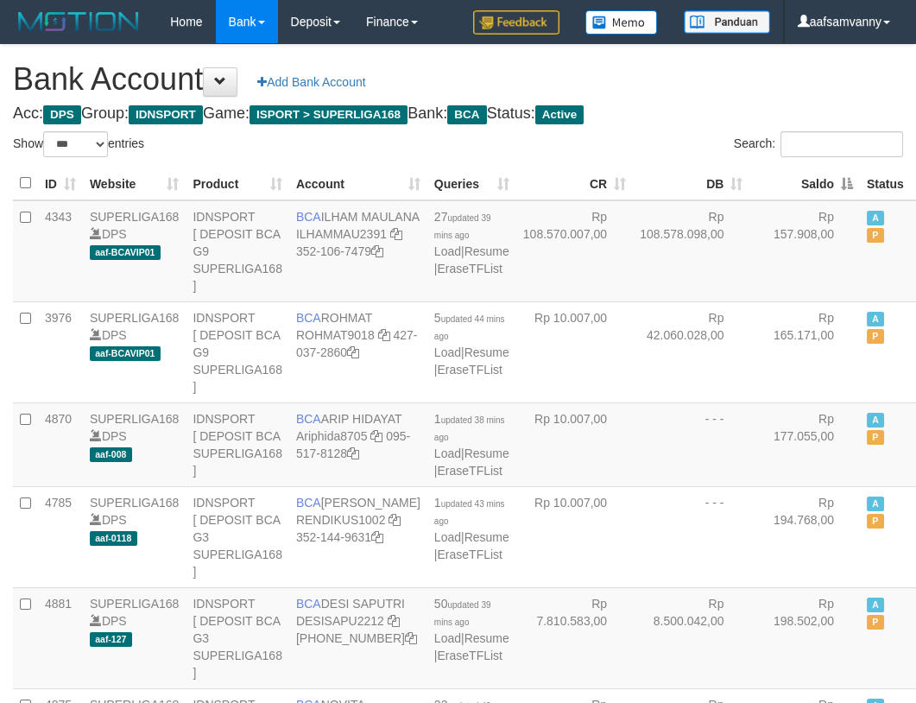
click at [810, 175] on th "Saldo" at bounding box center [805, 184] width 111 height 34
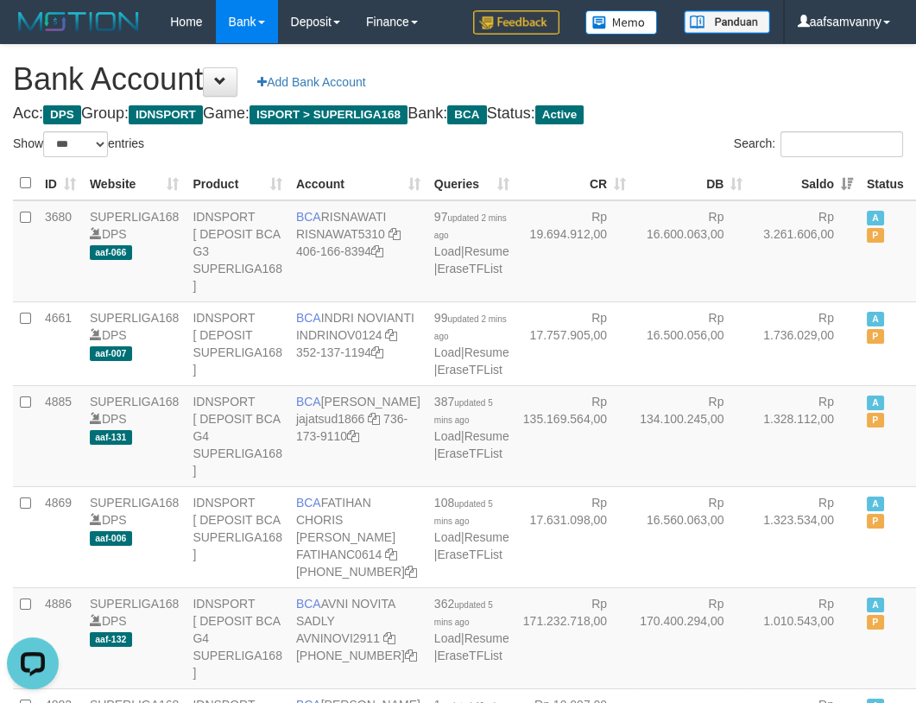
click at [802, 175] on th "Saldo" at bounding box center [805, 184] width 111 height 34
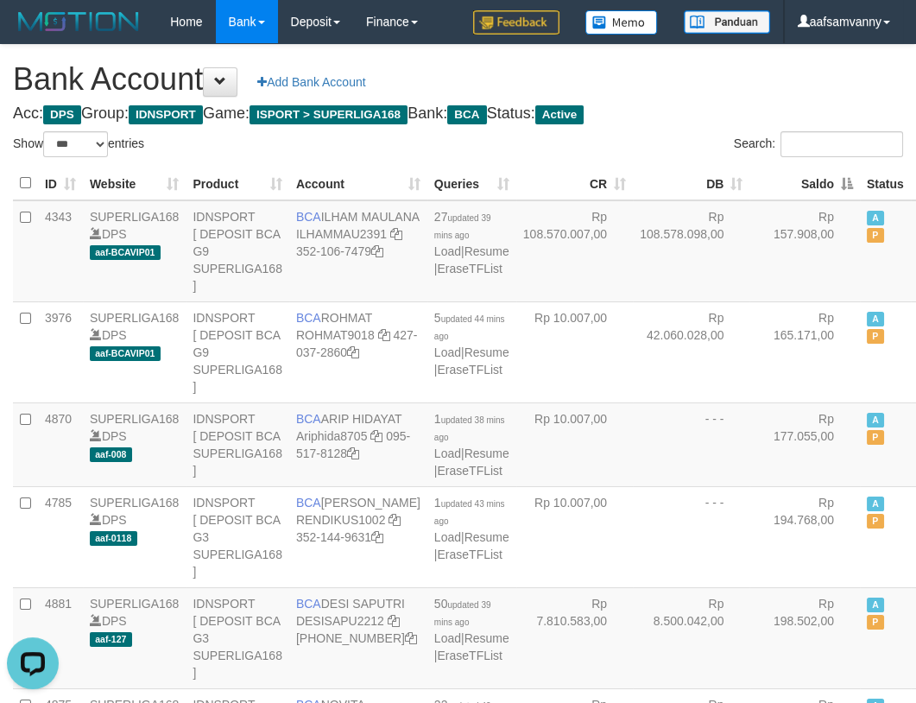
click at [802, 175] on th "Saldo" at bounding box center [805, 184] width 111 height 34
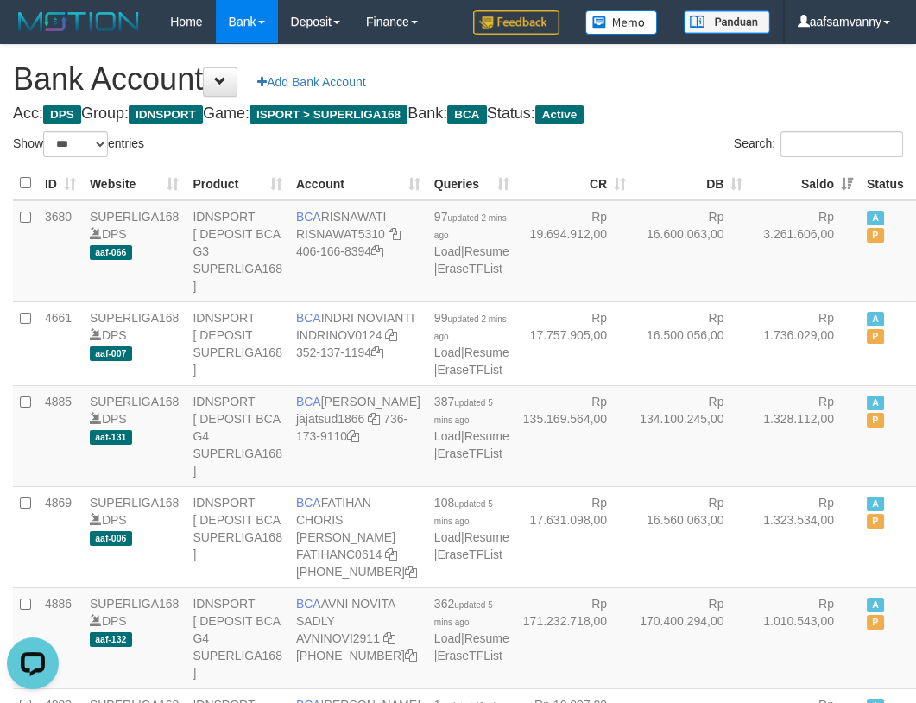
click at [704, 90] on h1 "Bank Account Add Bank Account" at bounding box center [458, 79] width 890 height 35
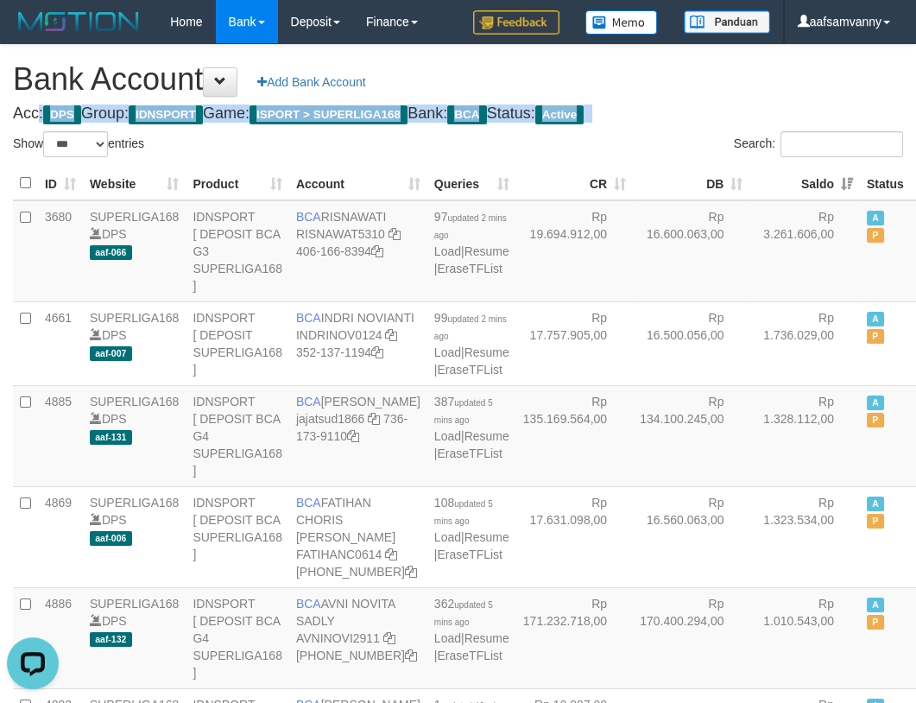
click at [704, 90] on h1 "Bank Account Add Bank Account" at bounding box center [458, 79] width 890 height 35
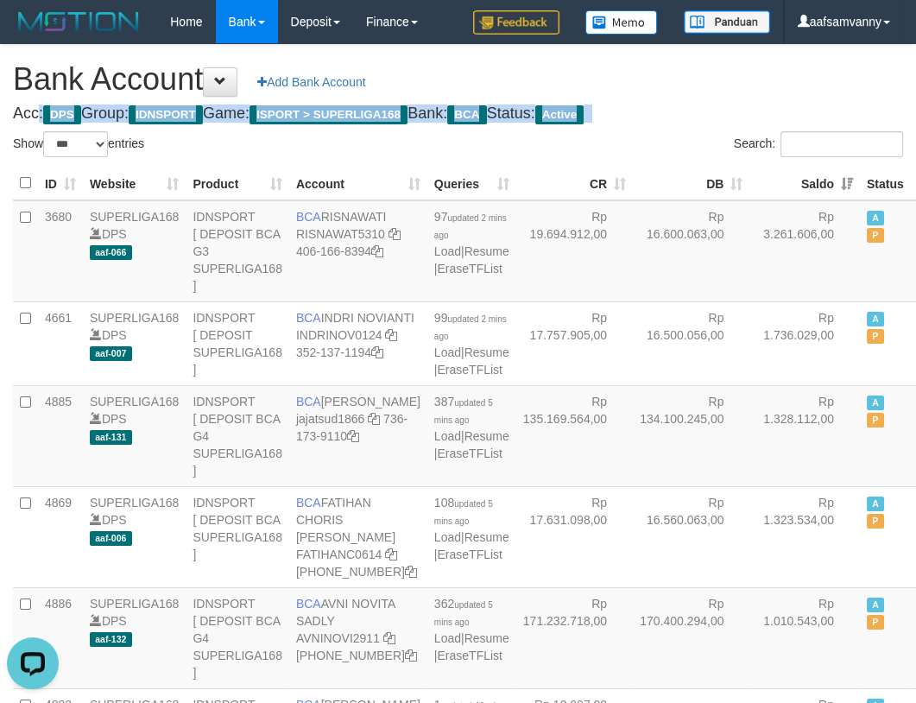
click at [704, 90] on h1 "Bank Account Add Bank Account" at bounding box center [458, 79] width 890 height 35
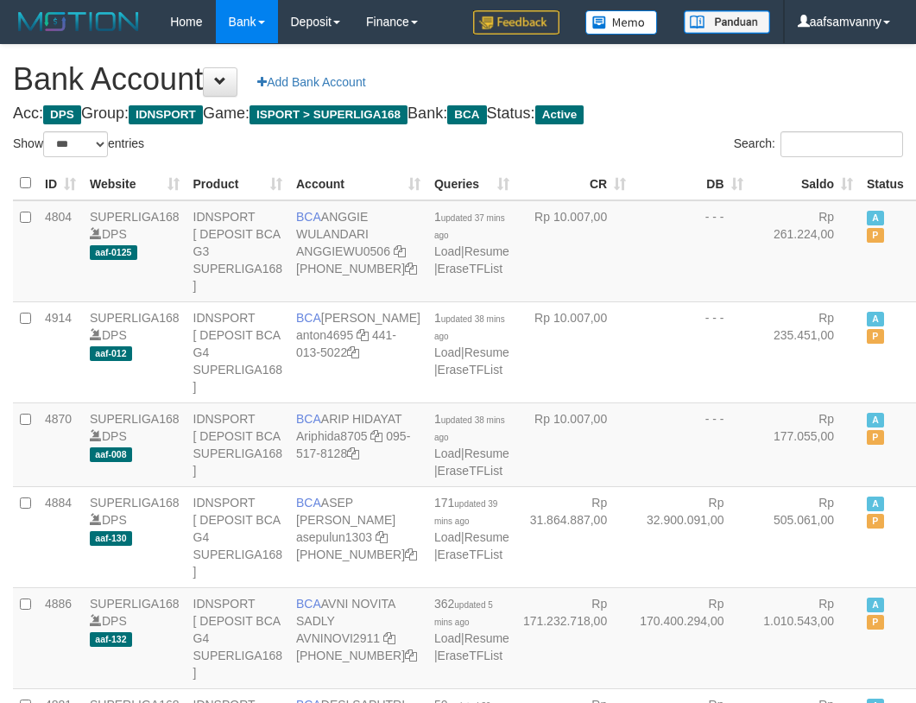
select select "***"
click at [801, 173] on th "Saldo" at bounding box center [805, 184] width 111 height 34
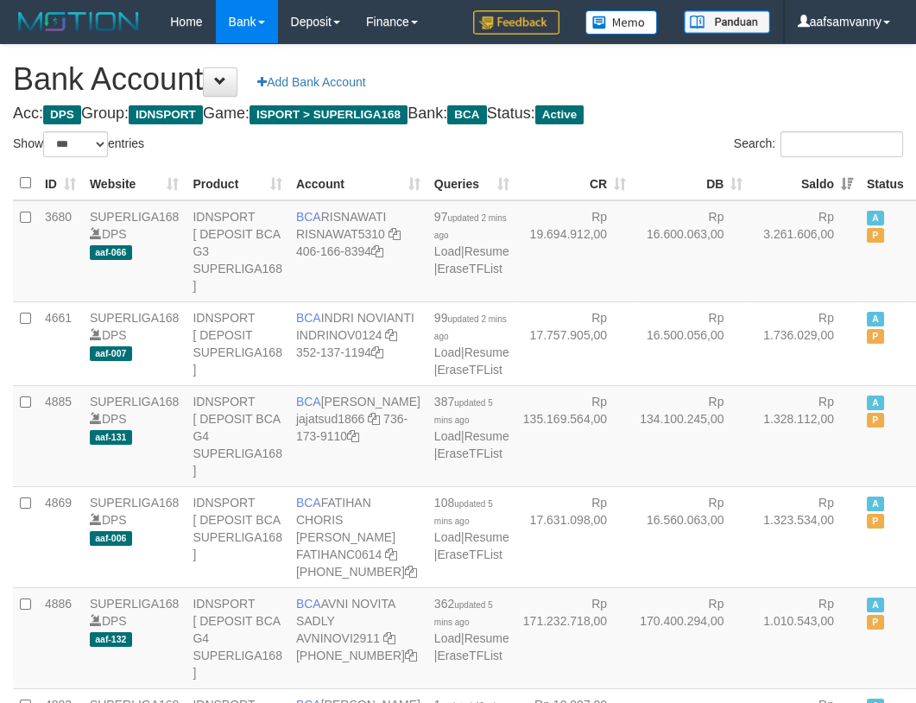
click at [787, 111] on h4 "Acc: DPS Group: IDNSPORT Game: ISPORT > SUPERLIGA168 Bank: BCA Status: Active" at bounding box center [458, 113] width 890 height 17
click at [713, 80] on h1 "Bank Account Add Bank Account" at bounding box center [458, 79] width 890 height 35
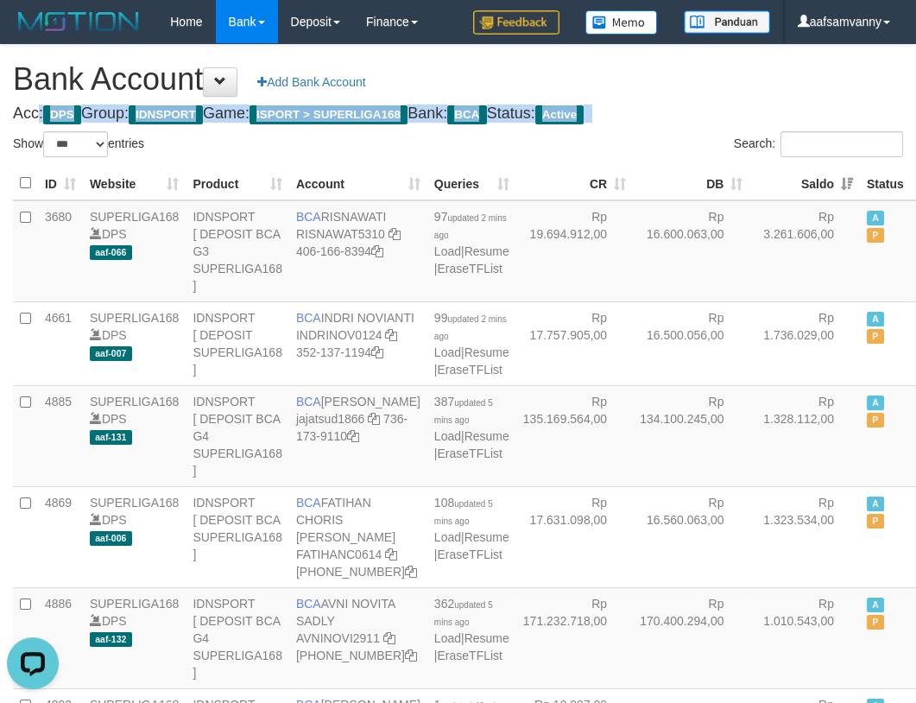
click at [713, 80] on h1 "Bank Account Add Bank Account" at bounding box center [458, 79] width 890 height 35
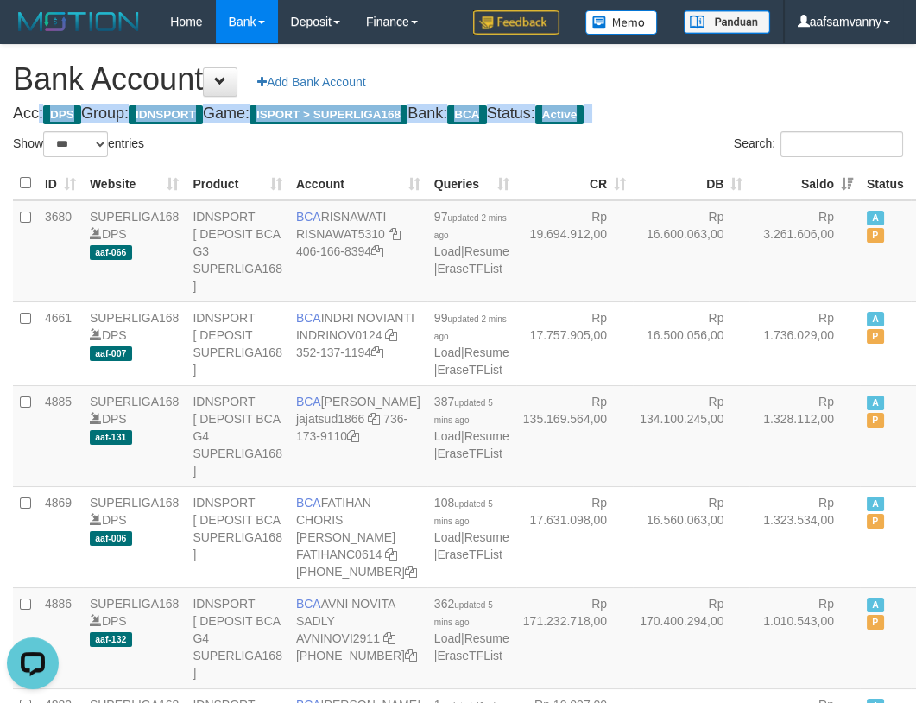
click at [713, 80] on h1 "Bank Account Add Bank Account" at bounding box center [458, 79] width 890 height 35
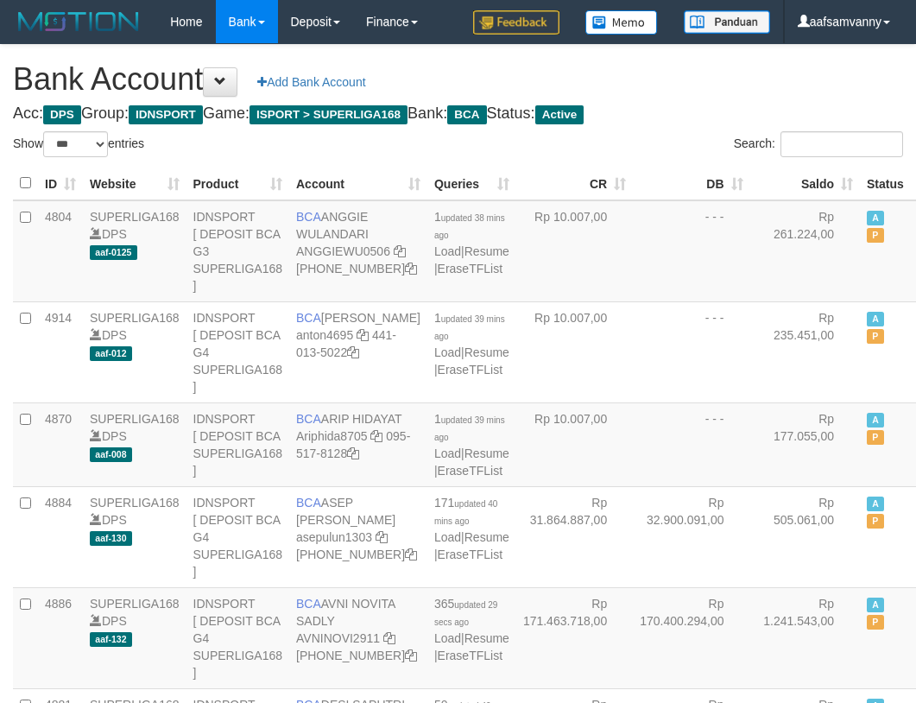
select select "***"
click at [797, 179] on th "Saldo" at bounding box center [805, 184] width 111 height 34
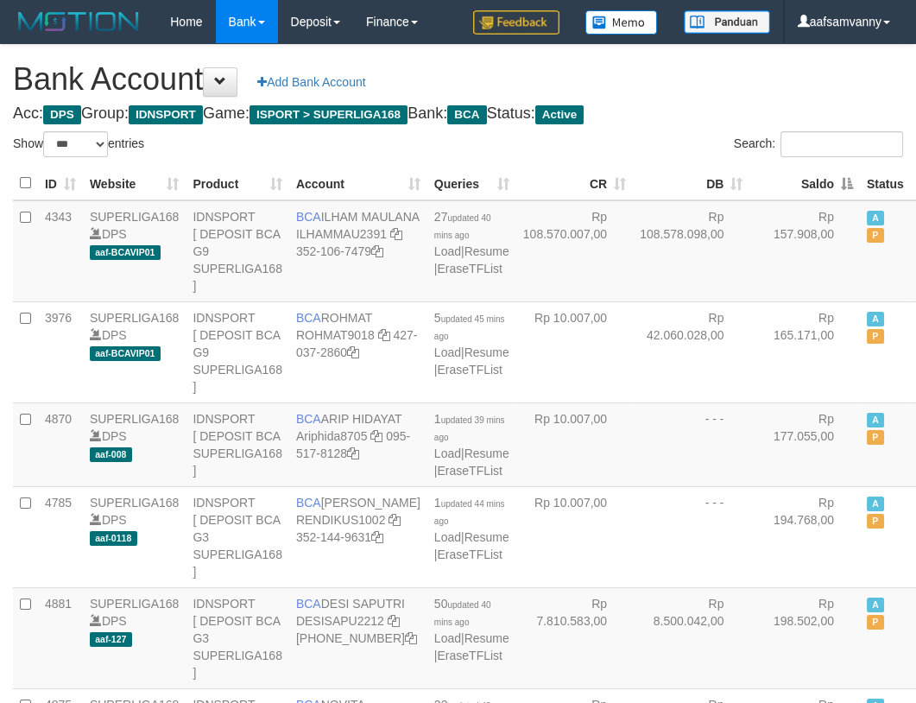
click at [797, 179] on th "Saldo" at bounding box center [805, 184] width 111 height 34
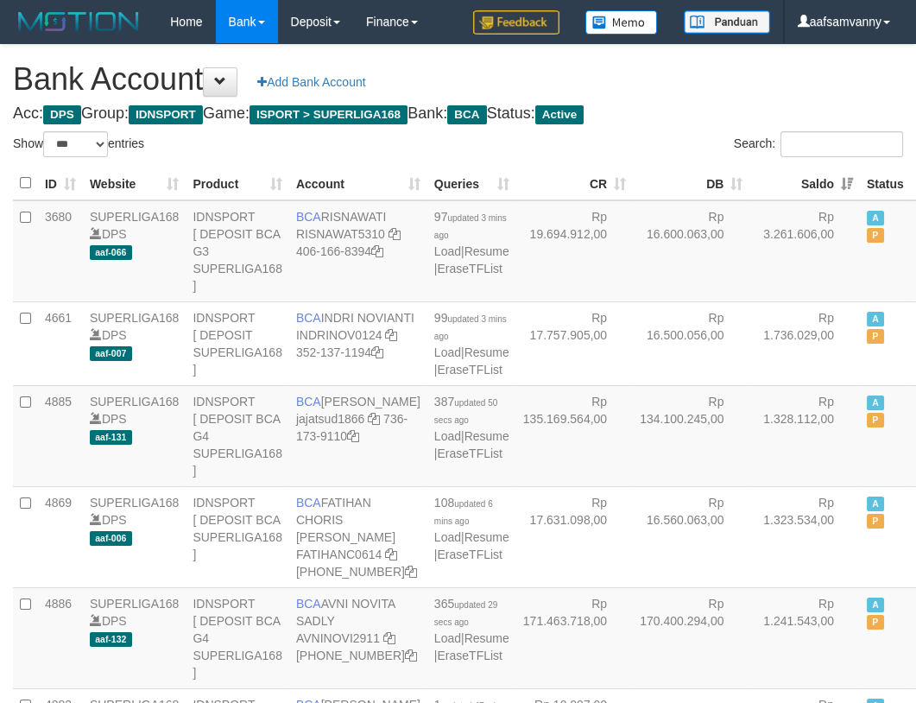
click at [666, 74] on h1 "Bank Account Add Bank Account" at bounding box center [458, 79] width 890 height 35
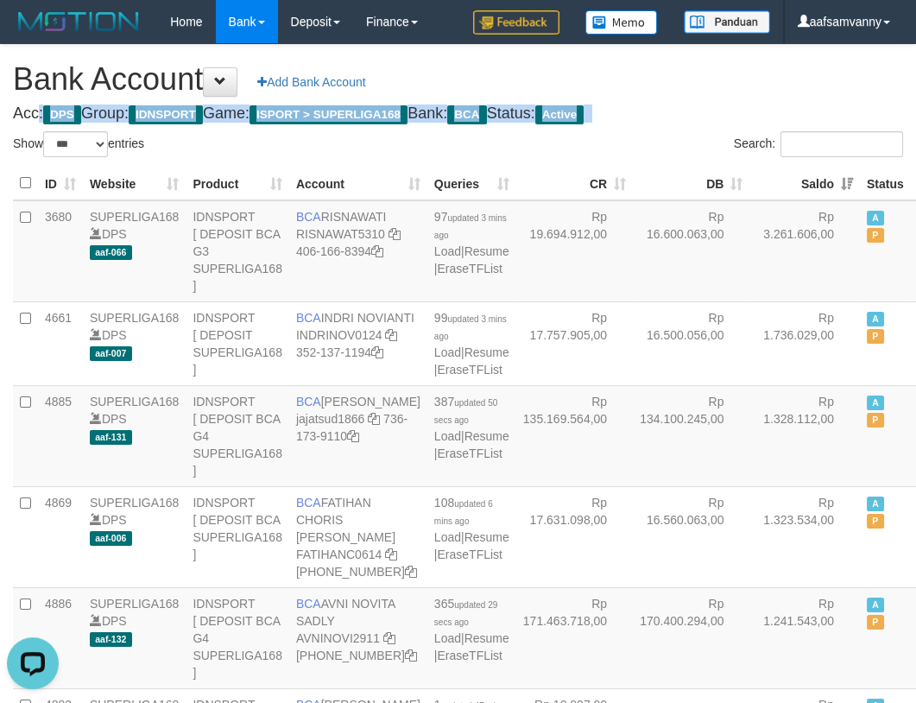
click at [666, 74] on h1 "Bank Account Add Bank Account" at bounding box center [458, 79] width 890 height 35
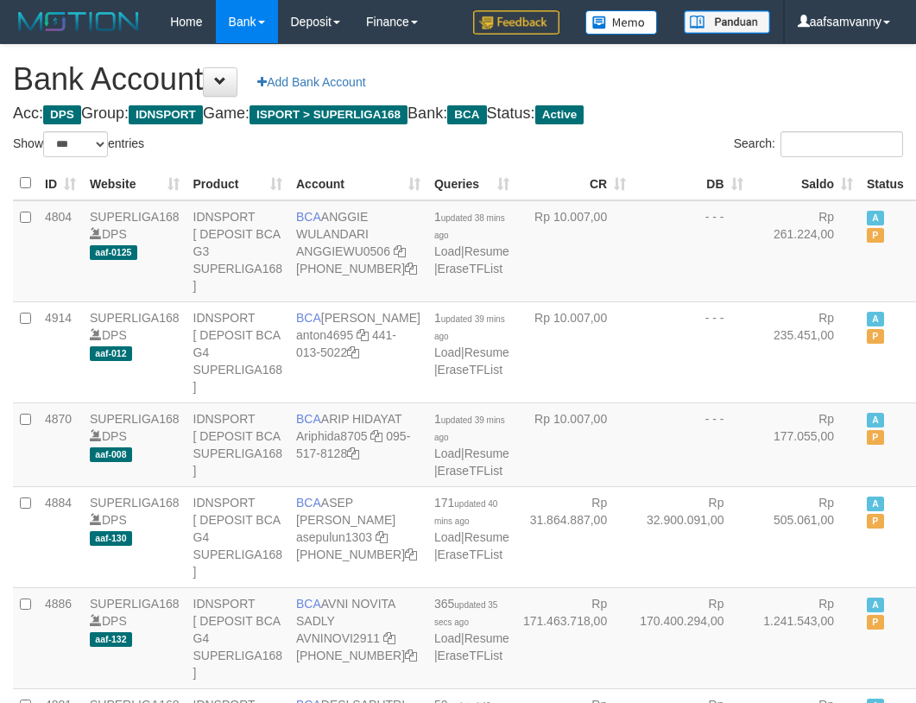
select select "***"
click at [812, 182] on th "Saldo" at bounding box center [805, 184] width 111 height 34
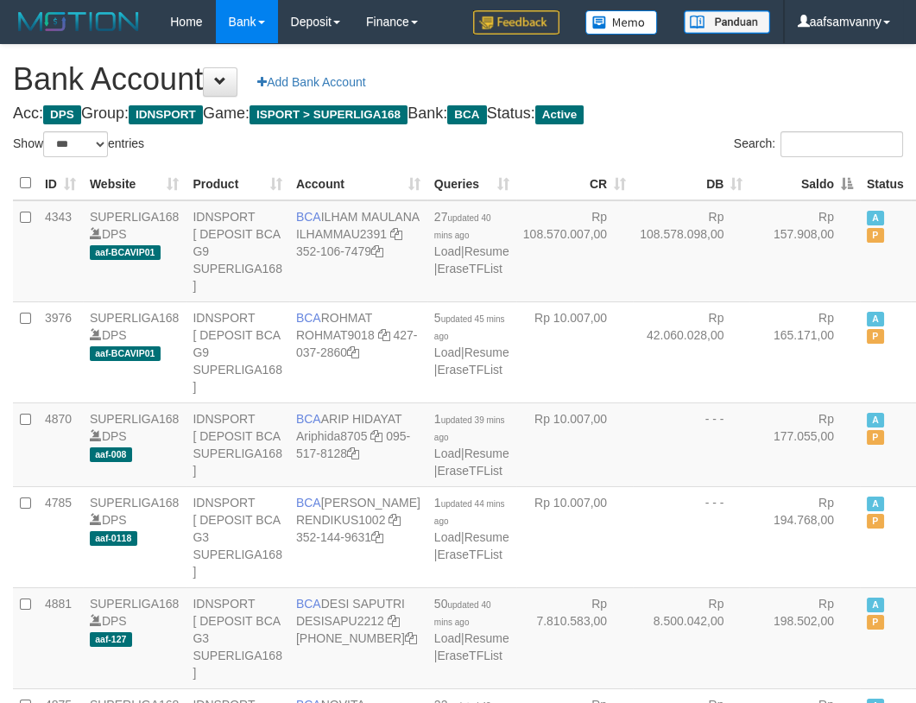
click at [812, 182] on th "Saldo" at bounding box center [805, 184] width 111 height 34
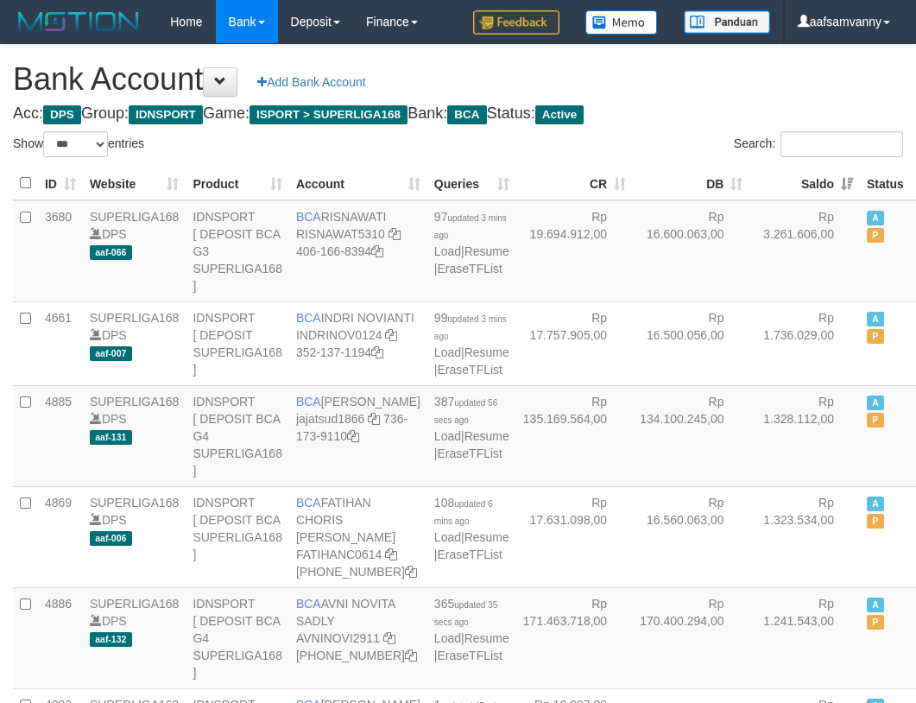
click at [768, 86] on h1 "Bank Account Add Bank Account" at bounding box center [458, 79] width 890 height 35
click at [699, 86] on h1 "Bank Account Add Bank Account" at bounding box center [458, 79] width 890 height 35
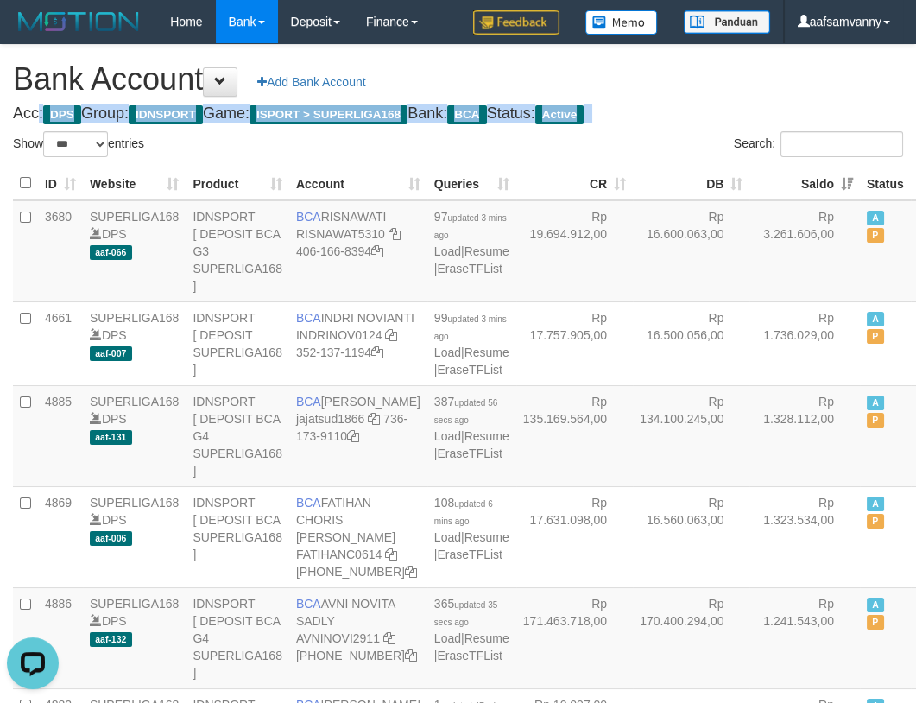
click at [699, 86] on h1 "Bank Account Add Bank Account" at bounding box center [458, 79] width 890 height 35
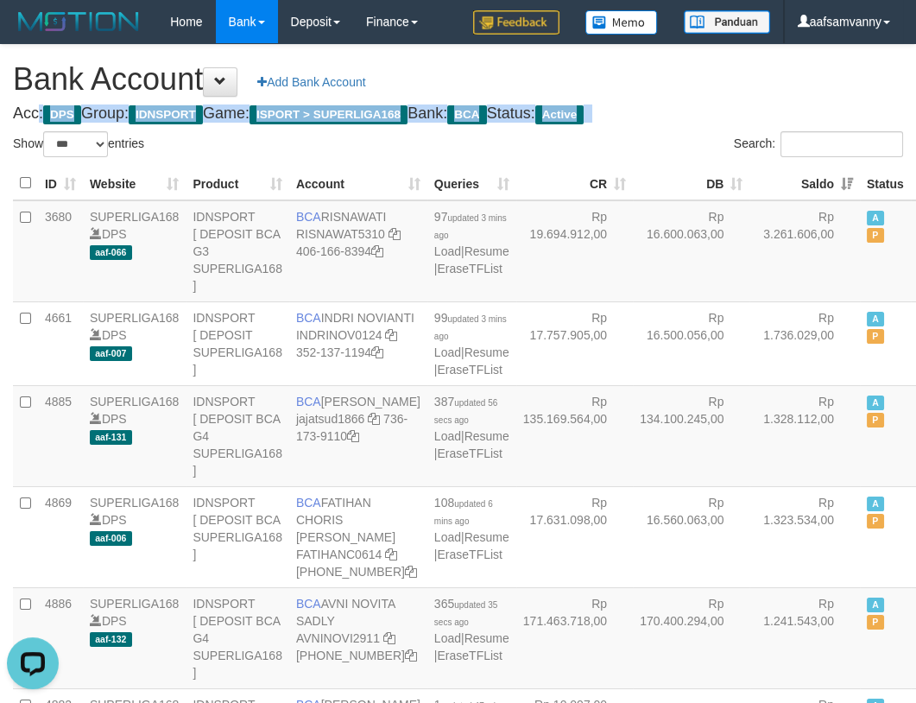
click at [699, 86] on h1 "Bank Account Add Bank Account" at bounding box center [458, 79] width 890 height 35
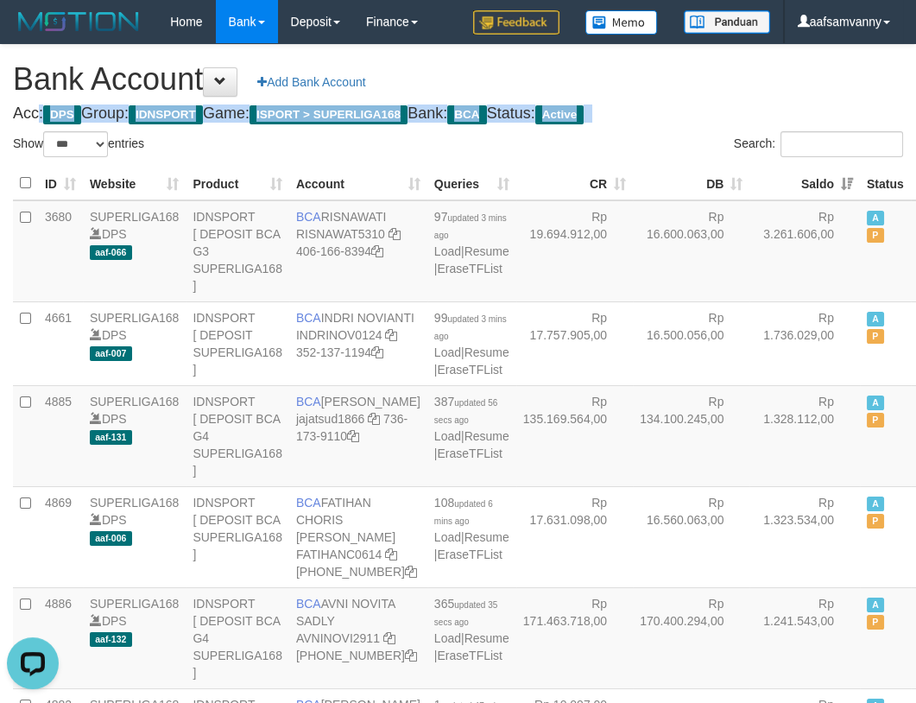
click at [699, 86] on h1 "Bank Account Add Bank Account" at bounding box center [458, 79] width 890 height 35
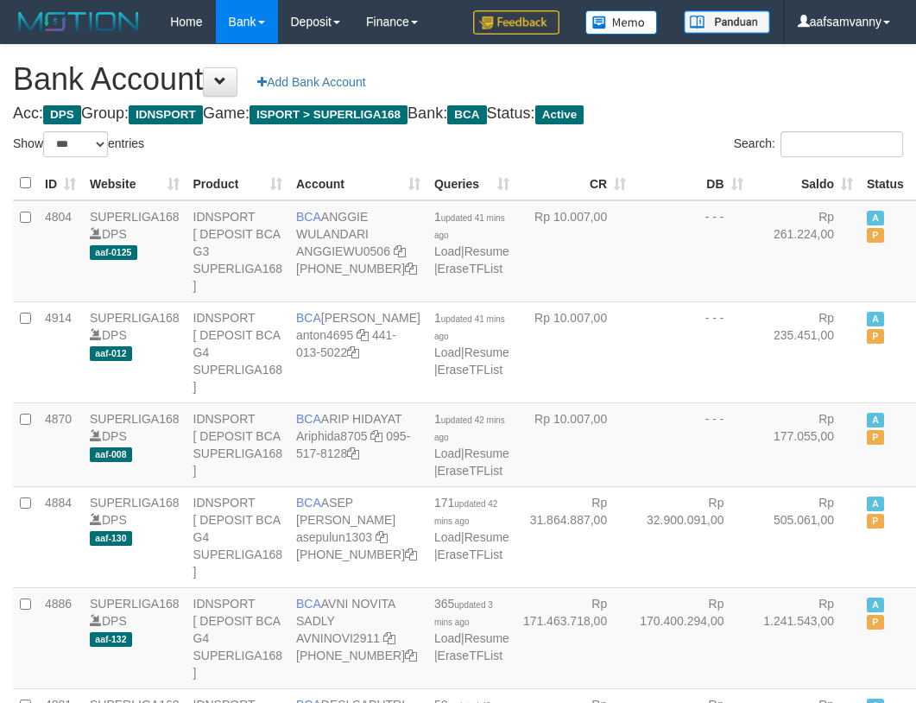
select select "***"
click at [808, 172] on th "Saldo" at bounding box center [805, 184] width 111 height 34
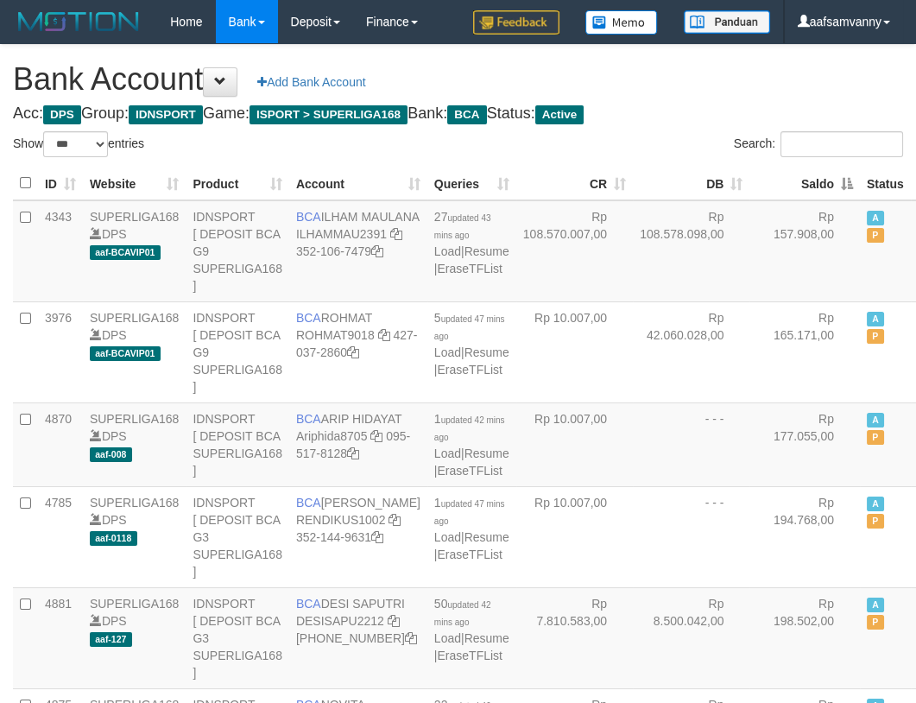
click at [808, 172] on th "Saldo" at bounding box center [805, 184] width 111 height 34
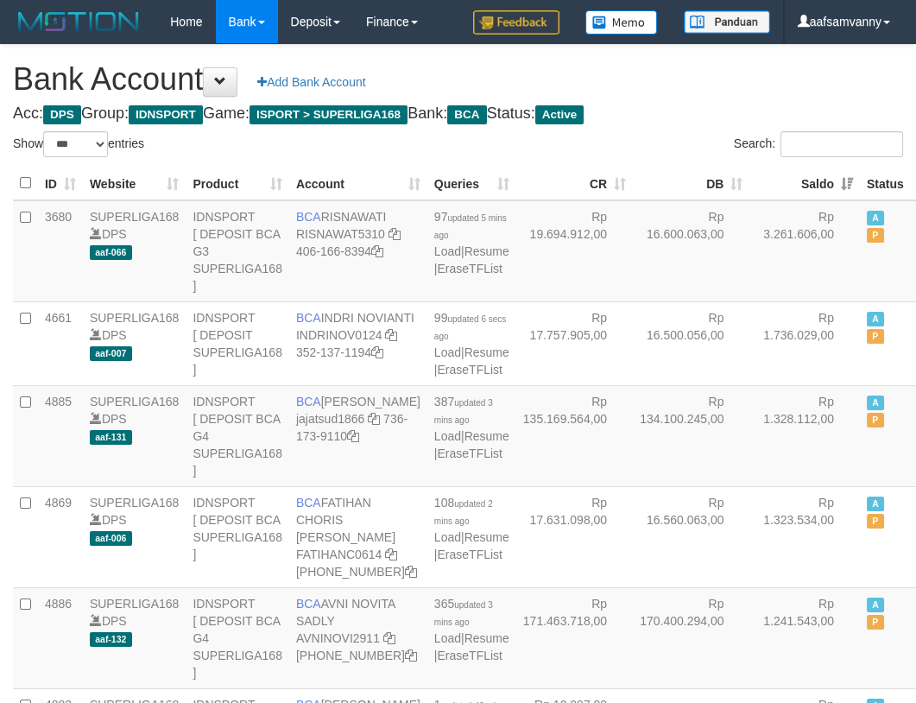
click at [713, 86] on h1 "Bank Account Add Bank Account" at bounding box center [458, 79] width 890 height 35
click at [713, 75] on h1 "Bank Account Add Bank Account" at bounding box center [458, 79] width 890 height 35
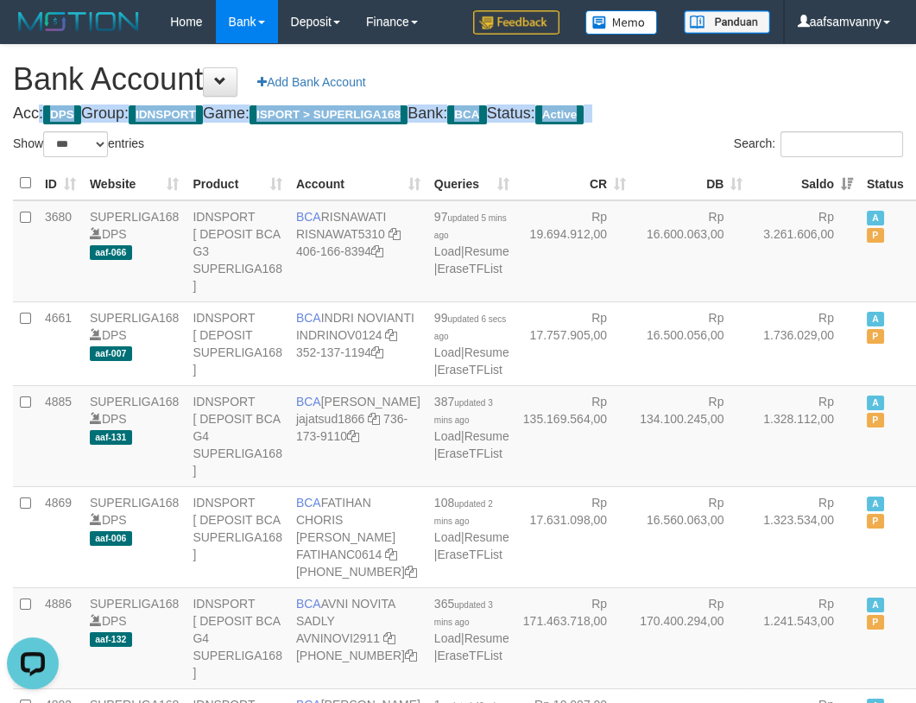
click at [713, 76] on h1 "Bank Account Add Bank Account" at bounding box center [458, 79] width 890 height 35
click at [715, 78] on h1 "Bank Account Add Bank Account" at bounding box center [458, 79] width 890 height 35
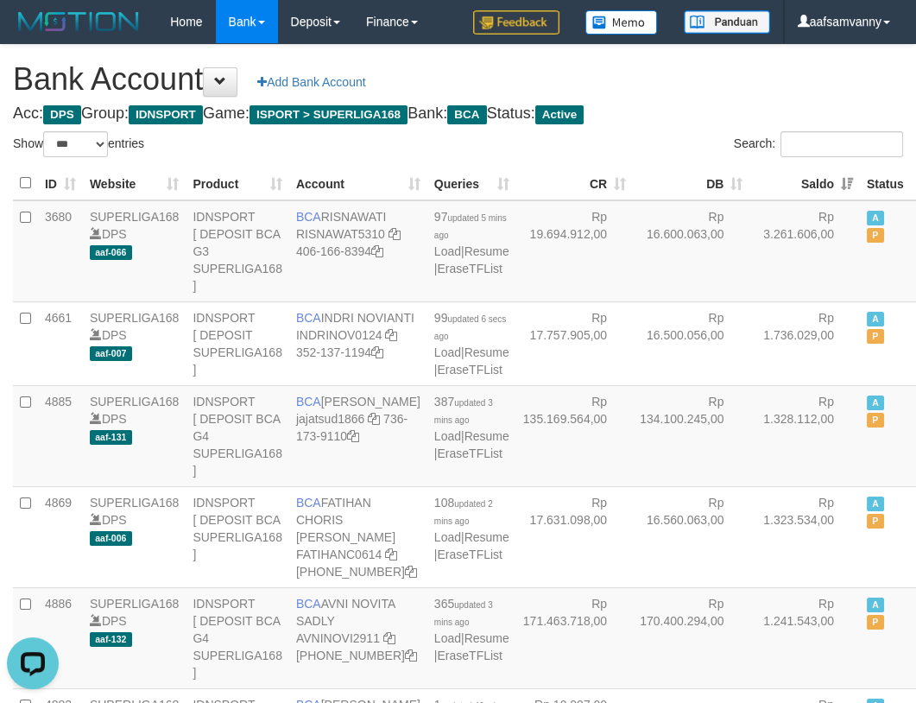
click at [718, 79] on h1 "Bank Account Add Bank Account" at bounding box center [458, 79] width 890 height 35
click at [719, 79] on h1 "Bank Account Add Bank Account" at bounding box center [458, 79] width 890 height 35
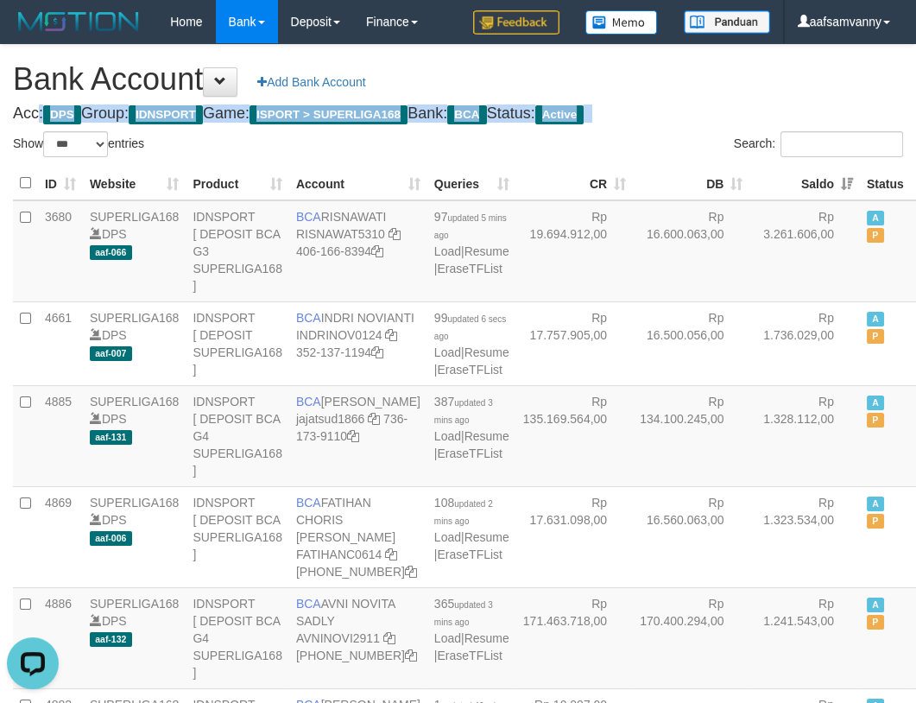
click at [719, 79] on h1 "Bank Account Add Bank Account" at bounding box center [458, 79] width 890 height 35
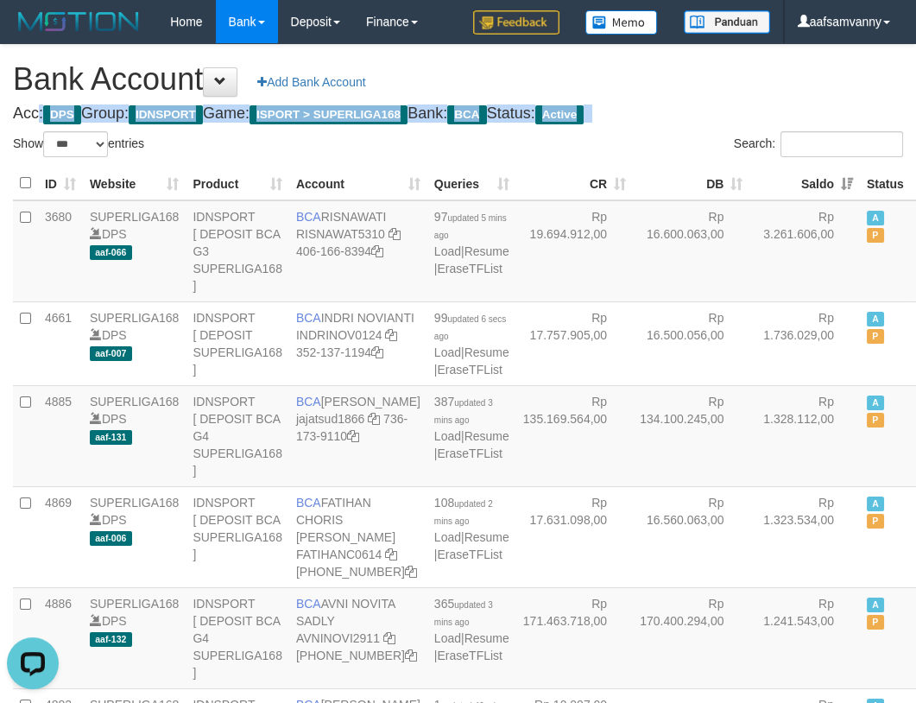
click at [719, 79] on h1 "Bank Account Add Bank Account" at bounding box center [458, 79] width 890 height 35
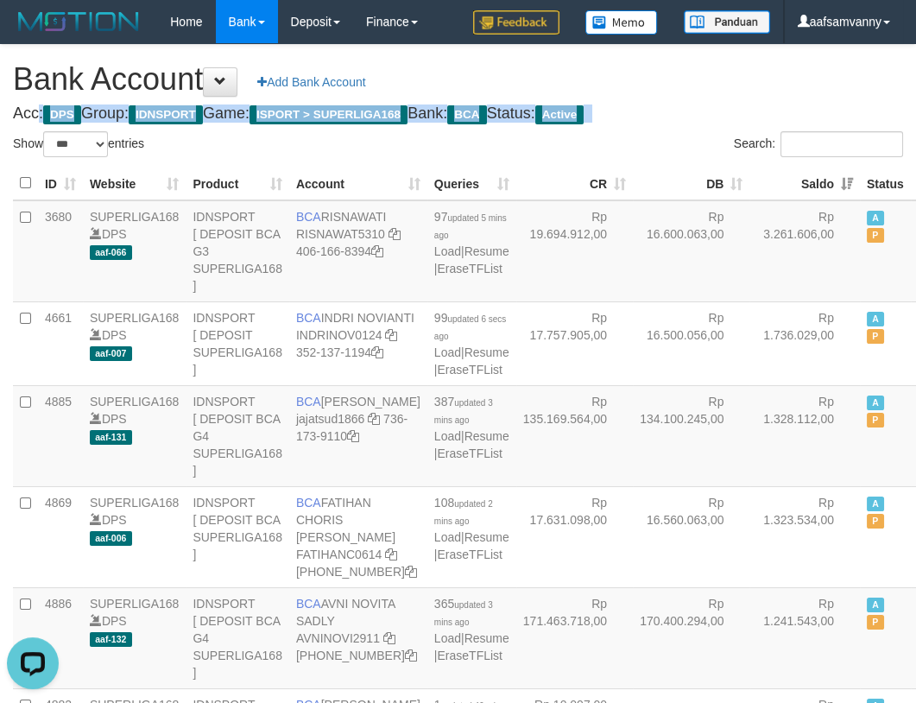
click at [719, 79] on h1 "Bank Account Add Bank Account" at bounding box center [458, 79] width 890 height 35
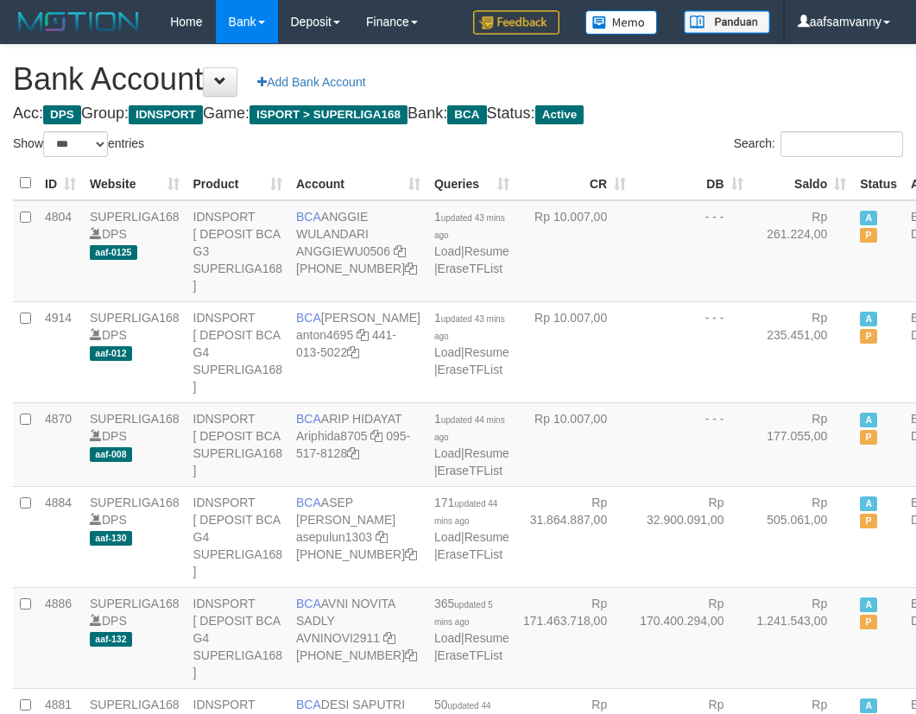
select select "***"
click at [795, 173] on th "Saldo" at bounding box center [802, 184] width 104 height 34
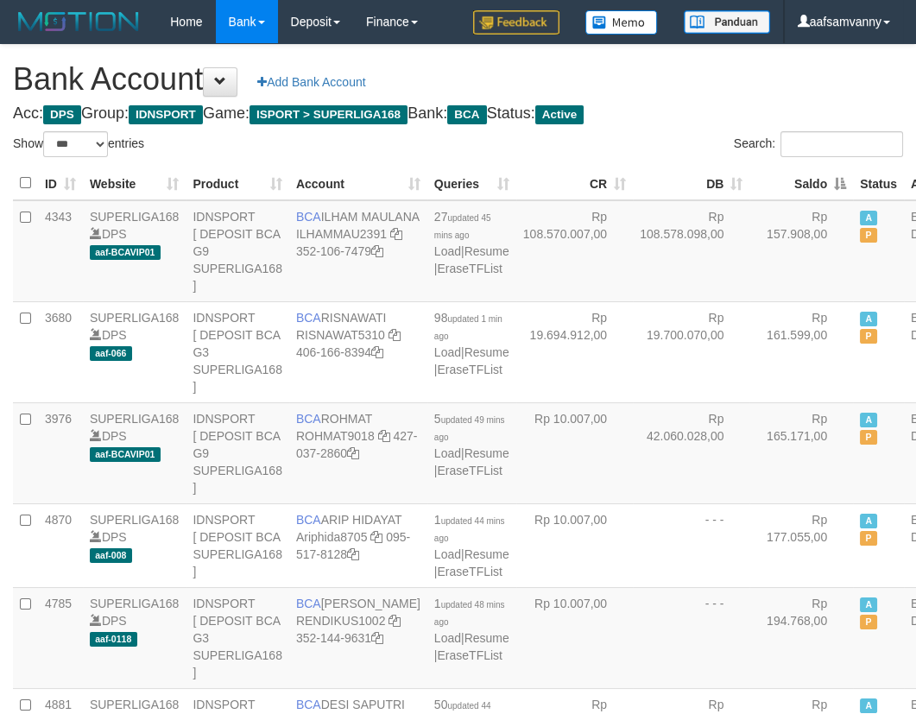
click at [795, 173] on th "Saldo" at bounding box center [802, 184] width 104 height 34
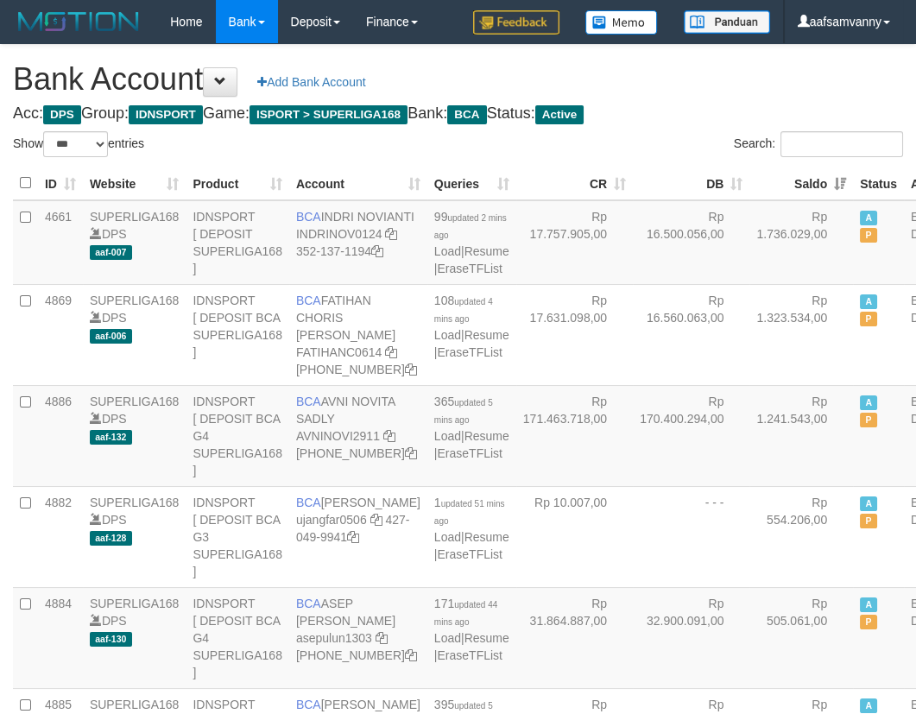
click at [440, 41] on div "Home Bank Account List Load By Website Group [ISPORT] SUPERLIGA168 By Load Grou…" at bounding box center [458, 22] width 890 height 44
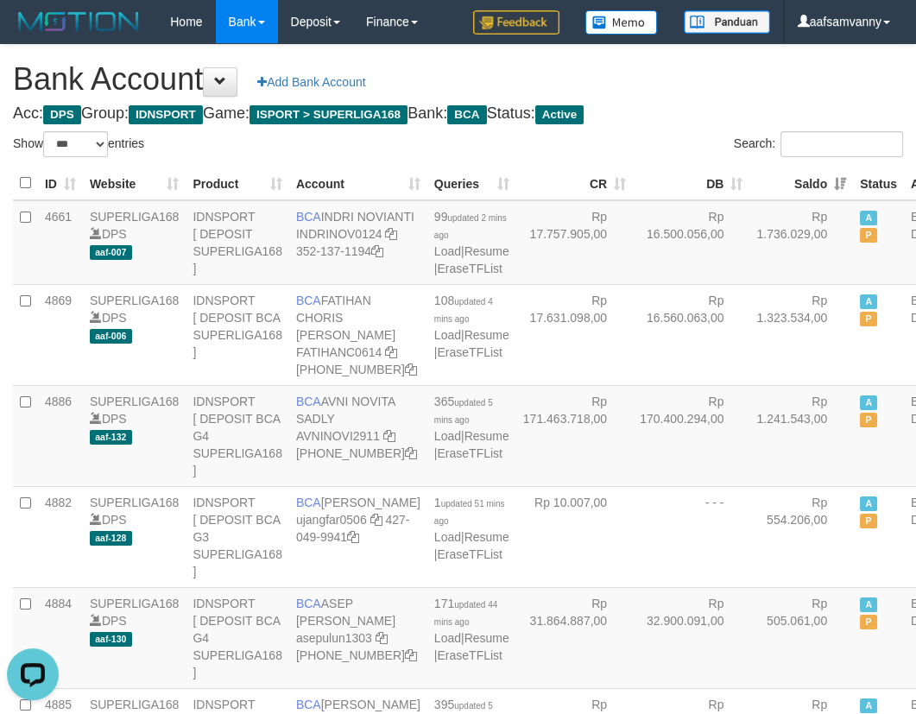
click at [717, 106] on h4 "Acc: DPS Group: IDNSPORT Game: ISPORT > SUPERLIGA168 Bank: BCA Status: Active" at bounding box center [458, 113] width 890 height 17
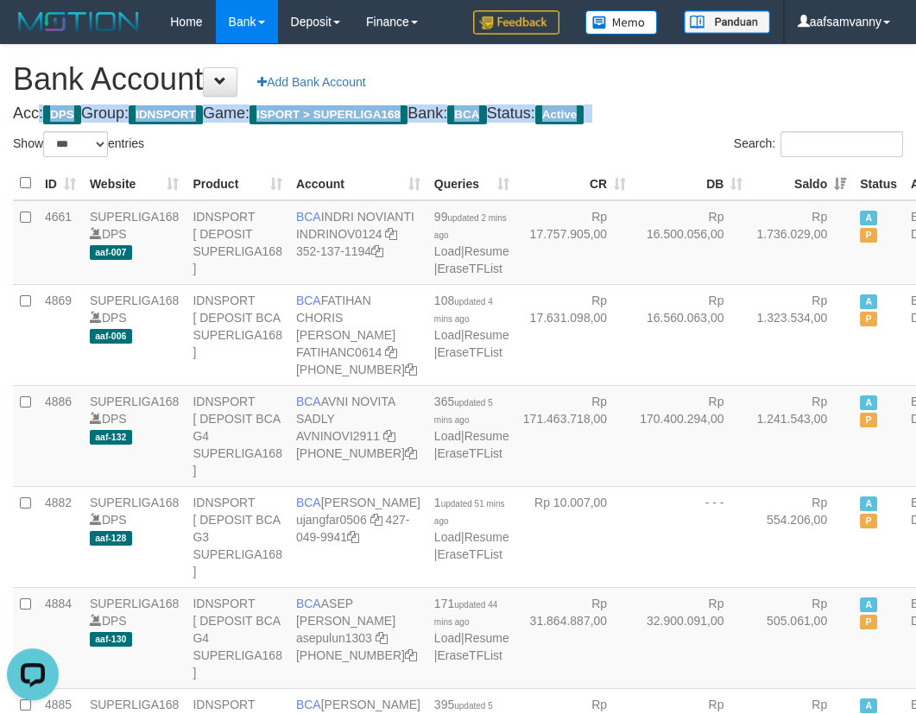
click at [717, 106] on h4 "Acc: DPS Group: IDNSPORT Game: ISPORT > SUPERLIGA168 Bank: BCA Status: Active" at bounding box center [458, 113] width 890 height 17
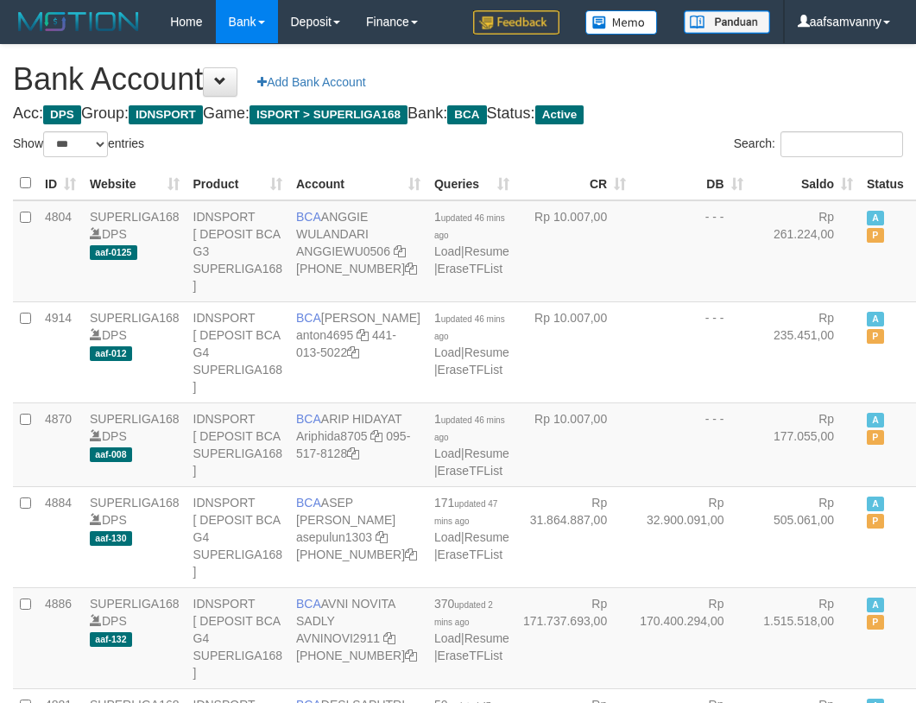
select select "***"
click at [802, 173] on th "Saldo" at bounding box center [805, 184] width 111 height 34
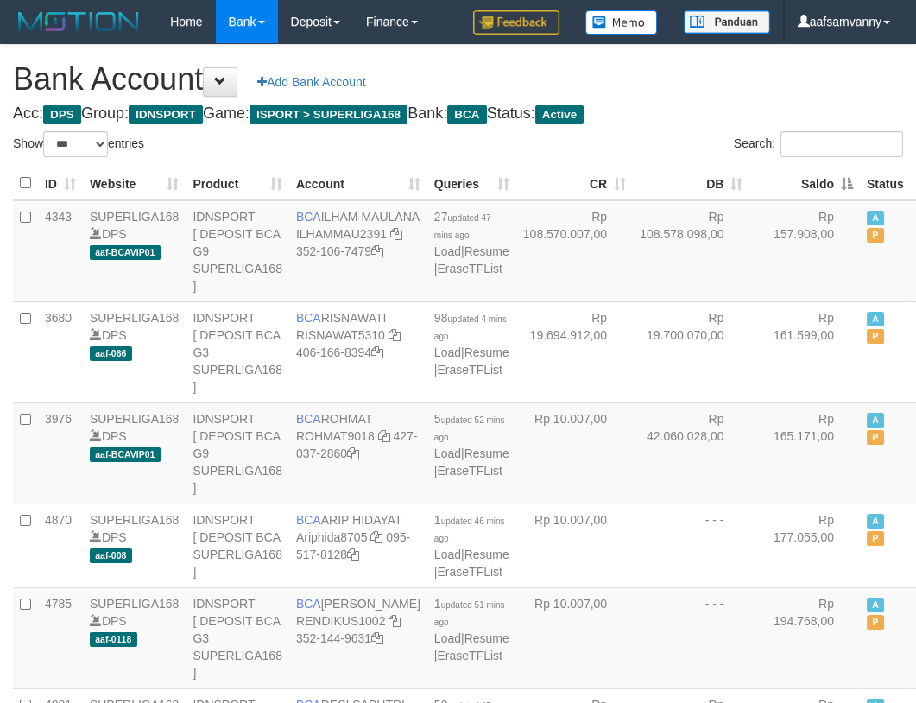
click at [802, 173] on th "Saldo" at bounding box center [805, 184] width 111 height 34
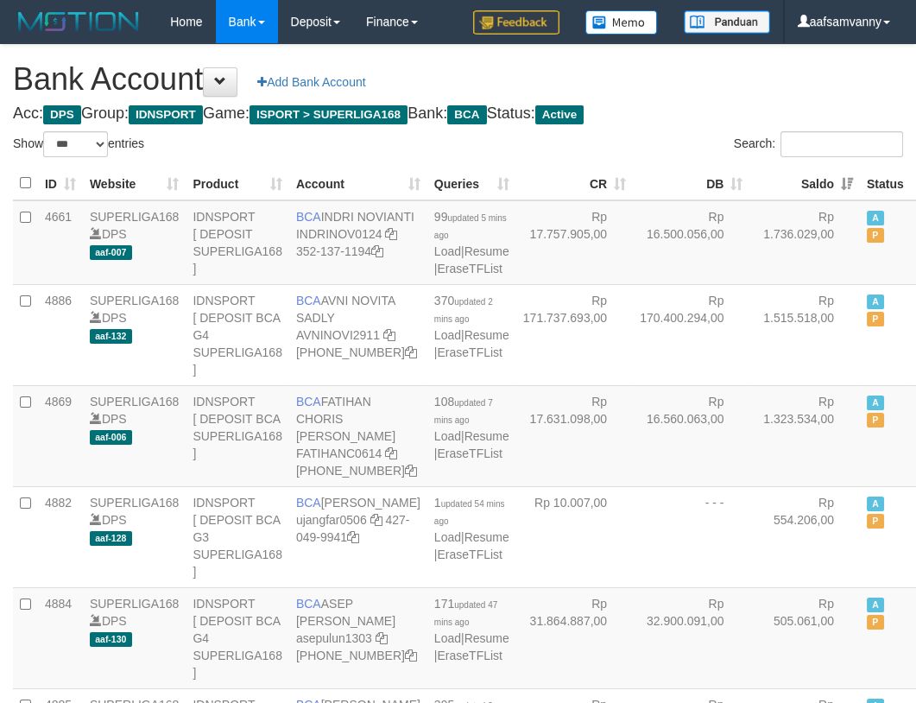
click at [736, 112] on h4 "Acc: DPS Group: IDNSPORT Game: ISPORT > SUPERLIGA168 Bank: BCA Status: Active" at bounding box center [458, 113] width 890 height 17
click at [694, 89] on h1 "Bank Account Add Bank Account" at bounding box center [458, 79] width 890 height 35
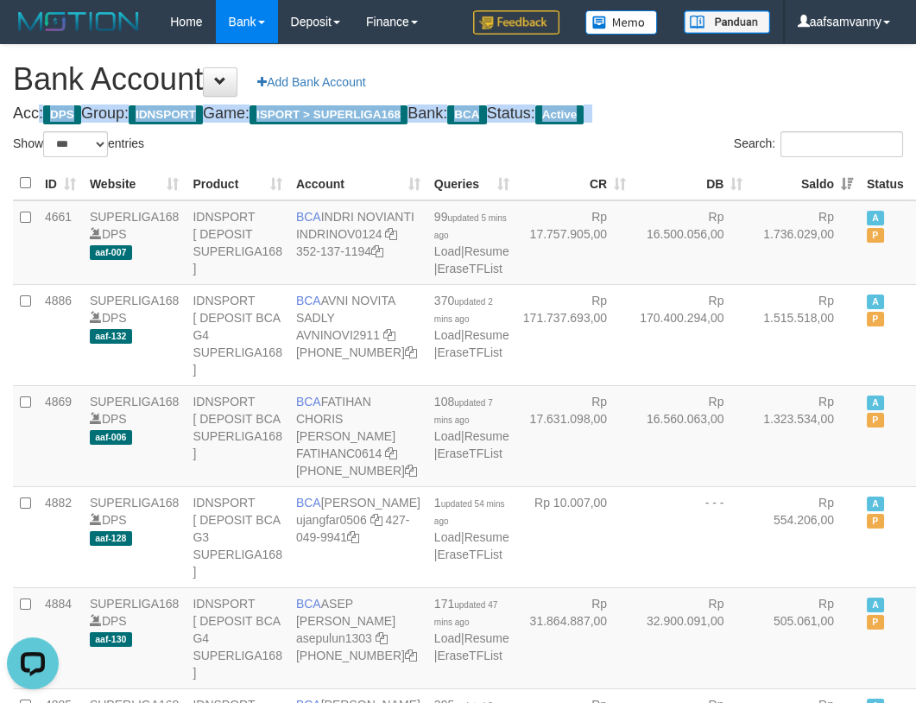
click at [694, 89] on h1 "Bank Account Add Bank Account" at bounding box center [458, 79] width 890 height 35
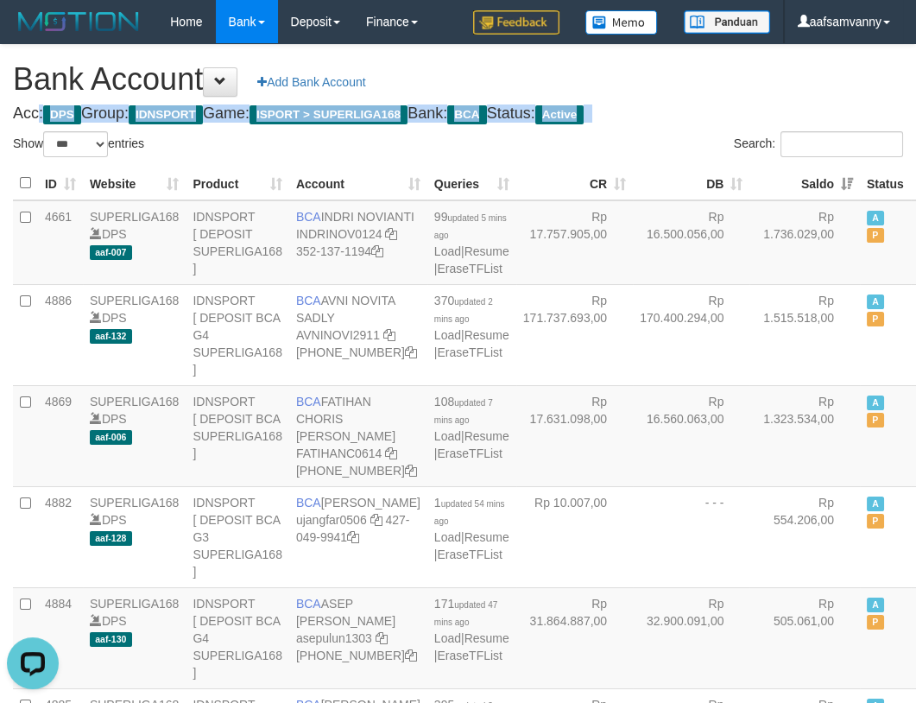
click at [694, 89] on h1 "Bank Account Add Bank Account" at bounding box center [458, 79] width 890 height 35
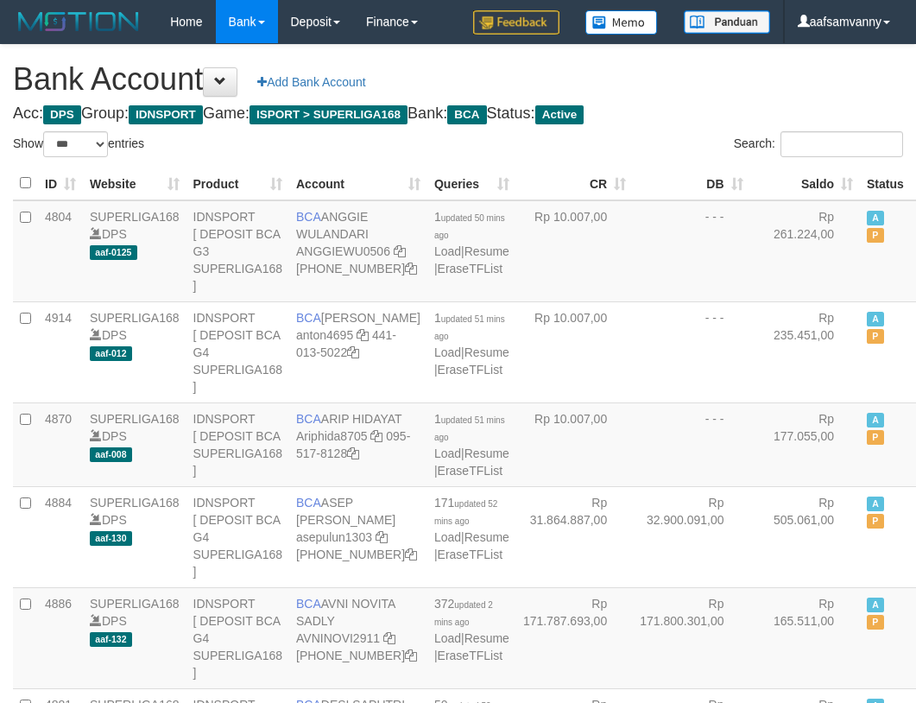
select select "***"
click at [824, 154] on input "Search:" at bounding box center [842, 144] width 123 height 26
click at [815, 171] on th "Saldo" at bounding box center [805, 184] width 111 height 34
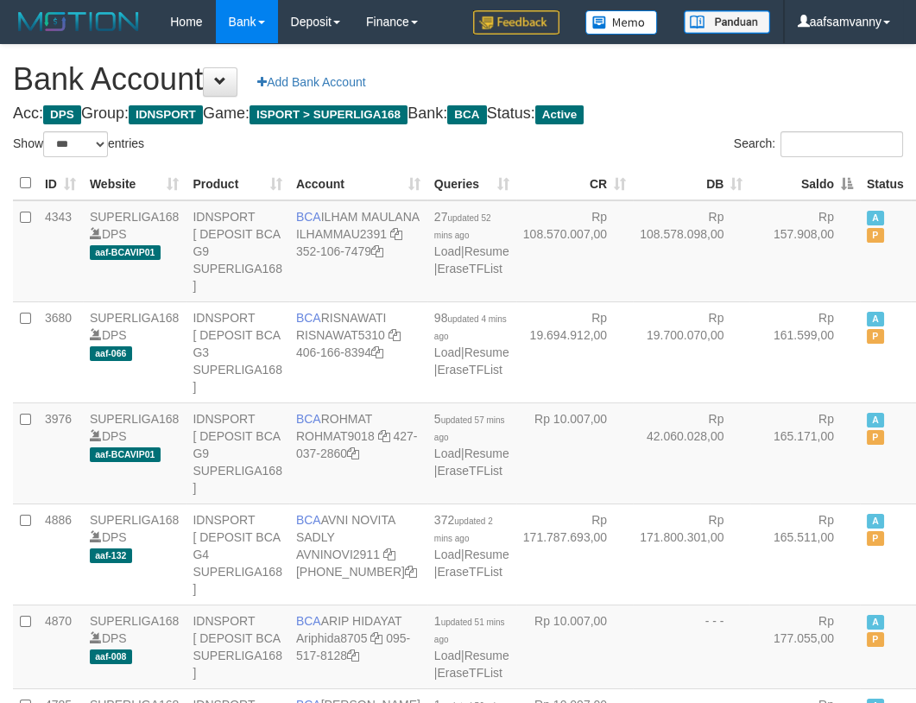
click at [815, 171] on th "Saldo" at bounding box center [805, 184] width 111 height 34
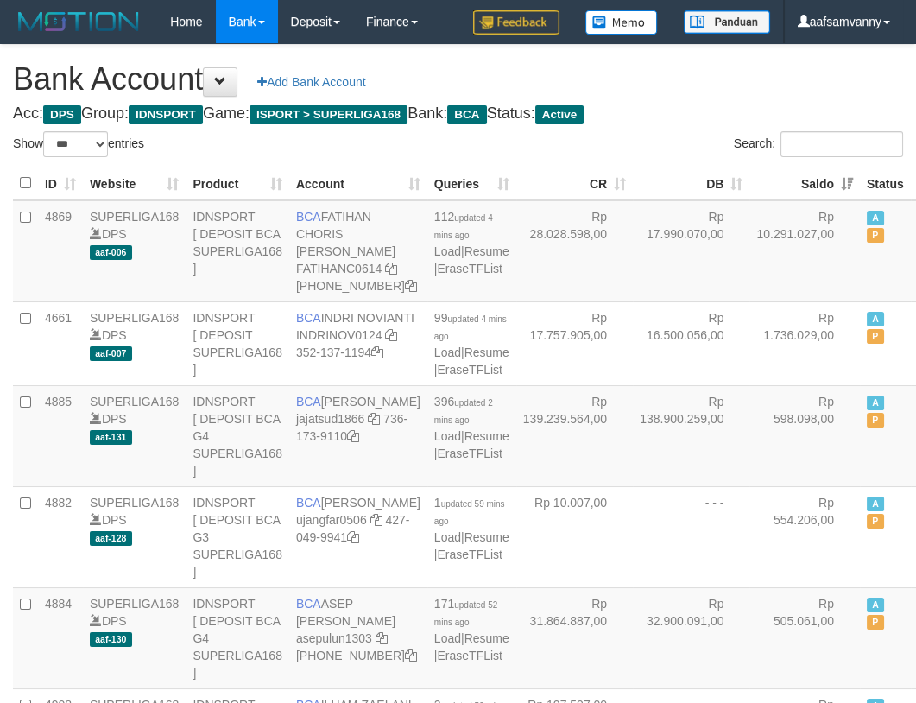
click at [706, 120] on h4 "Acc: DPS Group: IDNSPORT Game: ISPORT > SUPERLIGA168 Bank: BCA Status: Active" at bounding box center [458, 113] width 890 height 17
click at [705, 80] on h1 "Bank Account Add Bank Account" at bounding box center [458, 79] width 890 height 35
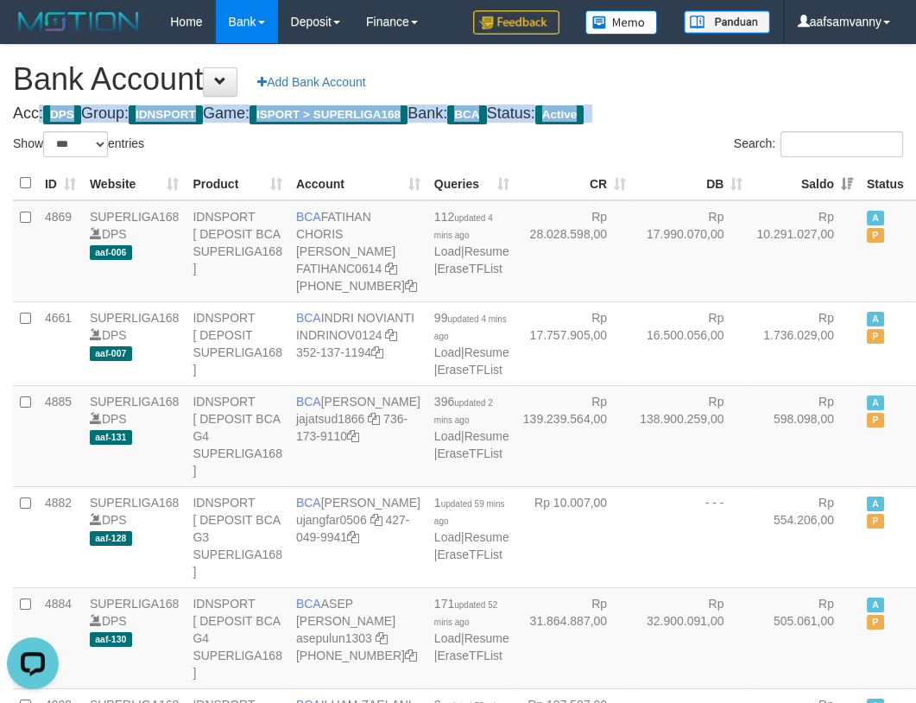
click at [705, 80] on h1 "Bank Account Add Bank Account" at bounding box center [458, 79] width 890 height 35
drag, startPoint x: 705, startPoint y: 80, endPoint x: 717, endPoint y: 131, distance: 52.4
click at [706, 85] on h1 "Bank Account Add Bank Account" at bounding box center [458, 79] width 890 height 35
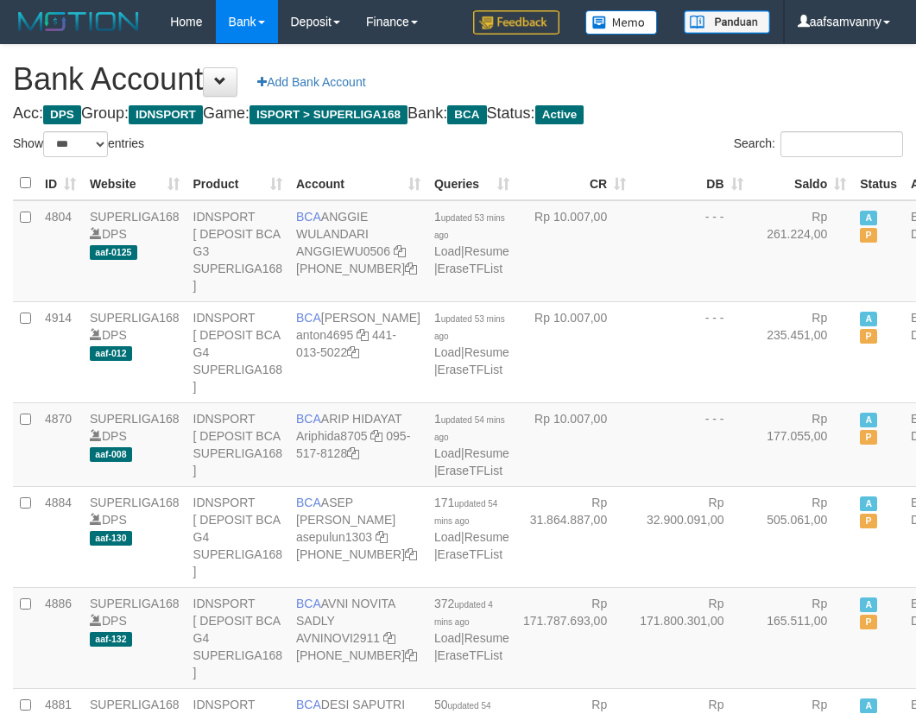
select select "***"
click at [853, 182] on th "Status" at bounding box center [878, 184] width 51 height 34
click at [799, 174] on th "Saldo" at bounding box center [802, 184] width 104 height 34
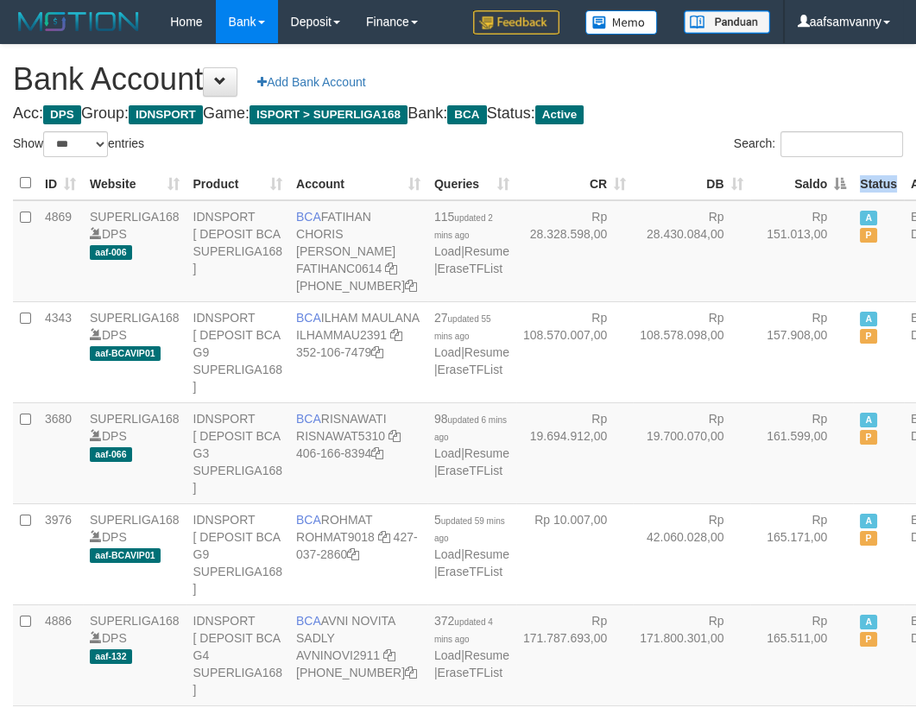
click at [799, 174] on th "Saldo" at bounding box center [803, 184] width 104 height 34
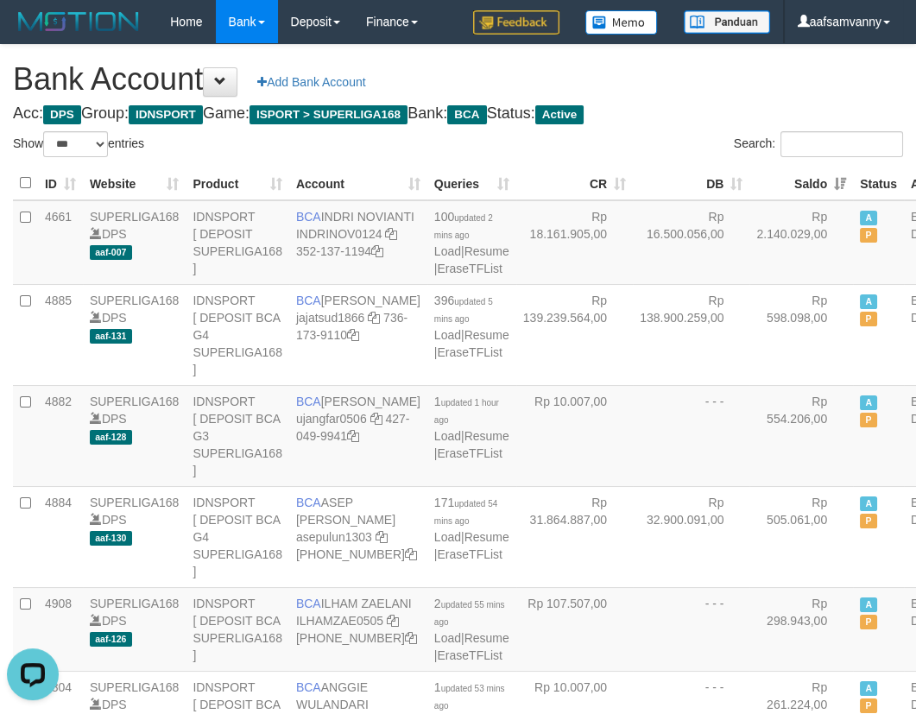
click at [757, 69] on h1 "Bank Account Add Bank Account" at bounding box center [458, 79] width 890 height 35
click at [715, 93] on h1 "Bank Account Add Bank Account" at bounding box center [458, 79] width 890 height 35
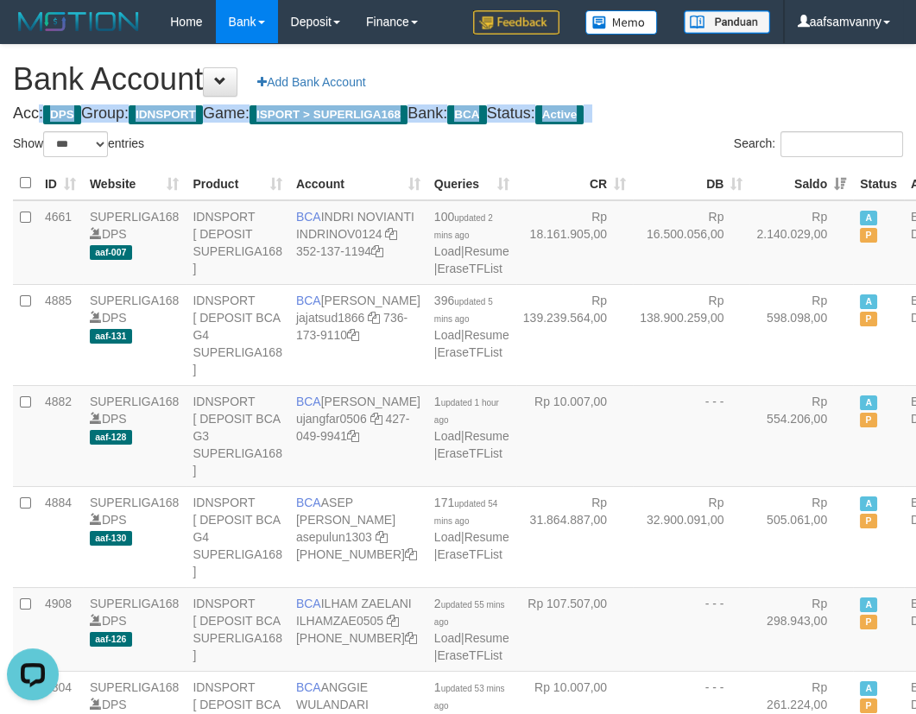
click at [715, 93] on h1 "Bank Account Add Bank Account" at bounding box center [458, 79] width 890 height 35
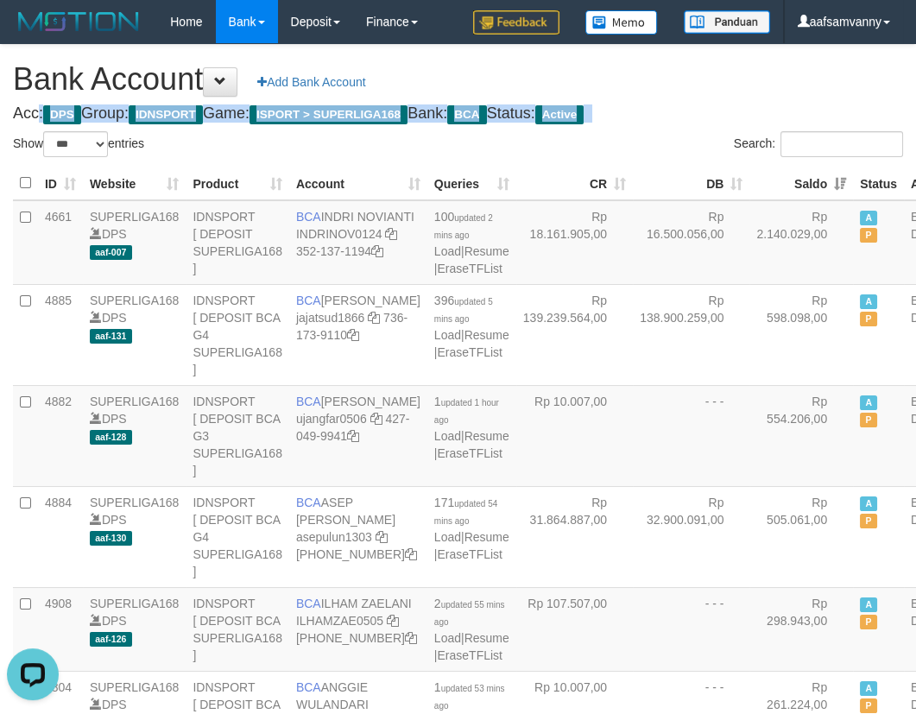
click at [715, 93] on h1 "Bank Account Add Bank Account" at bounding box center [458, 79] width 890 height 35
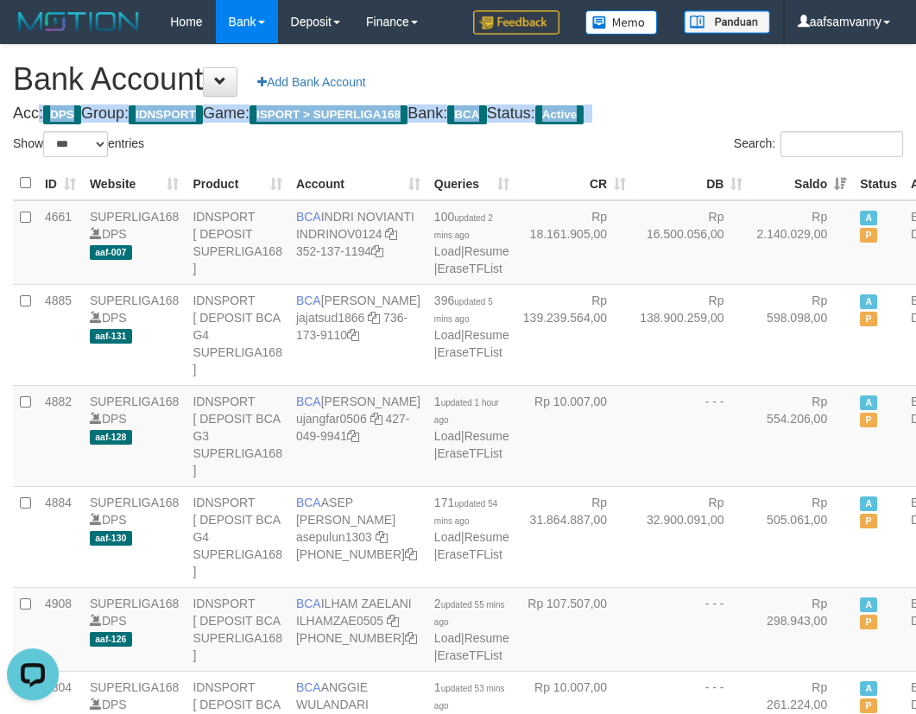
click at [715, 93] on h1 "Bank Account Add Bank Account" at bounding box center [458, 79] width 890 height 35
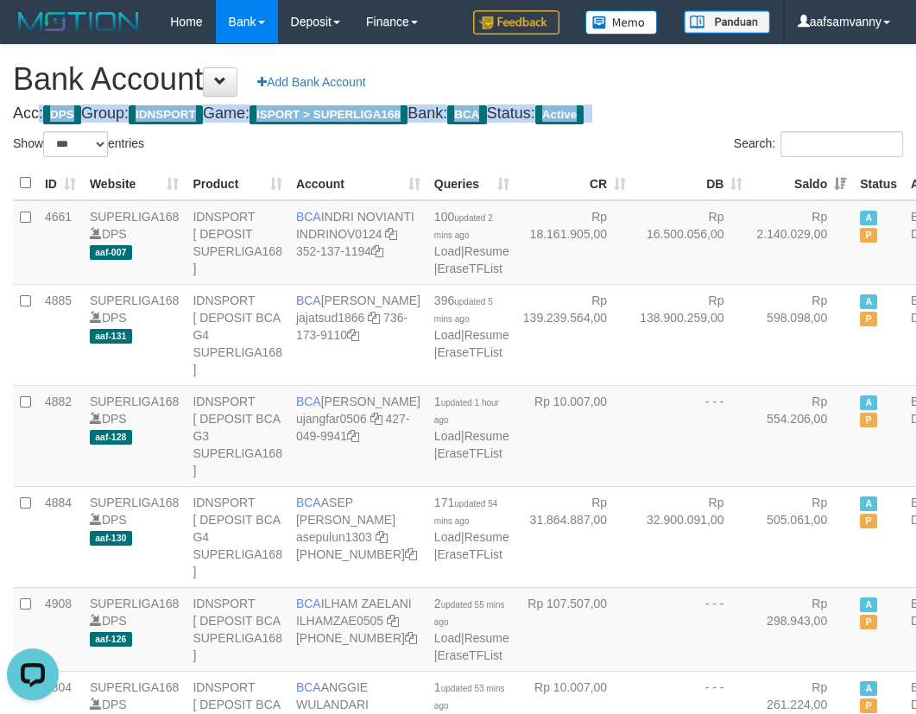
click at [715, 93] on h1 "Bank Account Add Bank Account" at bounding box center [458, 79] width 890 height 35
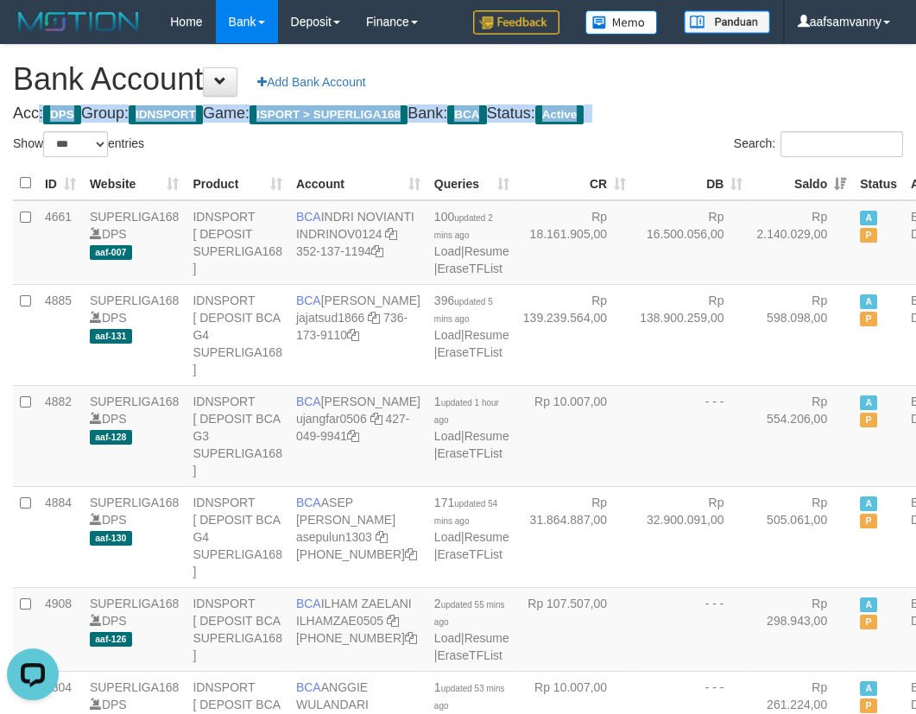
click at [715, 93] on h1 "Bank Account Add Bank Account" at bounding box center [458, 79] width 890 height 35
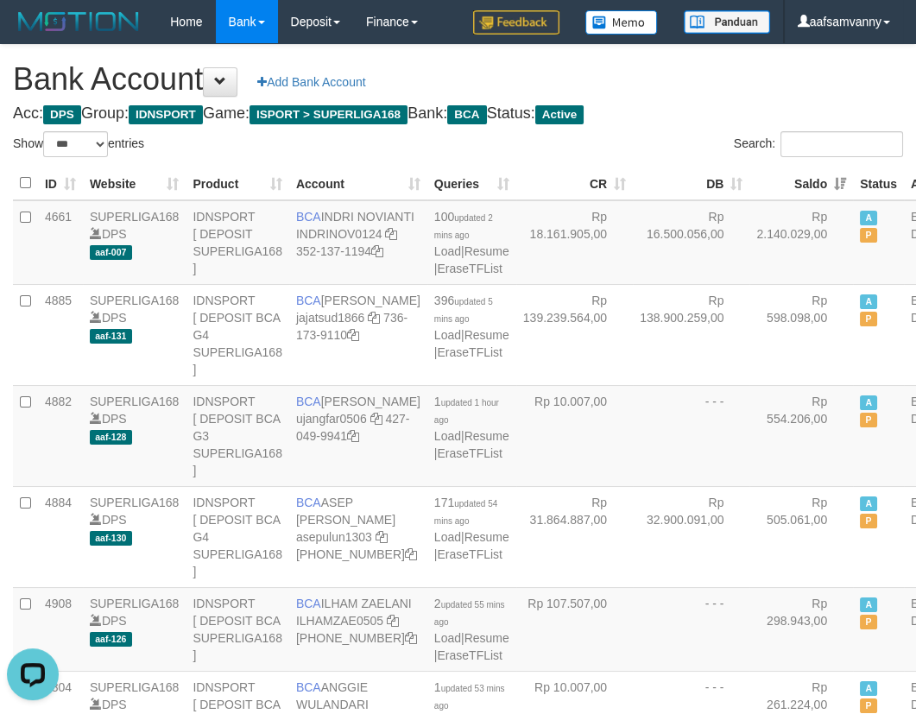
click at [710, 91] on h1 "Bank Account Add Bank Account" at bounding box center [458, 79] width 890 height 35
click at [710, 90] on h1 "Bank Account Add Bank Account" at bounding box center [458, 79] width 890 height 35
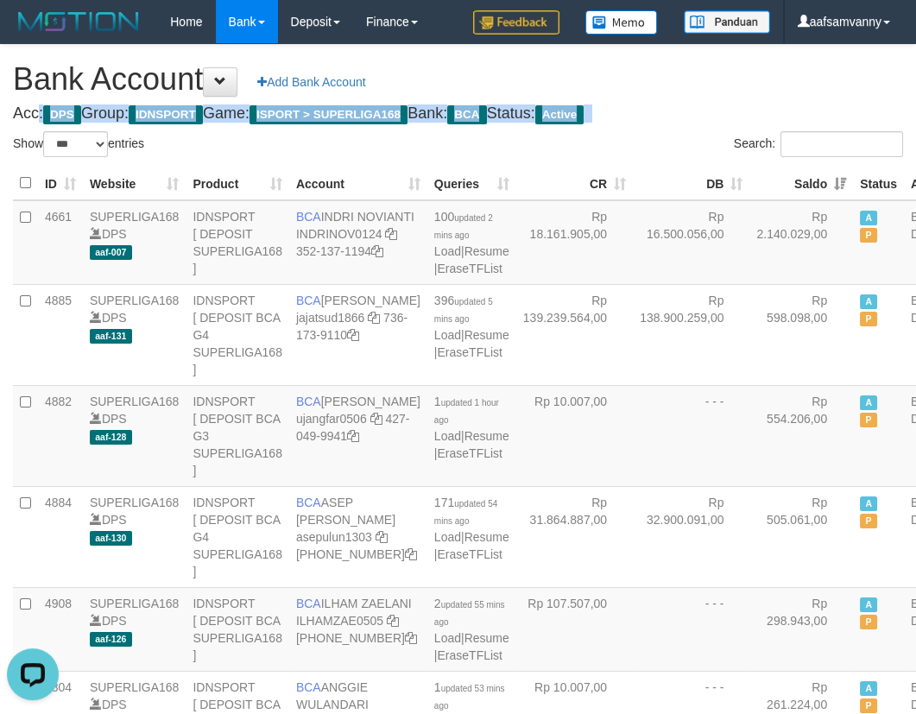
click at [708, 90] on h1 "Bank Account Add Bank Account" at bounding box center [458, 79] width 890 height 35
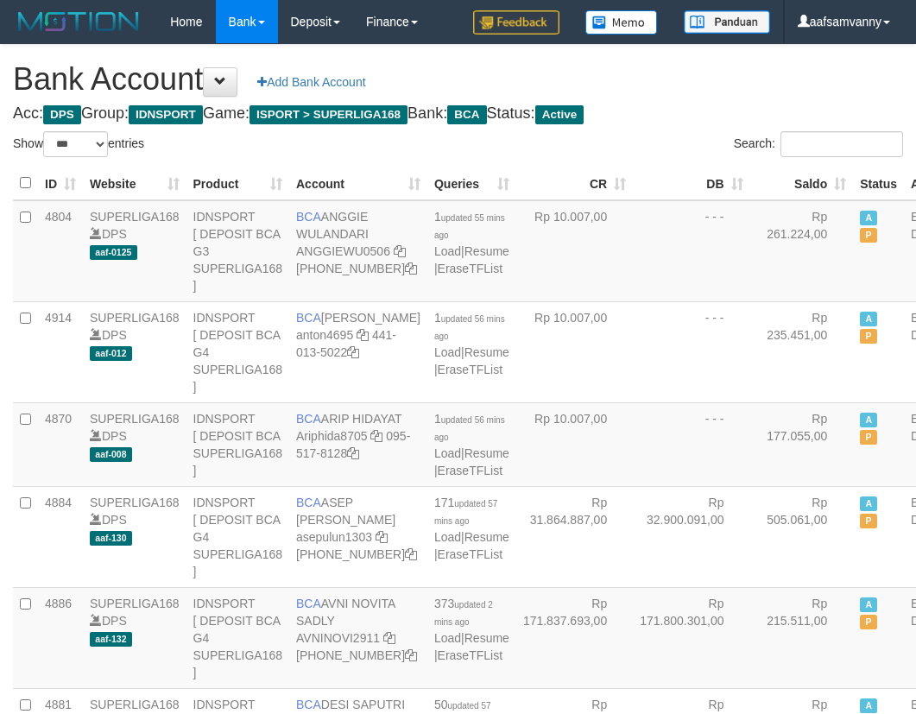
select select "***"
click at [734, 79] on h1 "Bank Account Add Bank Account" at bounding box center [458, 79] width 890 height 35
click at [734, 78] on h1 "Bank Account Add Bank Account" at bounding box center [458, 79] width 890 height 35
click at [734, 73] on h1 "Bank Account Add Bank Account" at bounding box center [458, 79] width 890 height 35
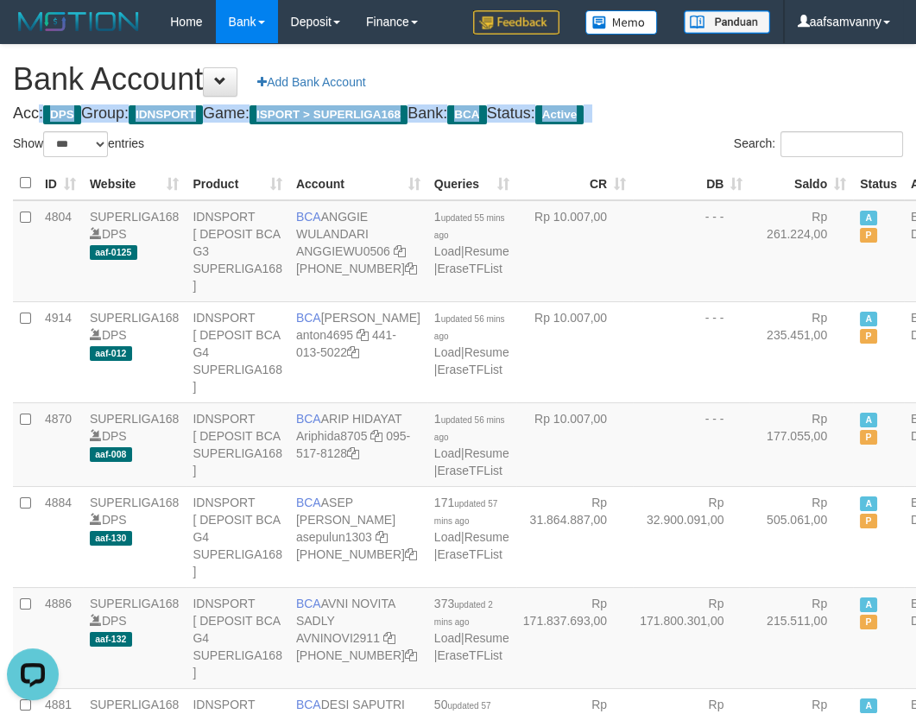
click at [734, 73] on h1 "Bank Account Add Bank Account" at bounding box center [458, 79] width 890 height 35
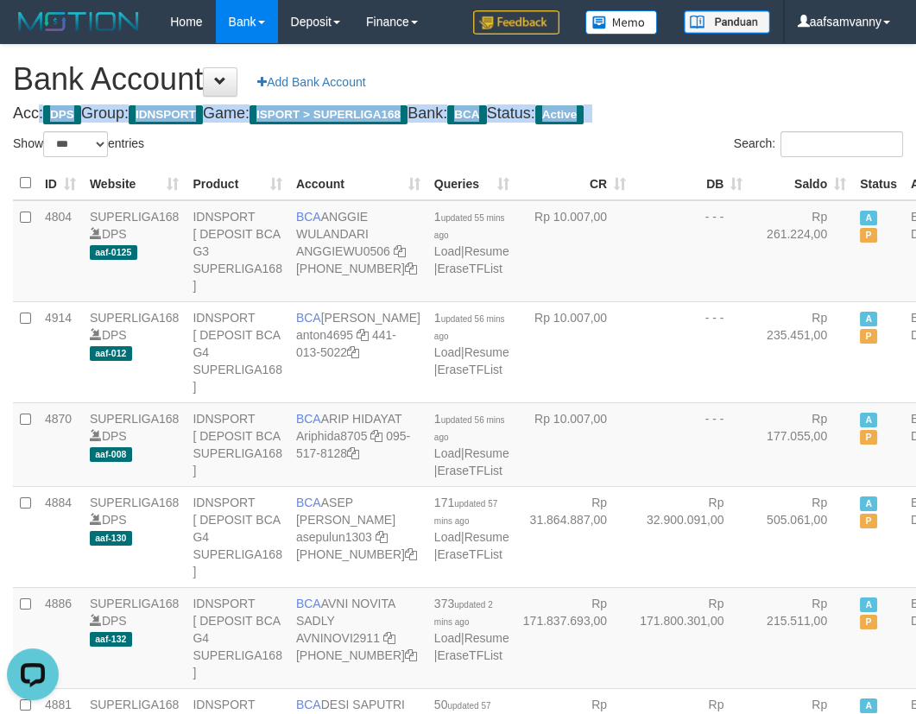
click at [735, 74] on h1 "Bank Account Add Bank Account" at bounding box center [458, 79] width 890 height 35
click at [738, 76] on h1 "Bank Account Add Bank Account" at bounding box center [458, 79] width 890 height 35
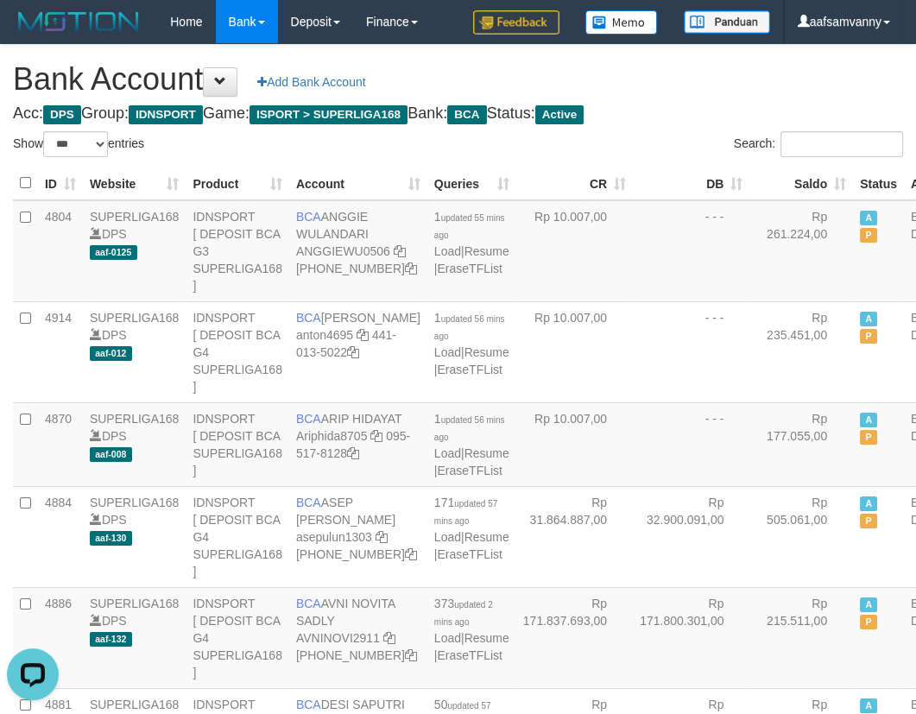
click at [738, 76] on h1 "Bank Account Add Bank Account" at bounding box center [458, 79] width 890 height 35
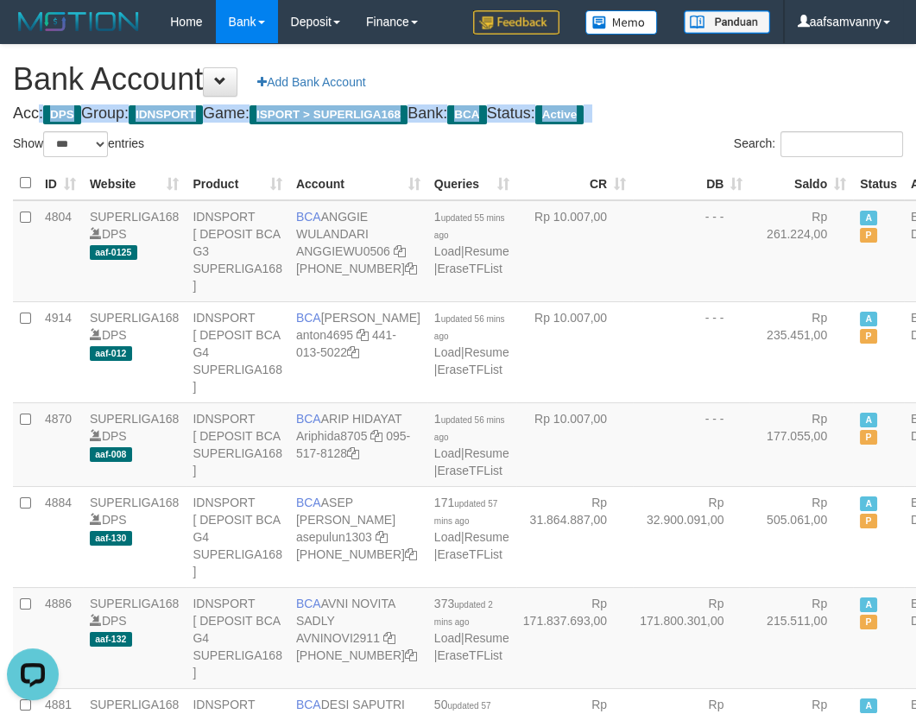
click at [738, 76] on h1 "Bank Account Add Bank Account" at bounding box center [458, 79] width 890 height 35
drag, startPoint x: 738, startPoint y: 76, endPoint x: 747, endPoint y: 81, distance: 10.1
click at [738, 77] on h1 "Bank Account Add Bank Account" at bounding box center [458, 79] width 890 height 35
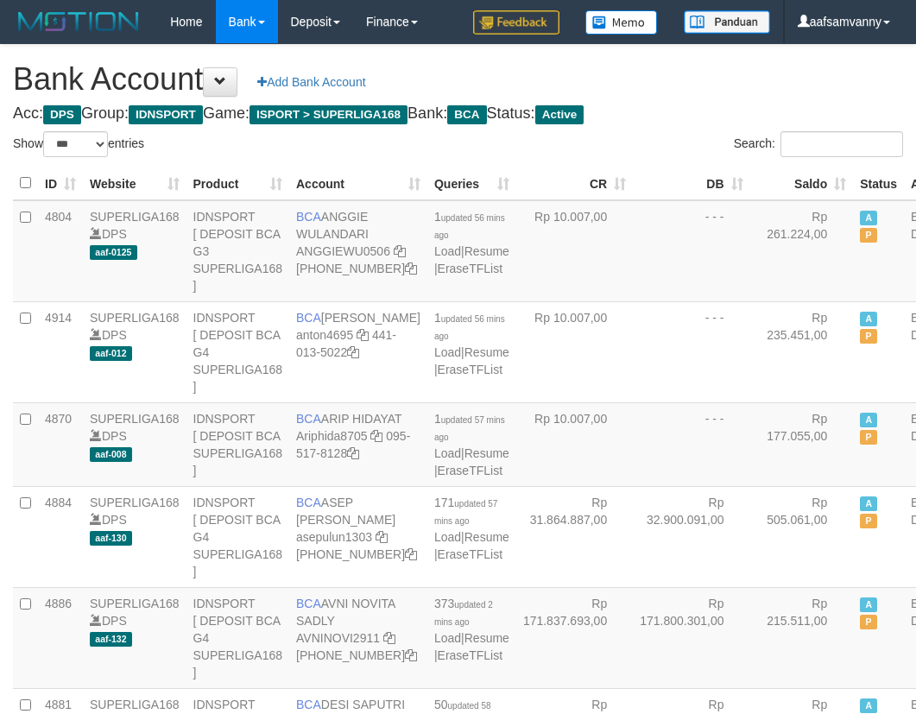
select select "***"
click at [801, 179] on th "Saldo" at bounding box center [802, 184] width 104 height 34
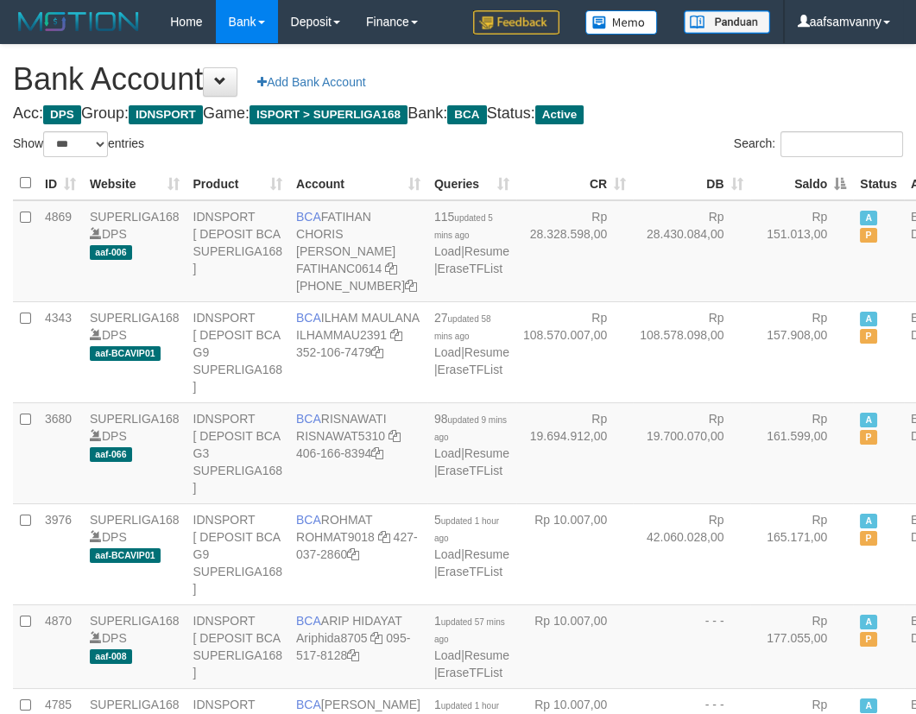
click at [801, 179] on th "Saldo" at bounding box center [803, 184] width 104 height 34
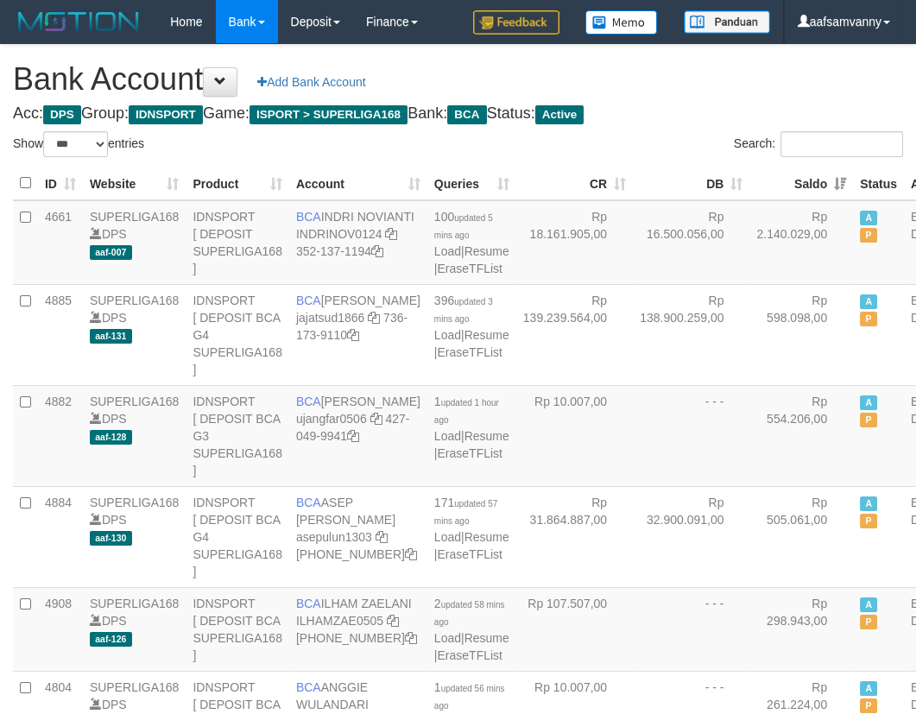
click at [719, 84] on h1 "Bank Account Add Bank Account" at bounding box center [458, 79] width 890 height 35
click at [707, 94] on h1 "Bank Account Add Bank Account" at bounding box center [458, 79] width 890 height 35
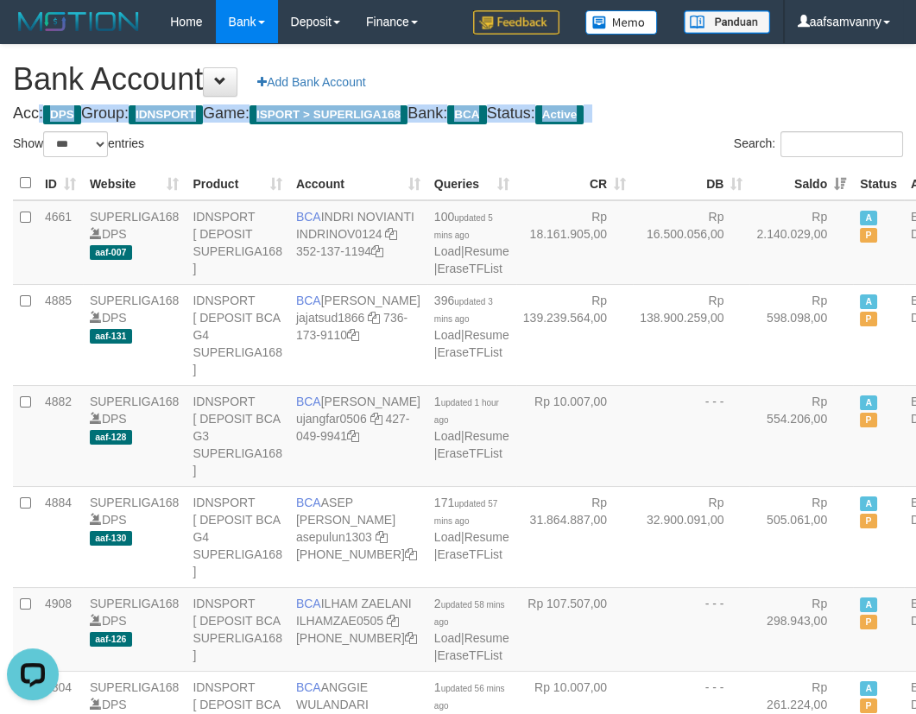
click at [707, 94] on h1 "Bank Account Add Bank Account" at bounding box center [458, 79] width 890 height 35
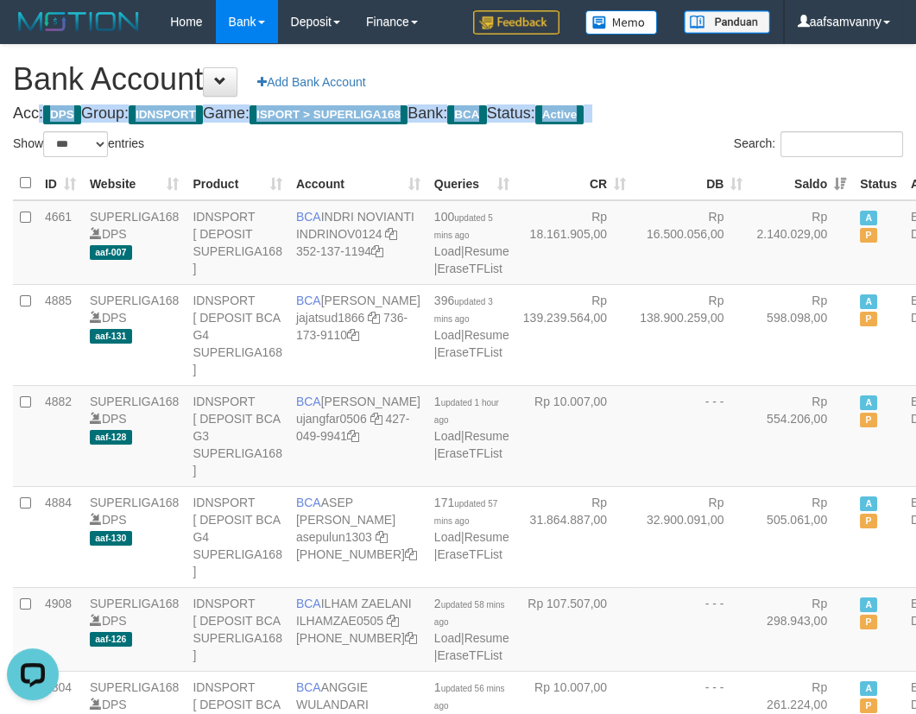
click at [707, 94] on h1 "Bank Account Add Bank Account" at bounding box center [458, 79] width 890 height 35
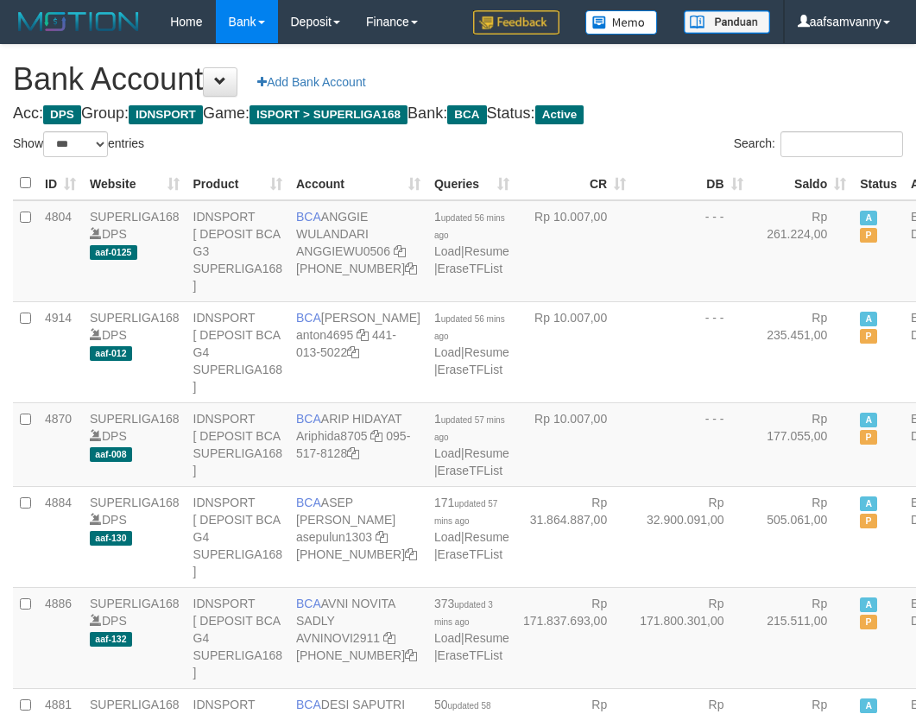
select select "***"
click at [801, 179] on th "Saldo" at bounding box center [802, 184] width 104 height 34
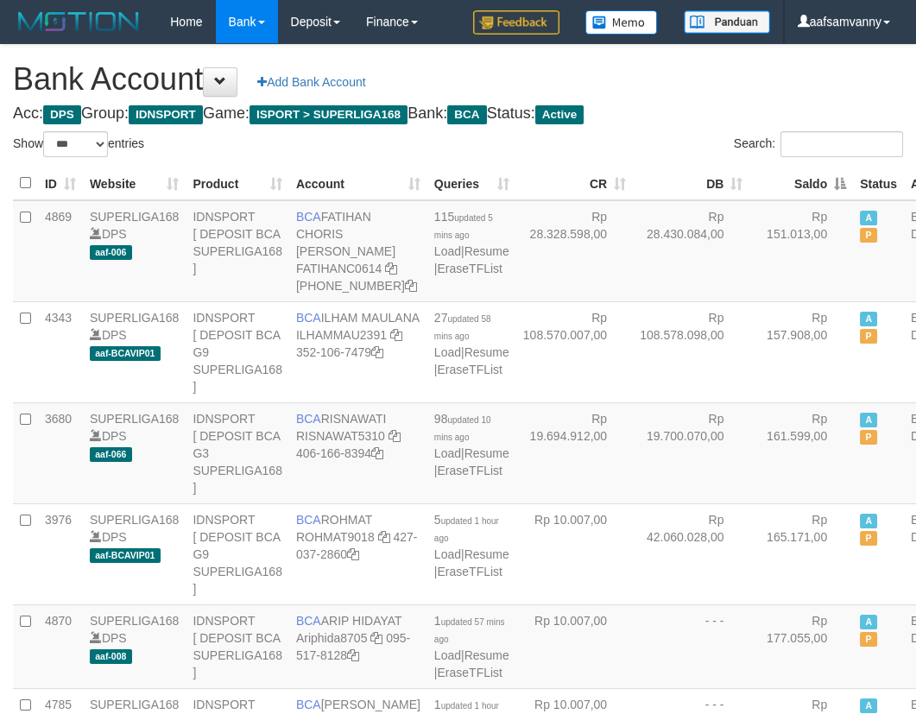
drag, startPoint x: 801, startPoint y: 179, endPoint x: 794, endPoint y: 155, distance: 24.3
click at [801, 178] on th "Saldo" at bounding box center [802, 184] width 104 height 34
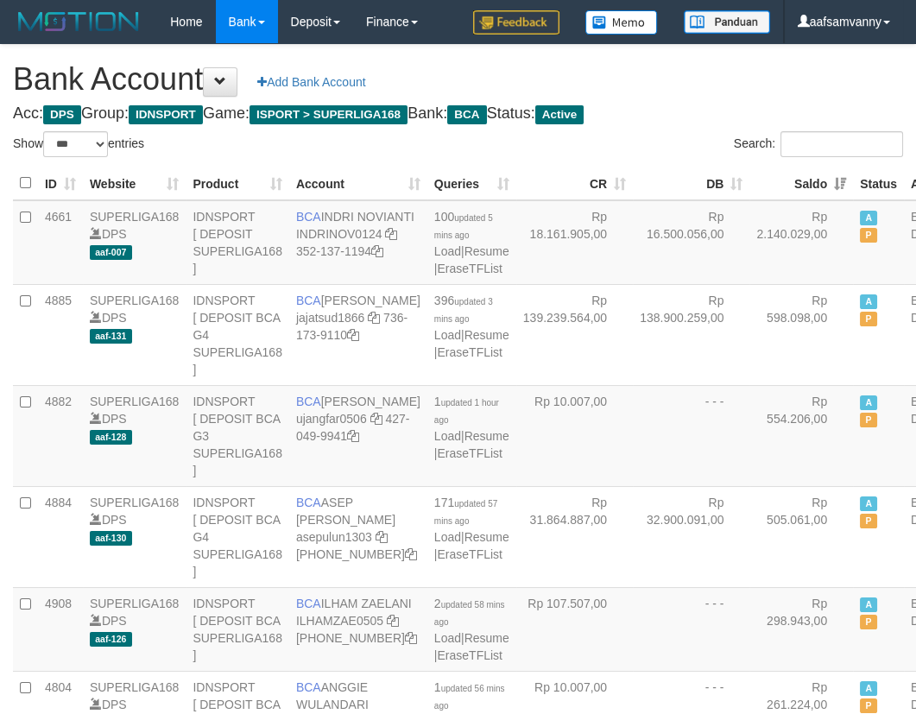
click at [709, 80] on h1 "Bank Account Add Bank Account" at bounding box center [458, 79] width 890 height 35
click at [802, 173] on th "Saldo" at bounding box center [802, 184] width 104 height 34
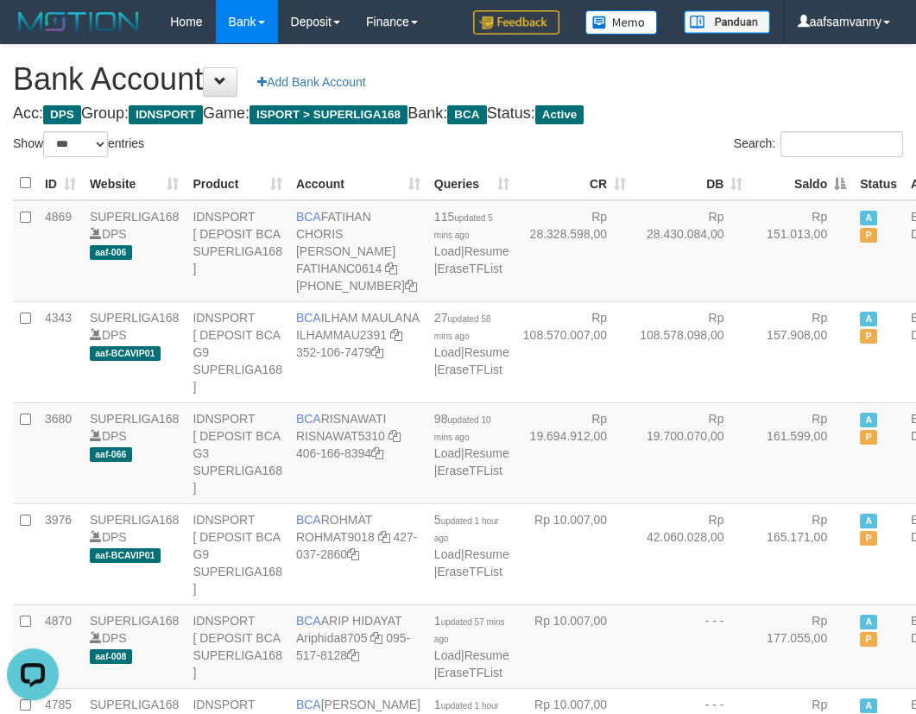
click at [802, 173] on th "Saldo" at bounding box center [802, 184] width 104 height 34
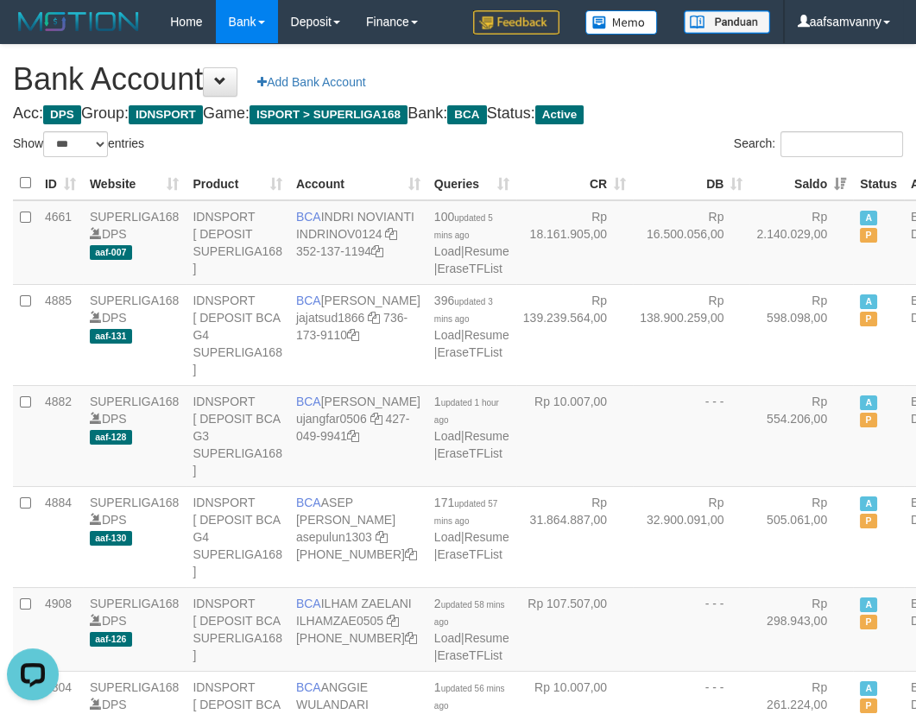
click at [719, 117] on h4 "Acc: DPS Group: IDNSPORT Game: ISPORT > SUPERLIGA168 Bank: BCA Status: Active" at bounding box center [458, 113] width 890 height 17
click at [682, 106] on h4 "Acc: DPS Group: IDNSPORT Game: ISPORT > SUPERLIGA168 Bank: BCA Status: Active" at bounding box center [458, 113] width 890 height 17
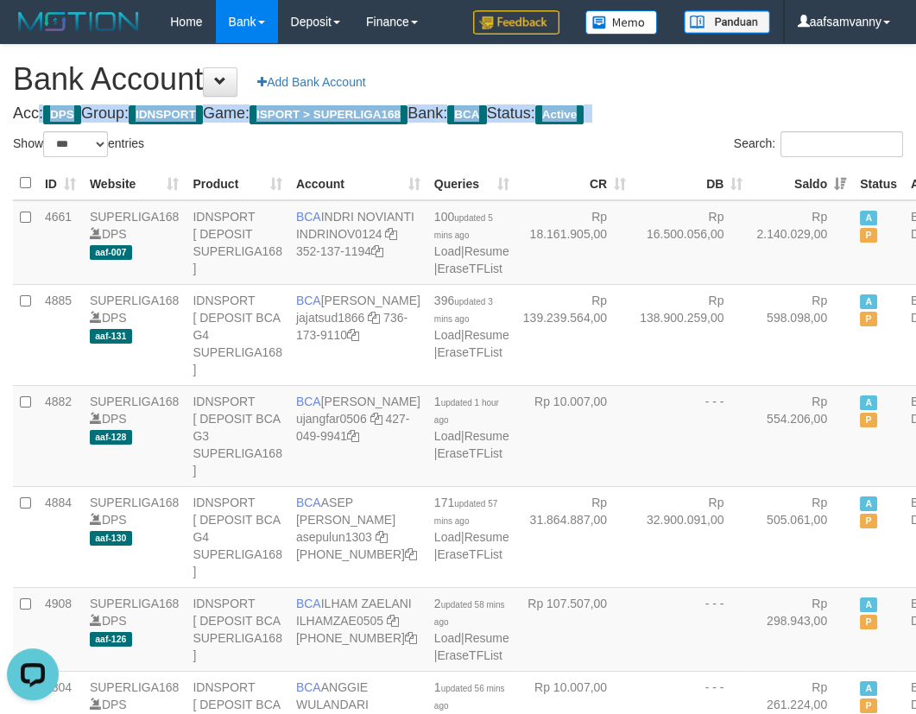
click at [682, 106] on h4 "Acc: DPS Group: IDNSPORT Game: ISPORT > SUPERLIGA168 Bank: BCA Status: Active" at bounding box center [458, 113] width 890 height 17
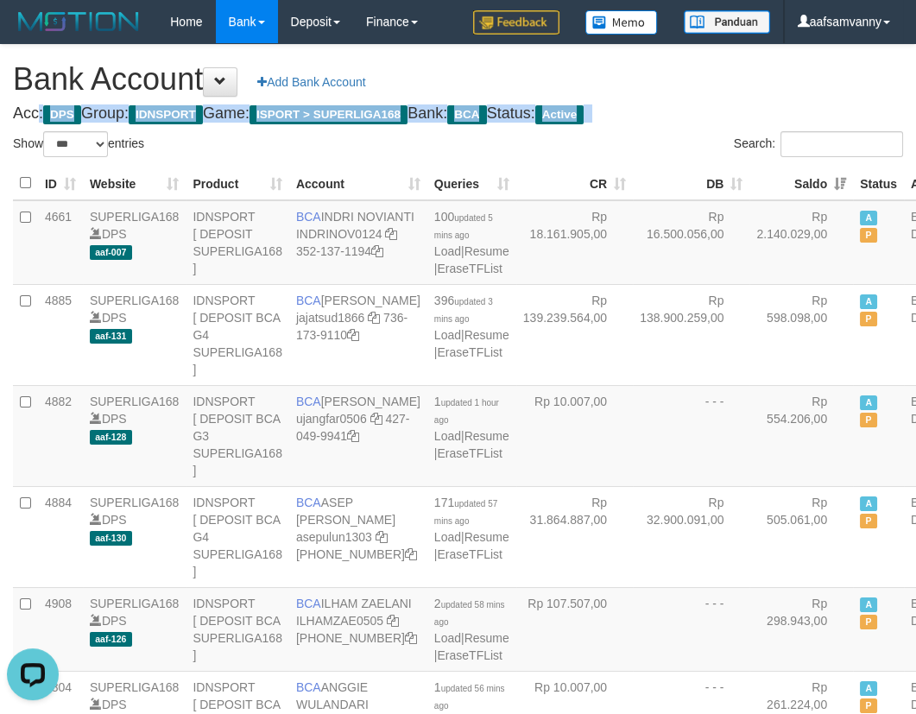
click at [682, 106] on h4 "Acc: DPS Group: IDNSPORT Game: ISPORT > SUPERLIGA168 Bank: BCA Status: Active" at bounding box center [458, 113] width 890 height 17
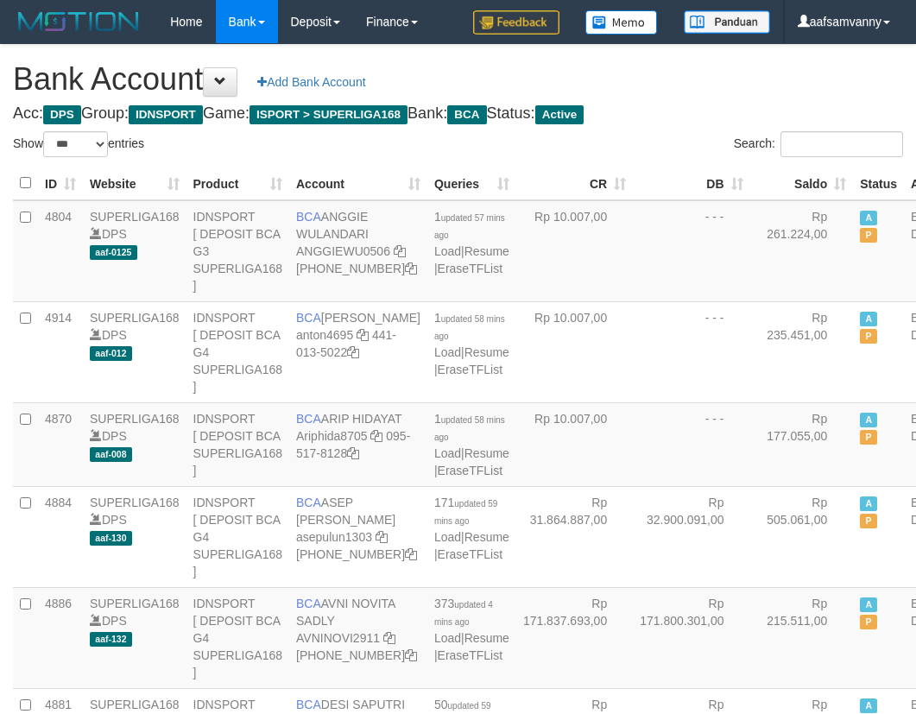
select select "***"
click at [806, 177] on th "Saldo" at bounding box center [802, 184] width 104 height 34
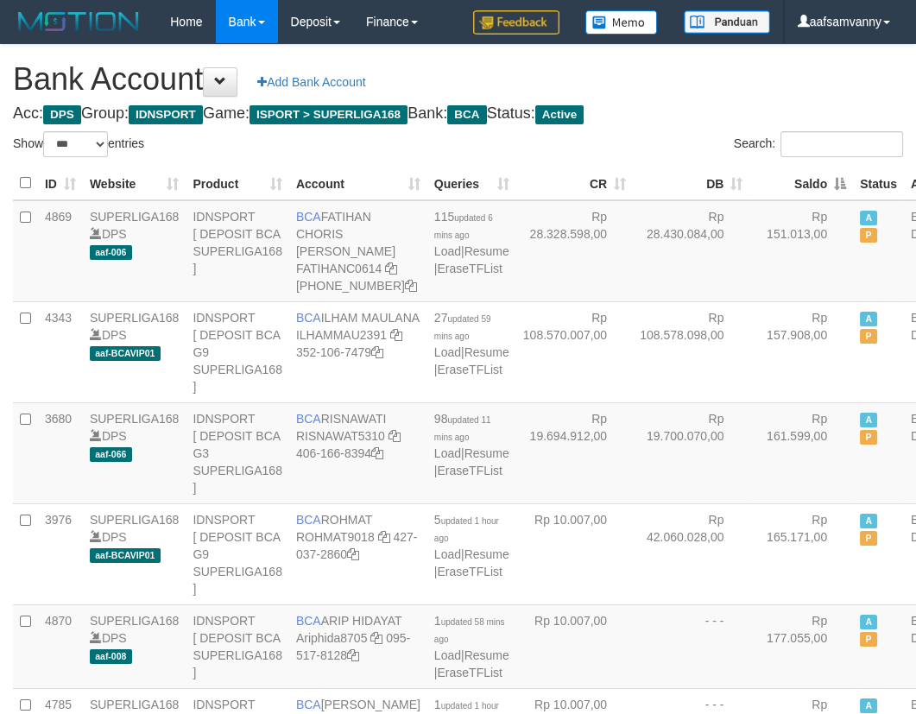
drag, startPoint x: 806, startPoint y: 177, endPoint x: 731, endPoint y: 112, distance: 99.2
click at [805, 176] on th "Saldo" at bounding box center [802, 184] width 104 height 34
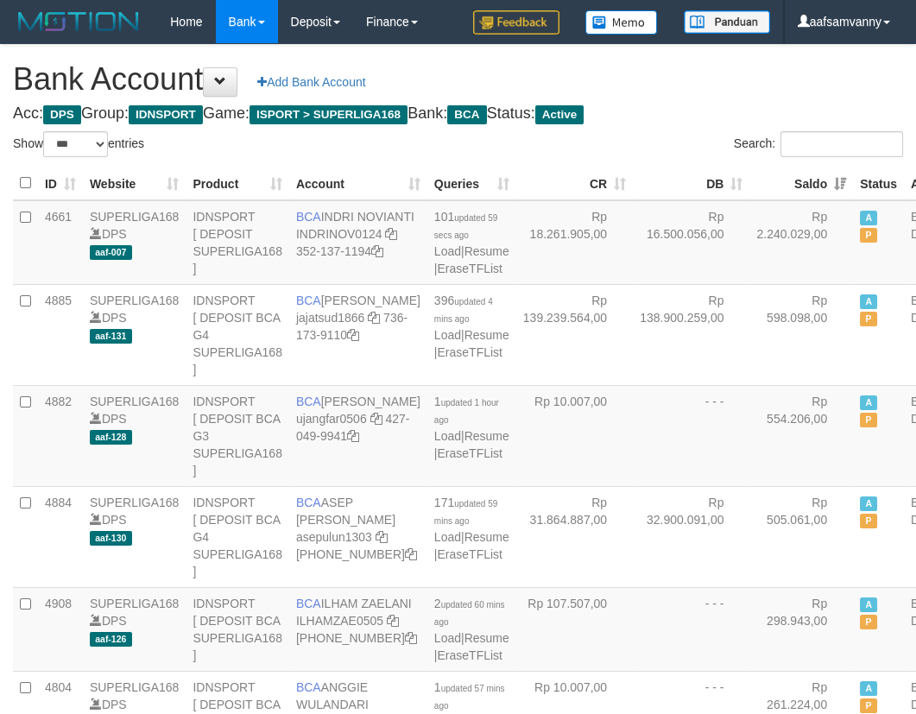
click at [708, 86] on h1 "Bank Account Add Bank Account" at bounding box center [458, 79] width 890 height 35
click at [714, 69] on h1 "Bank Account Add Bank Account" at bounding box center [458, 79] width 890 height 35
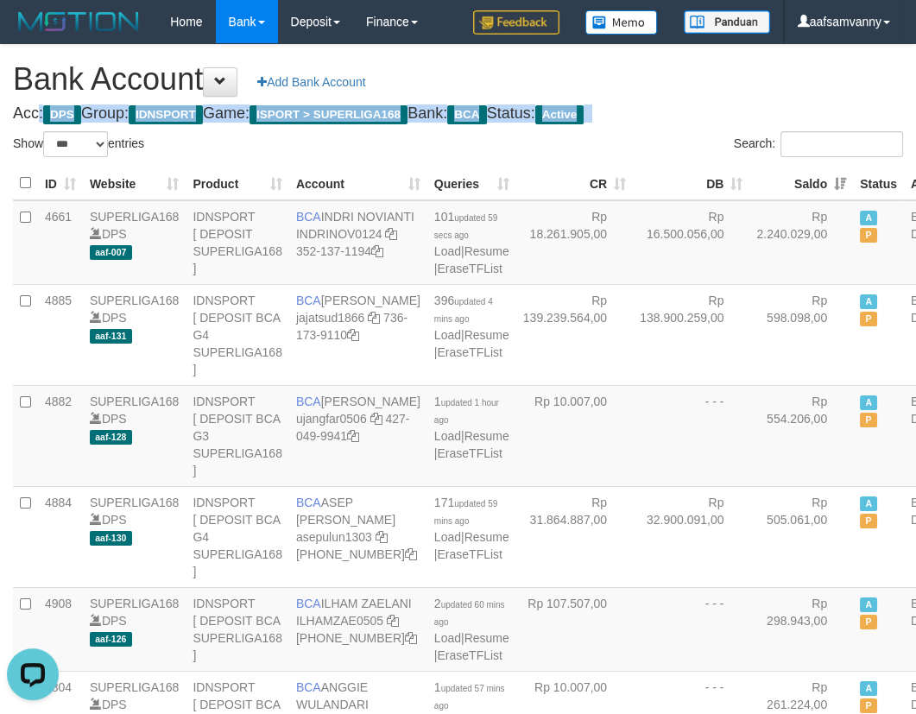
click at [714, 69] on h1 "Bank Account Add Bank Account" at bounding box center [458, 79] width 890 height 35
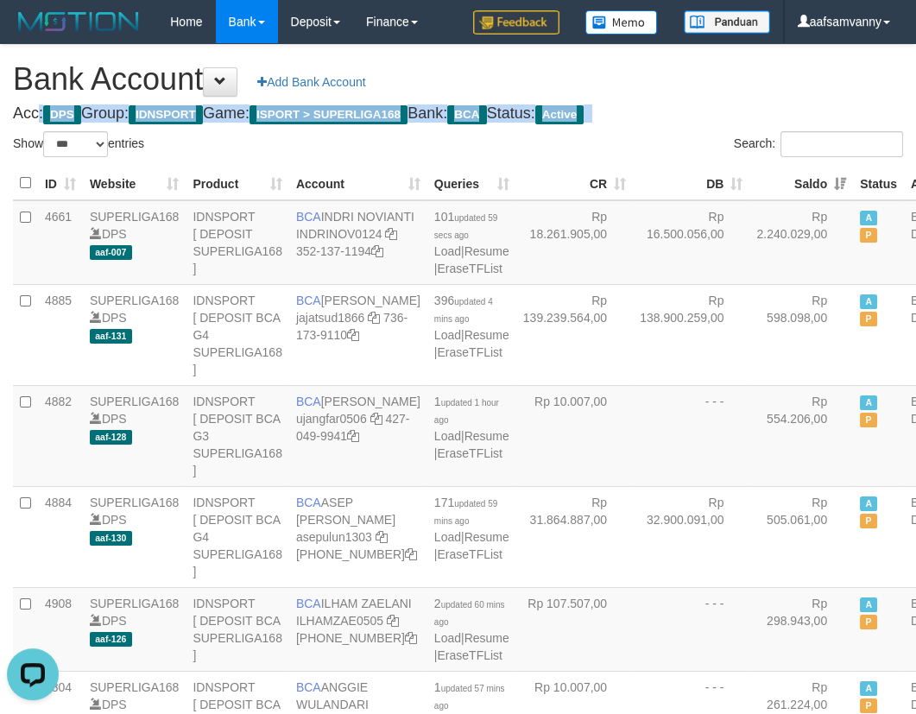
click at [714, 69] on h1 "Bank Account Add Bank Account" at bounding box center [458, 79] width 890 height 35
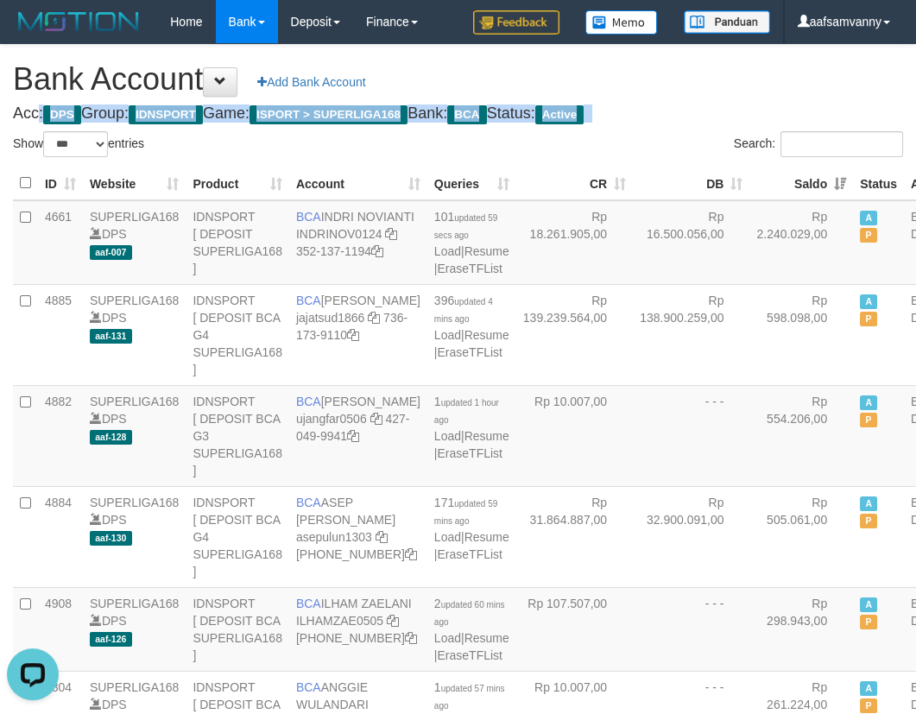
click at [714, 69] on h1 "Bank Account Add Bank Account" at bounding box center [458, 79] width 890 height 35
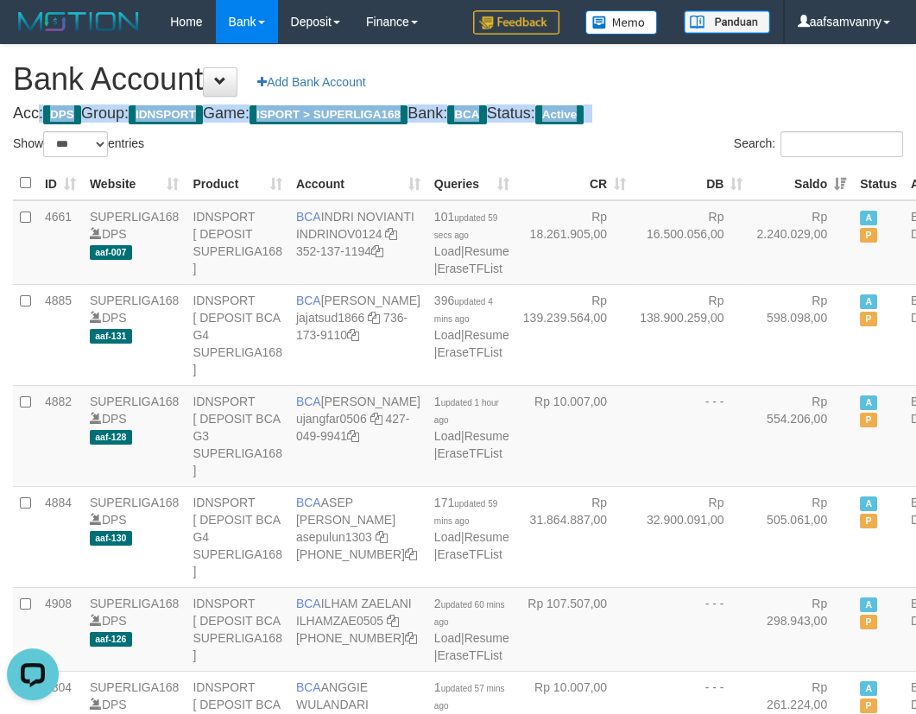
click at [714, 69] on h1 "Bank Account Add Bank Account" at bounding box center [458, 79] width 890 height 35
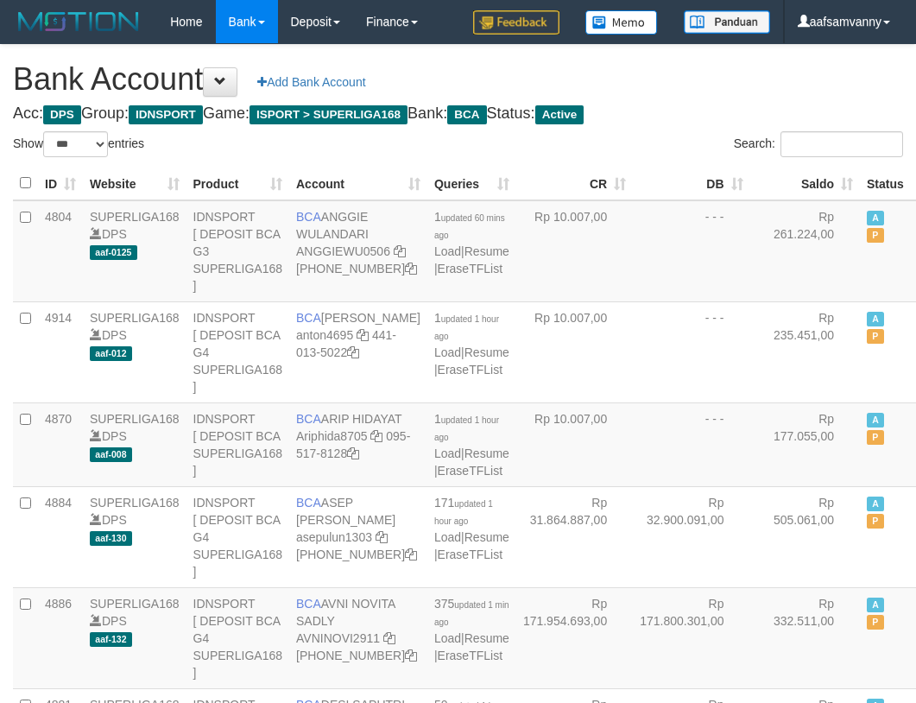
select select "***"
click at [801, 170] on th "Saldo" at bounding box center [805, 184] width 111 height 34
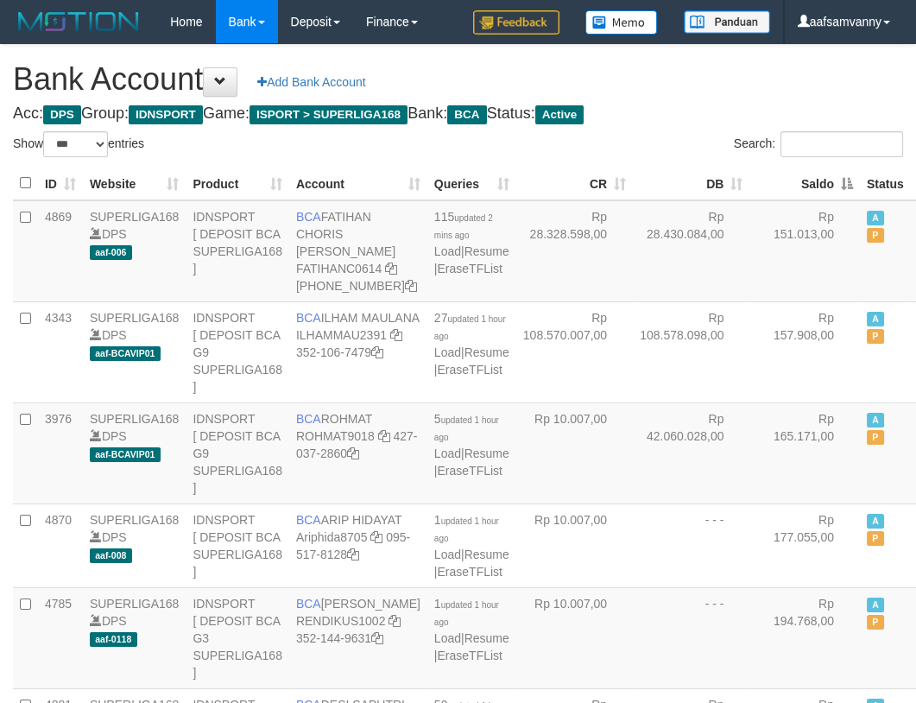
drag, startPoint x: 801, startPoint y: 170, endPoint x: 788, endPoint y: 153, distance: 22.1
click at [801, 169] on th "Saldo" at bounding box center [805, 184] width 111 height 34
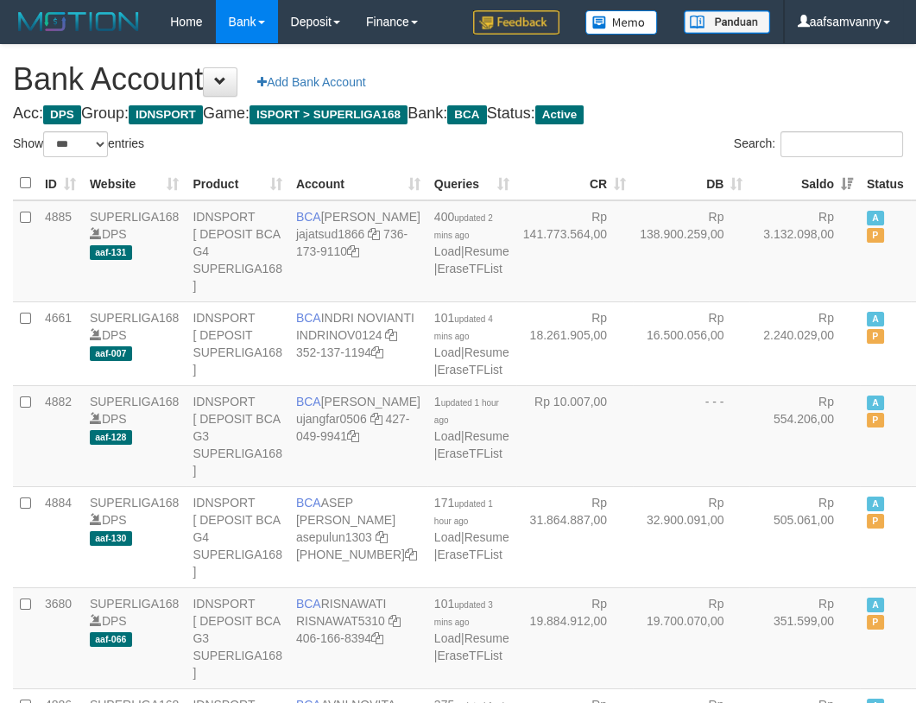
click at [700, 111] on h4 "Acc: DPS Group: IDNSPORT Game: ISPORT > SUPERLIGA168 Bank: BCA Status: Active" at bounding box center [458, 113] width 890 height 17
click at [722, 82] on h1 "Bank Account Add Bank Account" at bounding box center [458, 79] width 890 height 35
click at [734, 82] on h1 "Bank Account Add Bank Account" at bounding box center [458, 79] width 890 height 35
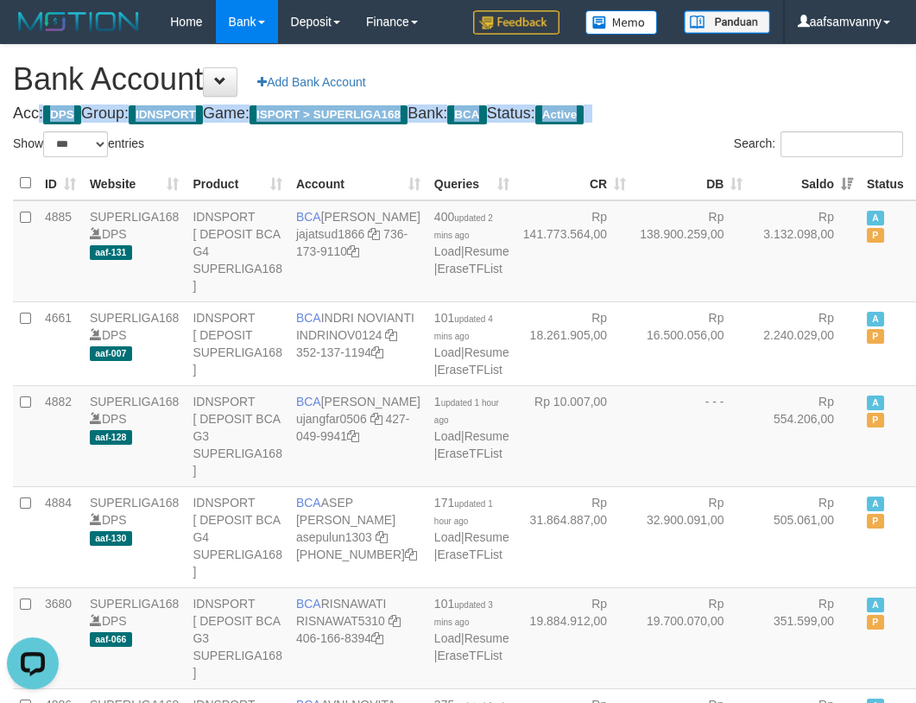
click at [734, 82] on h1 "Bank Account Add Bank Account" at bounding box center [458, 79] width 890 height 35
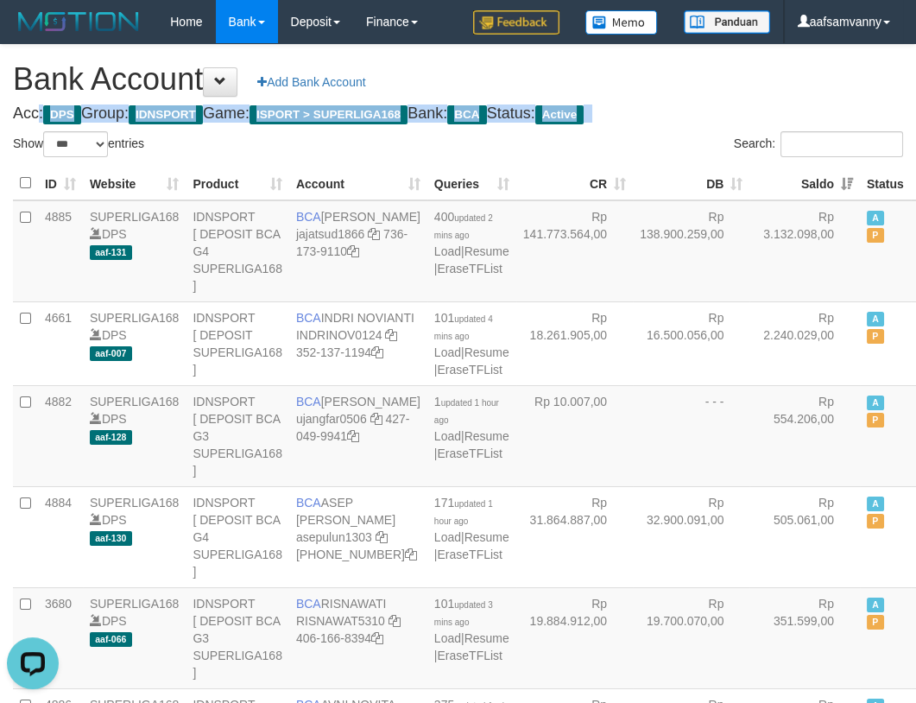
click at [734, 82] on h1 "Bank Account Add Bank Account" at bounding box center [458, 79] width 890 height 35
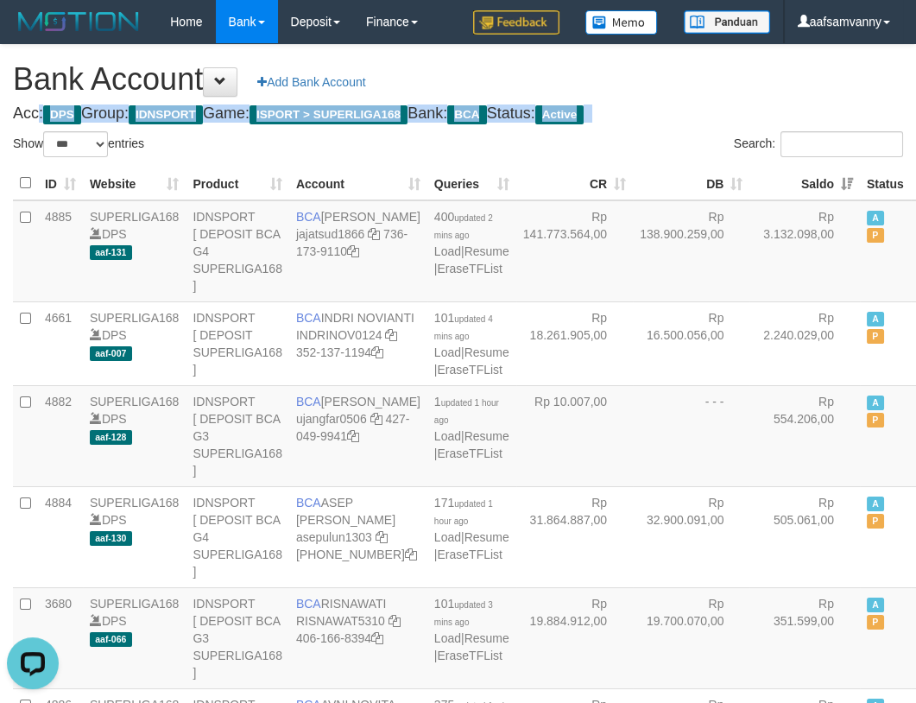
click at [734, 82] on h1 "Bank Account Add Bank Account" at bounding box center [458, 79] width 890 height 35
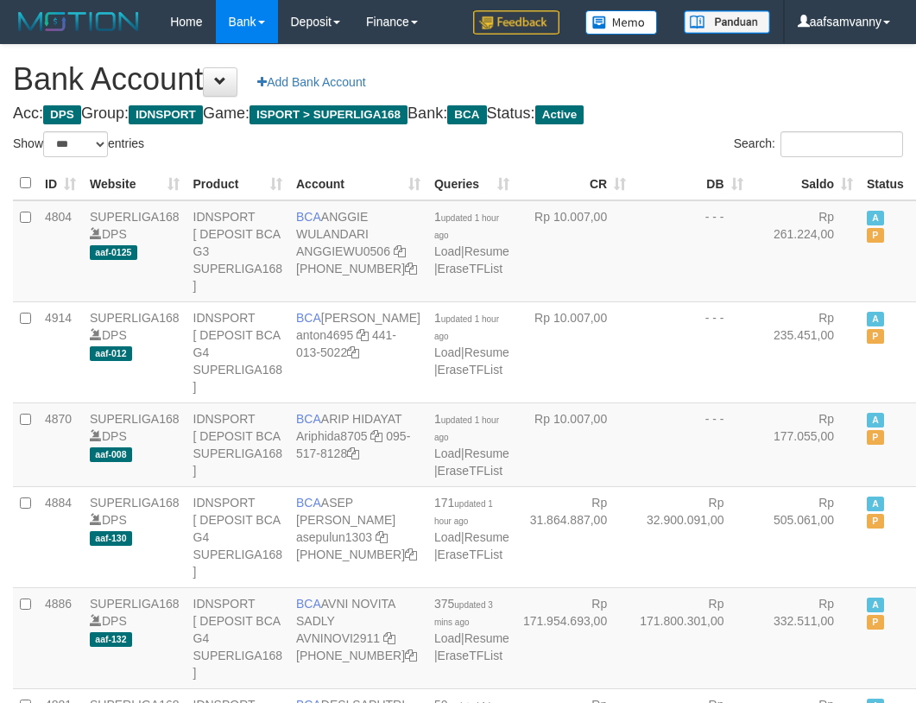
select select "***"
click at [805, 176] on th "Saldo" at bounding box center [805, 184] width 111 height 34
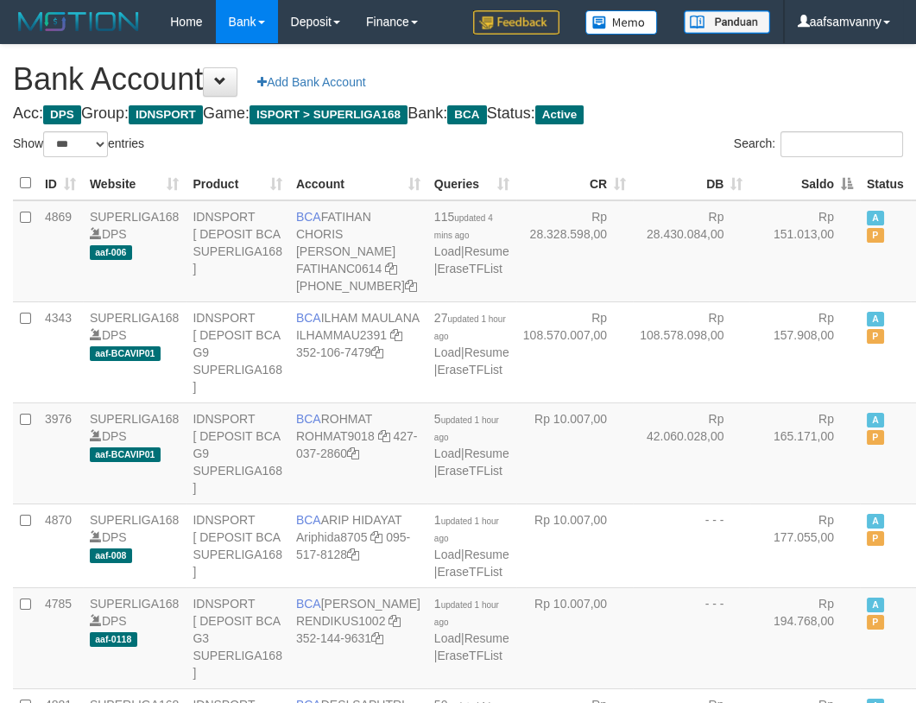
click at [805, 176] on th "Saldo" at bounding box center [805, 184] width 111 height 34
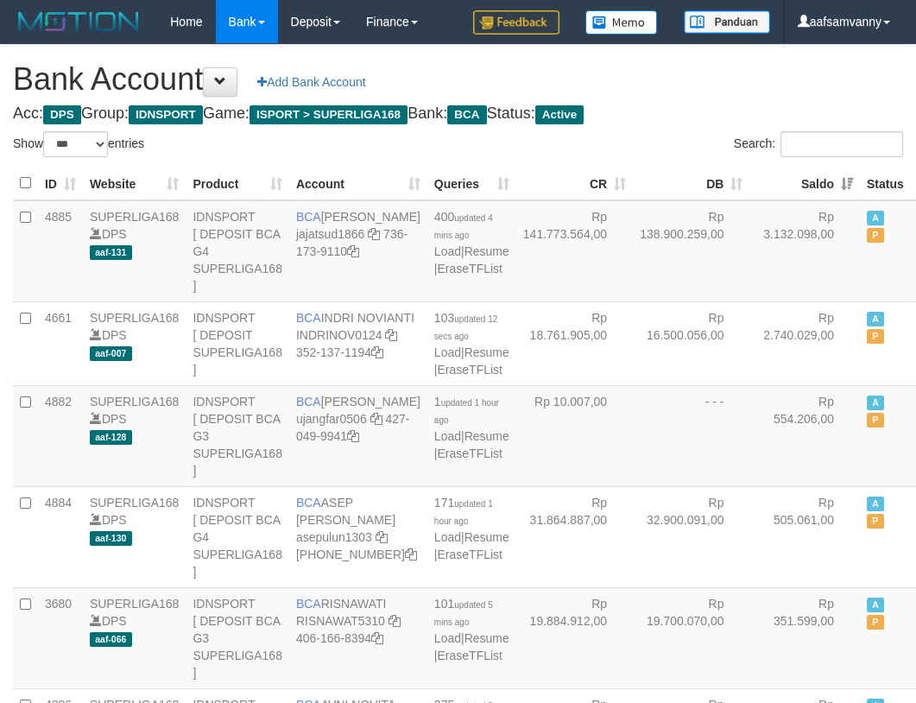
click at [732, 117] on h4 "Acc: DPS Group: IDNSPORT Game: ISPORT > SUPERLIGA168 Bank: BCA Status: Active" at bounding box center [458, 113] width 890 height 17
click at [877, 82] on h1 "Bank Account Add Bank Account" at bounding box center [458, 79] width 890 height 35
click at [718, 65] on h1 "Bank Account Add Bank Account" at bounding box center [458, 79] width 890 height 35
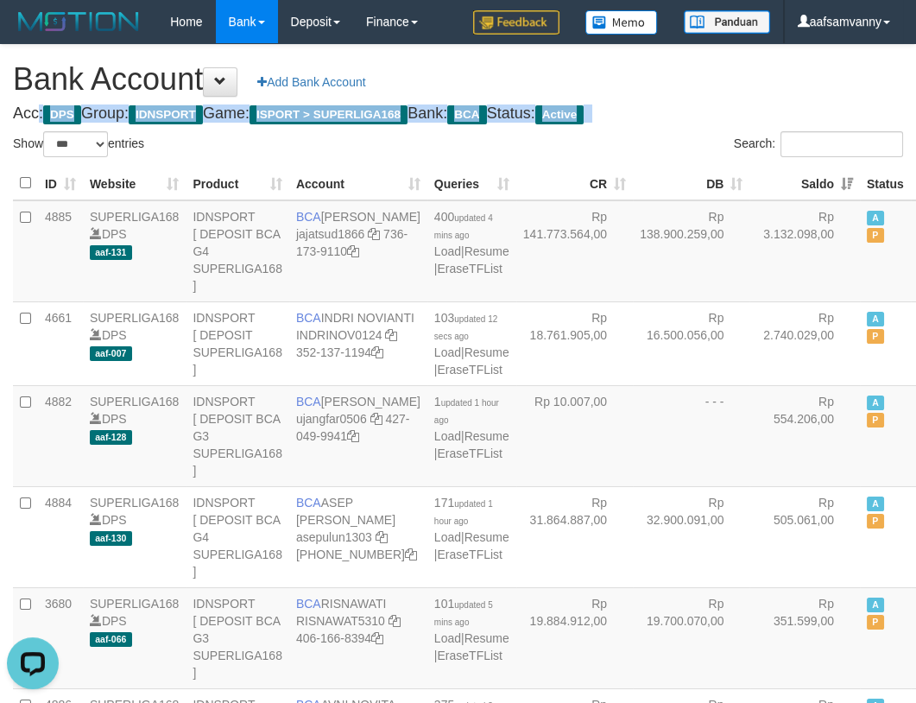
click at [718, 65] on h1 "Bank Account Add Bank Account" at bounding box center [458, 79] width 890 height 35
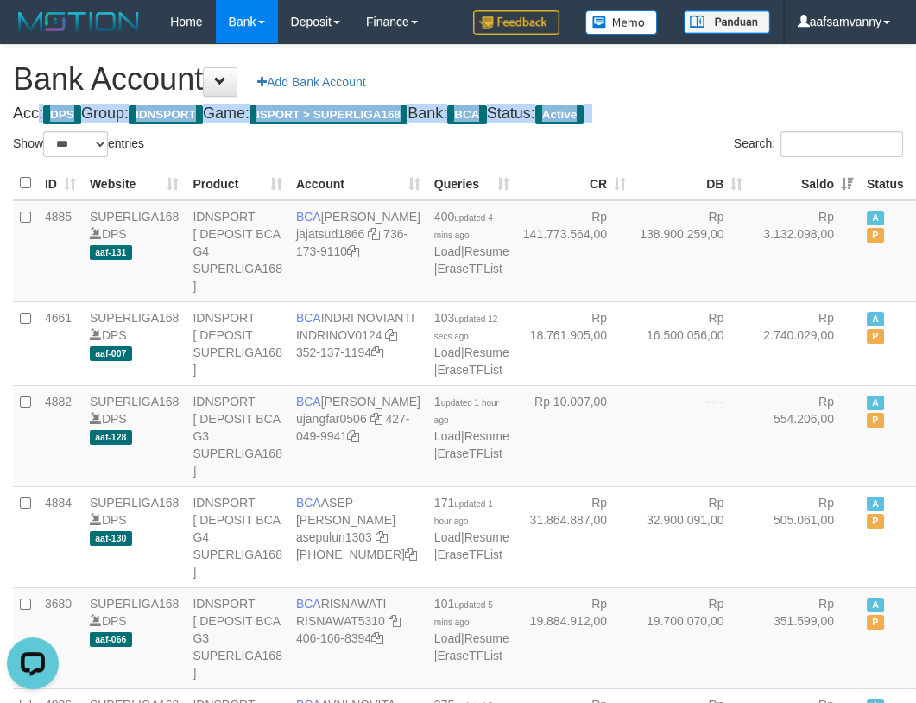
click at [718, 65] on h1 "Bank Account Add Bank Account" at bounding box center [458, 79] width 890 height 35
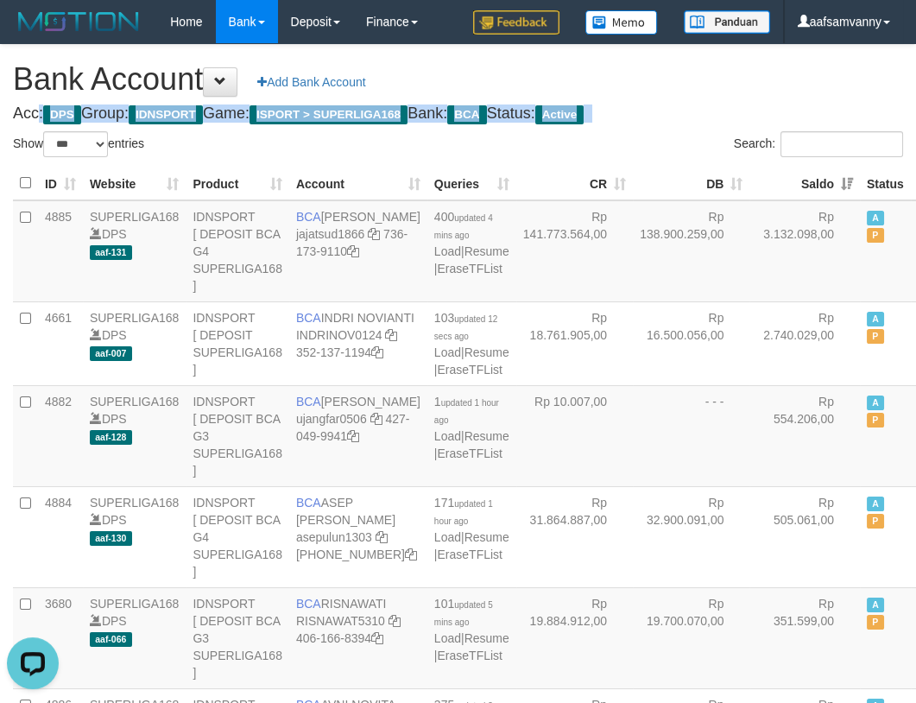
click at [718, 65] on h1 "Bank Account Add Bank Account" at bounding box center [458, 79] width 890 height 35
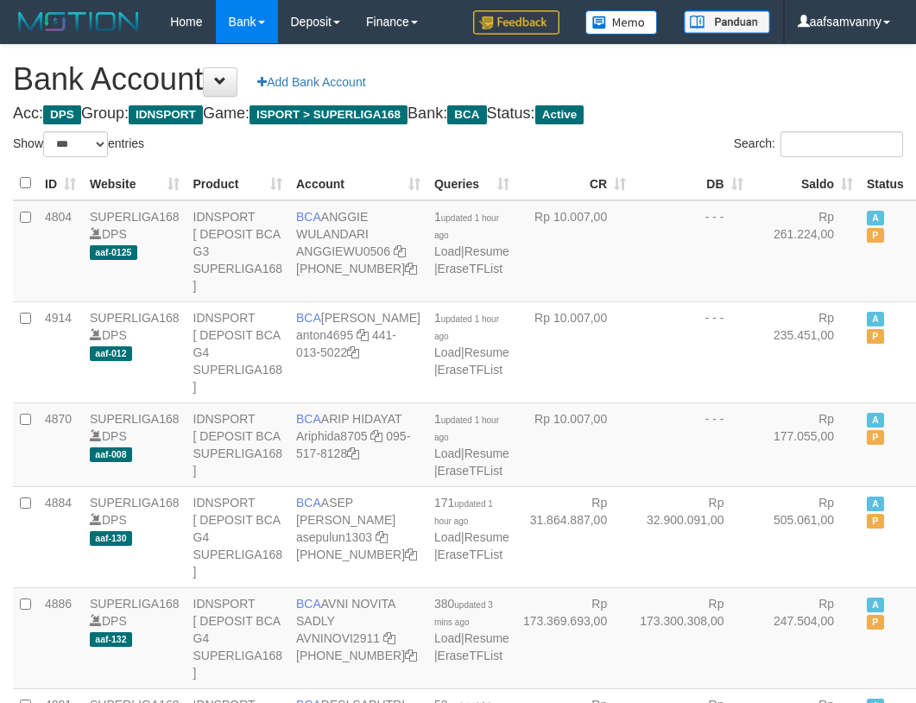
select select "***"
click at [717, 78] on h1 "Bank Account Add Bank Account" at bounding box center [458, 79] width 890 height 35
click at [675, 74] on h1 "Bank Account Add Bank Account" at bounding box center [458, 79] width 890 height 35
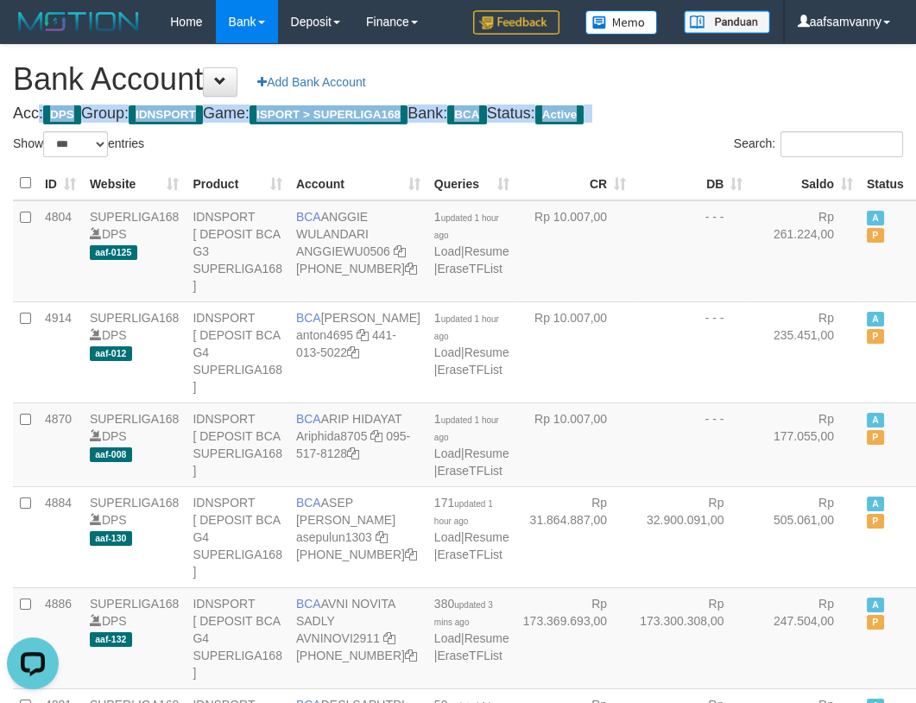
click at [675, 74] on h1 "Bank Account Add Bank Account" at bounding box center [458, 79] width 890 height 35
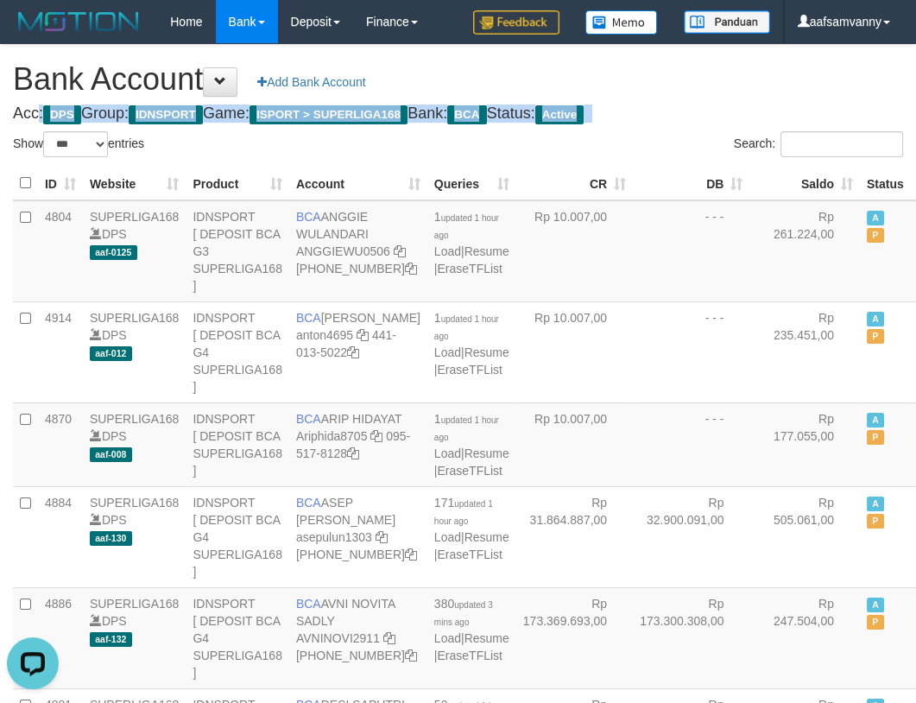
click at [675, 74] on h1 "Bank Account Add Bank Account" at bounding box center [458, 79] width 890 height 35
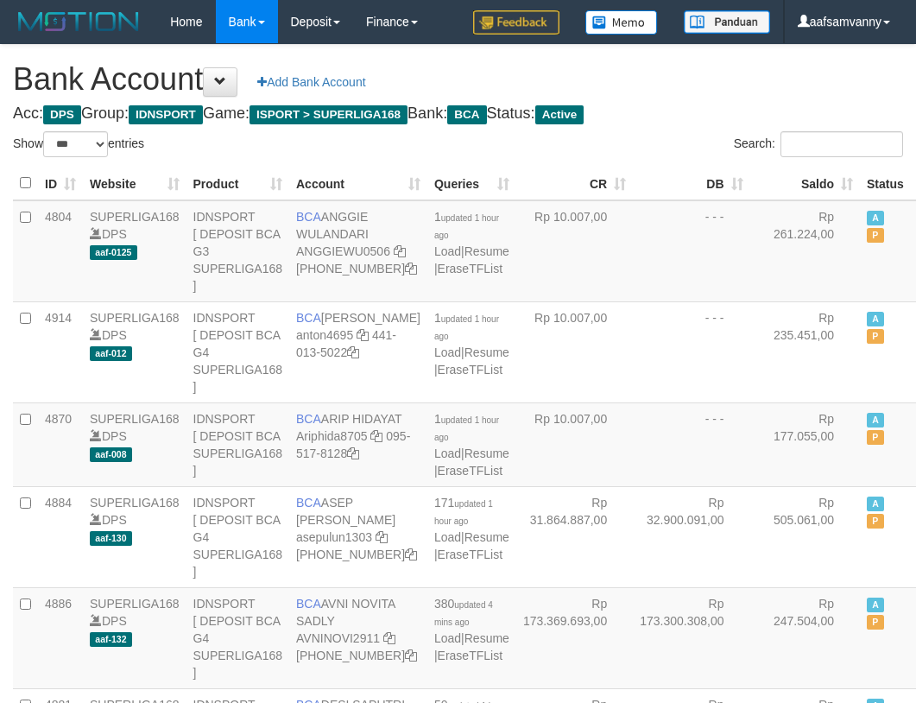
select select "***"
click at [812, 173] on th "Saldo" at bounding box center [805, 184] width 111 height 34
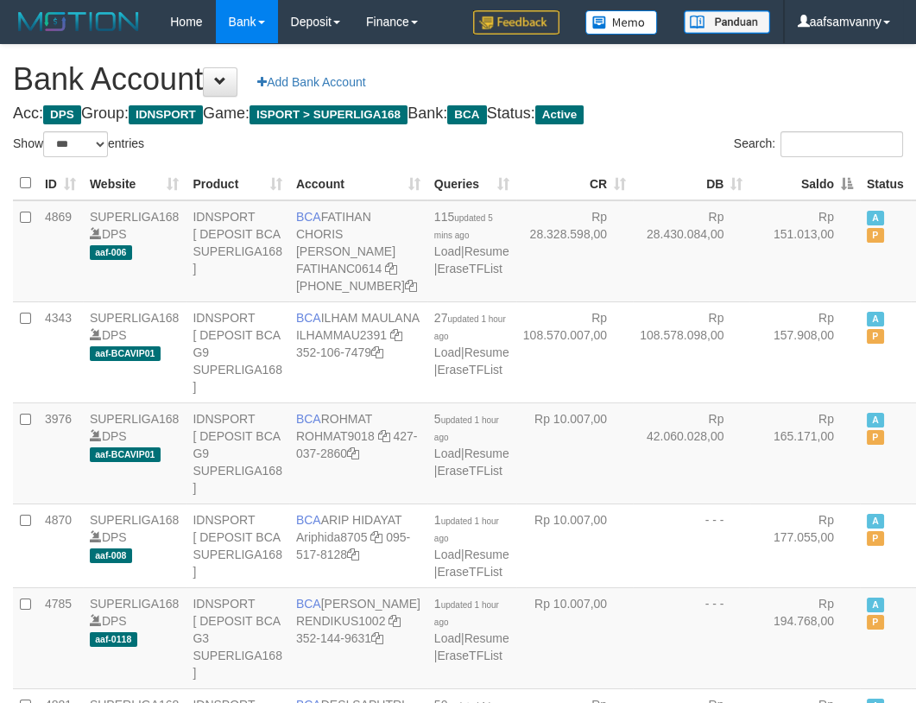
click at [812, 173] on th "Saldo" at bounding box center [805, 184] width 111 height 34
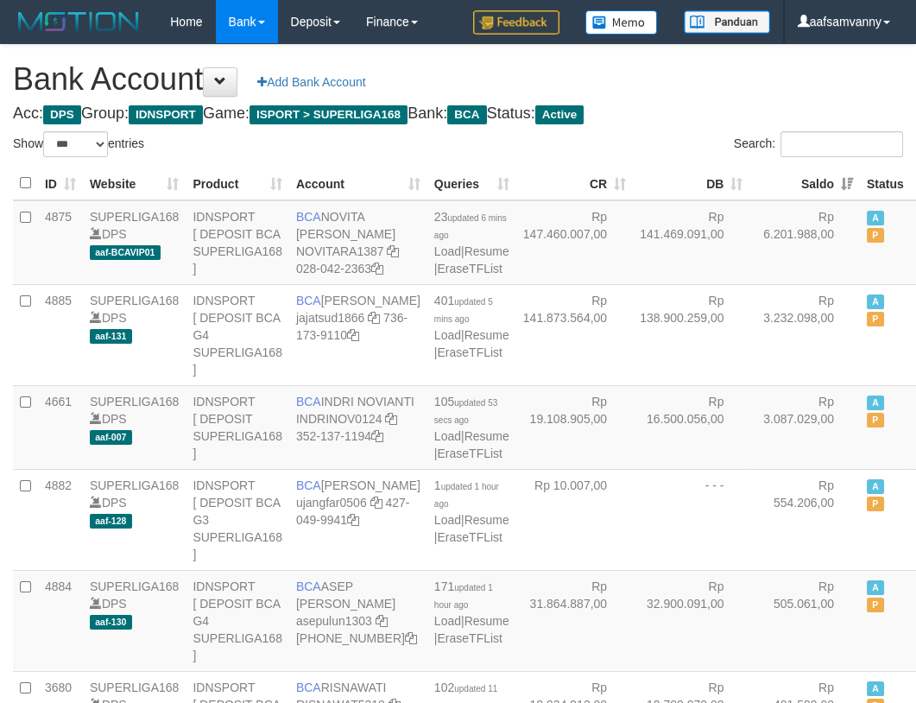
click at [701, 79] on h1 "Bank Account Add Bank Account" at bounding box center [458, 79] width 890 height 35
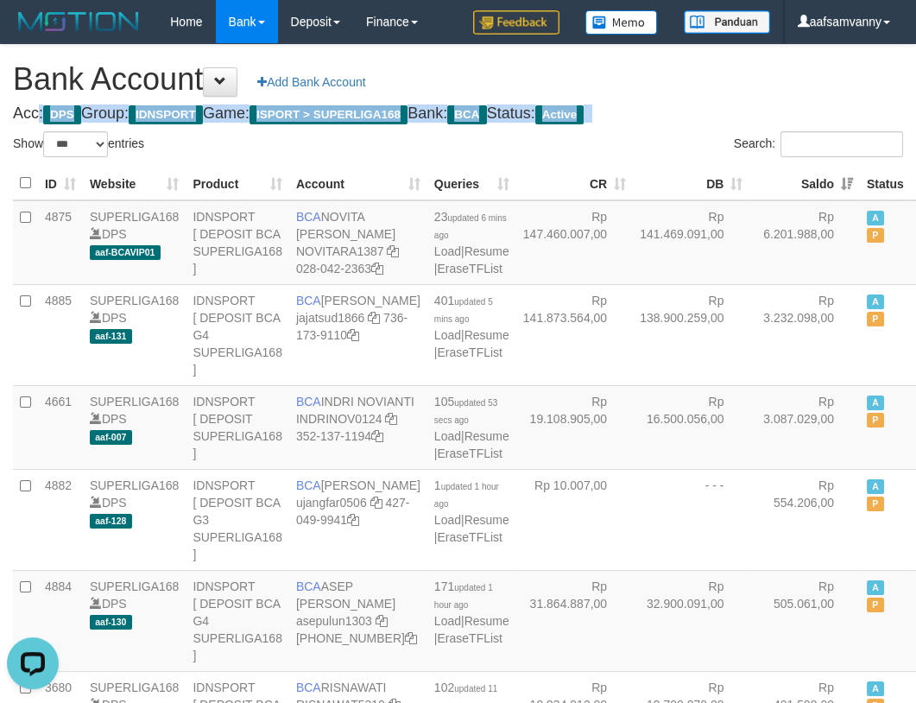
click at [701, 79] on h1 "Bank Account Add Bank Account" at bounding box center [458, 79] width 890 height 35
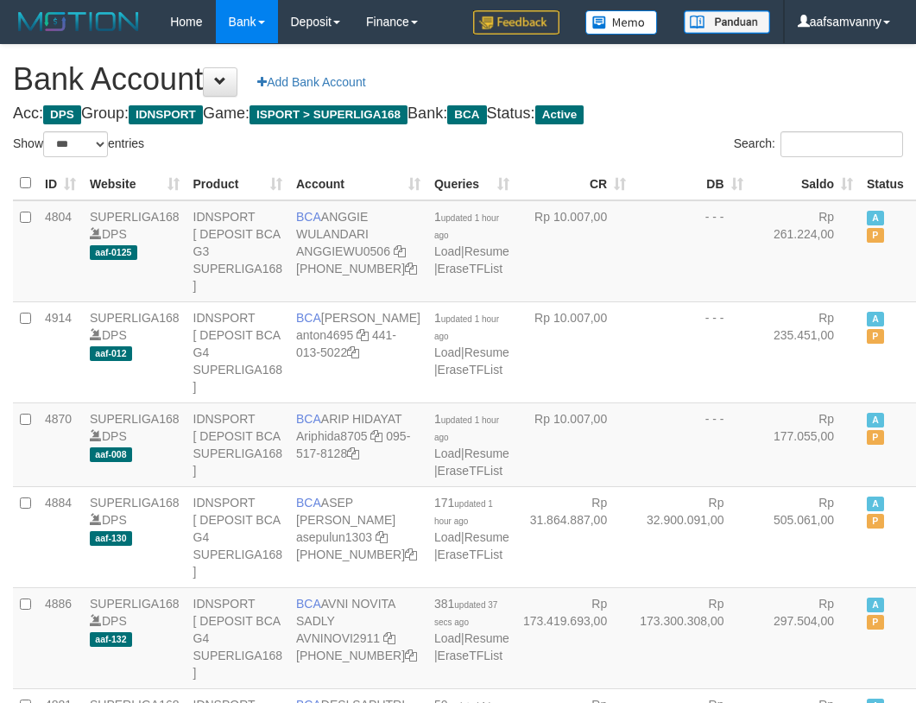
select select "***"
click at [713, 92] on h1 "Bank Account Add Bank Account" at bounding box center [458, 79] width 890 height 35
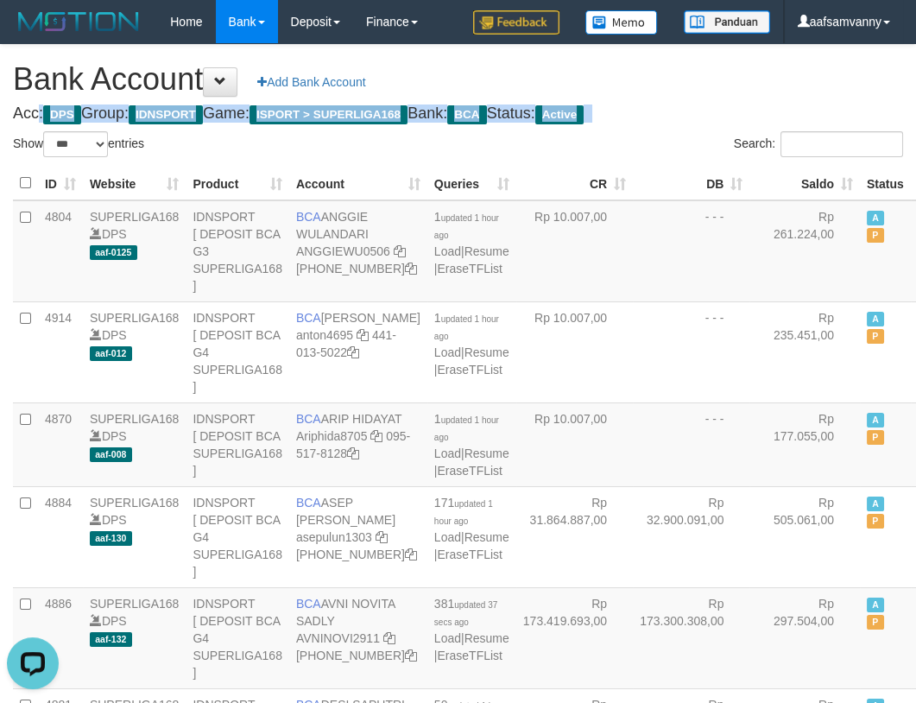
click at [713, 92] on h1 "Bank Account Add Bank Account" at bounding box center [458, 79] width 890 height 35
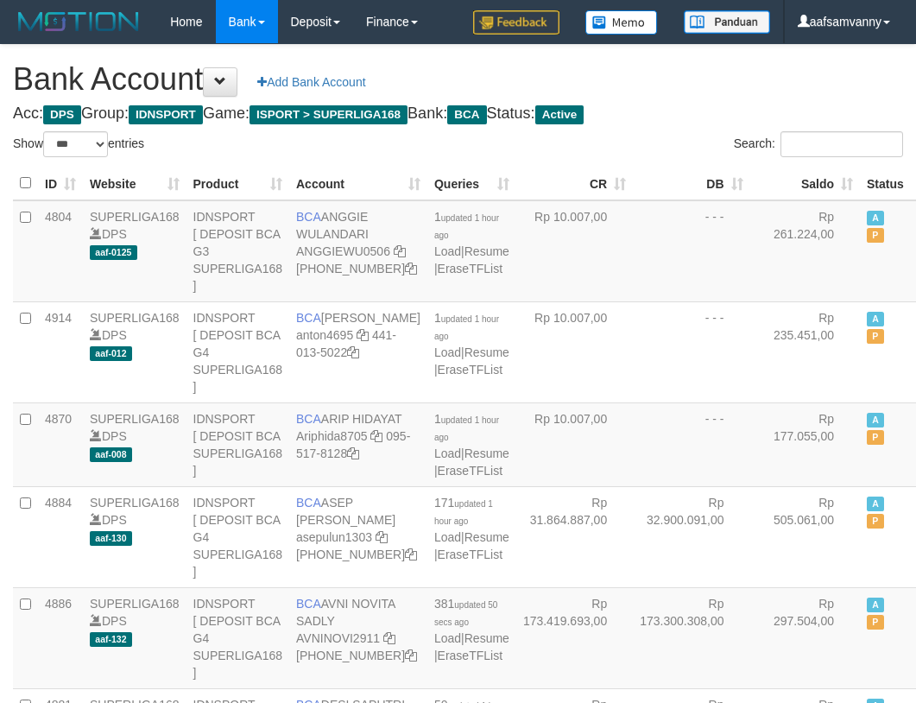
select select "***"
click at [860, 181] on th "Status" at bounding box center [885, 184] width 51 height 34
click at [811, 179] on th "Saldo" at bounding box center [805, 184] width 111 height 34
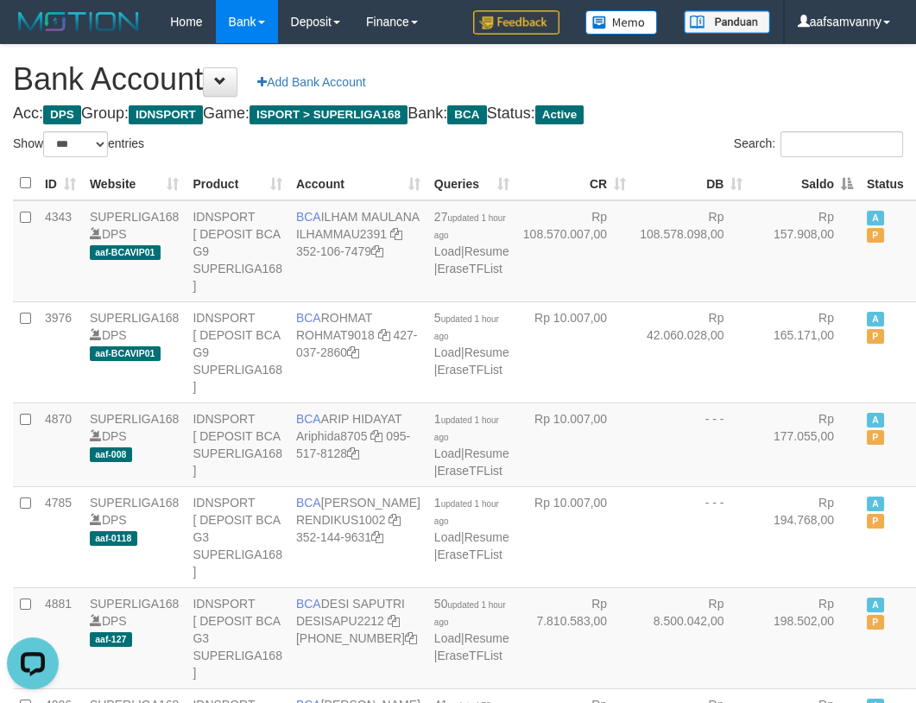
click at [811, 179] on th "Saldo" at bounding box center [805, 184] width 111 height 34
